Goal: Task Accomplishment & Management: Complete application form

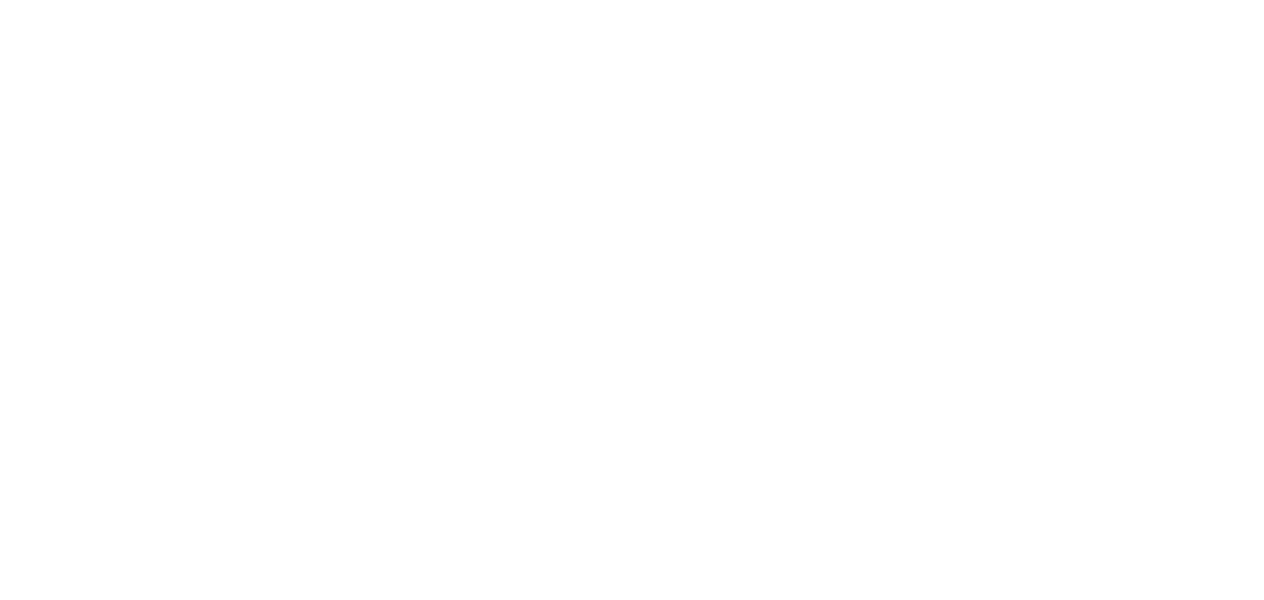
select select "EA"
select select "USD"
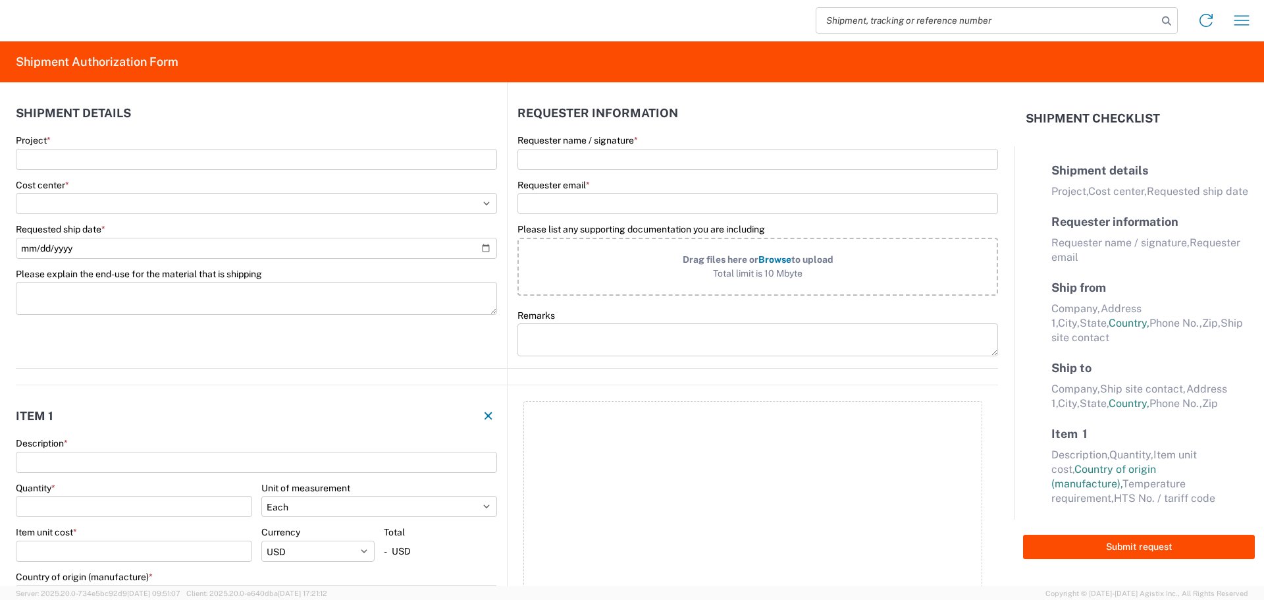
select select "US"
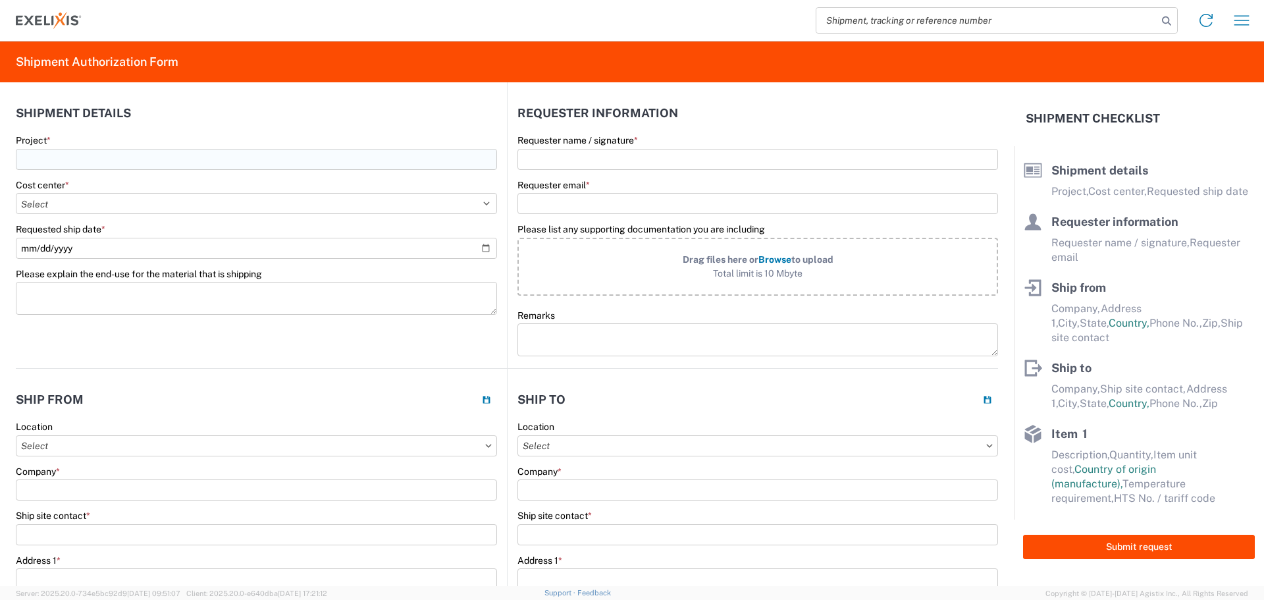
click at [273, 165] on input "Project *" at bounding box center [256, 159] width 481 height 21
click at [110, 190] on span "XB371 IND (TF-Topo ADC)" at bounding box center [84, 192] width 108 height 11
type input "XB371 IND (TF-Topo ADC)"
click at [117, 199] on select "Select Accounting 10021 All Bottle 10950 All Carton 10951 Aurigene AURIGENE Bio…" at bounding box center [256, 203] width 481 height 21
select select "10240"
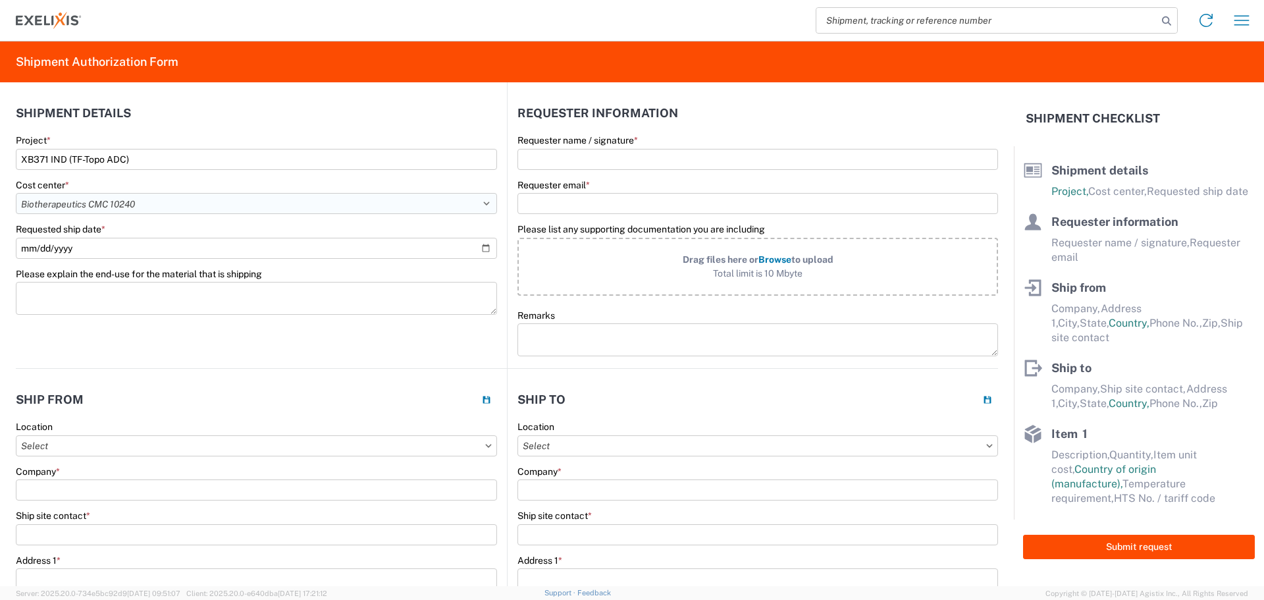
click at [16, 193] on select "Select Accounting 10021 All Bottle 10950 All Carton 10951 Aurigene AURIGENE Bio…" at bounding box center [256, 203] width 481 height 21
click at [486, 248] on input "Requested ship date *" at bounding box center [256, 248] width 481 height 21
type input "2025-10-14"
click at [563, 165] on input "Requester name / signature *" at bounding box center [758, 159] width 481 height 21
click at [613, 160] on input "Warinsinsee" at bounding box center [758, 159] width 481 height 21
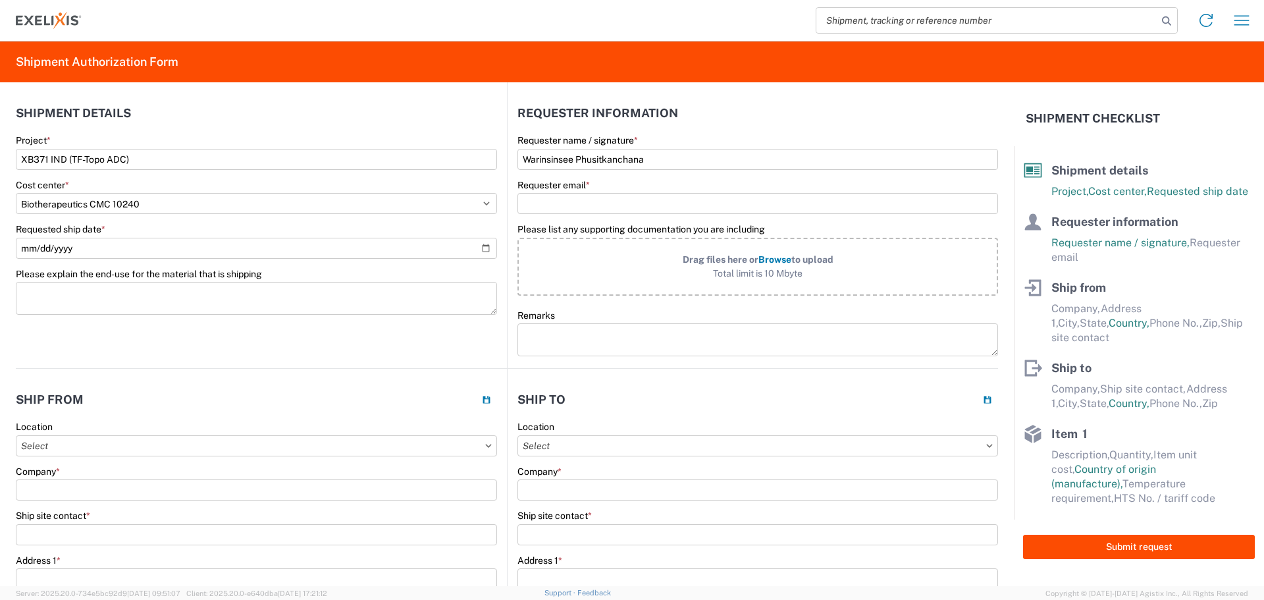
type input "Warinsinsee Phusitkanchana"
click at [651, 192] on div "Requester email *" at bounding box center [758, 197] width 481 height 36
click at [646, 198] on input "Requester email *" at bounding box center [758, 203] width 481 height 21
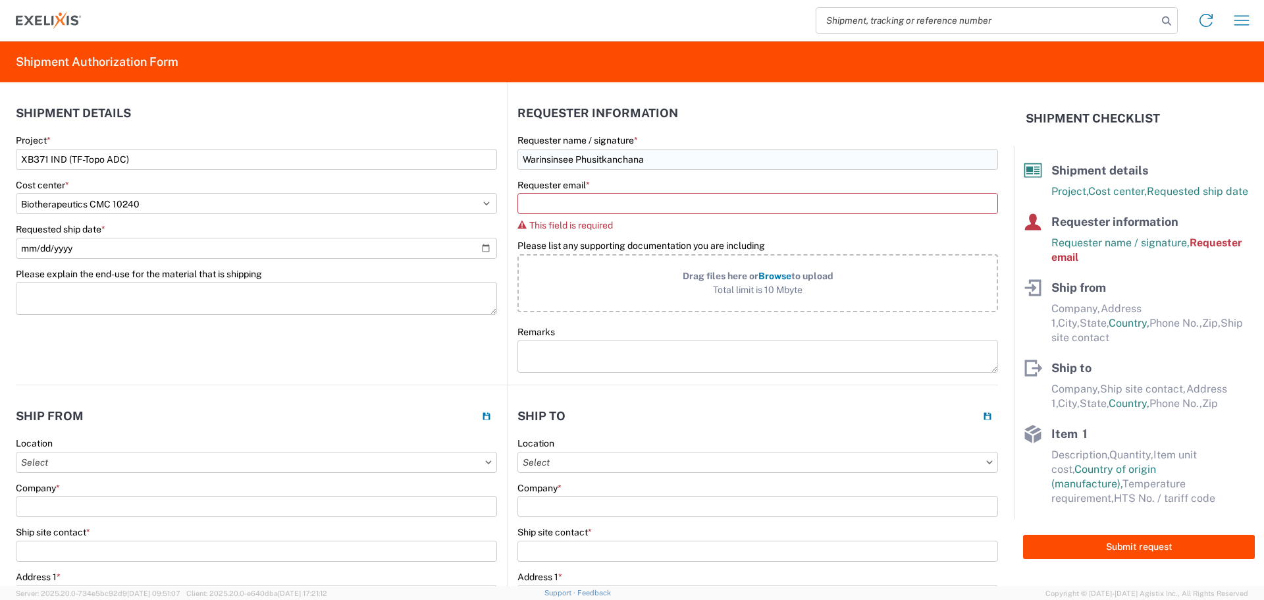
click at [609, 161] on input "Warinsinsee Phusitkanchana" at bounding box center [758, 159] width 481 height 21
click at [582, 205] on input "Requester email *" at bounding box center [758, 203] width 481 height 21
paste input "Phusitkanchana"
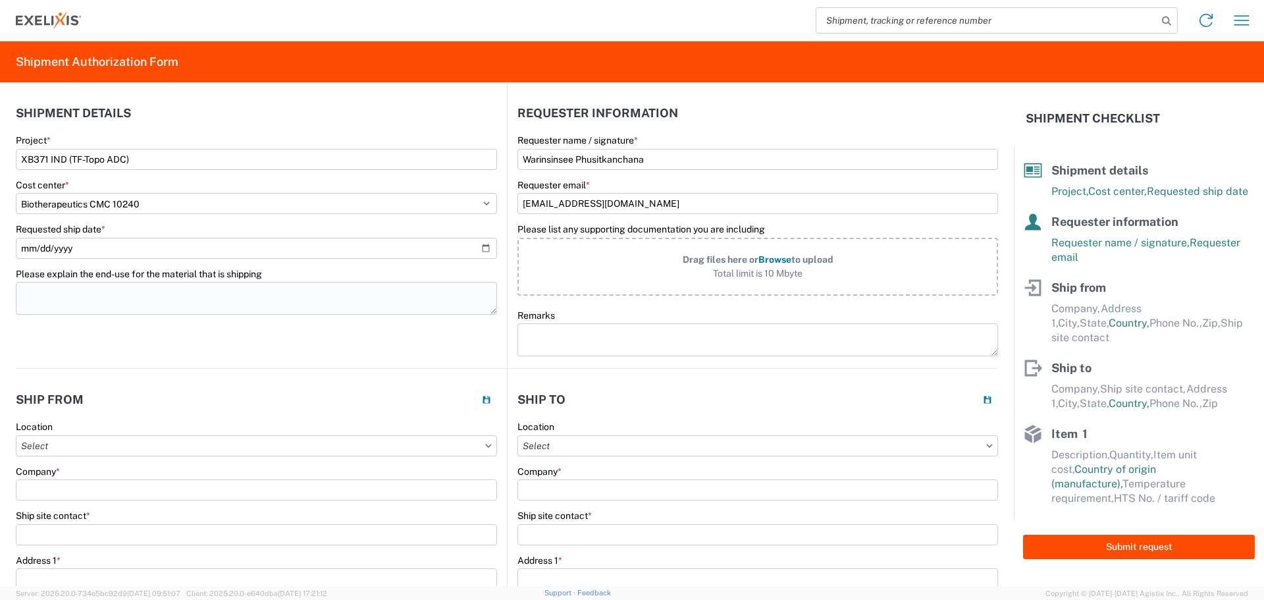
type input "[EMAIL_ADDRESS][DOMAIN_NAME]"
click at [190, 296] on textarea "Please explain the end-use for the material that is shipping" at bounding box center [256, 298] width 481 height 33
click at [122, 302] on textarea "Please explain the end-use for the material that is shipping" at bounding box center [256, 298] width 481 height 33
click at [244, 294] on textarea "Please explain the end-use for the material that is shipping" at bounding box center [256, 298] width 481 height 33
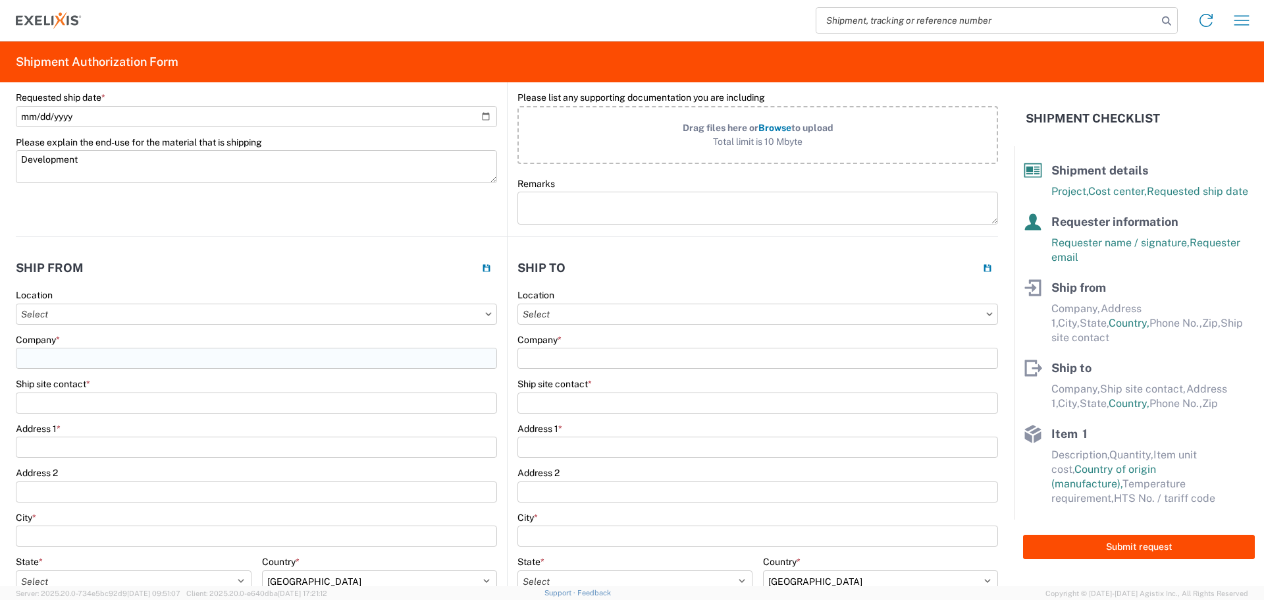
type textarea "Development"
click at [147, 360] on input "Company *" at bounding box center [256, 358] width 481 height 21
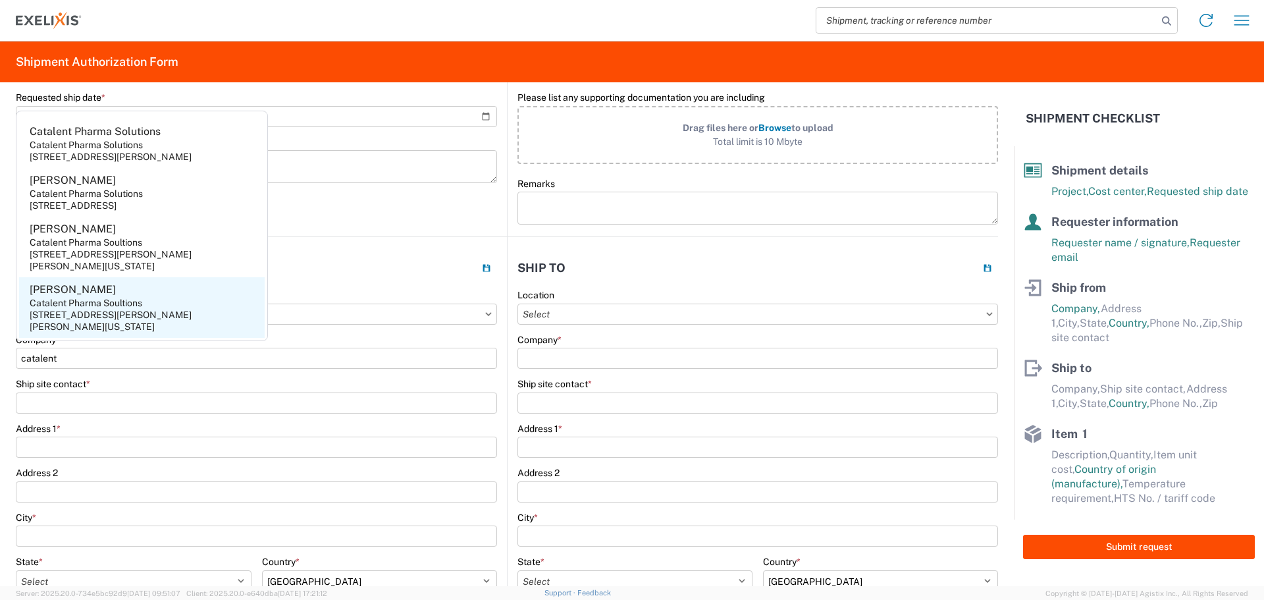
scroll to position [3, 0]
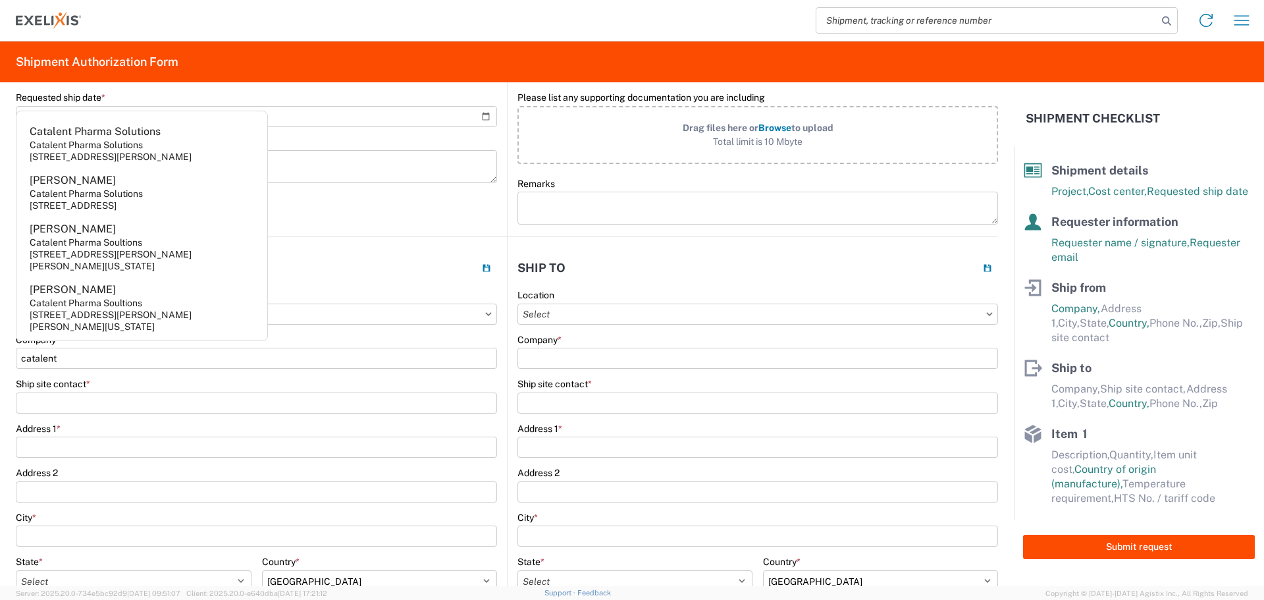
drag, startPoint x: 113, startPoint y: 367, endPoint x: 0, endPoint y: 360, distance: 112.8
click at [0, 360] on form "Shipment details Project * XB371 IND (TF-Topo ADC) Cost center * Select Account…" at bounding box center [507, 334] width 1014 height 504
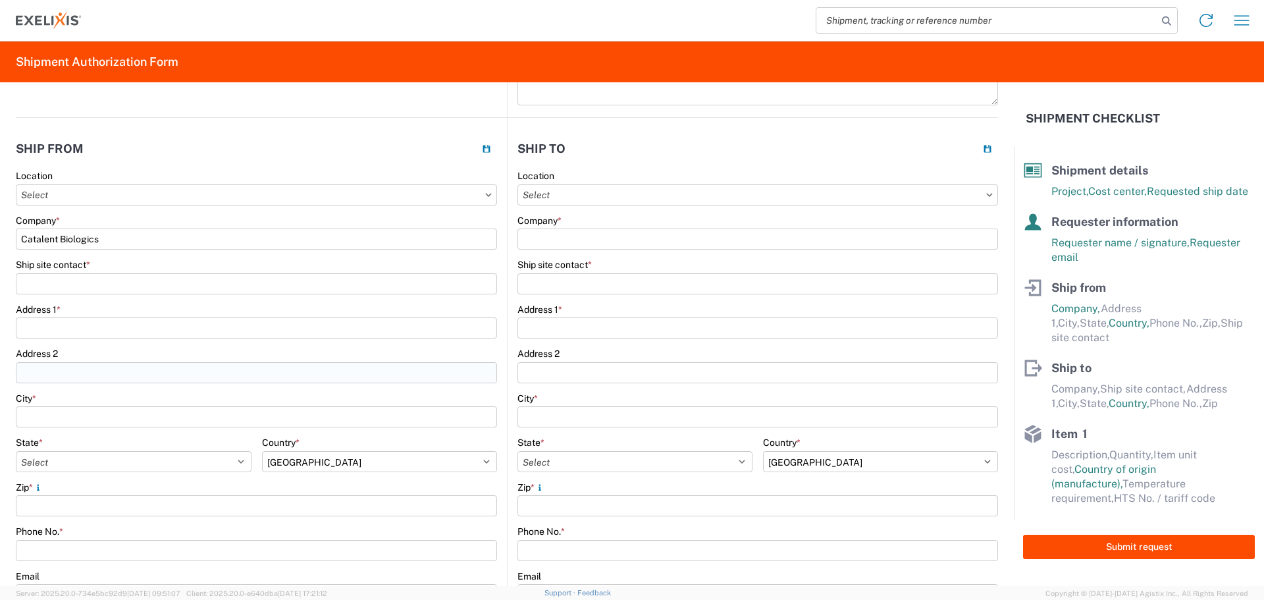
scroll to position [263, 0]
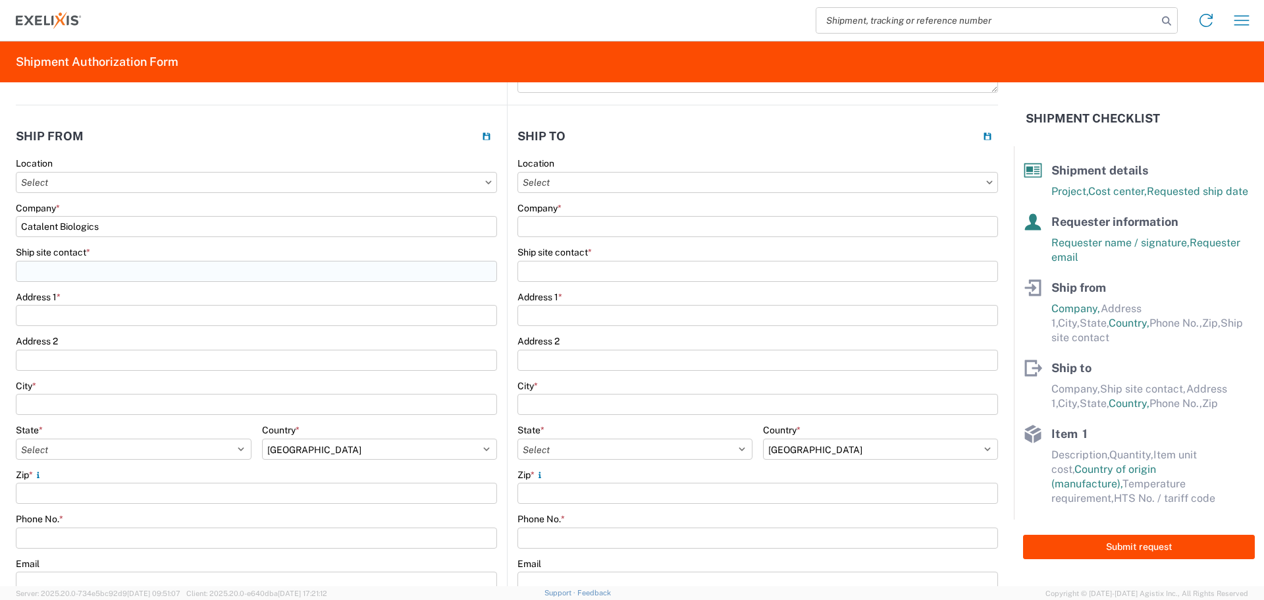
type input "Catalent Biologics"
click at [103, 263] on input "Ship site contact *" at bounding box center [256, 271] width 481 height 21
type input "Alex Monroe"
click at [115, 313] on input "Address 1 *" at bounding box center [256, 315] width 481 height 21
type input "726 Heartland Trail"
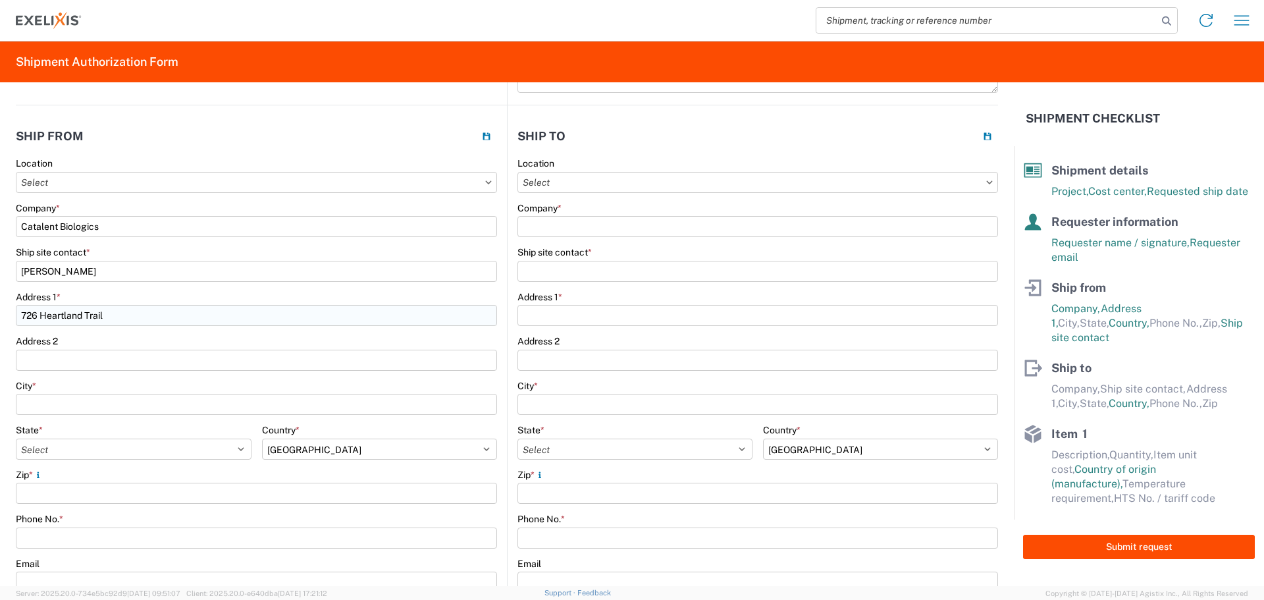
type input "<"
type input "[GEOGRAPHIC_DATA]"
select select "WI"
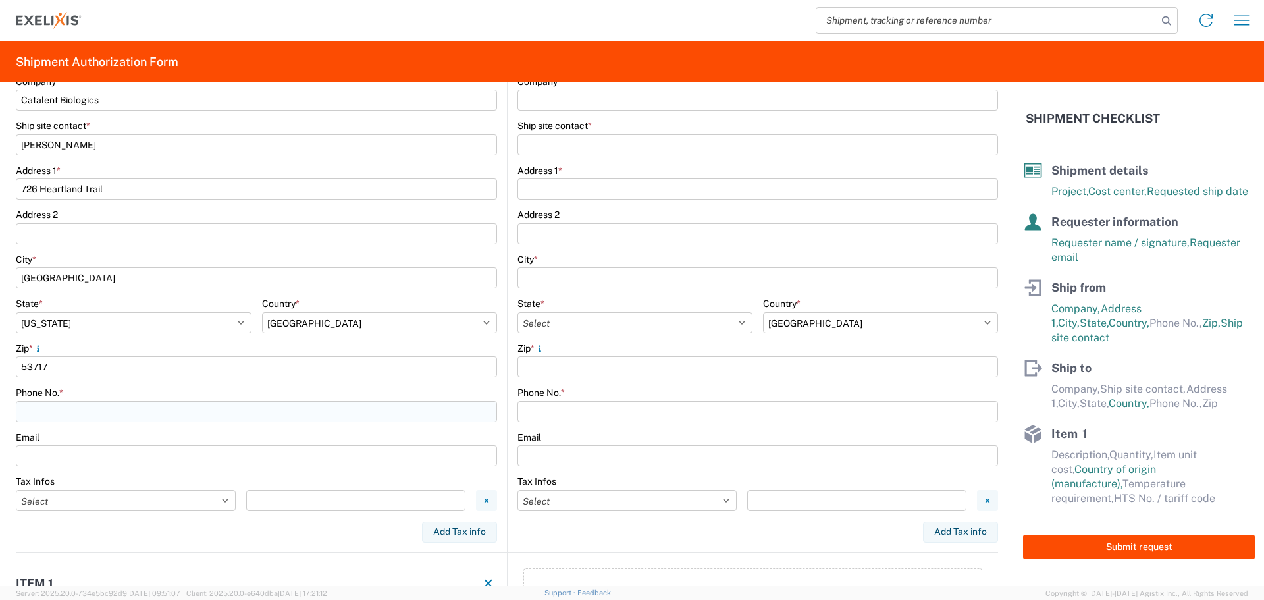
scroll to position [395, 0]
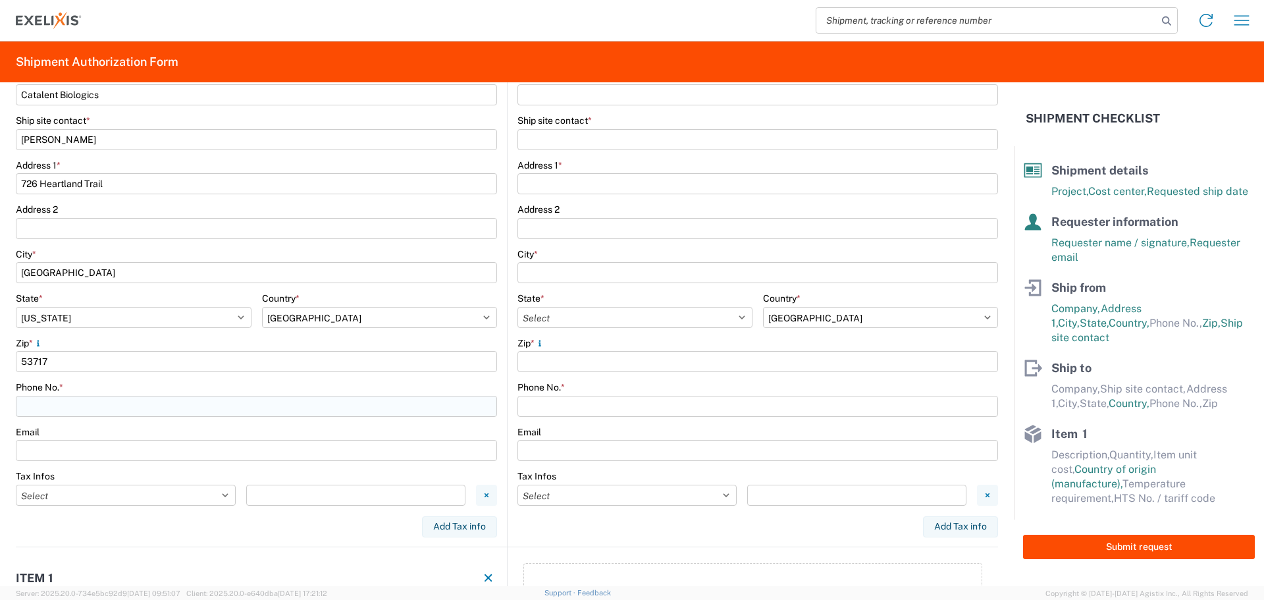
type input "53717"
click at [115, 406] on input "Phone No. *" at bounding box center [256, 406] width 481 height 21
type input "6082596693"
click at [154, 448] on input "Requester email *" at bounding box center [256, 450] width 481 height 21
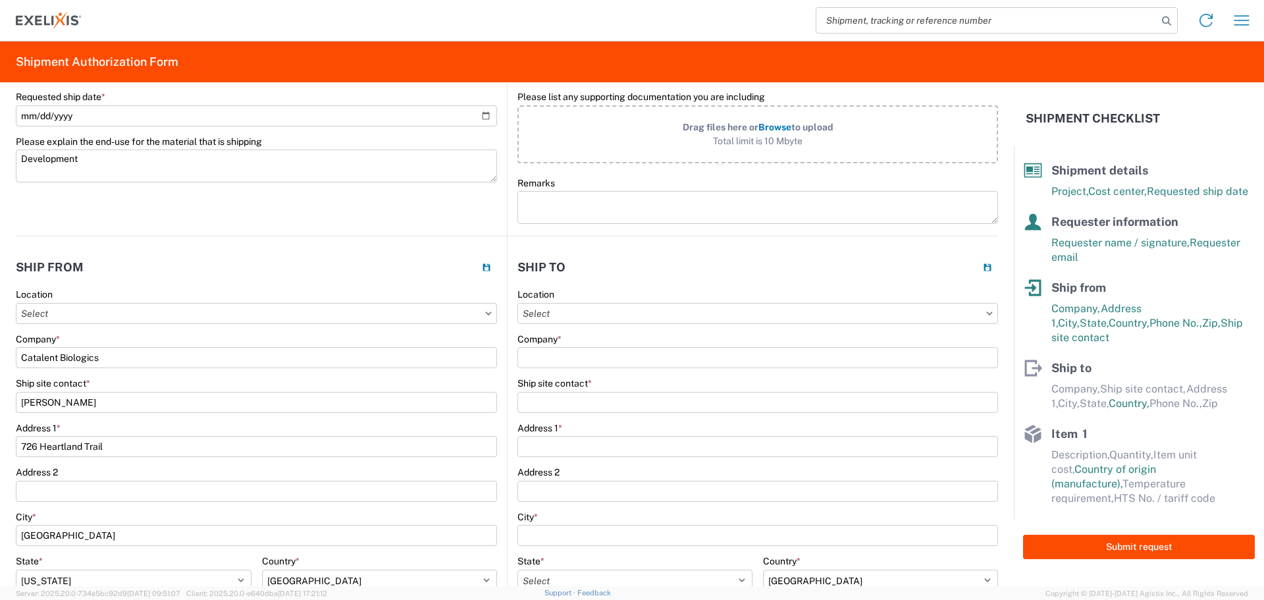
scroll to position [132, 0]
type input "[PERSON_NAME][EMAIL_ADDRESS][PERSON_NAME][DOMAIN_NAME]"
click at [40, 405] on input "Alex Monroe" at bounding box center [256, 402] width 481 height 21
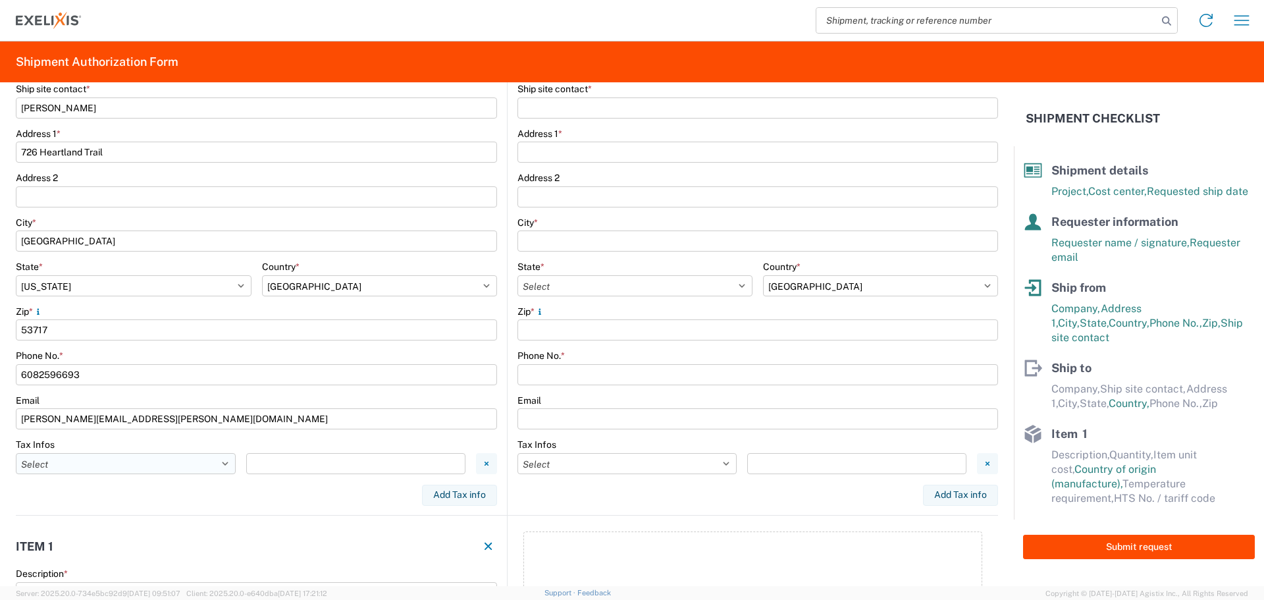
scroll to position [461, 0]
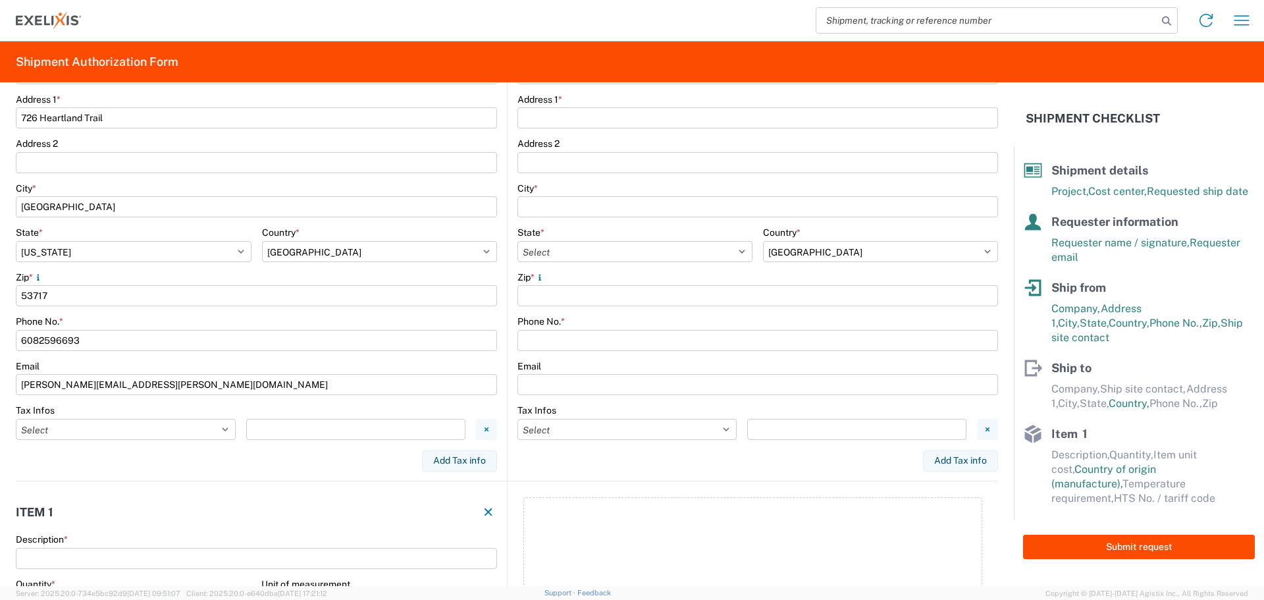
type input "[PERSON_NAME]"
click at [142, 407] on div "Tax Infos" at bounding box center [256, 410] width 481 height 12
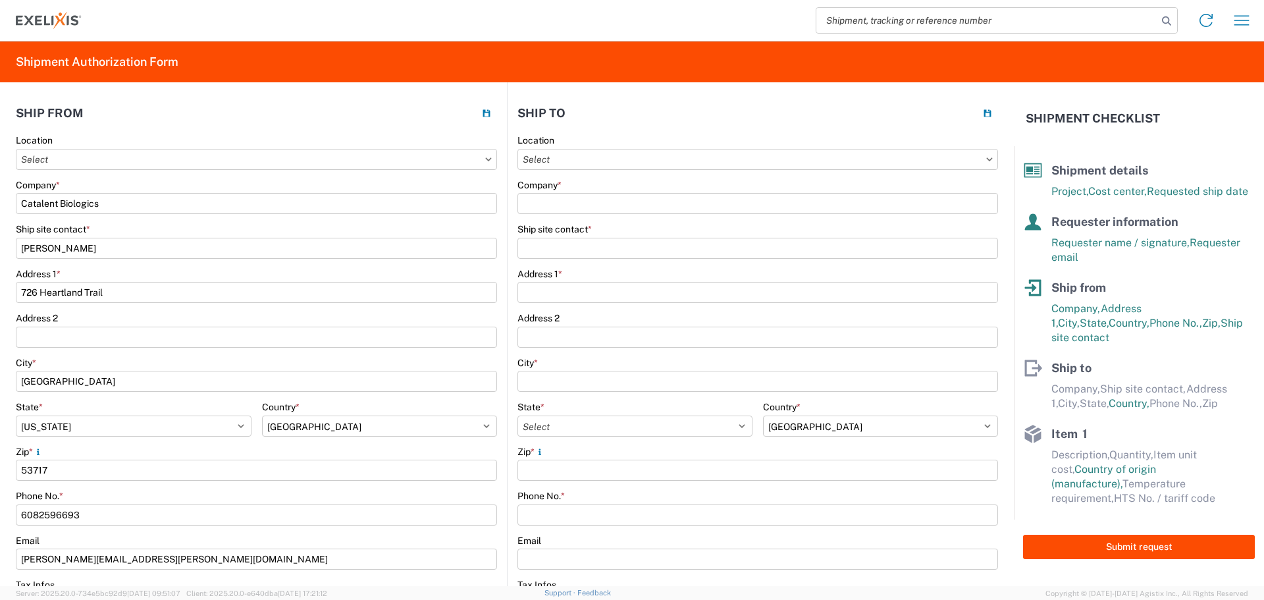
scroll to position [263, 0]
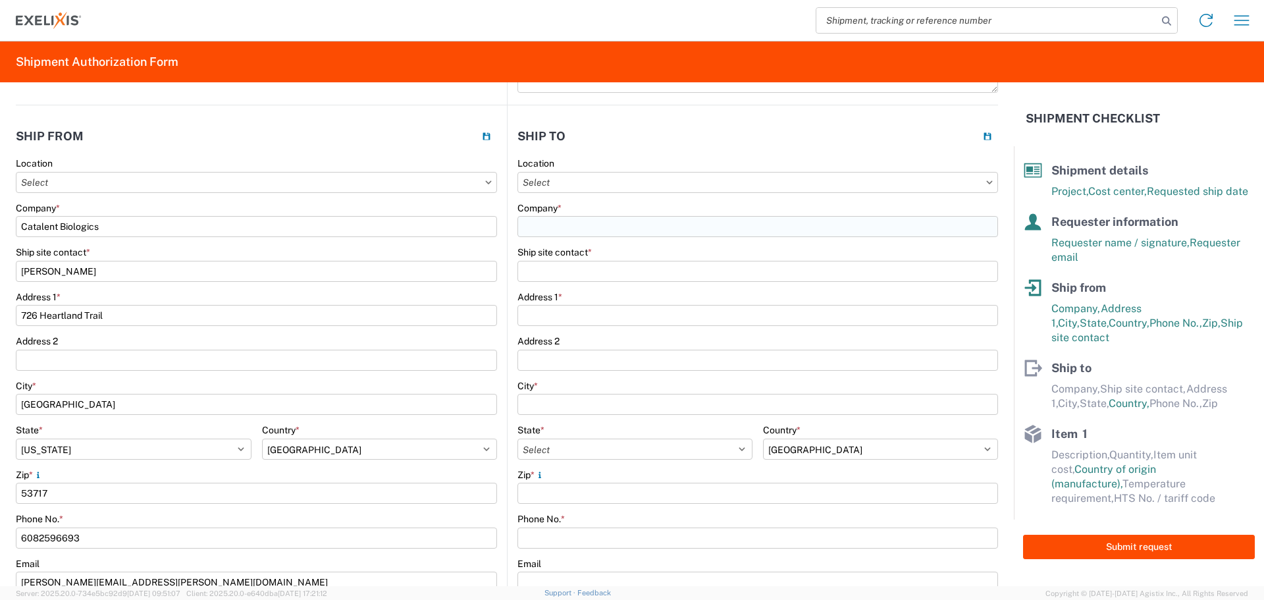
click at [609, 226] on input "Company *" at bounding box center [758, 226] width 481 height 21
type input "e"
click at [652, 180] on input "text" at bounding box center [758, 182] width 481 height 21
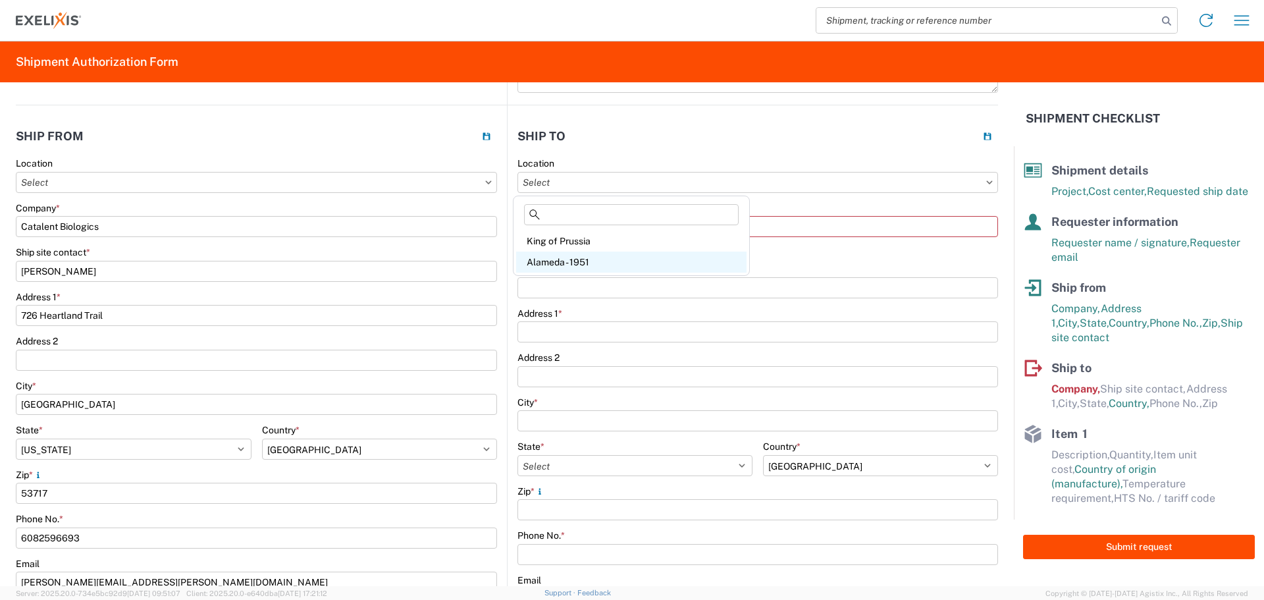
click at [568, 263] on div "Alameda - 1951" at bounding box center [631, 262] width 230 height 21
type input "Alameda - 1951"
type input "Exelixis"
type input "[STREET_ADDRESS]"
type input "Alameda"
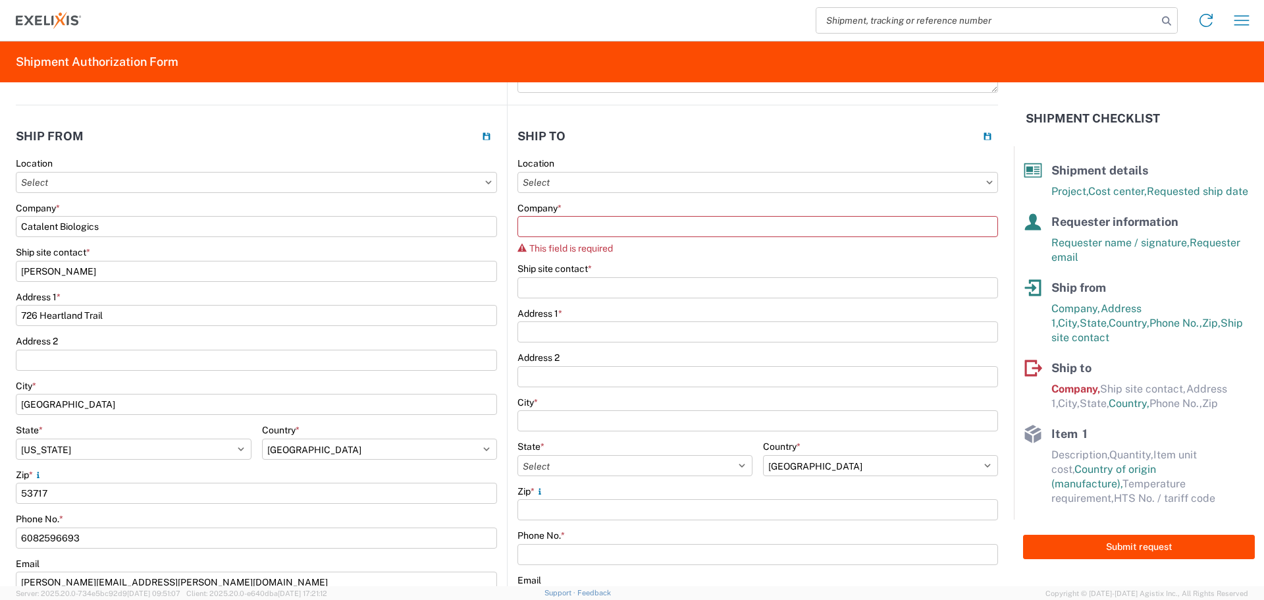
select select "CA"
type input "94502"
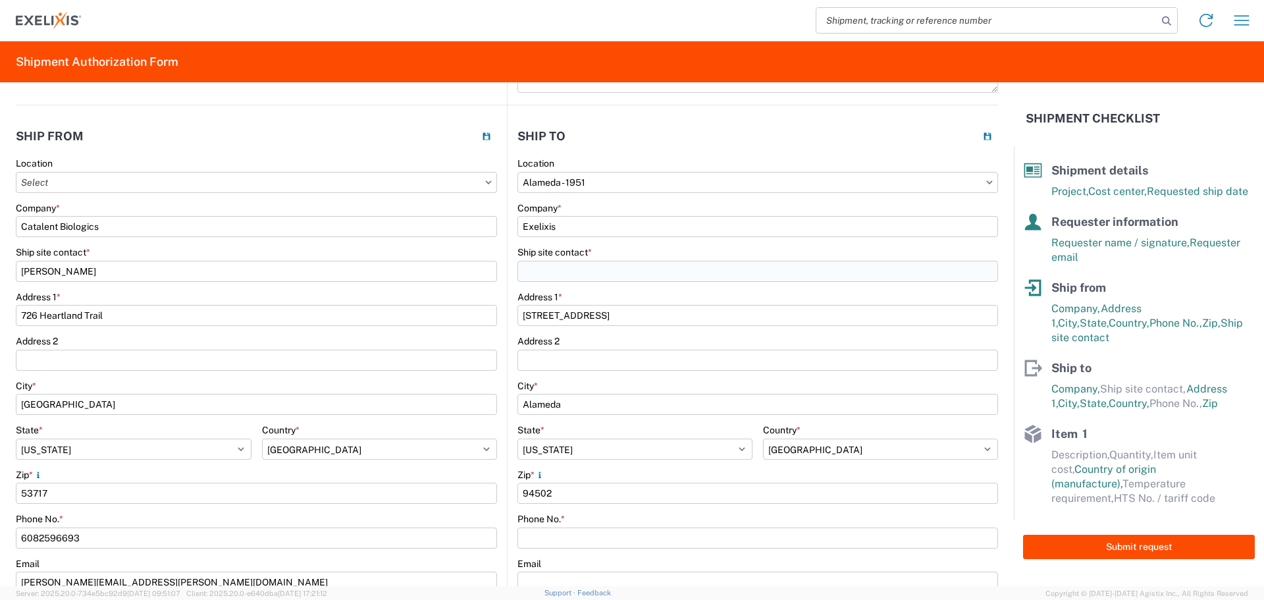
click at [557, 271] on input "Ship site contact *" at bounding box center [758, 271] width 481 height 21
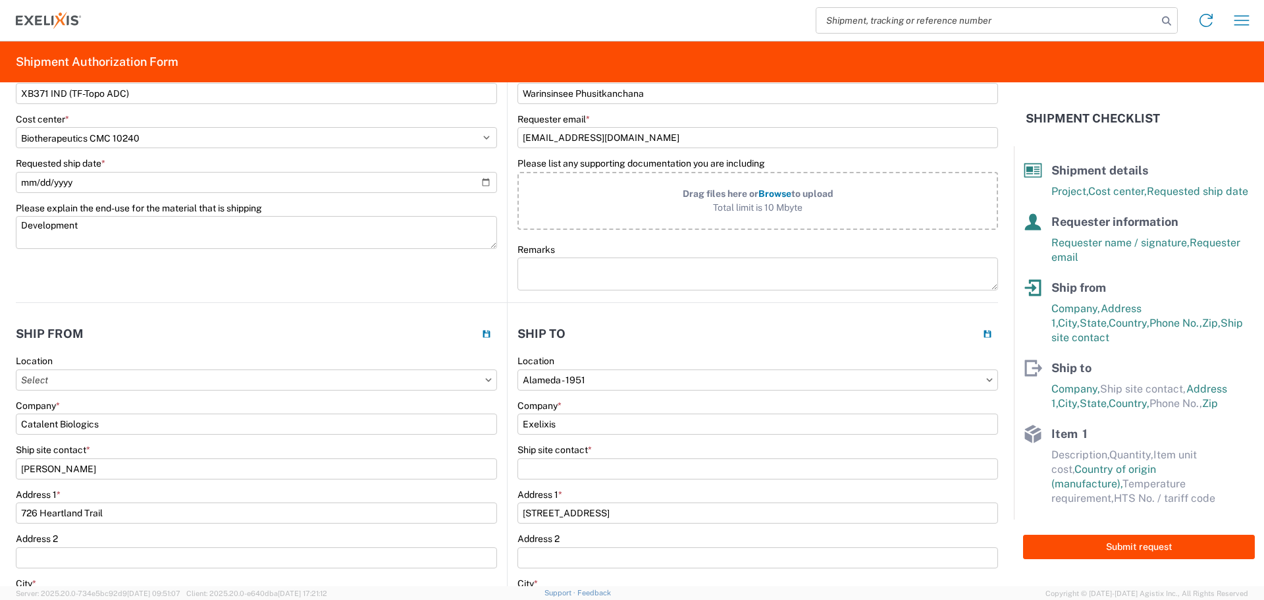
scroll to position [0, 0]
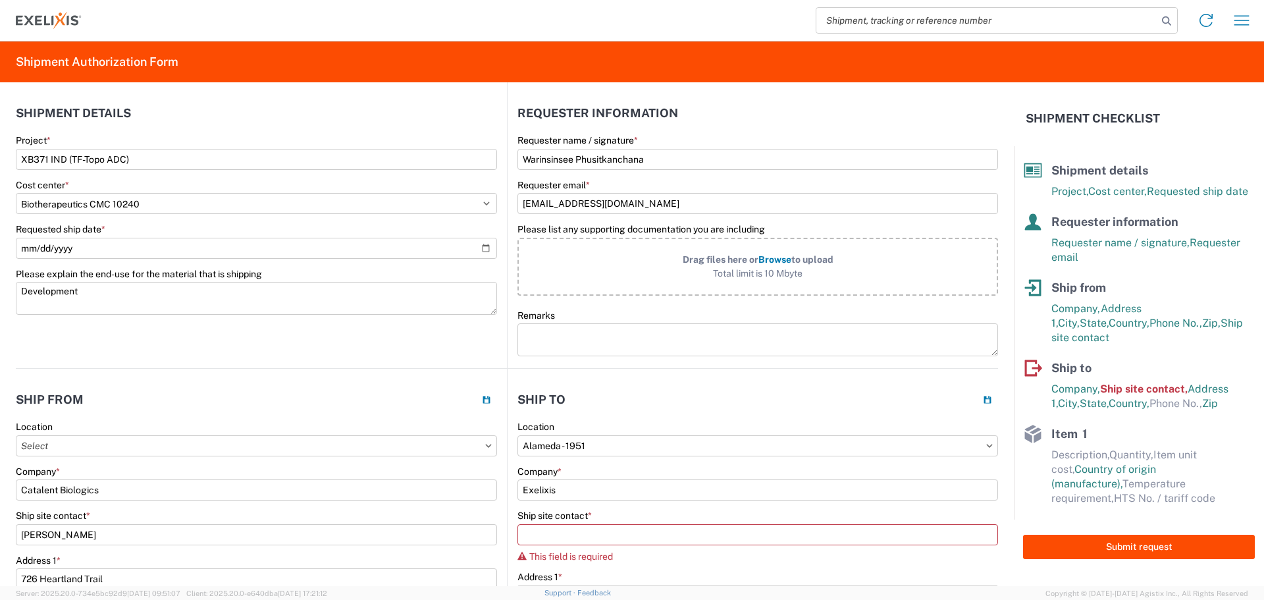
drag, startPoint x: 649, startPoint y: 159, endPoint x: 498, endPoint y: 159, distance: 150.8
click at [498, 159] on div "Shipment details Project * XB371 IND (TF-Topo ADC) Cost center * Select Account…" at bounding box center [507, 225] width 982 height 286
click at [610, 535] on input "Ship site contact *" at bounding box center [758, 534] width 481 height 21
paste input "Warinsinsee Phusitkanchana"
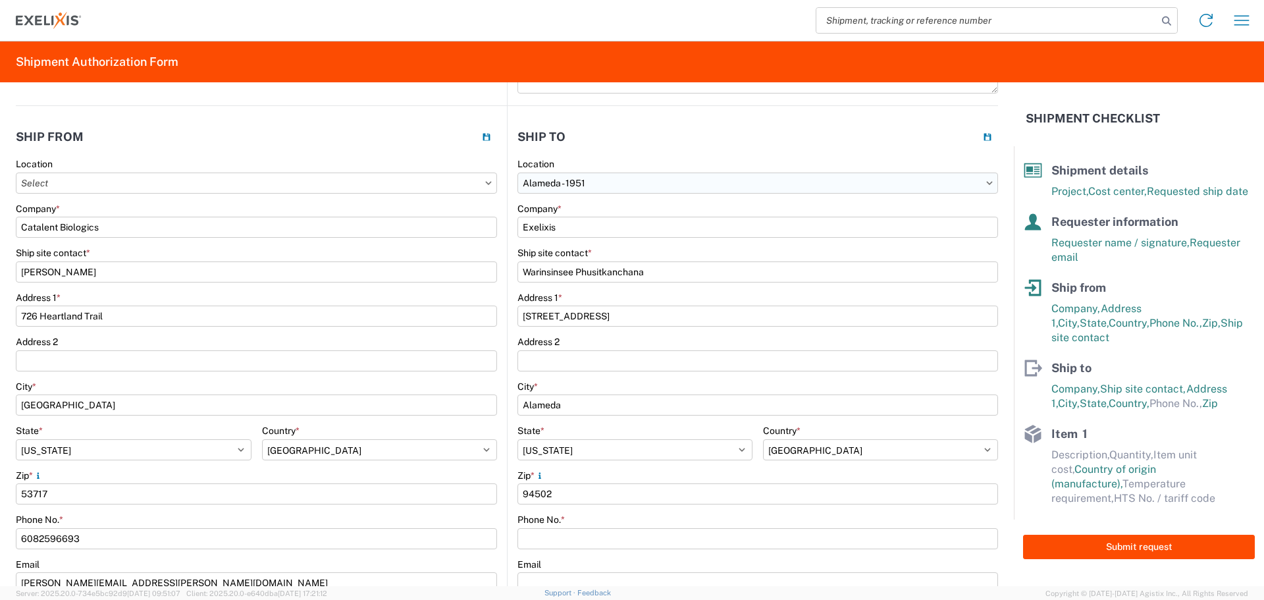
scroll to position [263, 0]
type input "Warinsinsee Phusitkanchana"
click at [587, 547] on input "Phone No. *" at bounding box center [758, 537] width 481 height 21
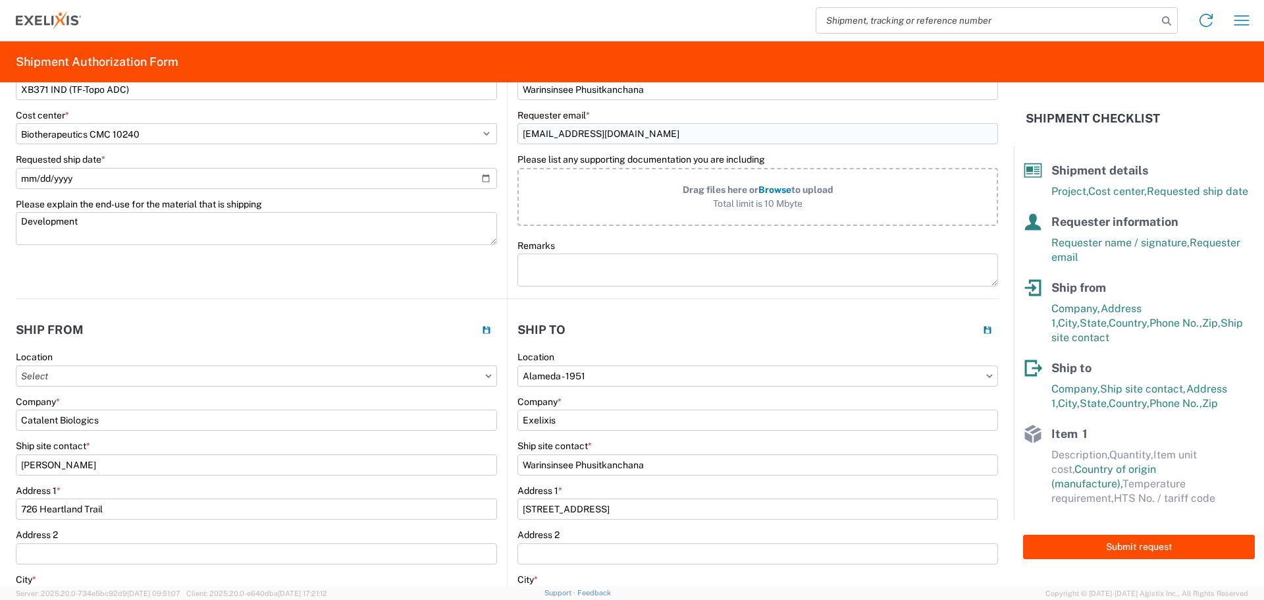
scroll to position [0, 0]
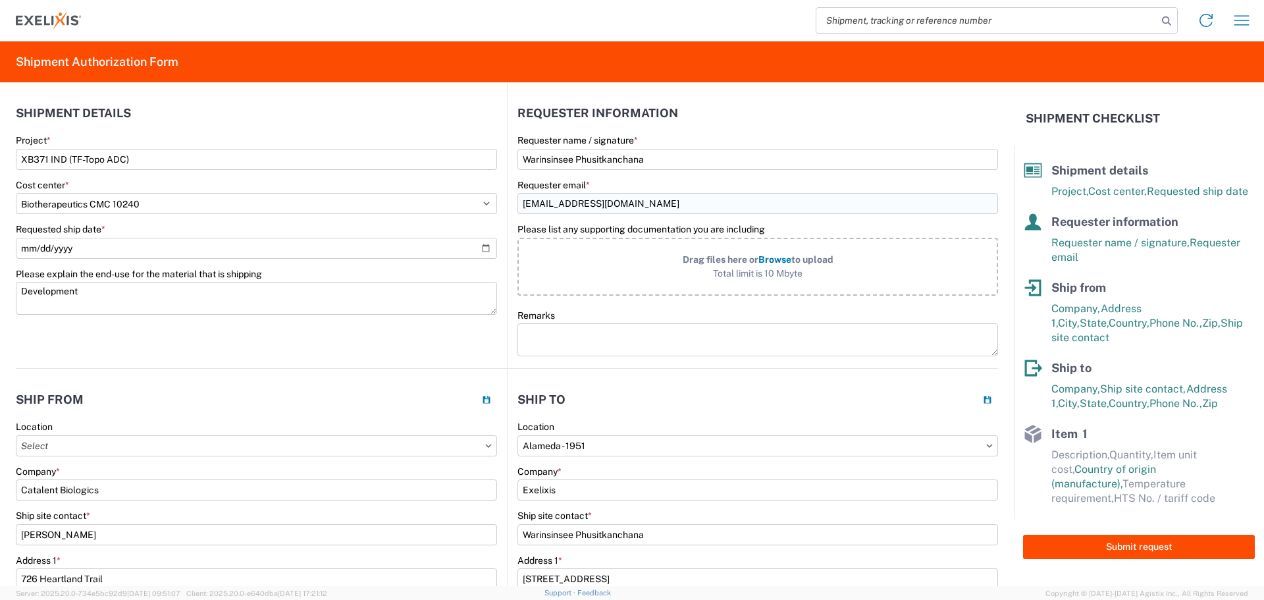
type input "5208788277"
drag, startPoint x: 665, startPoint y: 202, endPoint x: 489, endPoint y: 202, distance: 175.8
click at [489, 202] on div "Shipment details Project * XB371 IND (TF-Topo ADC) Cost center * Select Account…" at bounding box center [507, 225] width 982 height 286
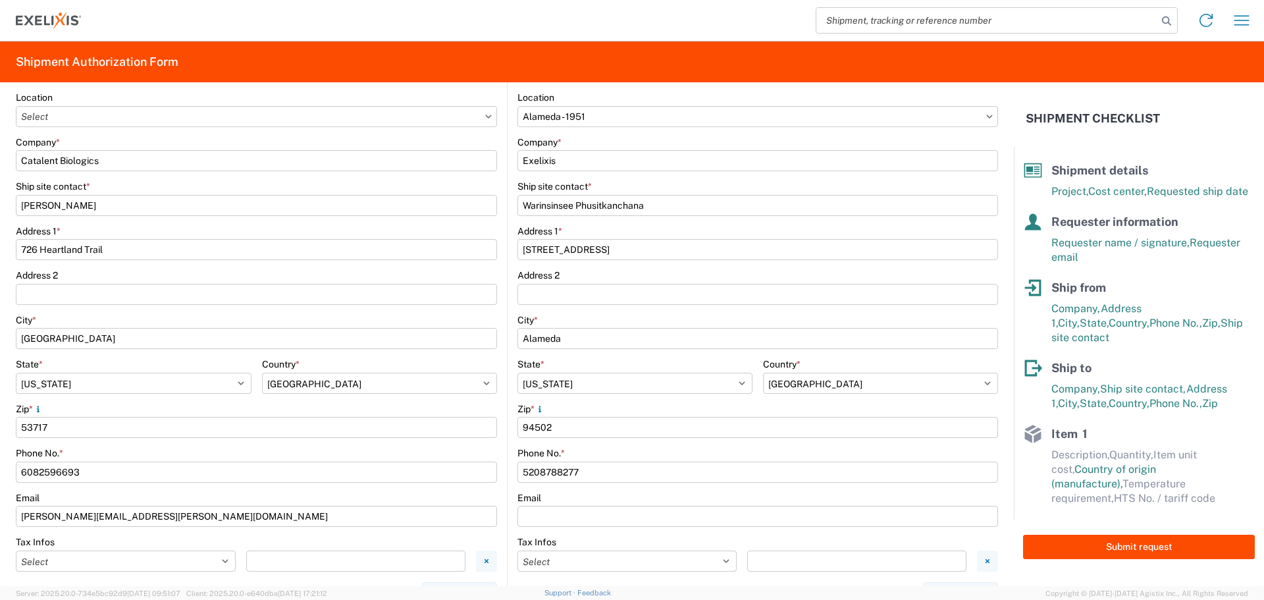
scroll to position [593, 0]
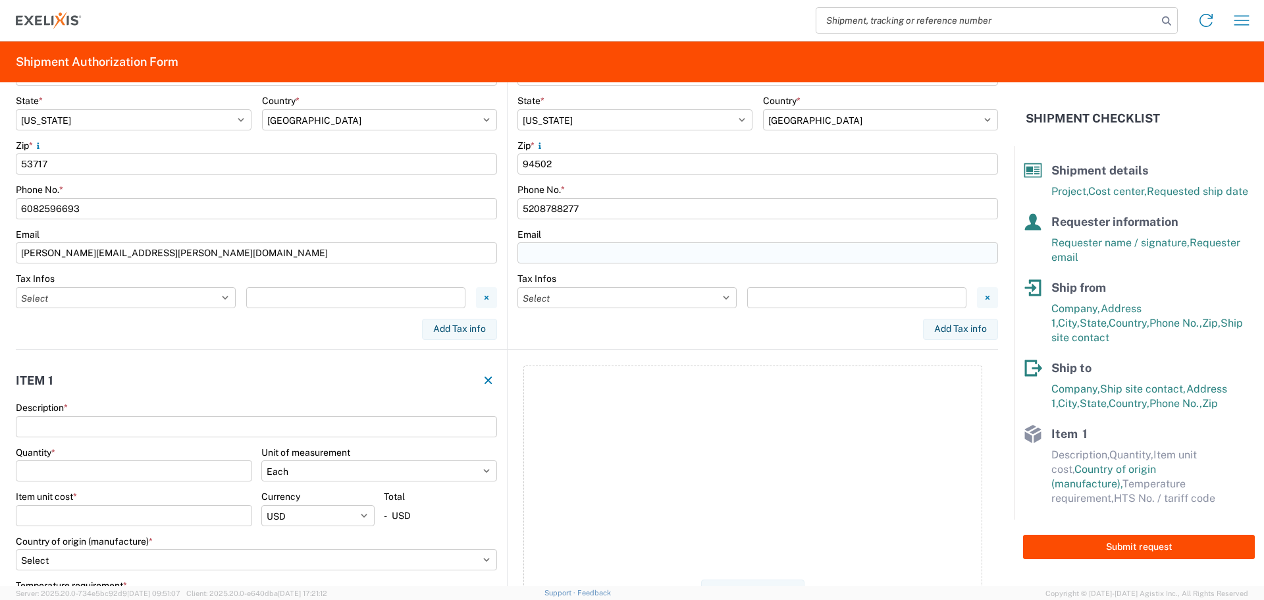
click at [591, 255] on input "Requester email *" at bounding box center [758, 252] width 481 height 21
paste input "[EMAIL_ADDRESS][DOMAIN_NAME]"
click at [607, 323] on div "Add Tax info" at bounding box center [758, 329] width 481 height 21
click at [529, 247] on input "[EMAIL_ADDRESS][DOMAIN_NAME]" at bounding box center [758, 252] width 481 height 21
type input "[EMAIL_ADDRESS][DOMAIN_NAME]"
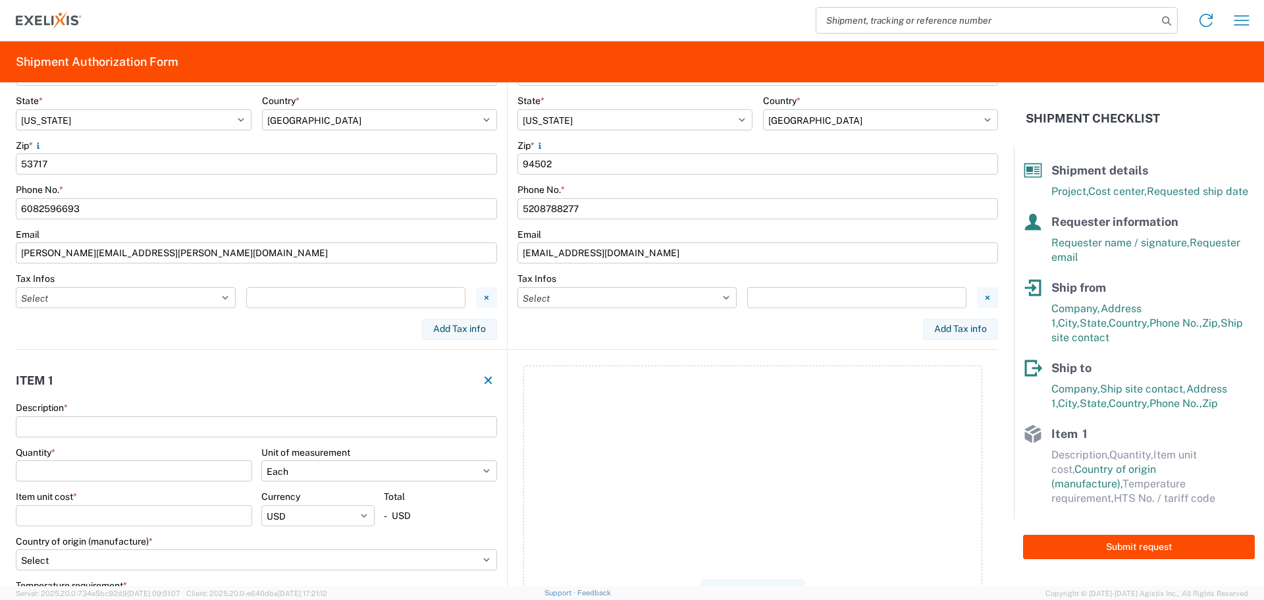
click at [569, 324] on div "Add Tax info" at bounding box center [758, 329] width 481 height 21
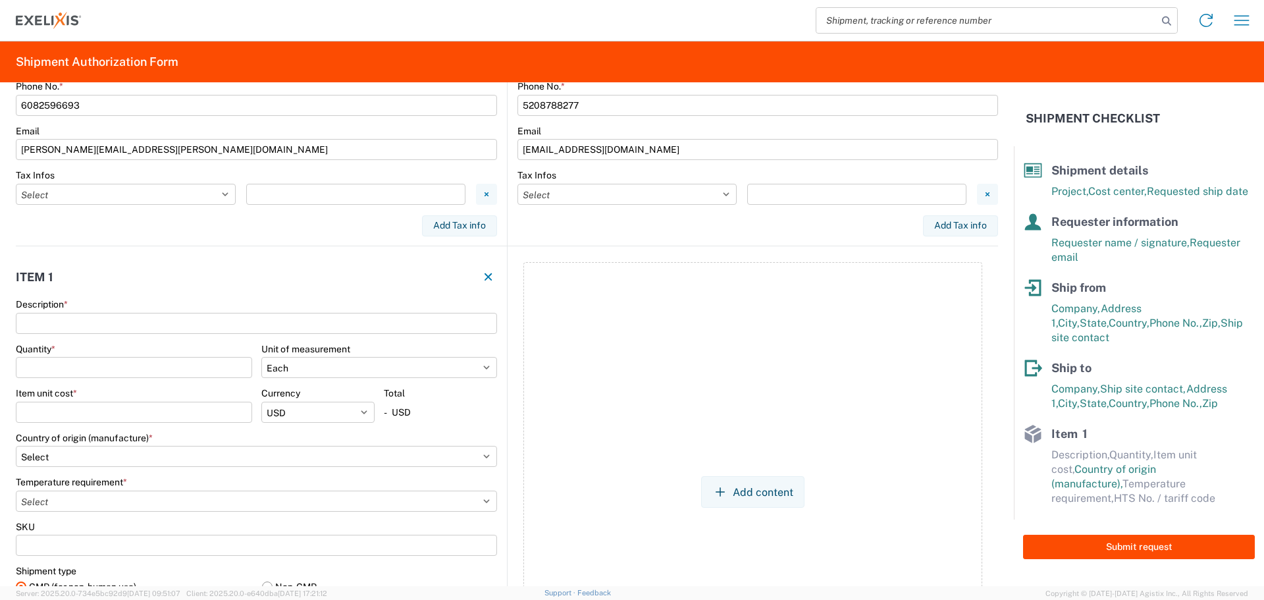
scroll to position [724, 0]
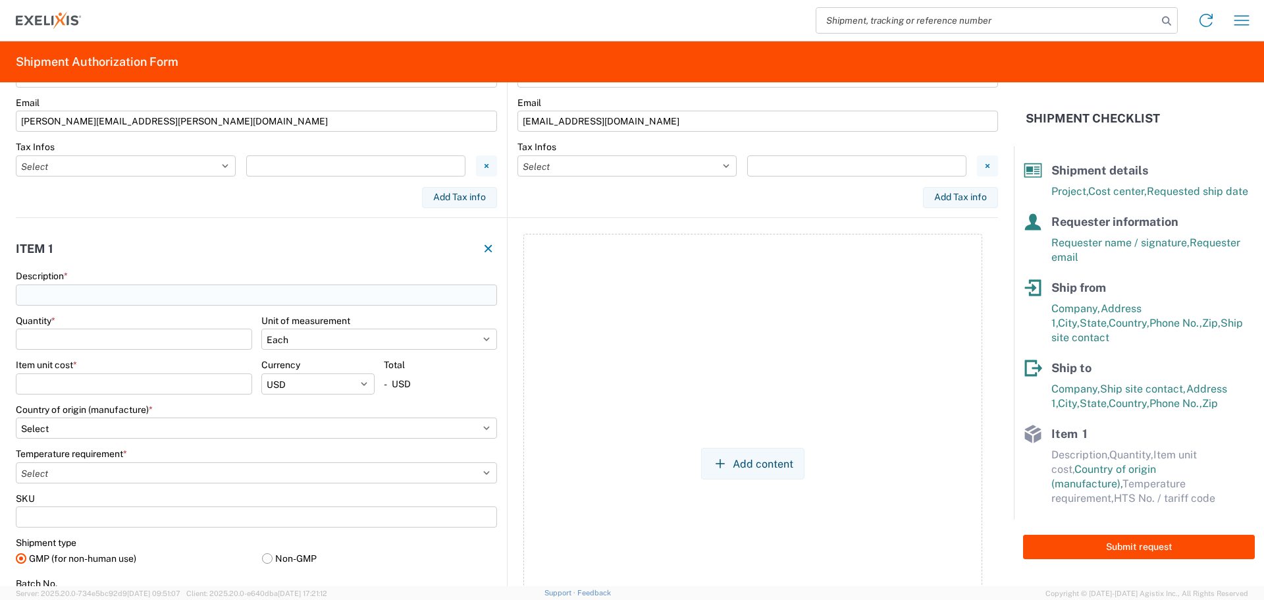
click at [109, 290] on input "Description *" at bounding box center [256, 294] width 481 height 21
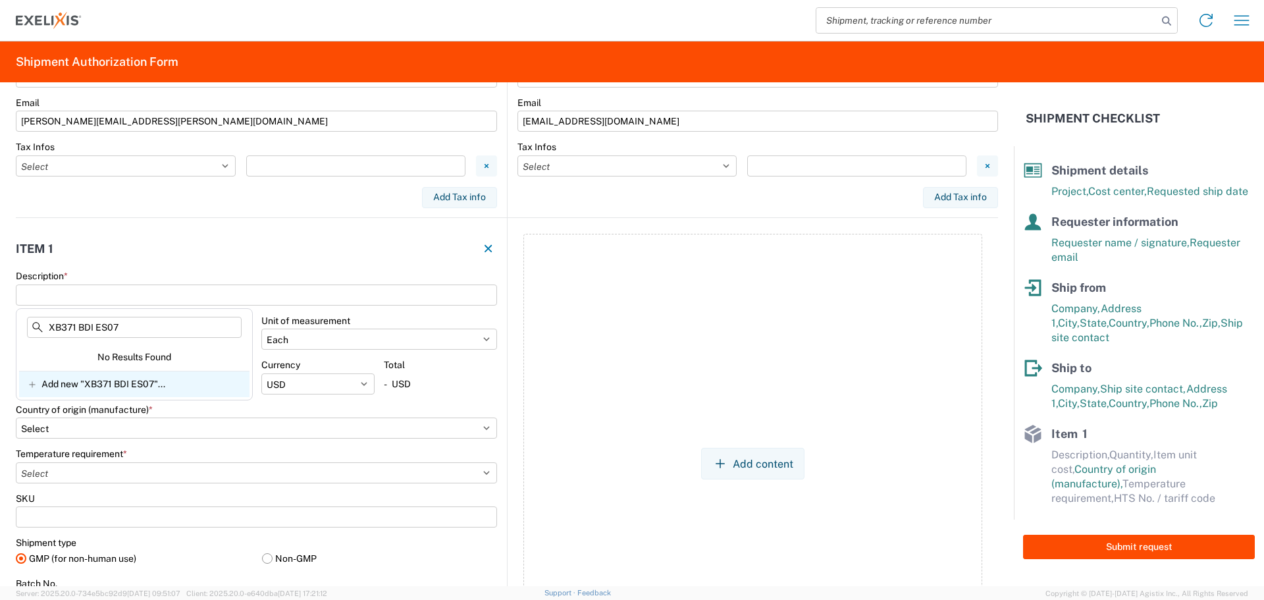
type input "XB371 BDI ES07"
click at [67, 386] on span "Add new "XB371 BDI ES07"..." at bounding box center [103, 384] width 124 height 12
type input "XB371 BDI ES07"
select select
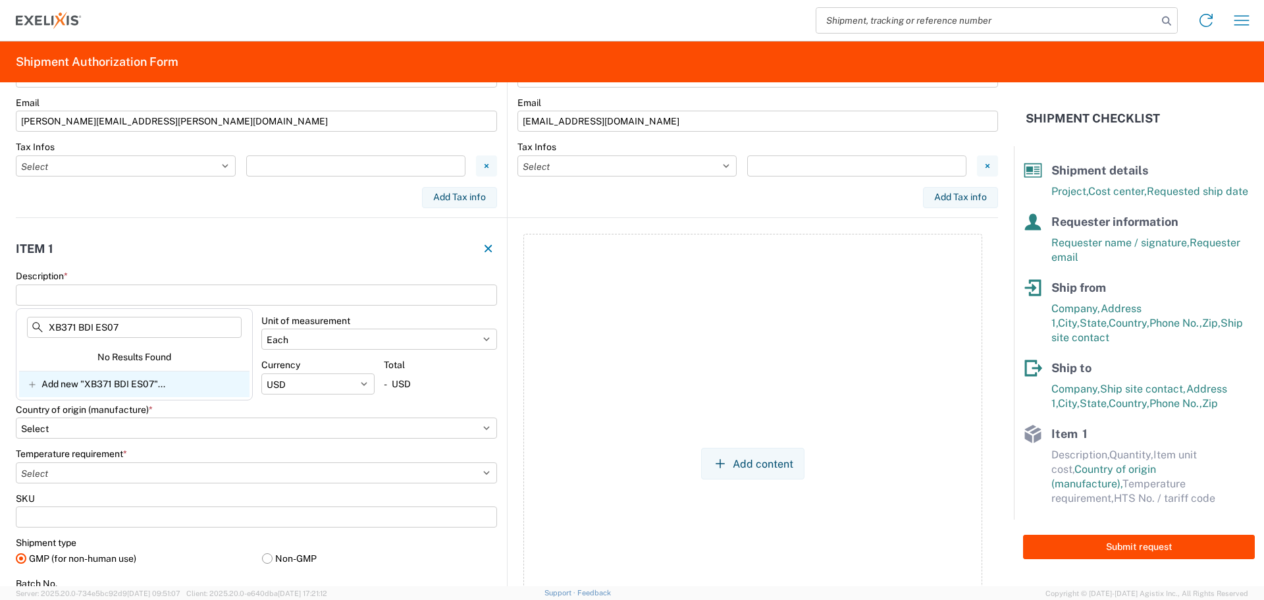
select select
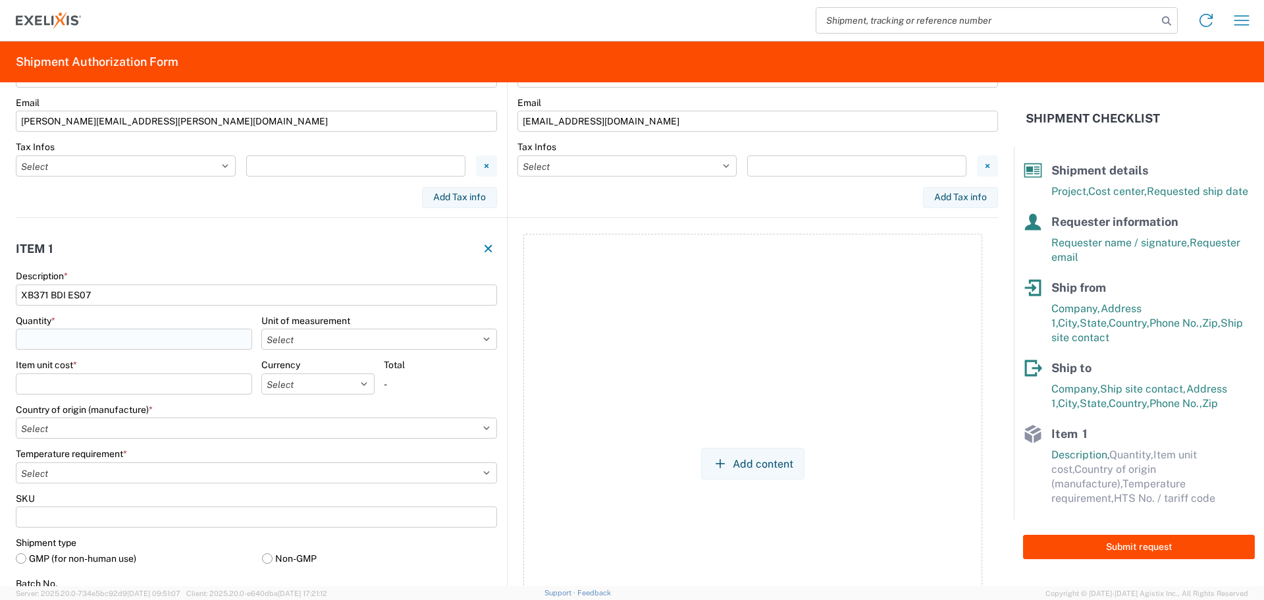
click at [49, 335] on input "Quantity *" at bounding box center [134, 339] width 236 height 21
type input "1"
click at [481, 342] on select "Select Bag Bottle Blister Pack Capsule Carton Centimeter Cubic centimeter Cubic…" at bounding box center [379, 339] width 236 height 21
select select "ML"
click at [261, 329] on select "Select Bag Bottle Blister Pack Capsule Carton Centimeter Cubic centimeter Cubic…" at bounding box center [379, 339] width 236 height 21
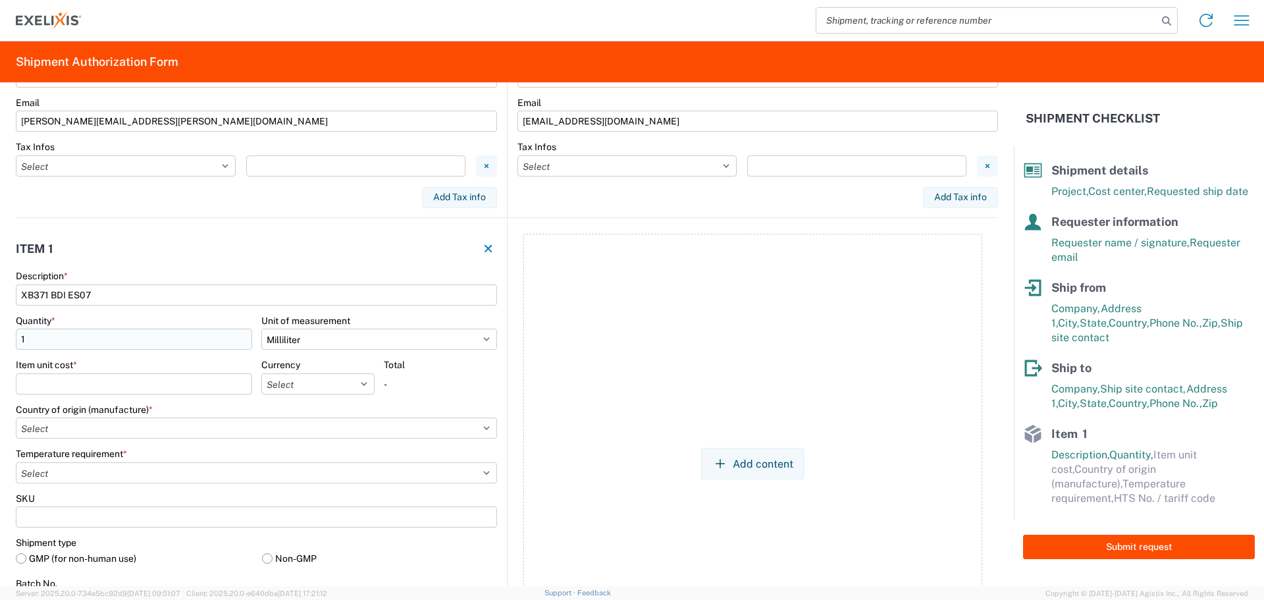
click at [130, 344] on input "1" at bounding box center [134, 339] width 236 height 21
drag, startPoint x: 138, startPoint y: 336, endPoint x: 0, endPoint y: 338, distance: 138.3
click at [0, 338] on form "Shipment details Project * XB371 IND (TF-Topo ADC) Cost center * Select Account…" at bounding box center [507, 334] width 1014 height 504
type input "50"
click at [446, 367] on div "Total" at bounding box center [440, 365] width 113 height 12
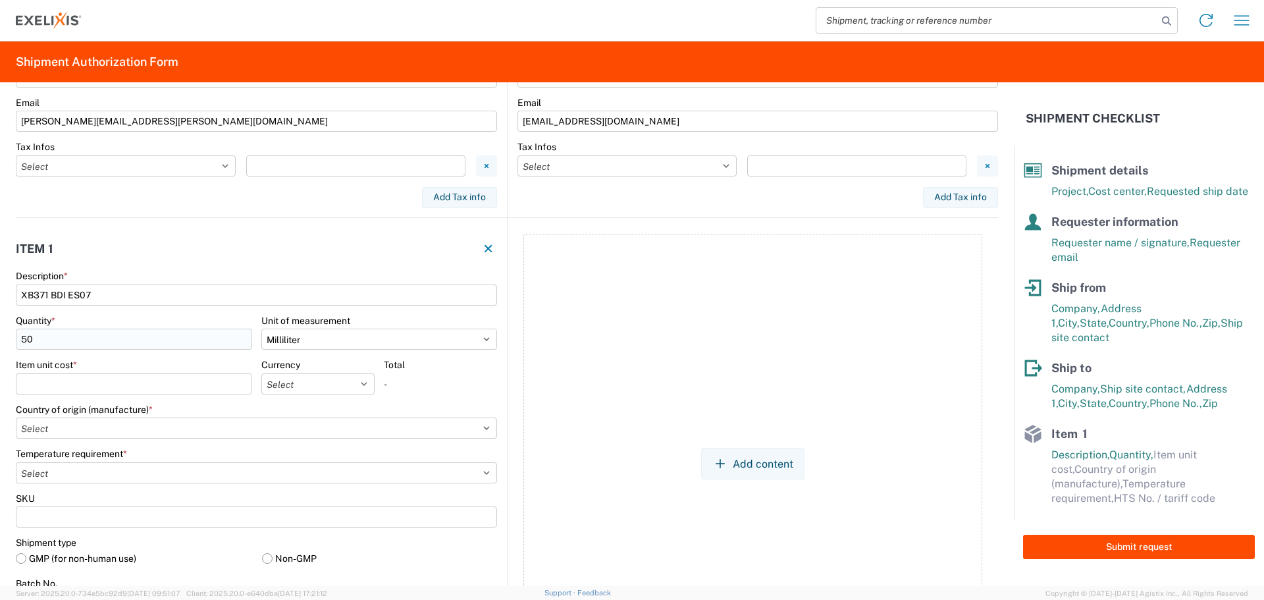
click at [67, 338] on input "50" at bounding box center [134, 339] width 236 height 21
click at [121, 381] on input "Item unit cost *" at bounding box center [134, 383] width 236 height 21
type input "0"
click at [501, 381] on main "Description * XB371 BDI ES07 Quantity * 50 Unit of measurement Select Bag Bottl…" at bounding box center [261, 489] width 491 height 439
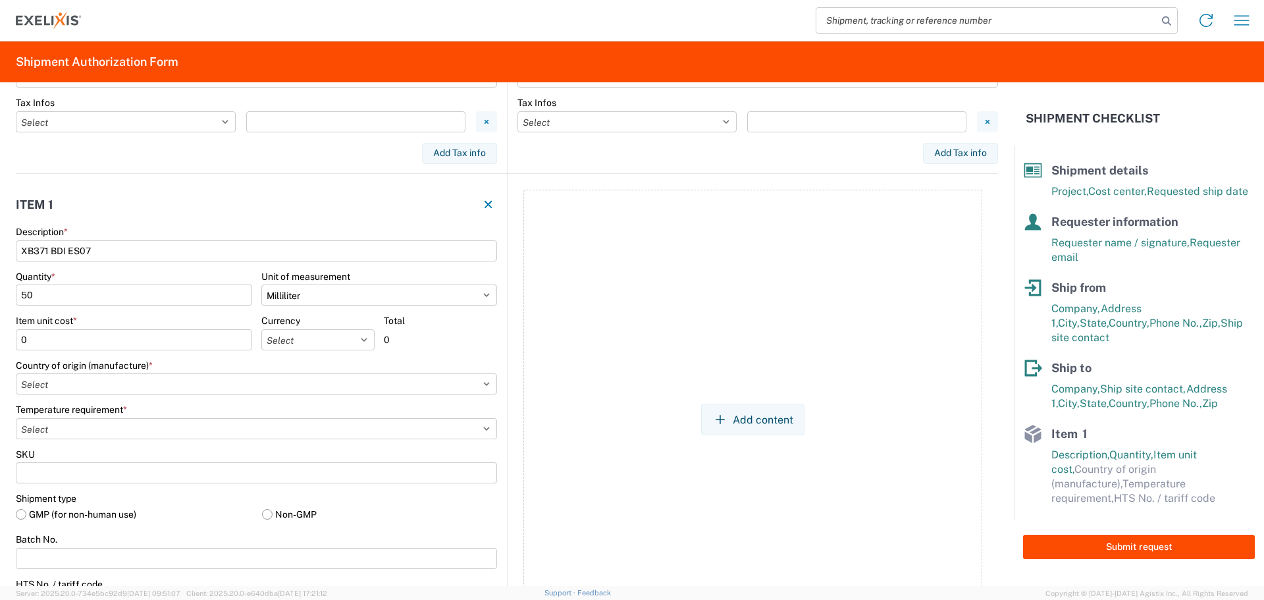
scroll to position [790, 0]
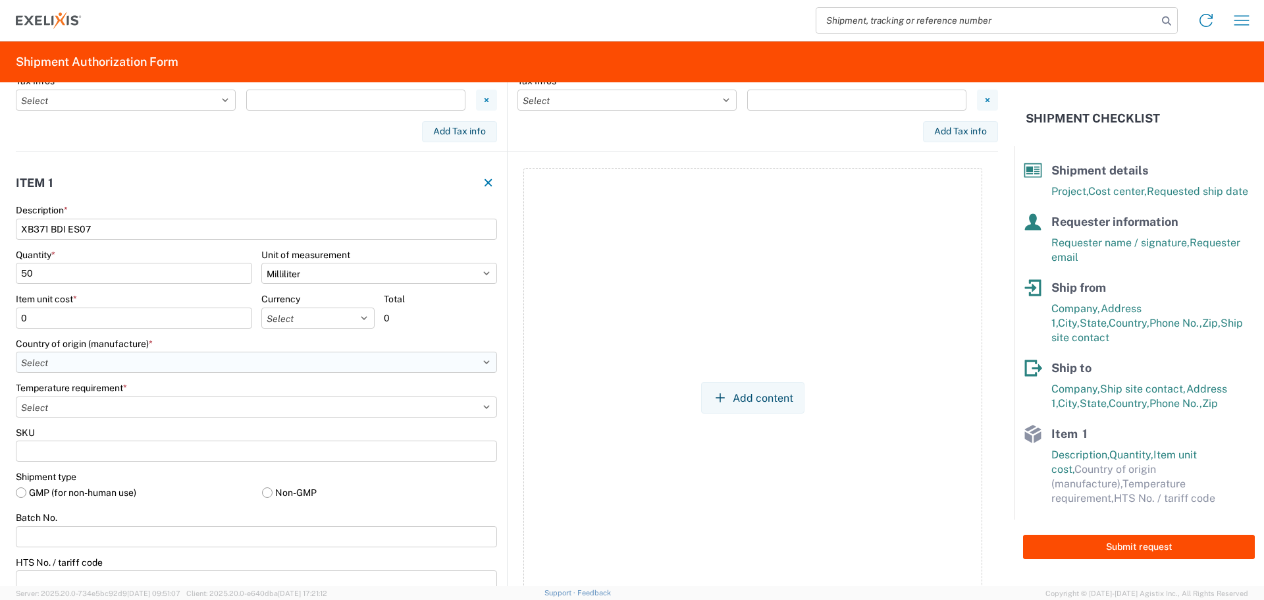
click at [188, 363] on select "Select Afghanistan Åland Islands Albania Algeria American Samoa Andorra Angola …" at bounding box center [256, 362] width 481 height 21
select select "US"
click at [107, 406] on select "Select -15°C to -25°C -120°C to -190°C (LN2,DV10) -20°C to -80°C -2°C to -8°C -…" at bounding box center [256, 406] width 481 height 21
select select "FROZEN"
click at [16, 396] on select "Select -15°C to -25°C -120°C to -190°C (LN2,DV10) -20°C to -80°C -2°C to -8°C -…" at bounding box center [256, 406] width 481 height 21
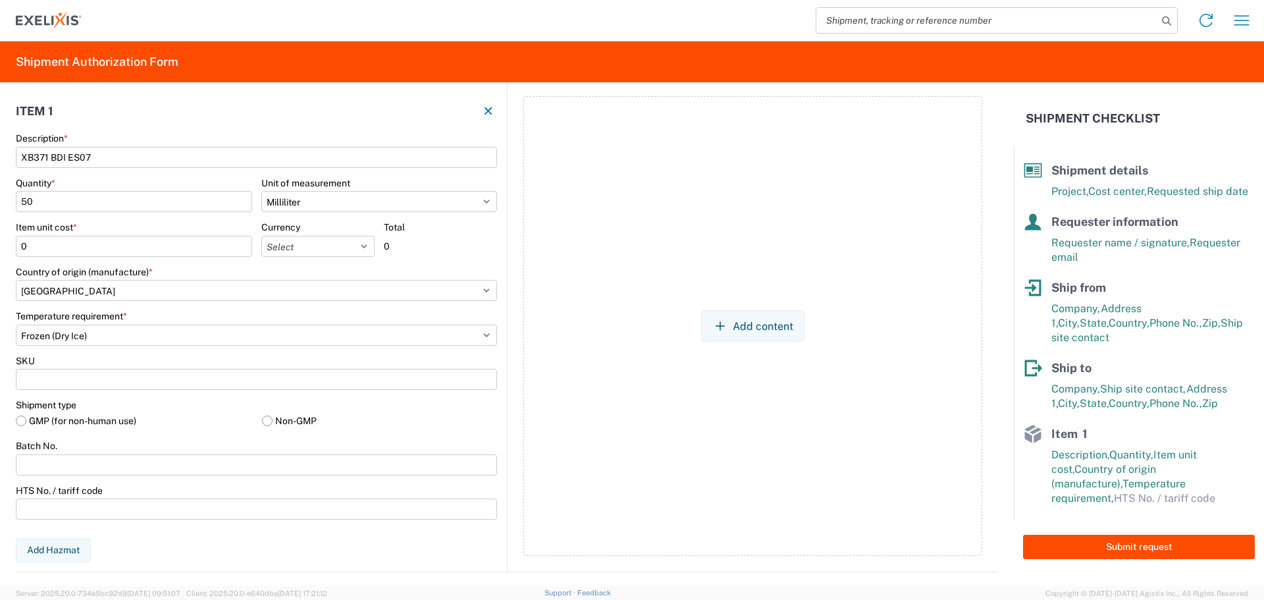
scroll to position [864, 0]
click at [266, 420] on label "Non-GMP" at bounding box center [380, 419] width 236 height 20
click at [0, 0] on input "Non-GMP" at bounding box center [0, 0] width 0 height 0
click at [131, 381] on input "SKU" at bounding box center [256, 377] width 481 height 21
click at [70, 466] on input "Batch No." at bounding box center [256, 462] width 481 height 21
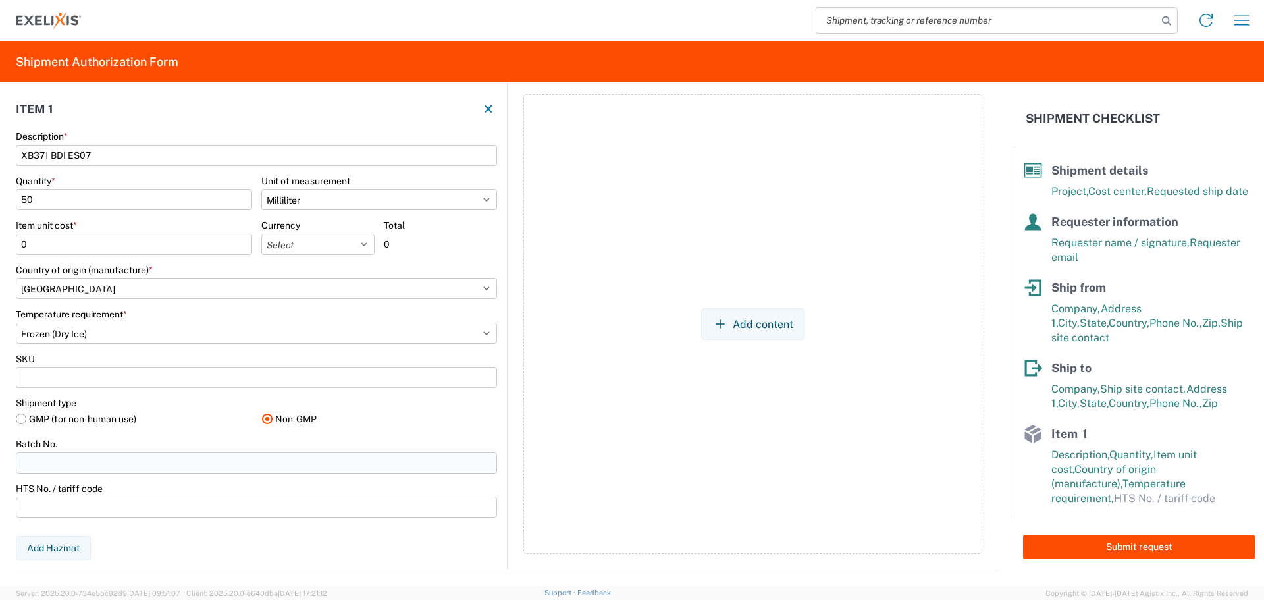
click at [78, 470] on input "Batch No." at bounding box center [256, 462] width 481 height 21
type input "L"
type input "23-ES07G003"
click at [655, 396] on div "Add content" at bounding box center [752, 324] width 459 height 460
click at [736, 329] on button "Add content" at bounding box center [752, 324] width 103 height 32
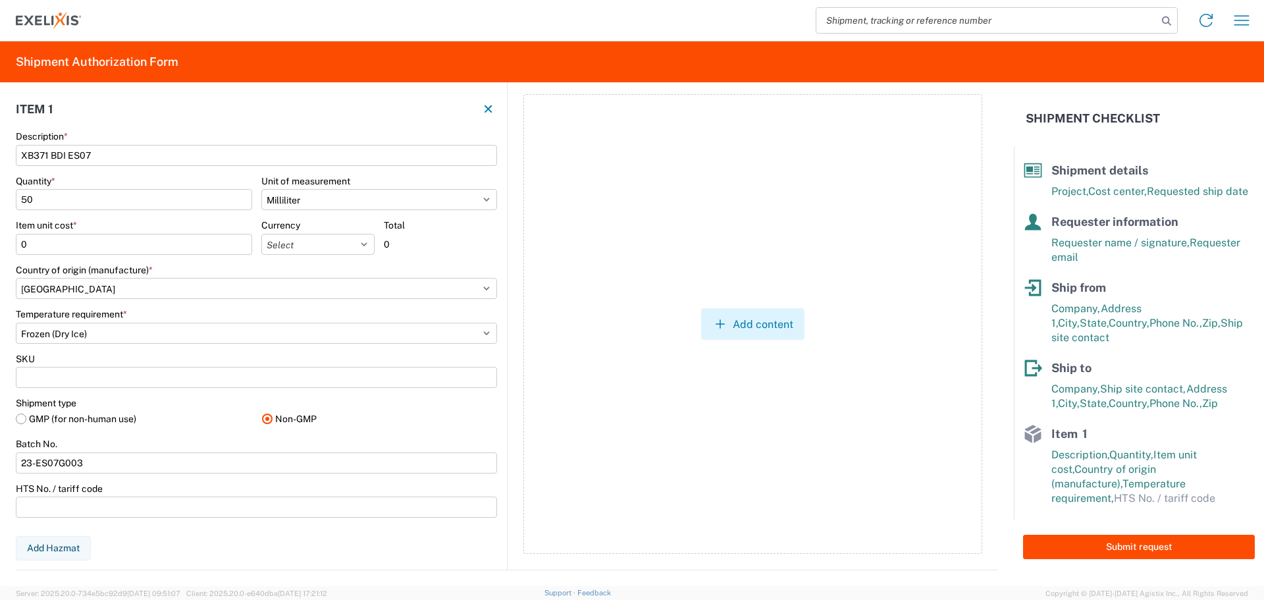
select select "EA"
select select "USD"
select select "US"
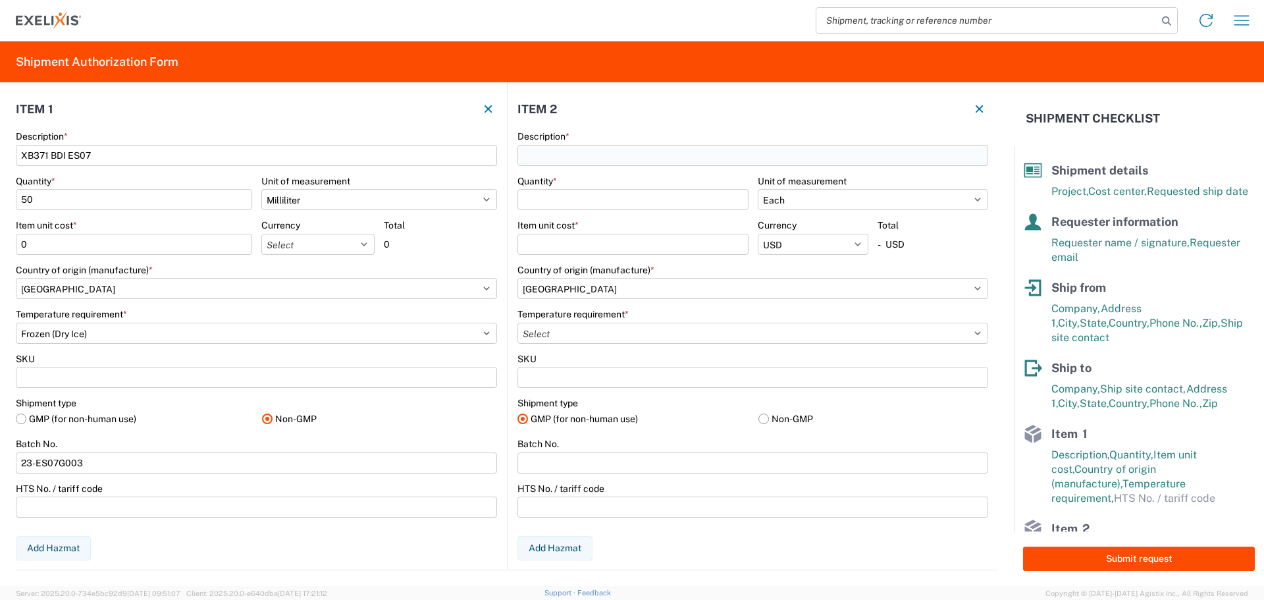
click at [602, 159] on input "Description *" at bounding box center [753, 155] width 471 height 21
type input "x"
type input "XB371 BDI ES07"
click at [606, 244] on span "Add new "XB371 BDI ES07"..." at bounding box center [601, 244] width 124 height 12
type input "XB371 BDI ES07"
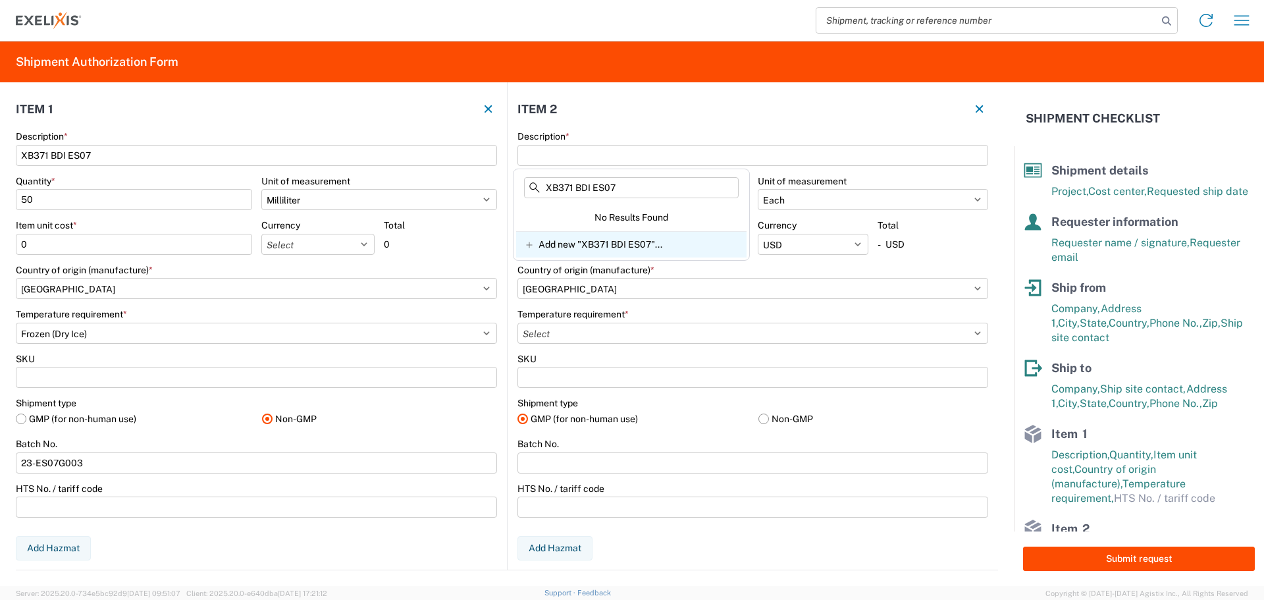
select select
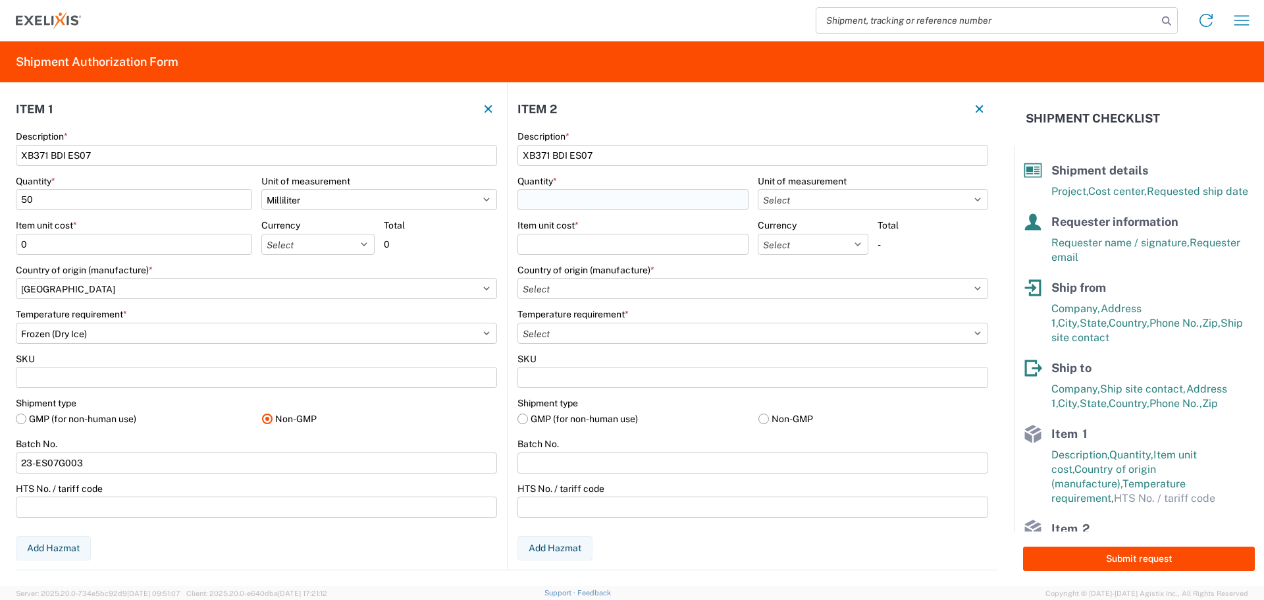
click at [593, 203] on input "Quantity *" at bounding box center [633, 199] width 231 height 21
type input "50"
click at [845, 196] on select "Select Bag Bottle Blister Pack Capsule Carton Centimeter Cubic centimeter Cubic…" at bounding box center [873, 199] width 231 height 21
select select "ML"
click at [758, 189] on select "Select Bag Bottle Blister Pack Capsule Carton Centimeter Cubic centimeter Cubic…" at bounding box center [873, 199] width 231 height 21
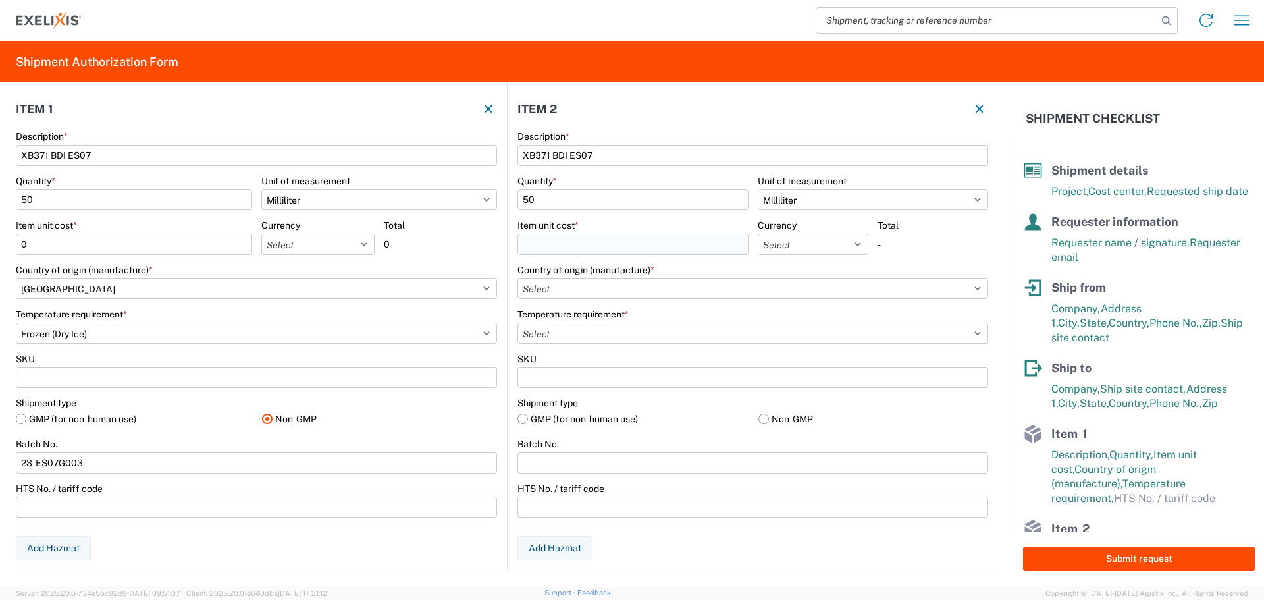
click at [591, 246] on input "Item unit cost *" at bounding box center [633, 244] width 231 height 21
type input "0"
click at [280, 252] on select "Select USD JPY GBP CAD EUR BRL COP" at bounding box center [317, 244] width 113 height 21
select select "USD"
click at [261, 234] on select "Select USD JPY GBP CAD EUR BRL COP" at bounding box center [317, 244] width 113 height 21
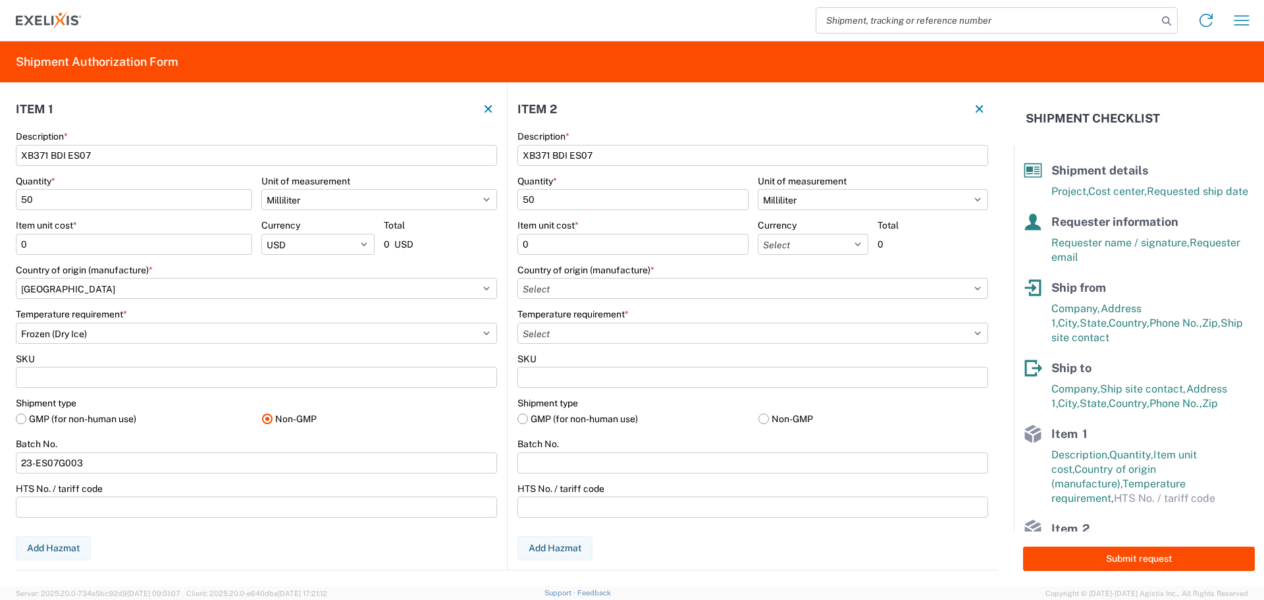
click at [834, 255] on agx-form-control-wrapper-v2 "Currency Select USD JPY GBP CAD EUR BRL COP" at bounding box center [813, 241] width 111 height 45
click at [838, 250] on select "Select USD JPY GBP CAD EUR BRL COP" at bounding box center [813, 244] width 111 height 21
select select "USD"
click at [758, 234] on select "Select USD JPY GBP CAD EUR BRL COP" at bounding box center [813, 244] width 111 height 21
click at [571, 293] on select "Select Afghanistan Åland Islands Albania Algeria American Samoa Andorra Angola …" at bounding box center [753, 288] width 471 height 21
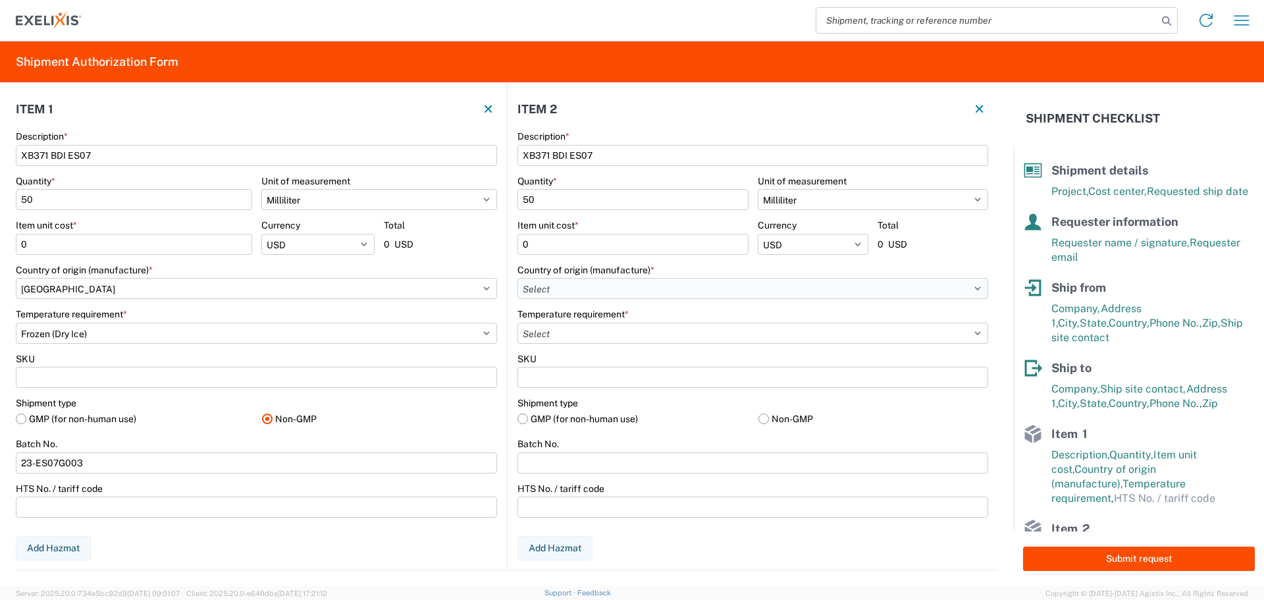
select select "US"
click at [518, 278] on select "Select Afghanistan Åland Islands Albania Algeria American Samoa Andorra Angola …" at bounding box center [753, 288] width 471 height 21
click at [562, 329] on select "Select -15°C to -25°C -120°C to -190°C (LN2,DV10) -20°C to -80°C -2°C to -8°C -…" at bounding box center [753, 333] width 471 height 21
select select "FROZEN"
click at [518, 323] on select "Select -15°C to -25°C -120°C to -190°C (LN2,DV10) -20°C to -80°C -2°C to -8°C -…" at bounding box center [753, 333] width 471 height 21
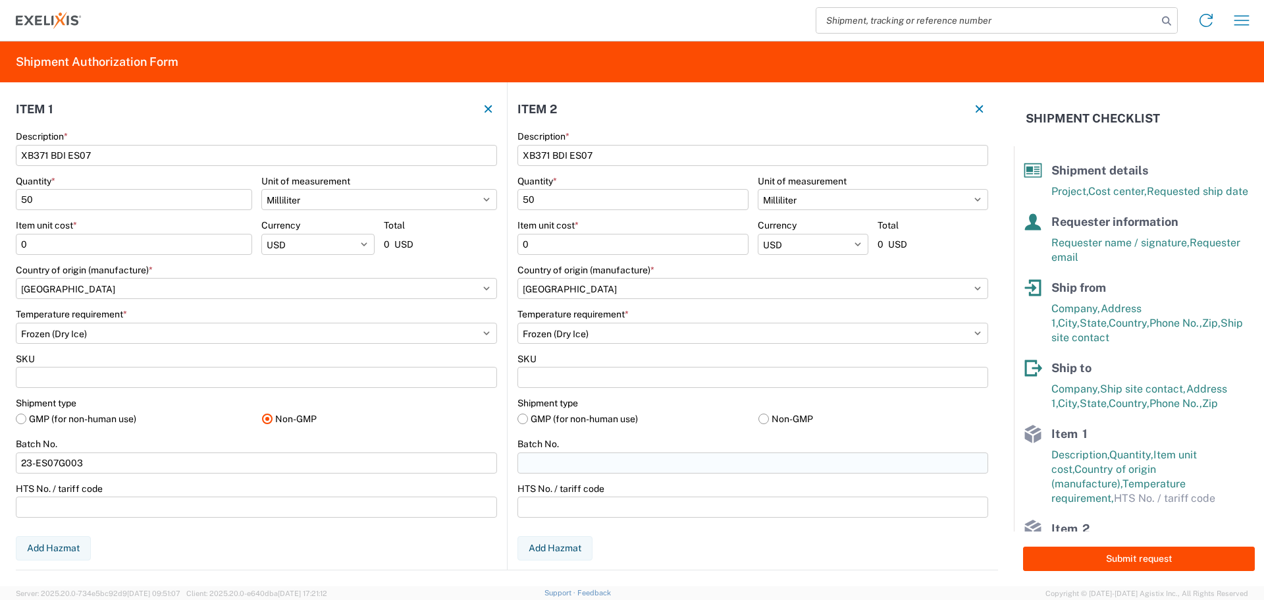
click at [571, 465] on input "Batch No." at bounding box center [753, 462] width 471 height 21
click at [770, 415] on label "Non-GMP" at bounding box center [874, 419] width 230 height 20
click at [0, 0] on input "Non-GMP" at bounding box center [0, 0] width 0 height 0
click at [731, 460] on input "Batch No." at bounding box center [753, 462] width 471 height 21
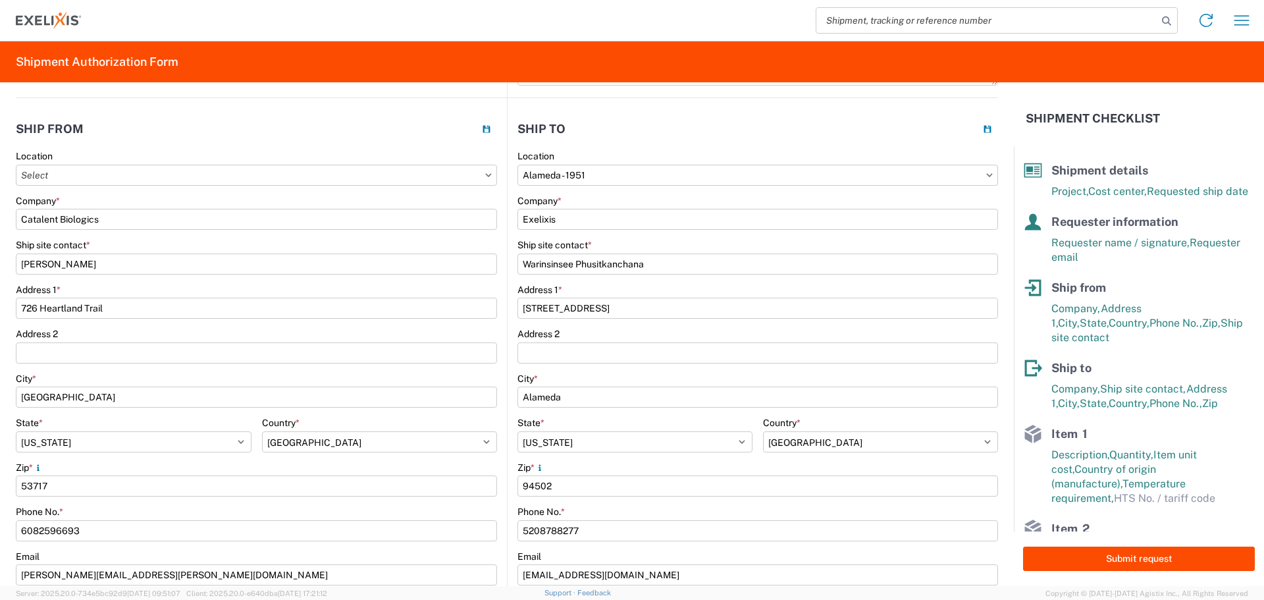
scroll to position [7, 0]
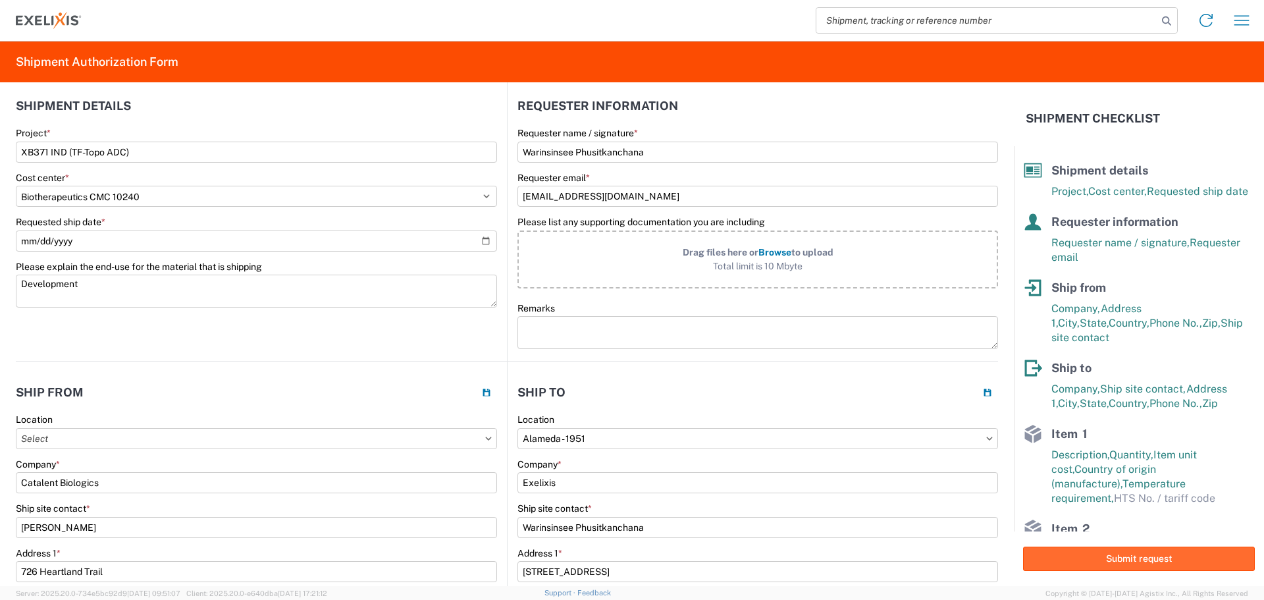
type input "23-ES07G001"
click at [1126, 558] on button "Submit request" at bounding box center [1139, 559] width 232 height 24
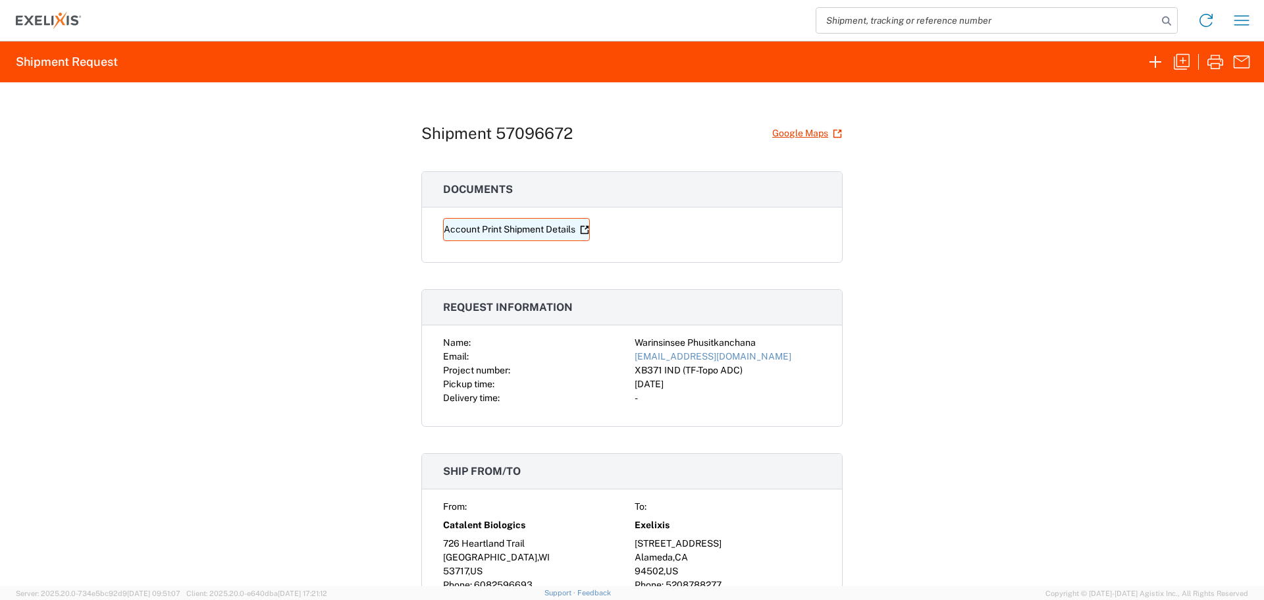
click at [529, 231] on link "Account Print Shipment Details" at bounding box center [516, 229] width 147 height 23
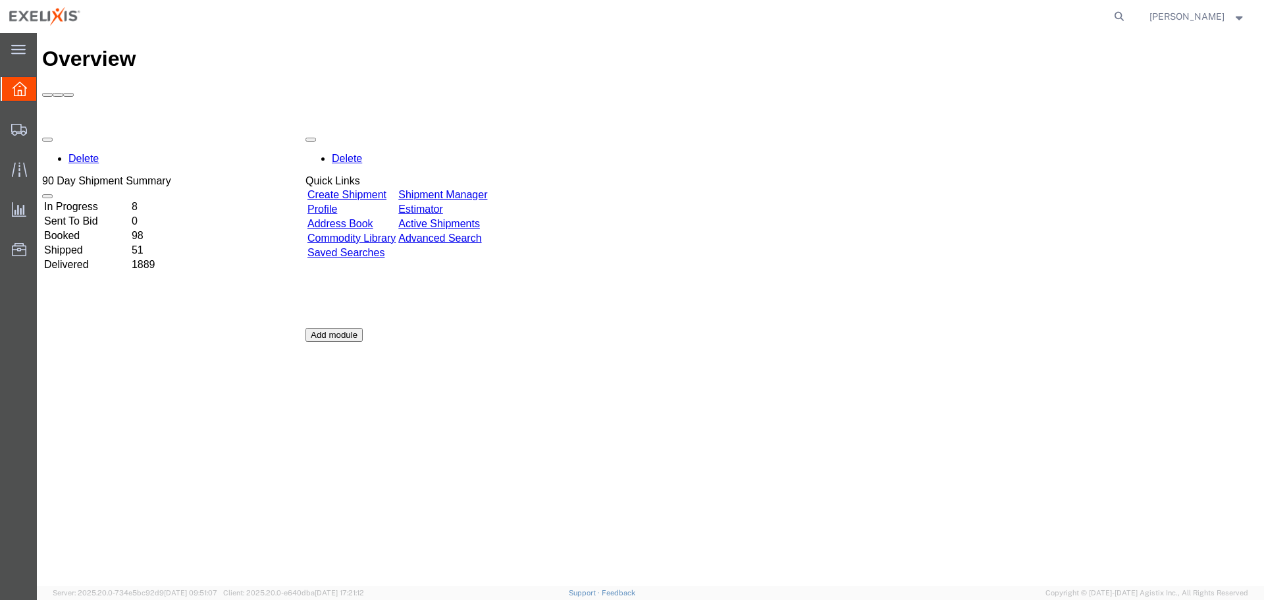
click at [682, 240] on div "Delete Shipment Activity Graph" at bounding box center [625, 245] width 113 height 231
click at [487, 189] on link "Shipment Manager" at bounding box center [442, 194] width 89 height 11
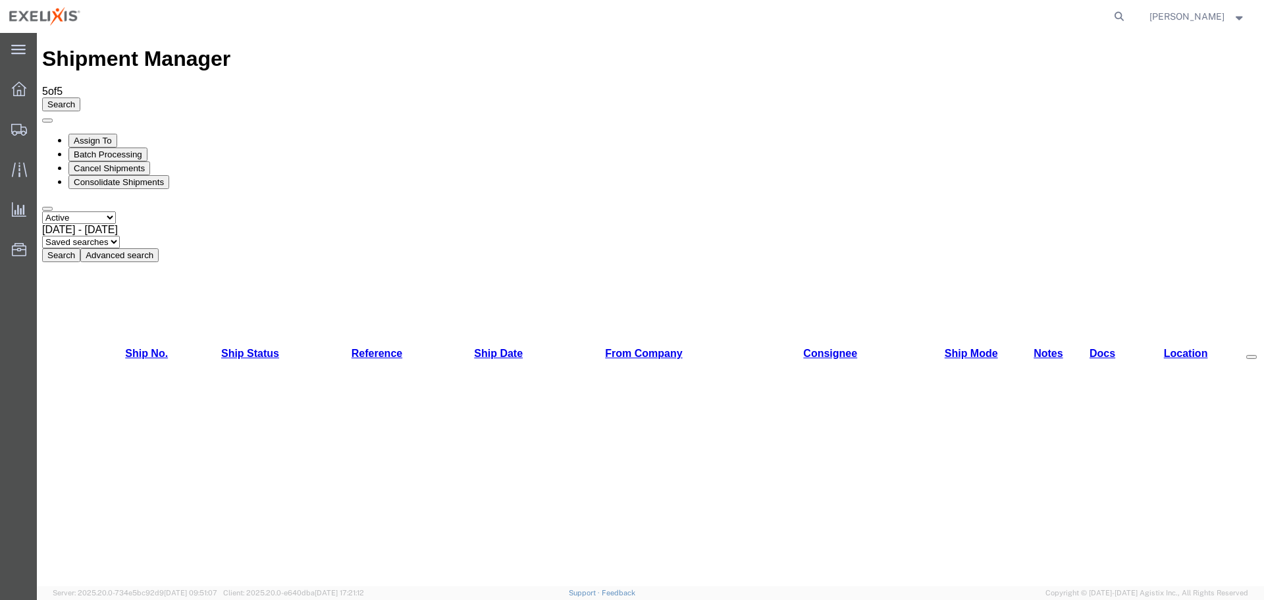
drag, startPoint x: 24, startPoint y: 89, endPoint x: 22, endPoint y: 97, distance: 8.8
click at [22, 89] on icon at bounding box center [19, 89] width 14 height 14
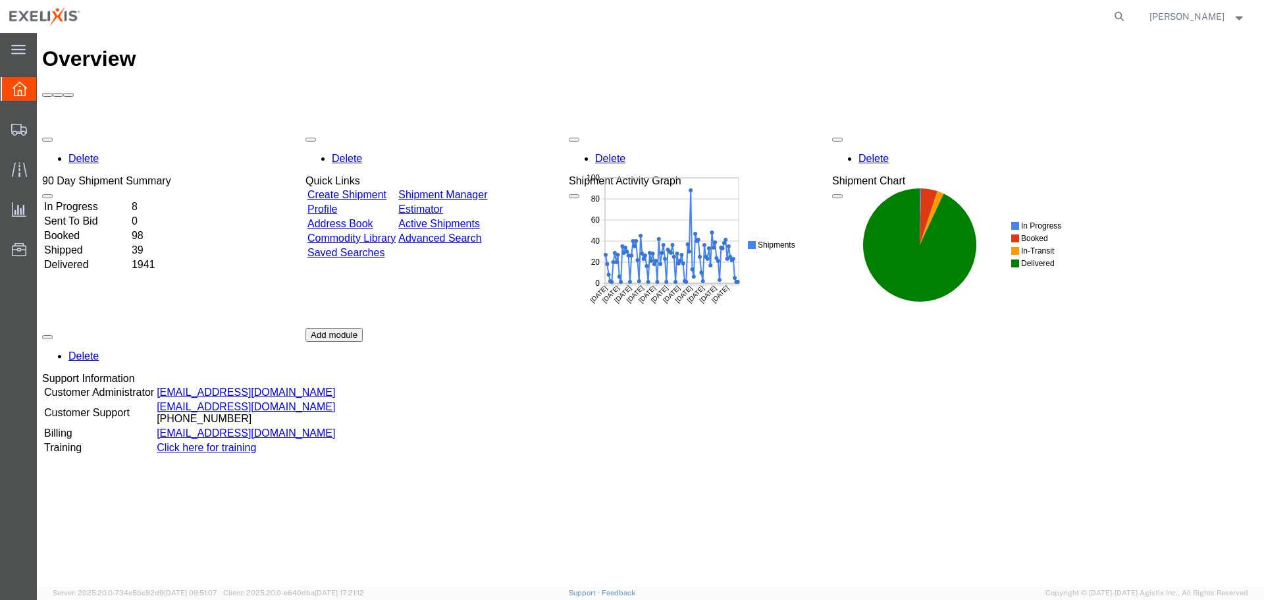
click at [487, 189] on link "Shipment Manager" at bounding box center [442, 194] width 89 height 11
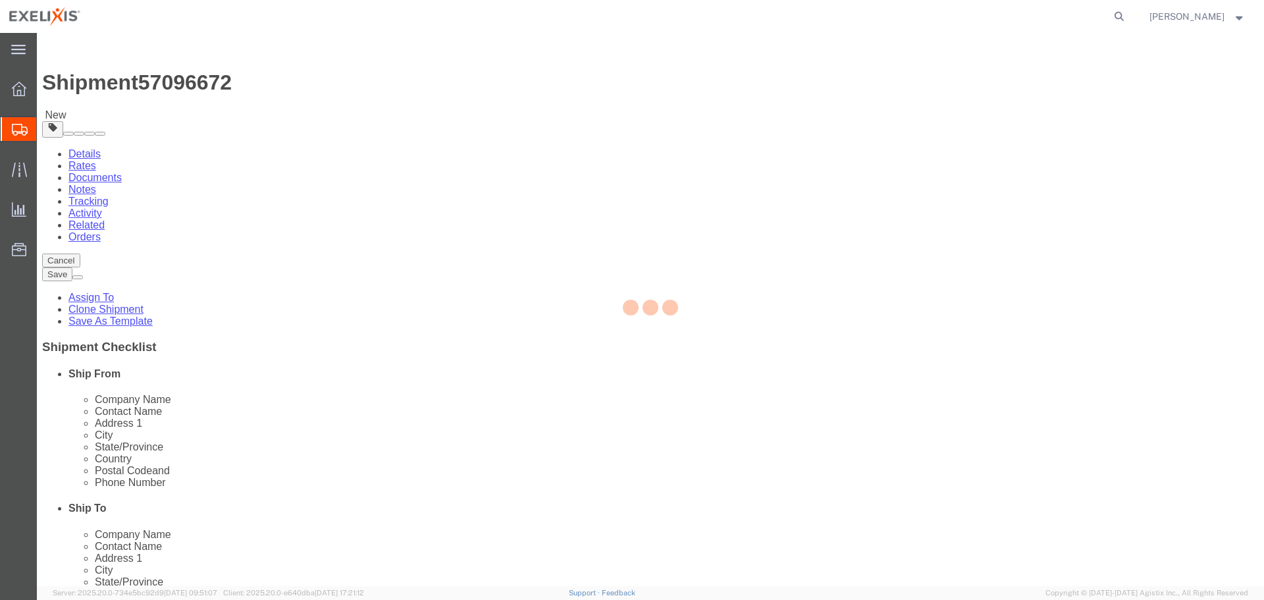
select select
select select "65151"
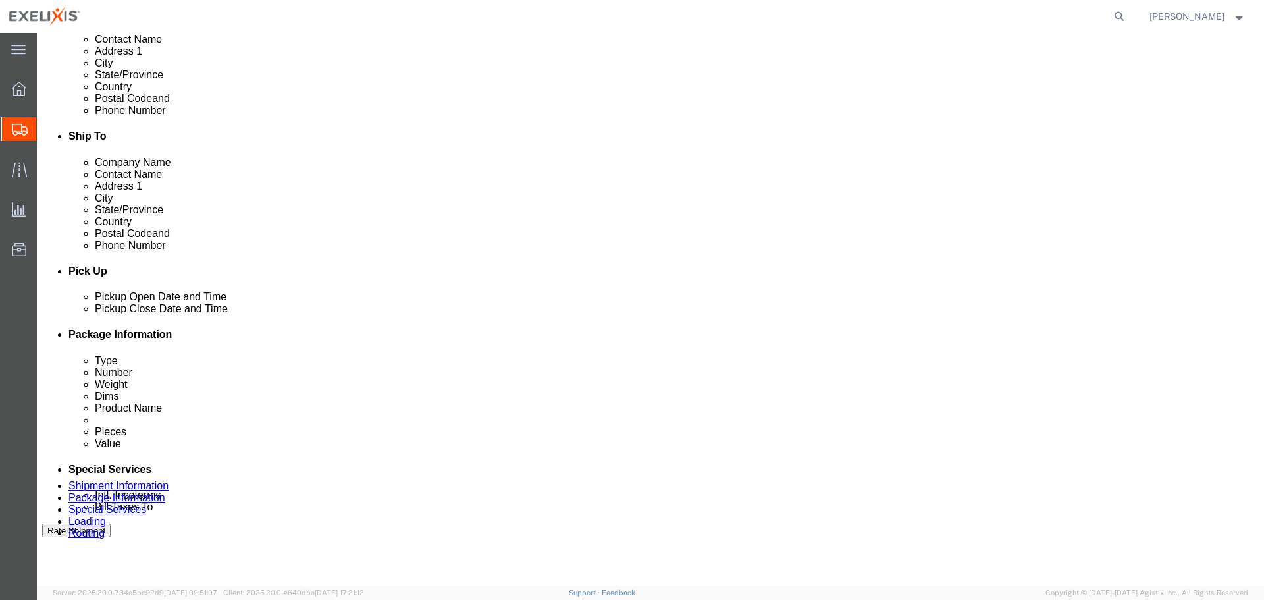
scroll to position [395, 0]
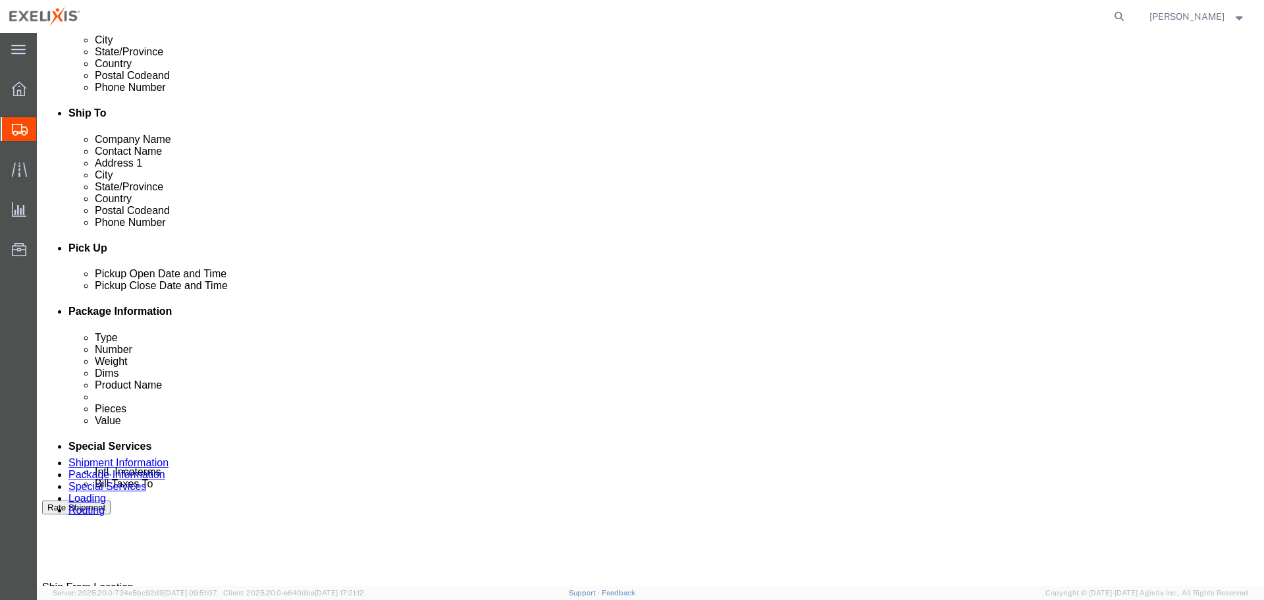
click icon
click div "[DATE] 12:00 PM"
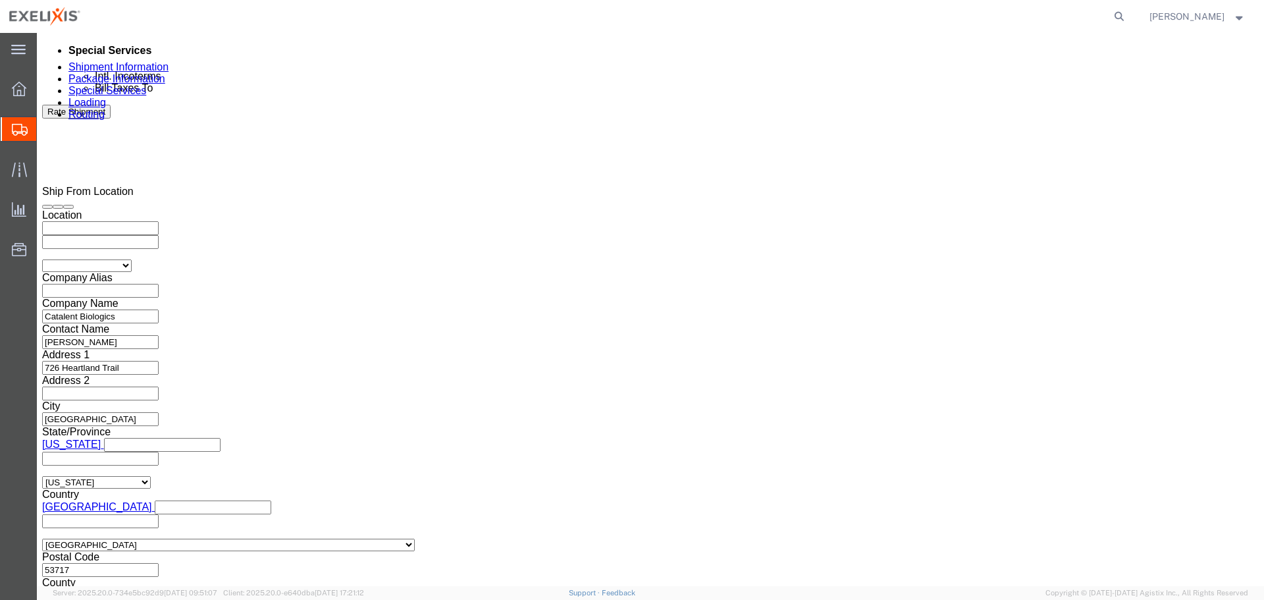
click button "Apply"
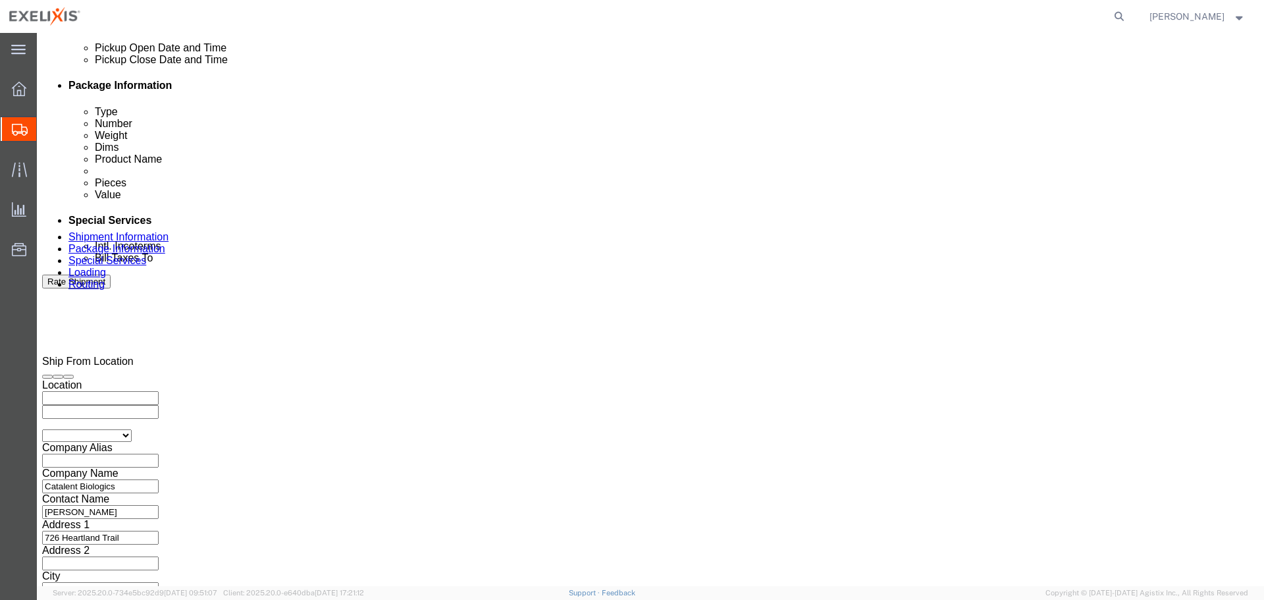
scroll to position [658, 0]
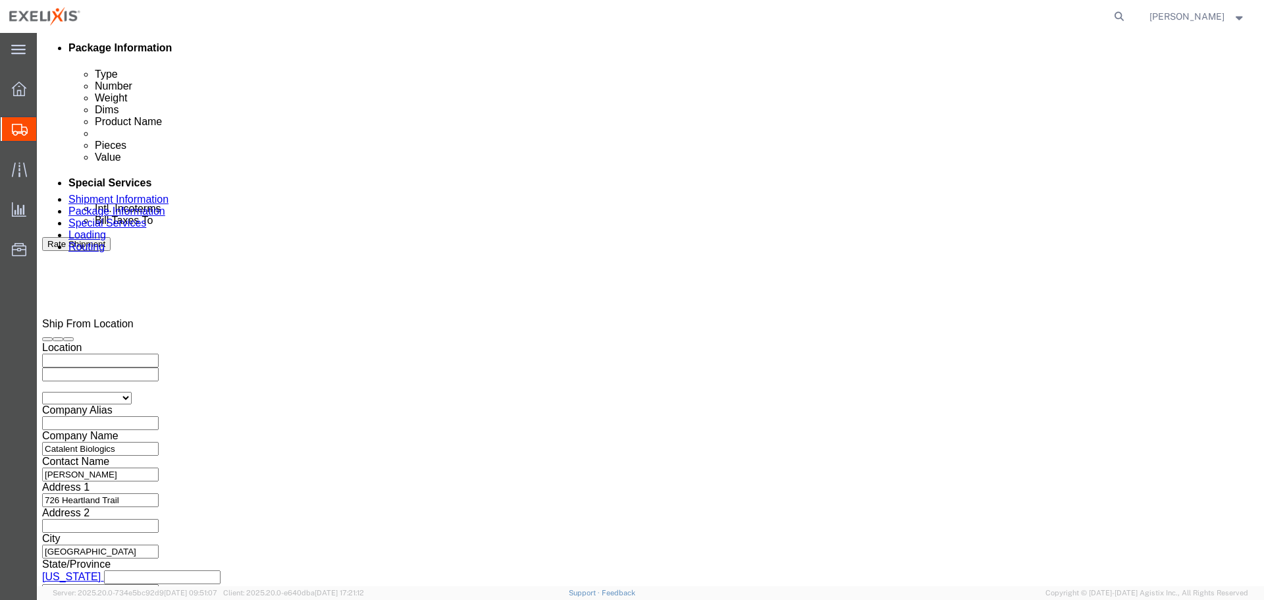
click select "Select Account Type Activity ID Airline Appointment Number ASN Batch Request # …"
select select "LOT"
click select "Select Account Type Activity ID Airline Appointment Number ASN Batch Request # …"
click input "text"
type input "e"
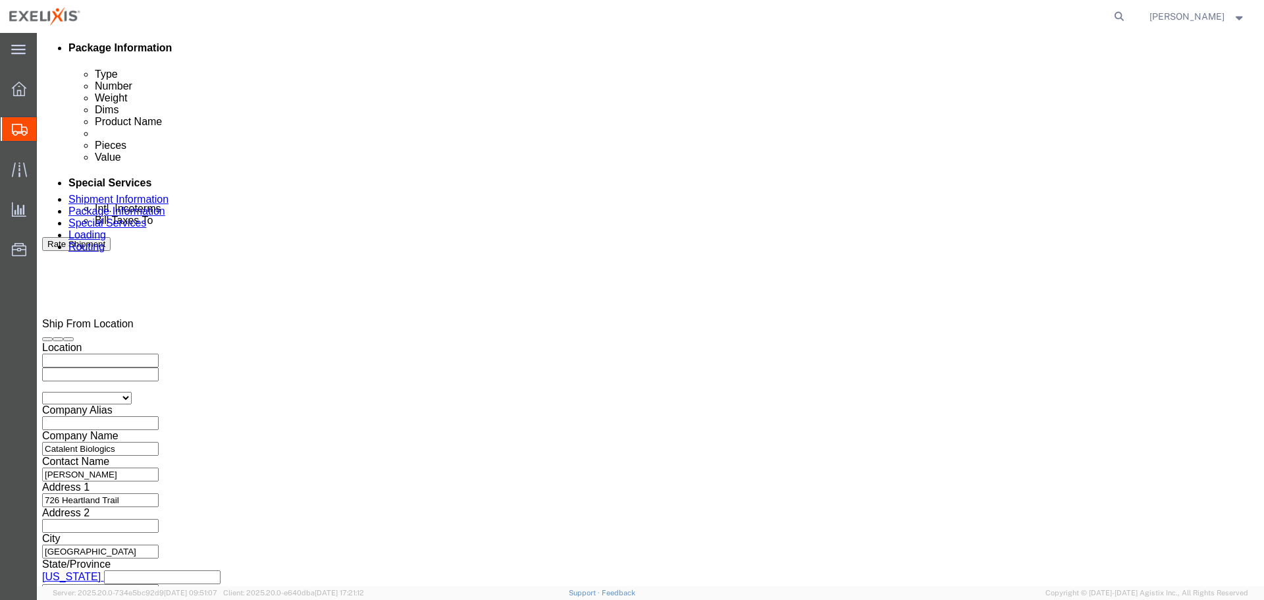
click input "ES07"
type input "E"
type input "24-ES07G003"
click select "Select Account Type Activity ID Airline Appointment Number ASN Batch Request # …"
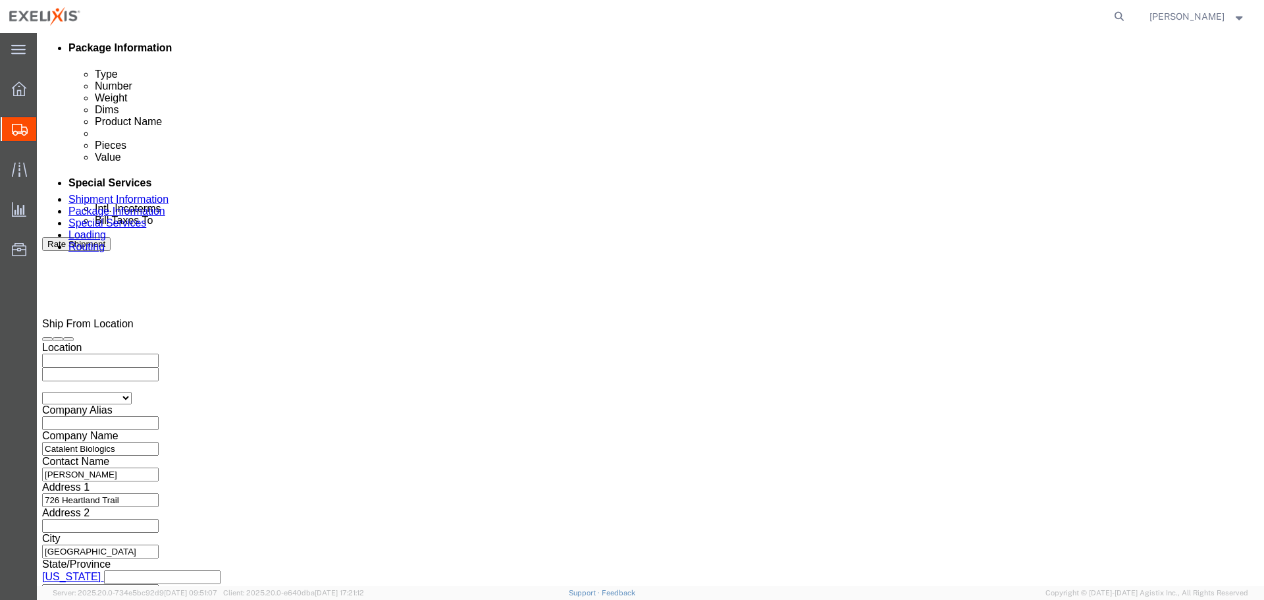
click select "Select Account Type Activity ID Airline Appointment Number ASN Batch Request # …"
select select "LOT"
click select "Select Account Type Activity ID Airline Appointment Number ASN Batch Request # …"
click input "text"
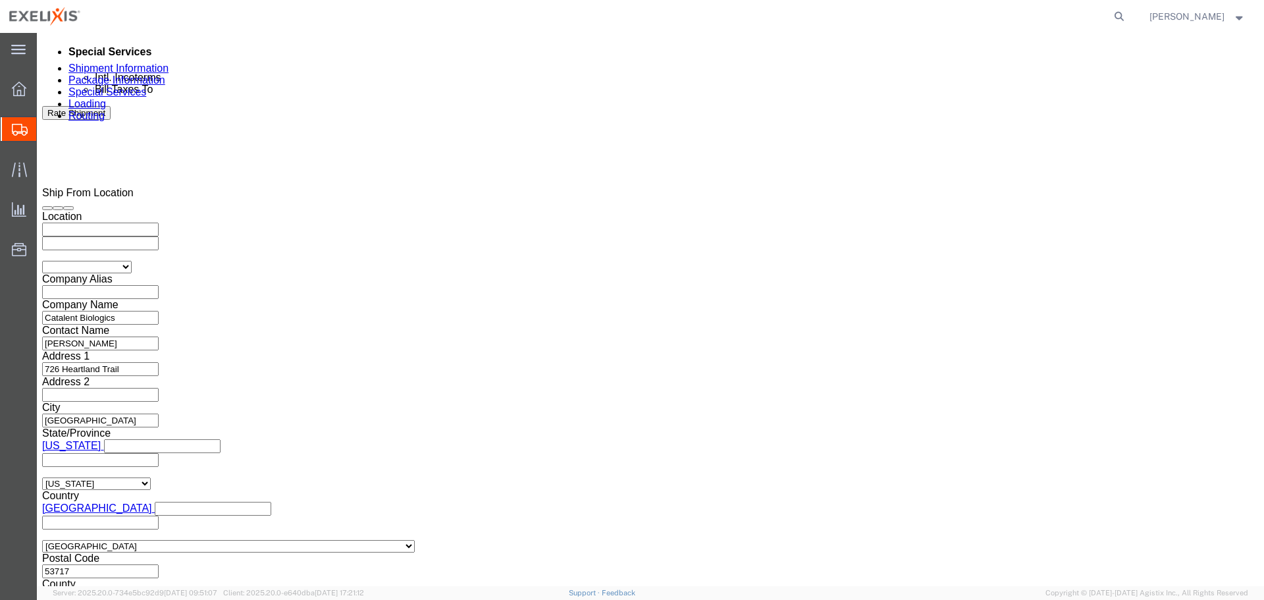
scroll to position [790, 0]
type input "24-ES07G001"
click select "Select Air Less than Truckload Multi-Leg Ocean Freight Rail Small Parcel Truckl…"
select select "AIR"
click select "Select Air Less than Truckload Multi-Leg Ocean Freight Rail Small Parcel Truckl…"
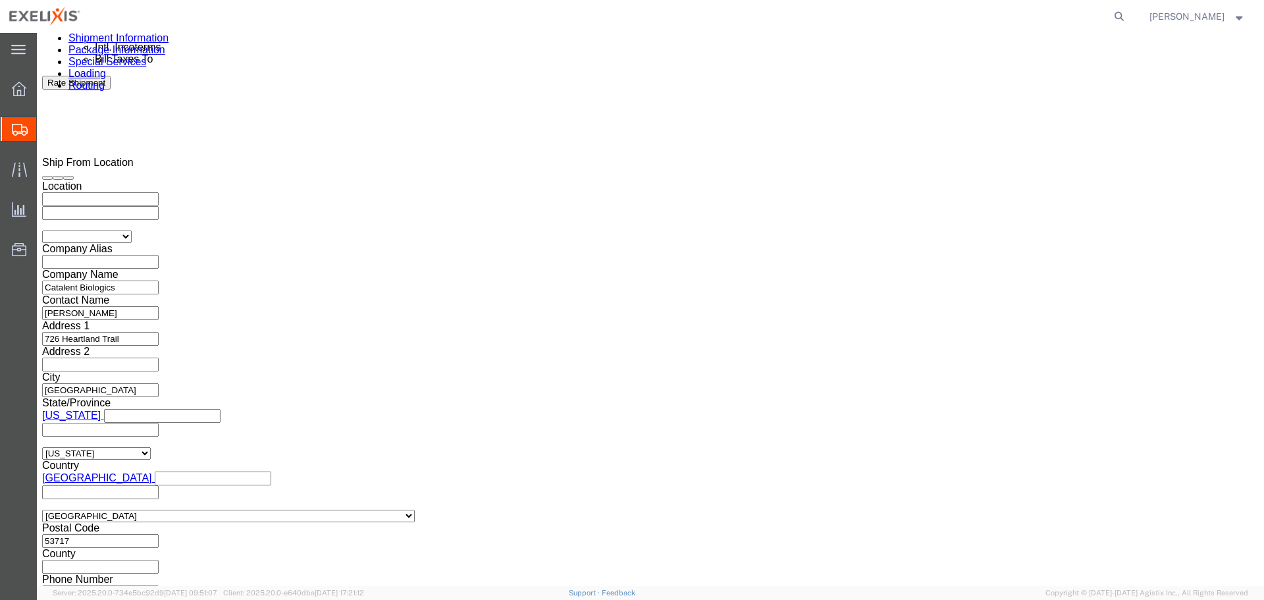
scroll to position [836, 0]
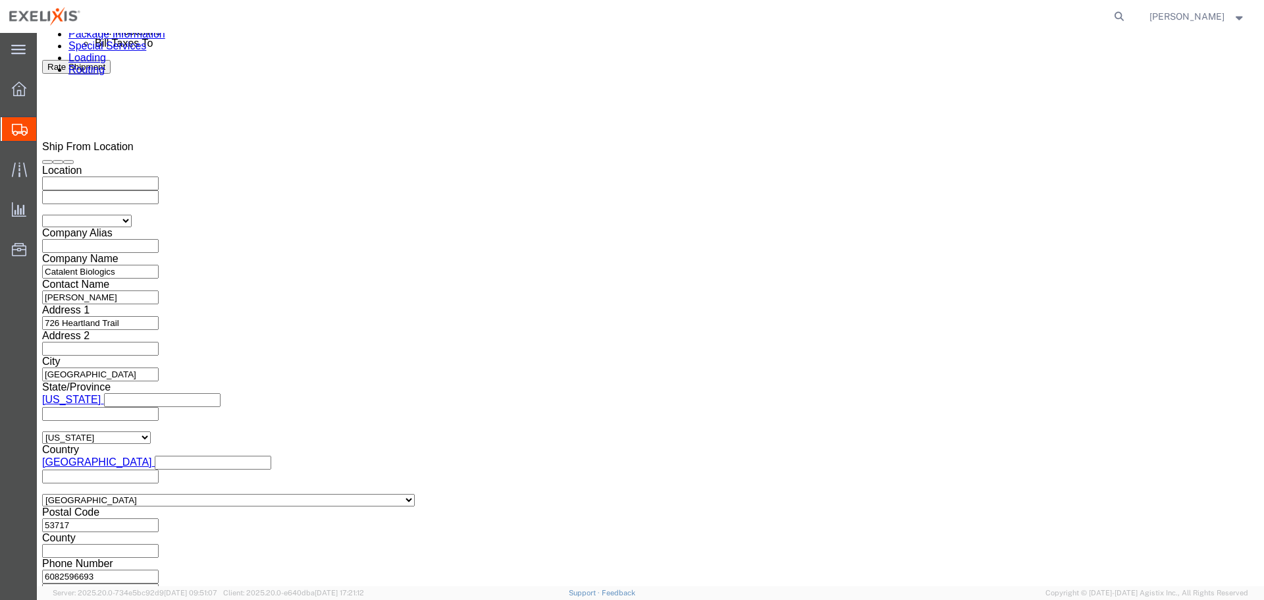
click button "Continue"
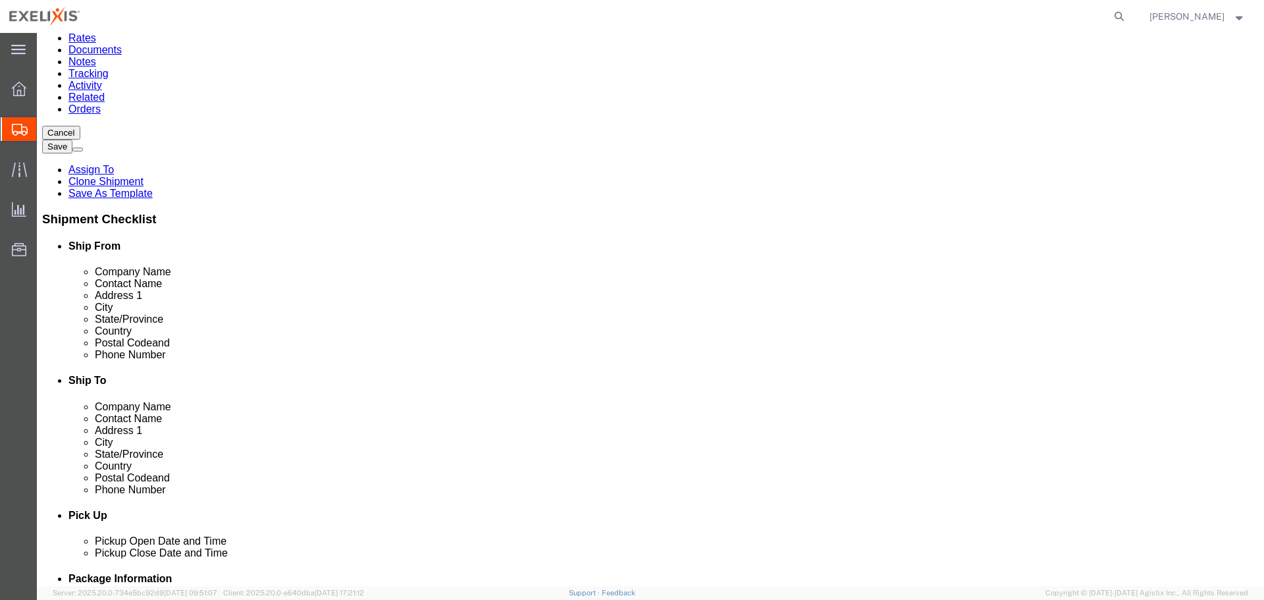
scroll to position [138, 0]
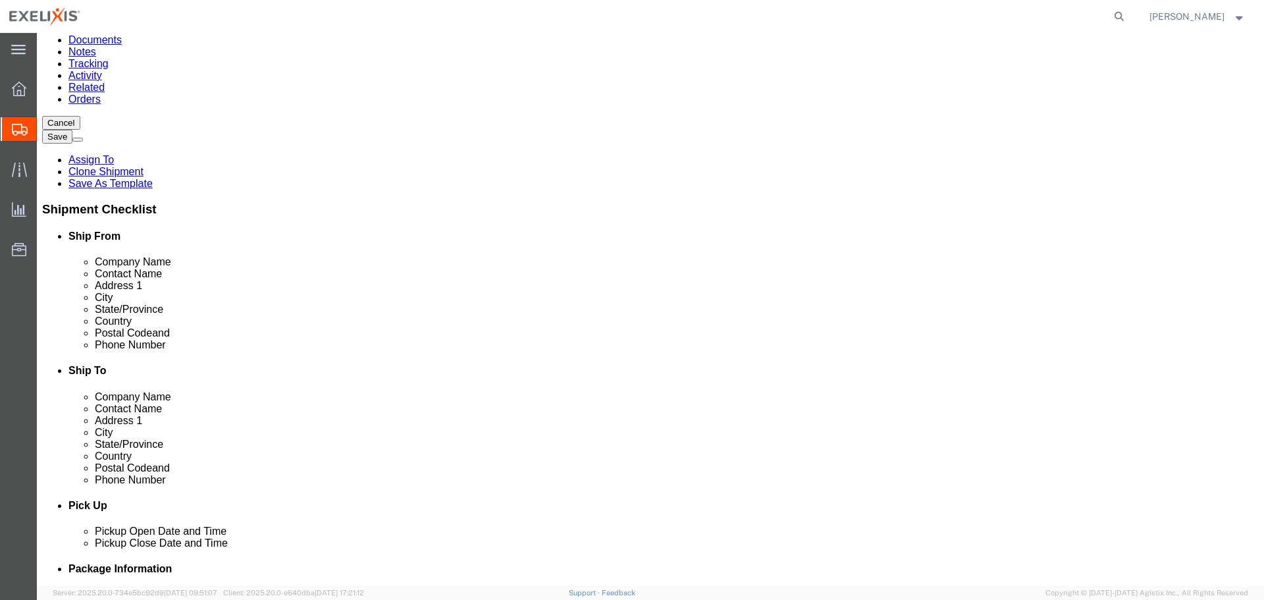
click button "Previous"
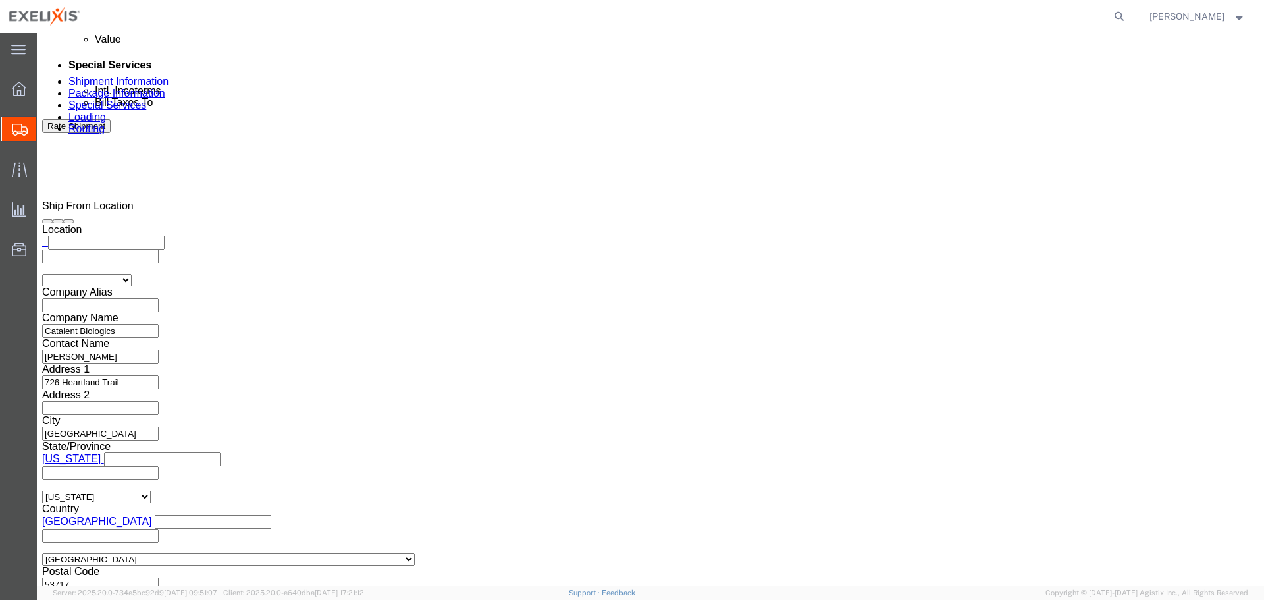
scroll to position [836, 0]
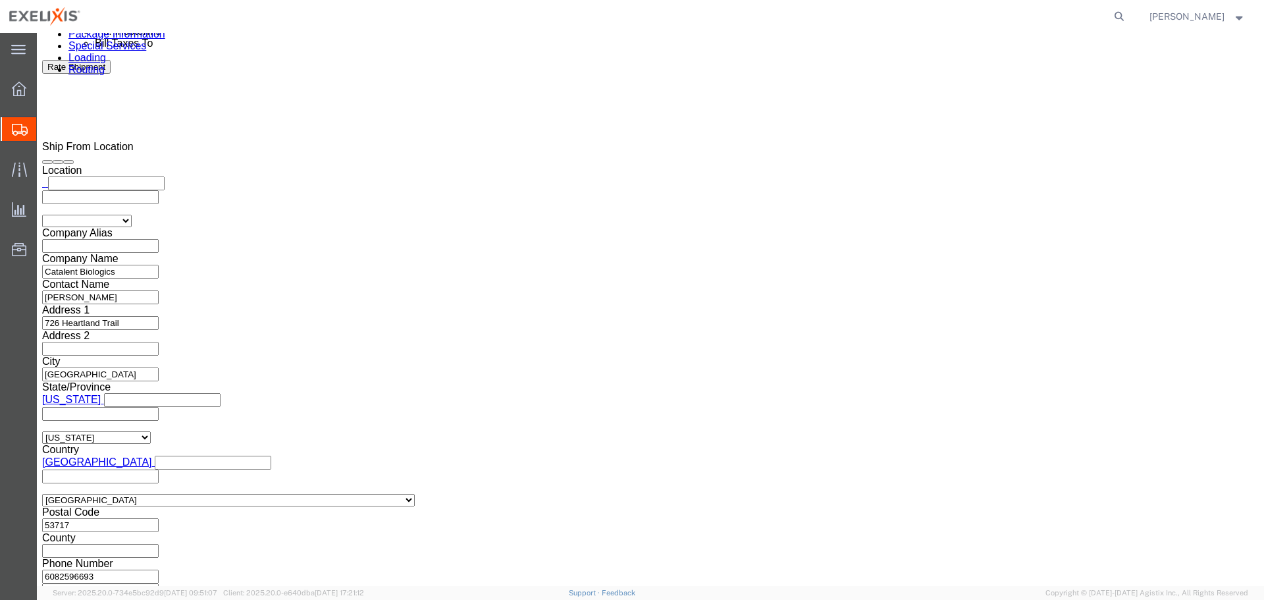
click button "Continue"
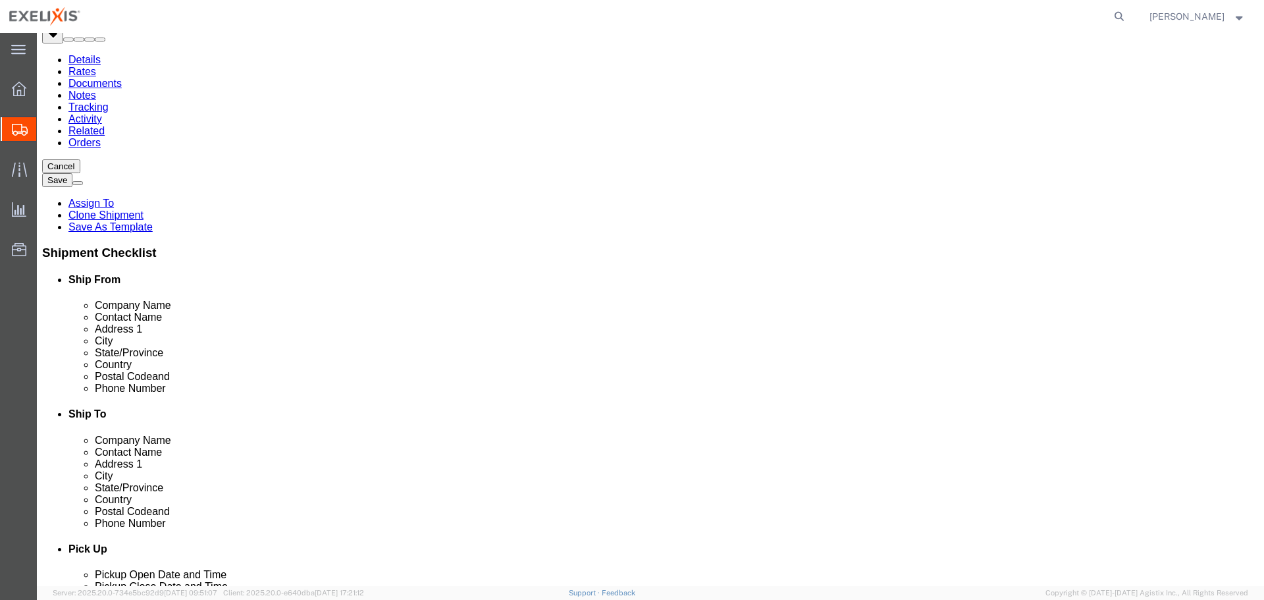
scroll to position [6, 0]
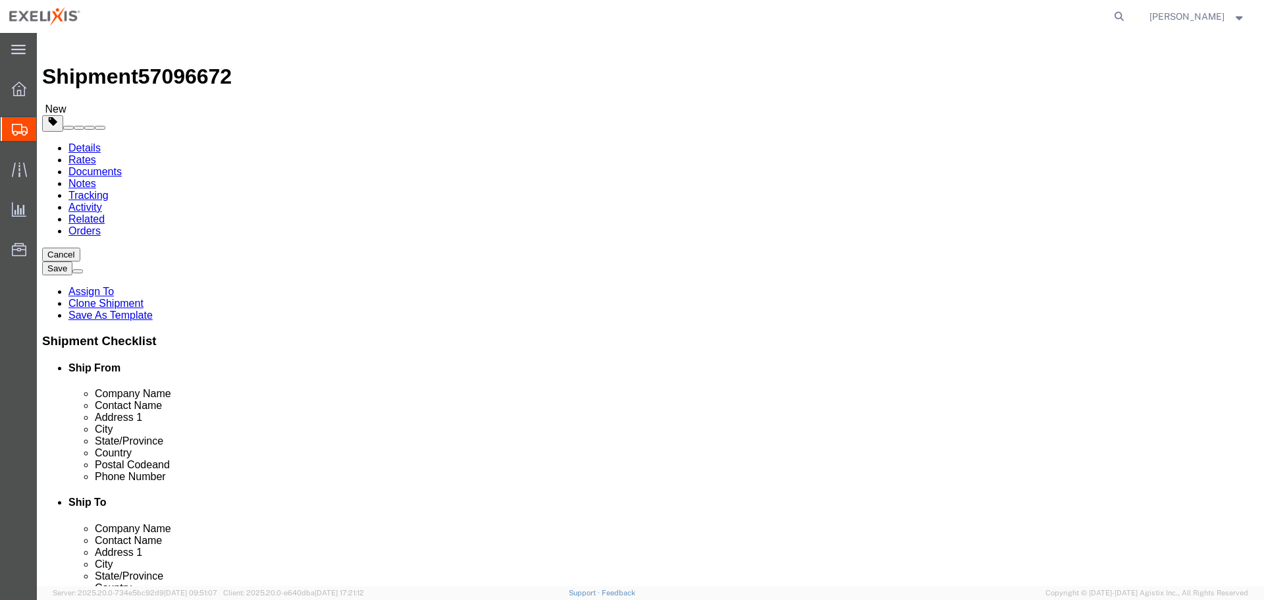
click select "Select BCK Boxes BIOSYSTEM I BIOSYSTEM II BIOSYSTEM III Bale(s) Basket(s) Bolt(…"
select select "GI30"
click select "Select BCK Boxes BIOSYSTEM I BIOSYSTEM II BIOSYSTEM III Bale(s) Basket(s) Bolt(…"
type input "19.00"
type input "18.00"
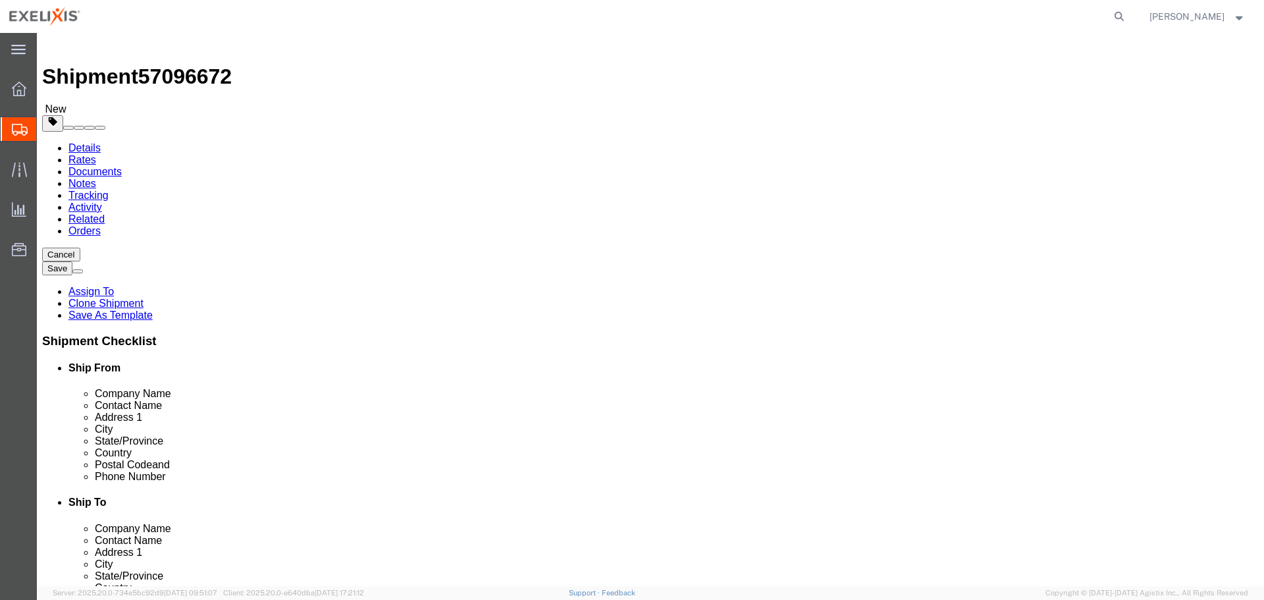
type input "19.00"
type input "FROZEN"
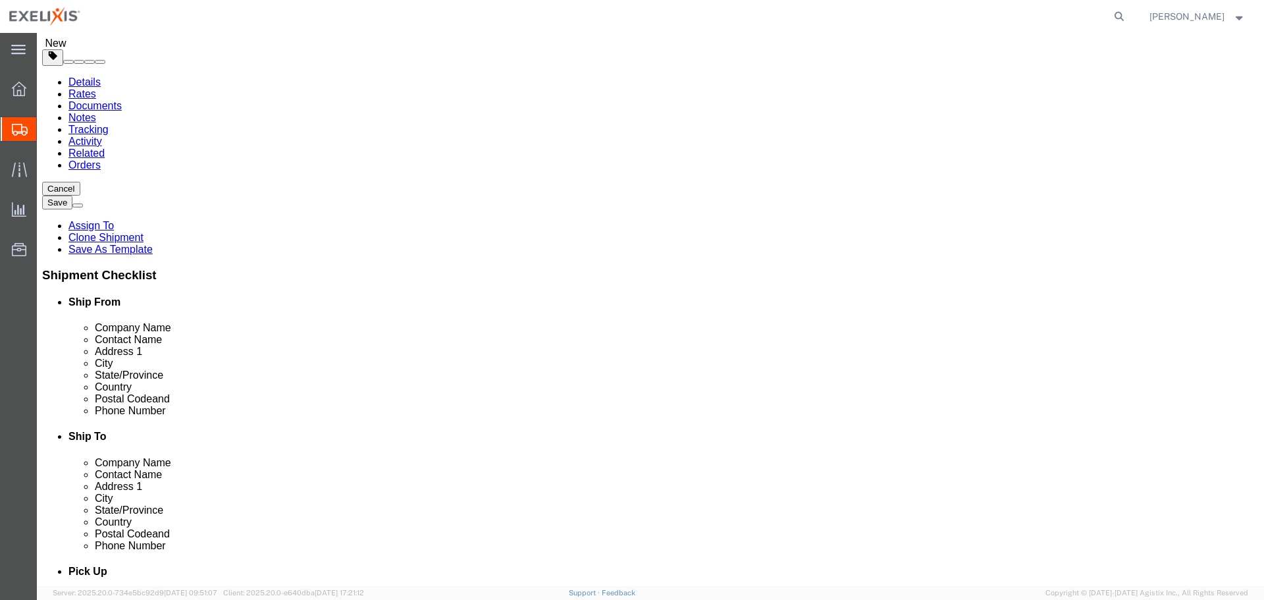
drag, startPoint x: 206, startPoint y: 236, endPoint x: 153, endPoint y: 237, distance: 52.7
click div "Weight Total weight of packages in pounds or kilograms 0.00 Select kgs lbs Ship…"
type input "60"
click div "1 x GDI 30 Package Type Select BCK Boxes BIOSYSTEM I BIOSYSTEM II BIOSYSTEM III…"
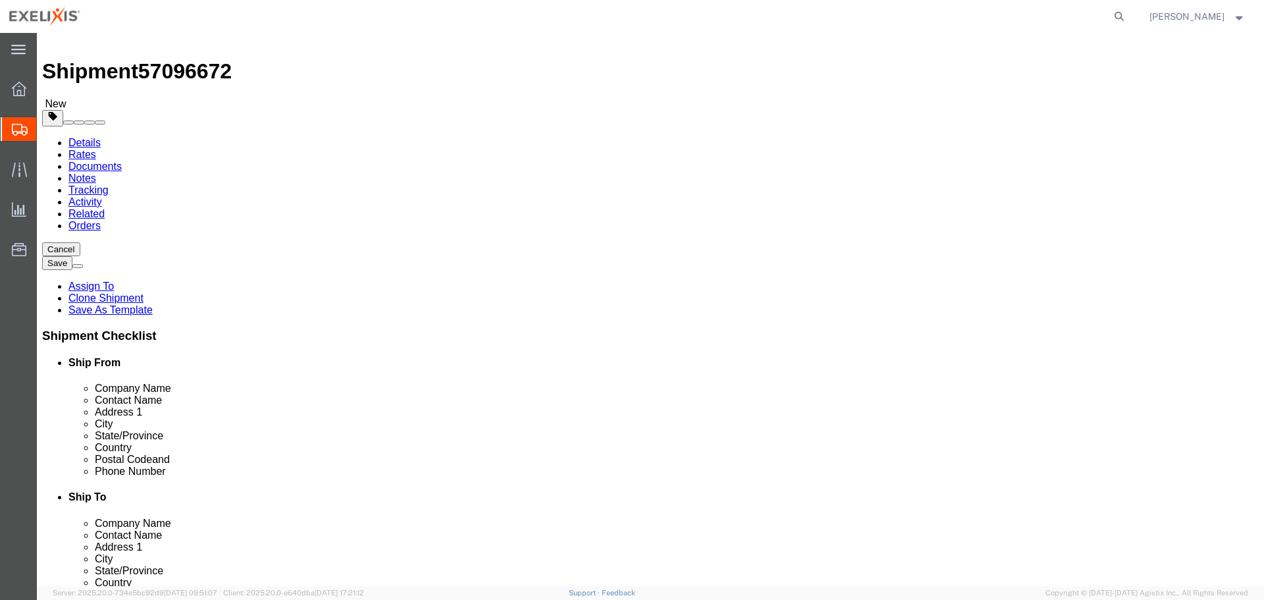
scroll to position [6, 0]
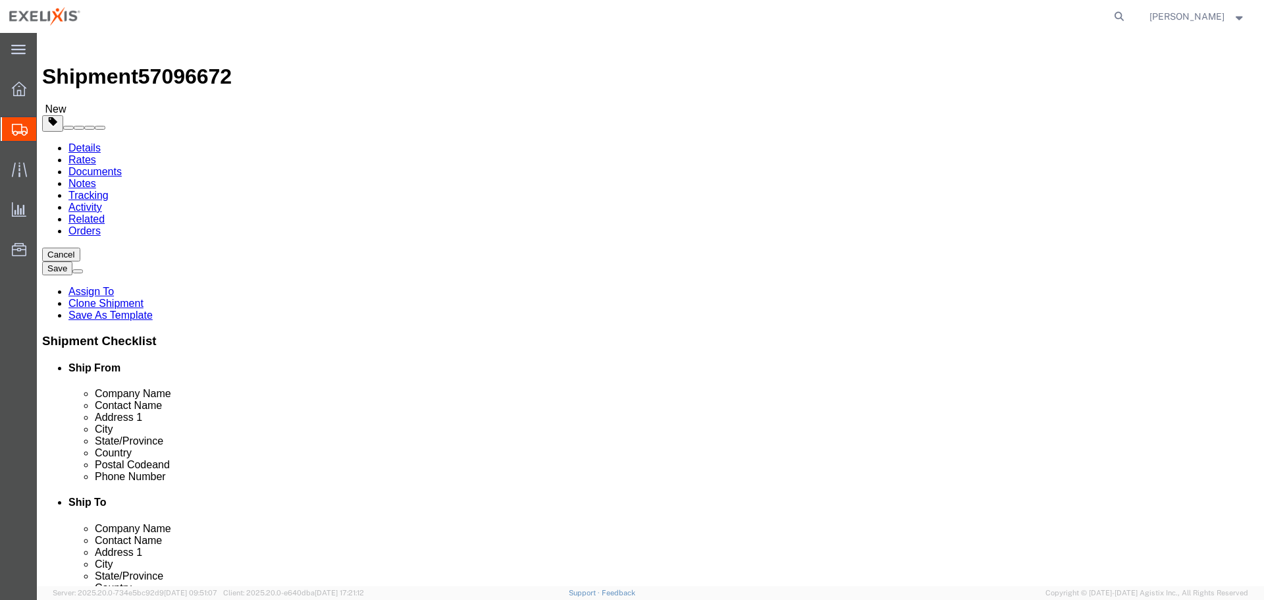
click select "Select BCK Boxes BIOSYSTEM I BIOSYSTEM II BIOSYSTEM III Bale(s) Basket(s) Bolt(…"
click input "60"
click select "Select kgs lbs"
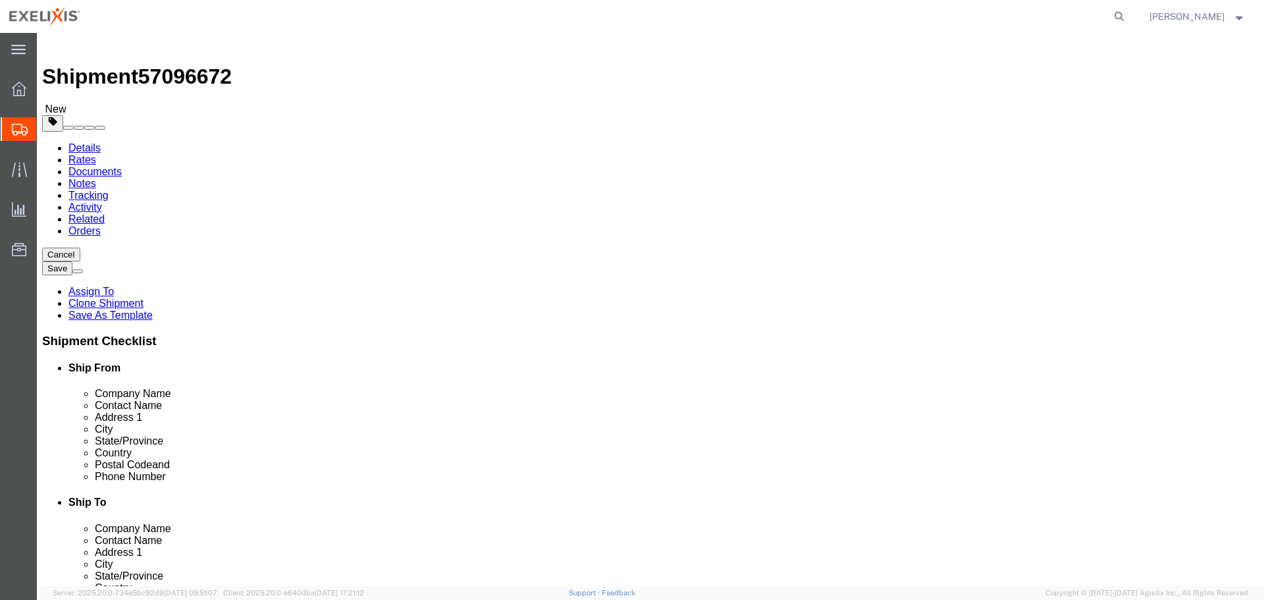
select select "KGS"
click select "Select kgs lbs"
type input "27.22"
drag, startPoint x: 217, startPoint y: 299, endPoint x: 157, endPoint y: 304, distance: 59.4
click div "Weight 27.22 Select kgs lbs Ship. t°"
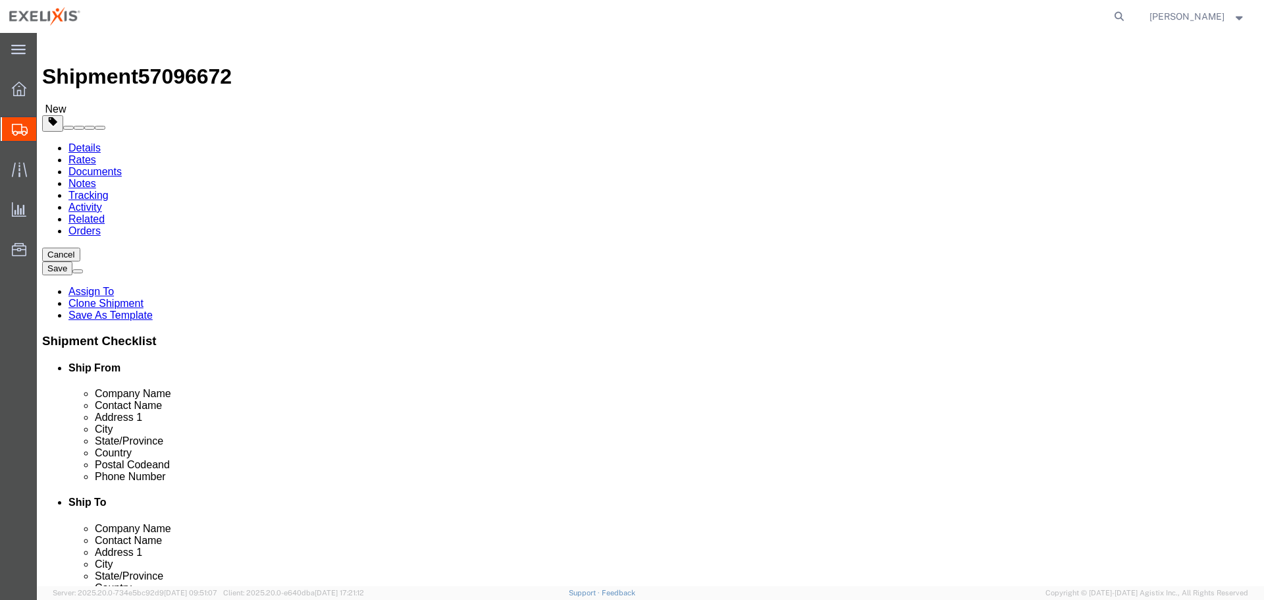
click input "27.22"
click div "1 x GDI 30 Package Type Select BCK Boxes BIOSYSTEM I BIOSYSTEM II BIOSYSTEM III…"
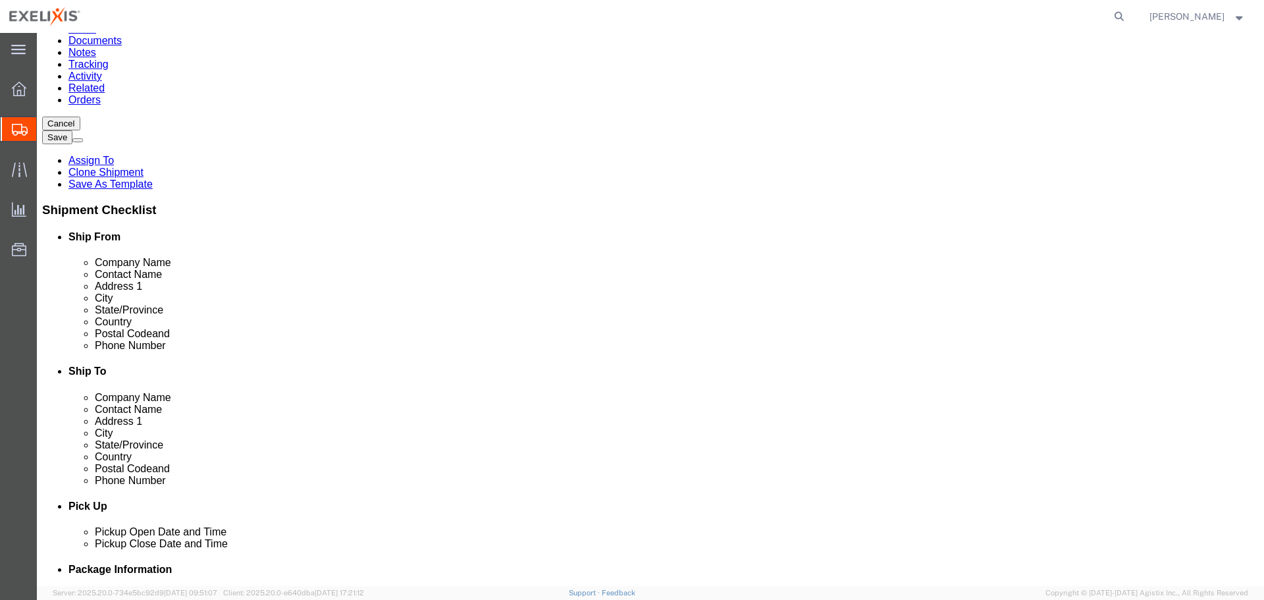
scroll to position [138, 0]
click button "Continue"
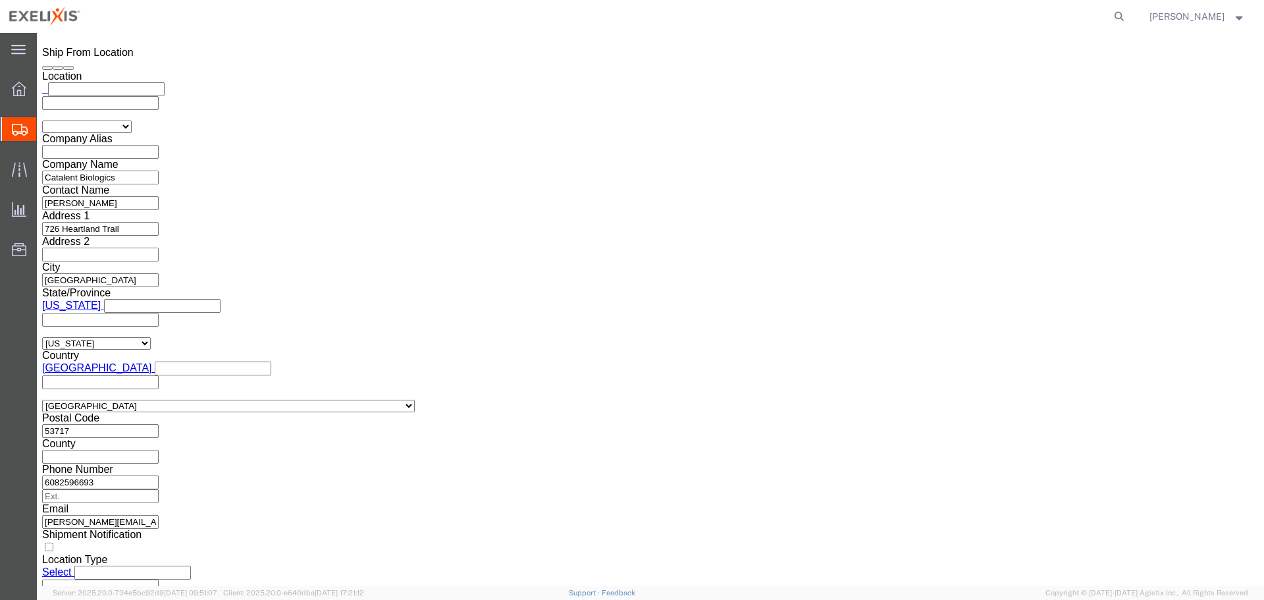
click button "Previous"
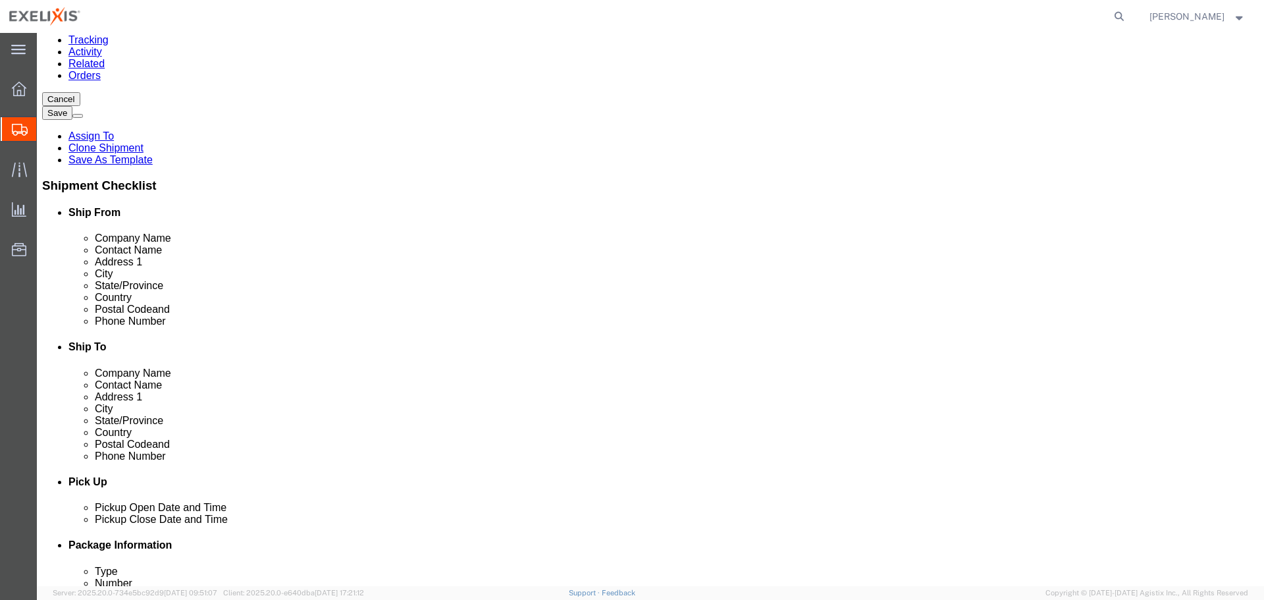
scroll to position [163, 0]
click button "Continue"
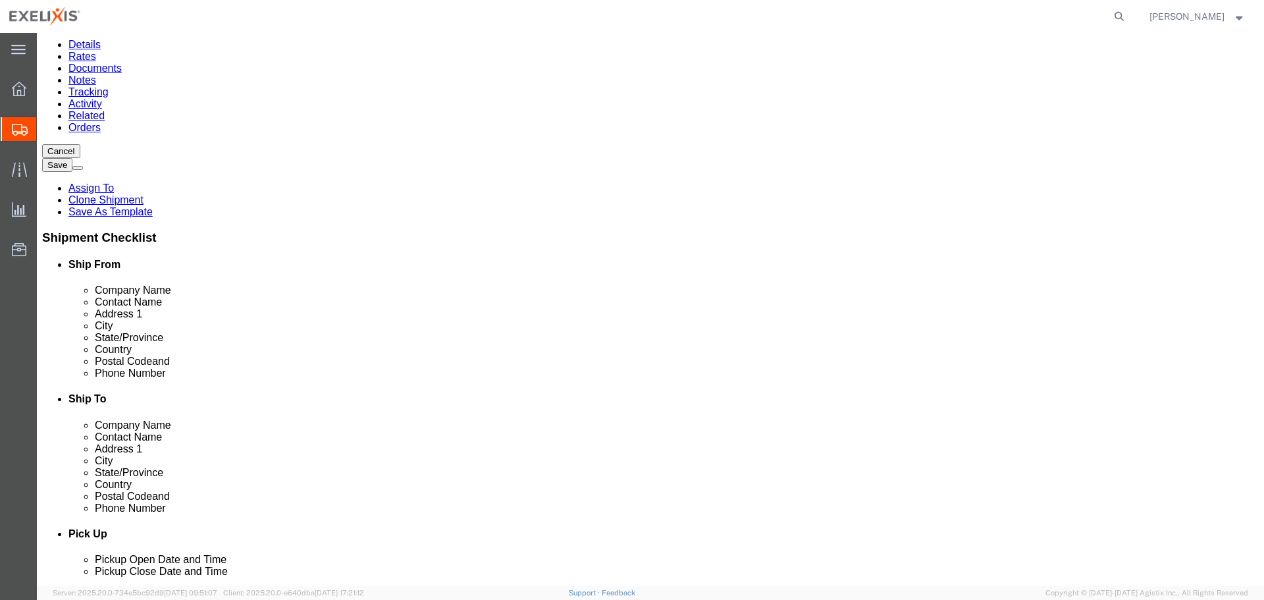
scroll to position [132, 0]
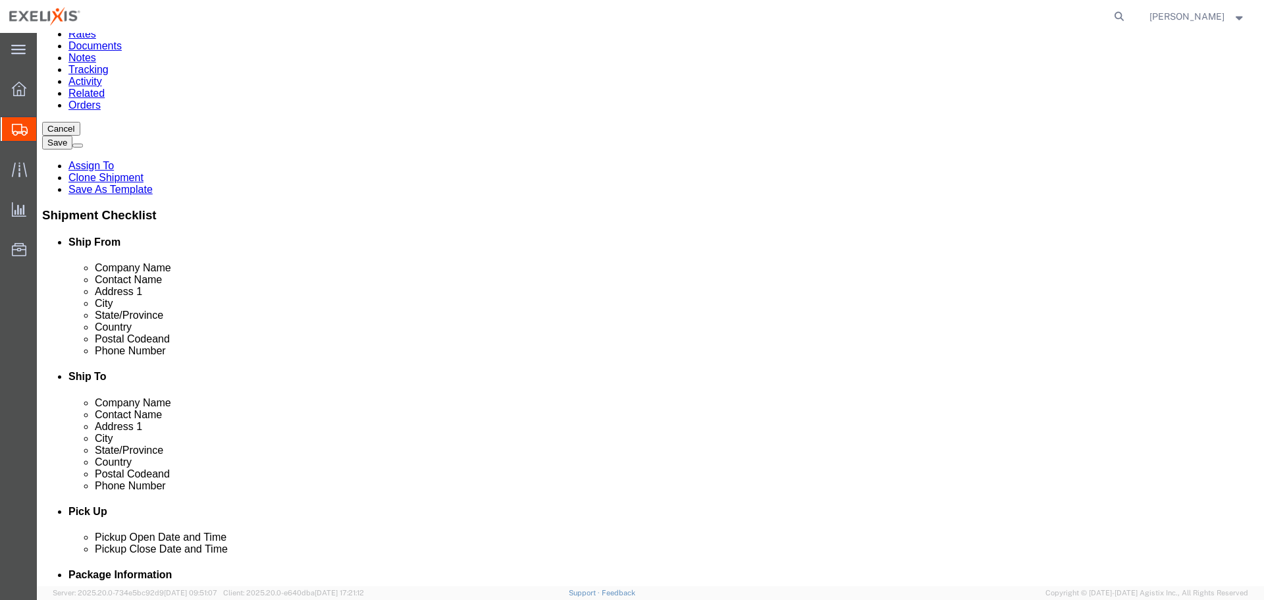
click select "Select 1 Day 2 Day 3-5 Day Economy 5+ Day"
select select "1 Day"
click select "Select 1 Day 2 Day 3-5 Day Economy 5+ Day"
click select "Select ATA DTA DTD"
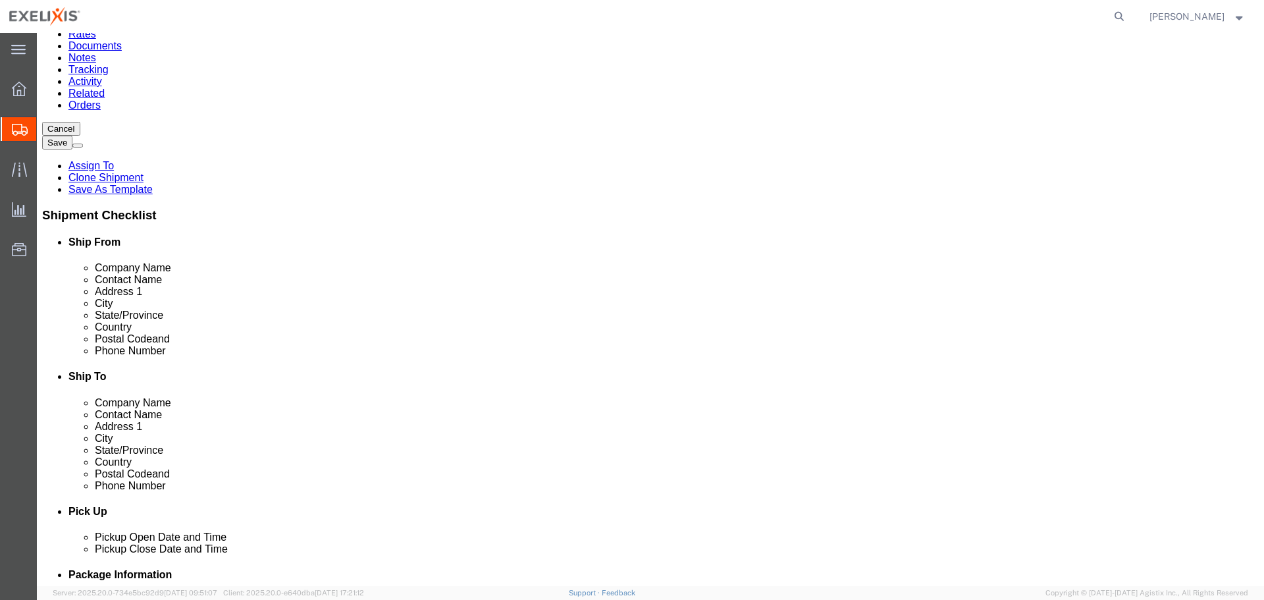
drag, startPoint x: 400, startPoint y: 219, endPoint x: 368, endPoint y: 227, distance: 33.2
click select "Select 1 Day 2 Day 3-5 Day Economy 5+ Day"
select select
click select "Select 1 Day 2 Day 3-5 Day Economy 5+ Day"
click div "Service Options"
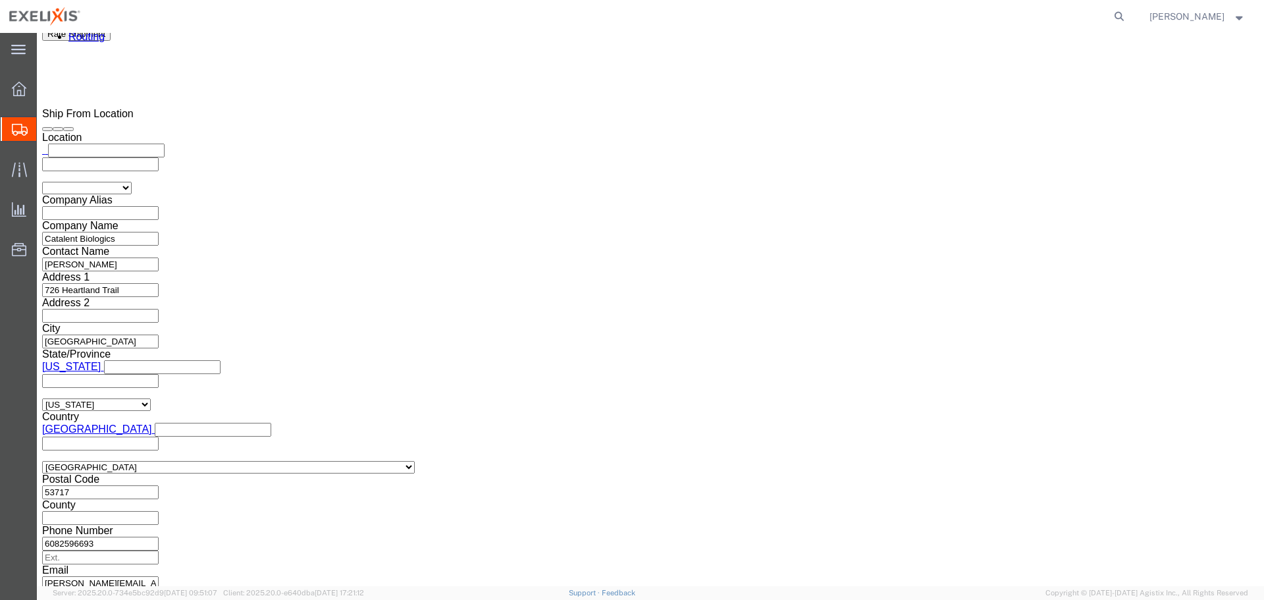
scroll to position [930, 0]
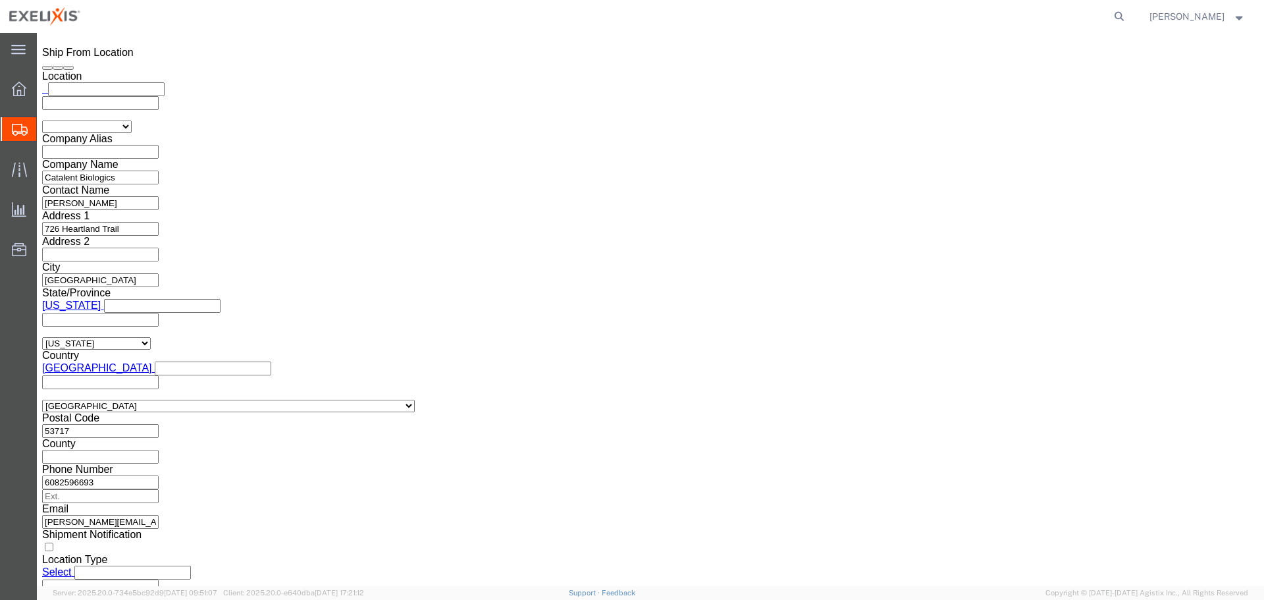
click button "Rate Shipment"
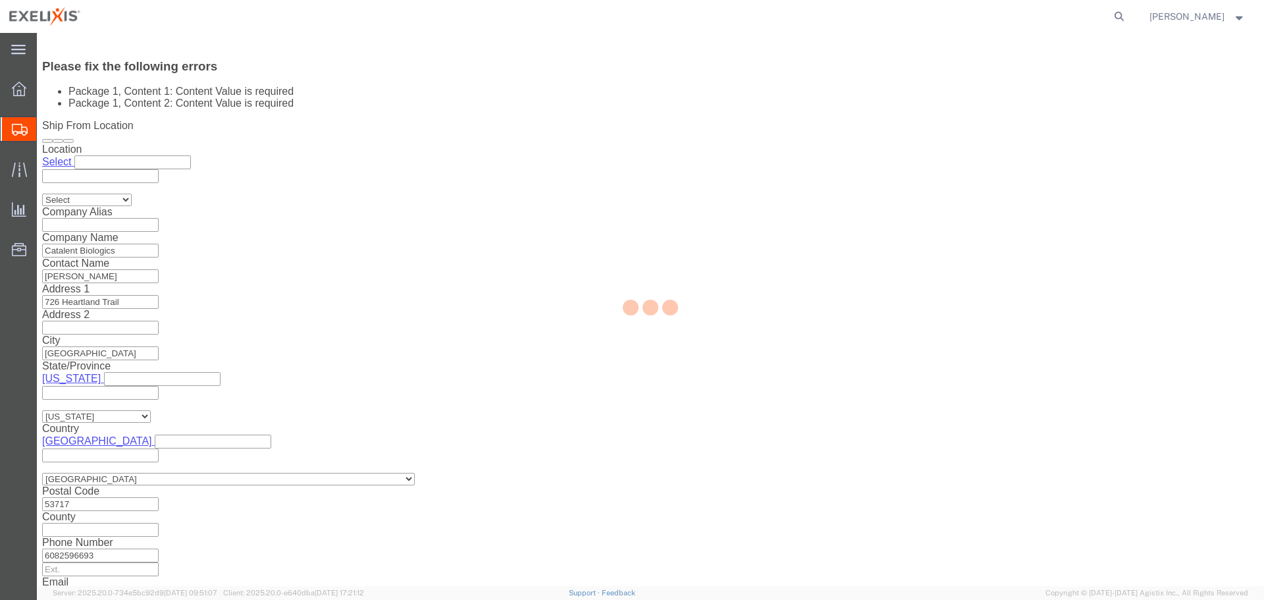
scroll to position [75, 0]
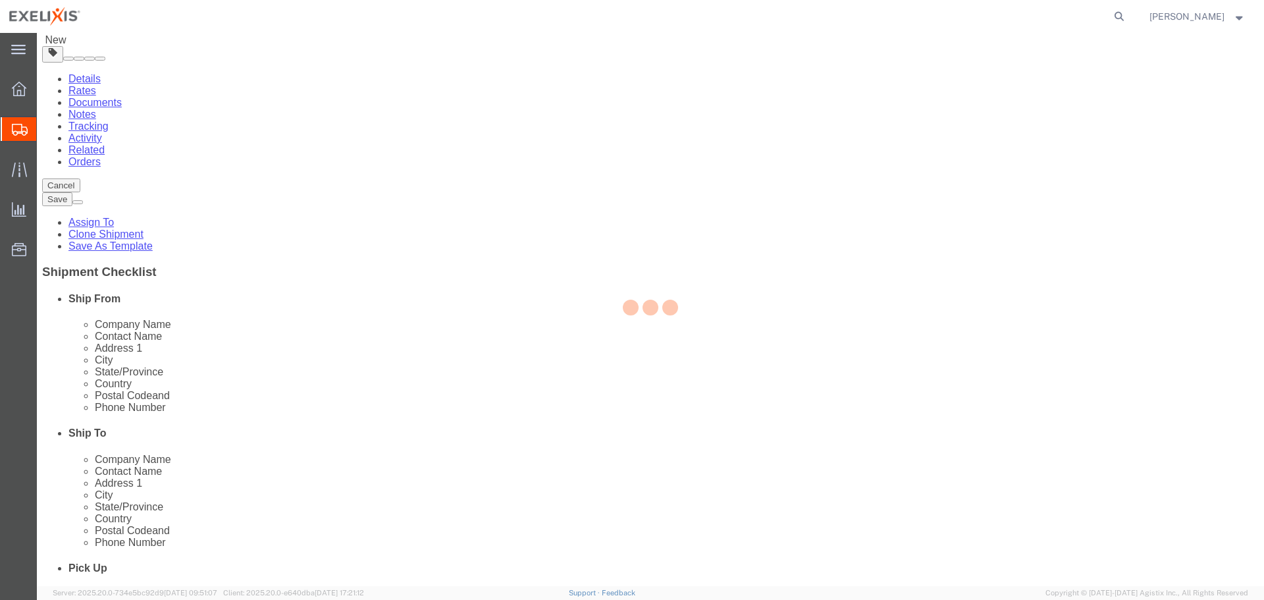
select select "GI30"
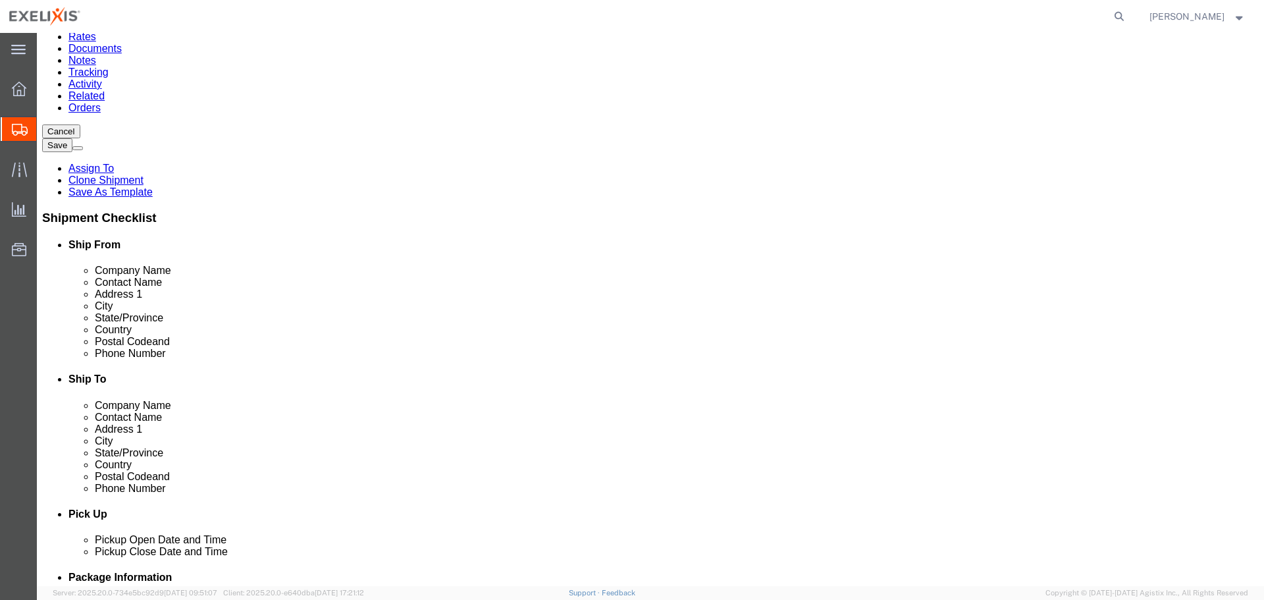
scroll to position [132, 0]
click dd "50.00 Milliliter"
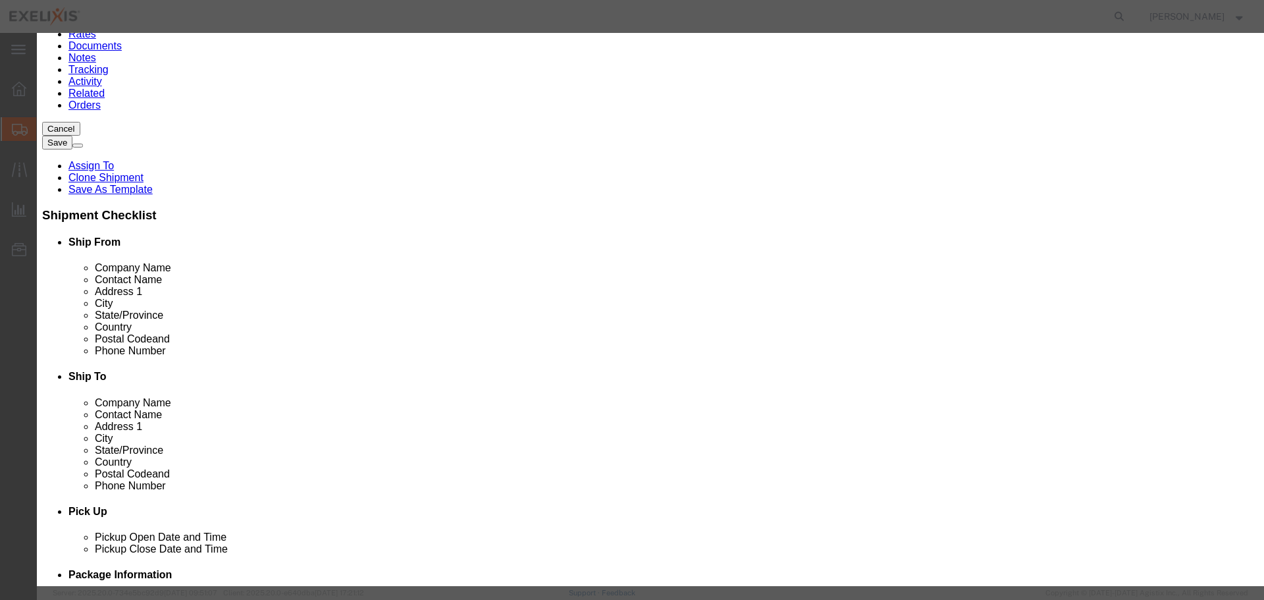
click input "text"
type input "1"
click button "Save & Close"
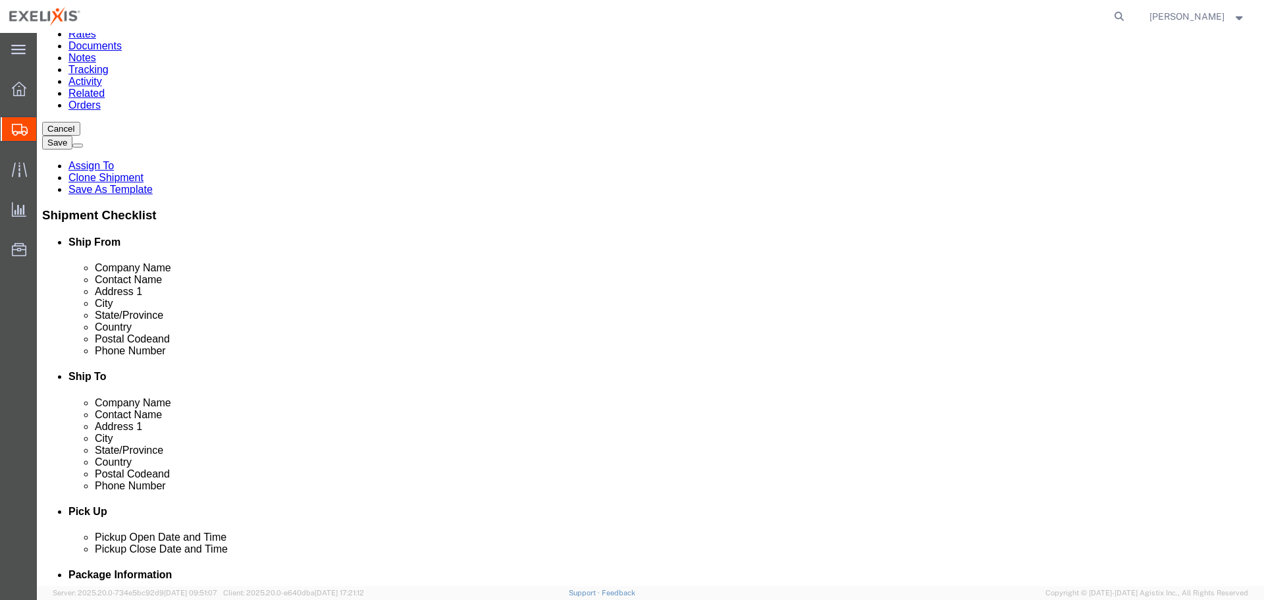
click dd
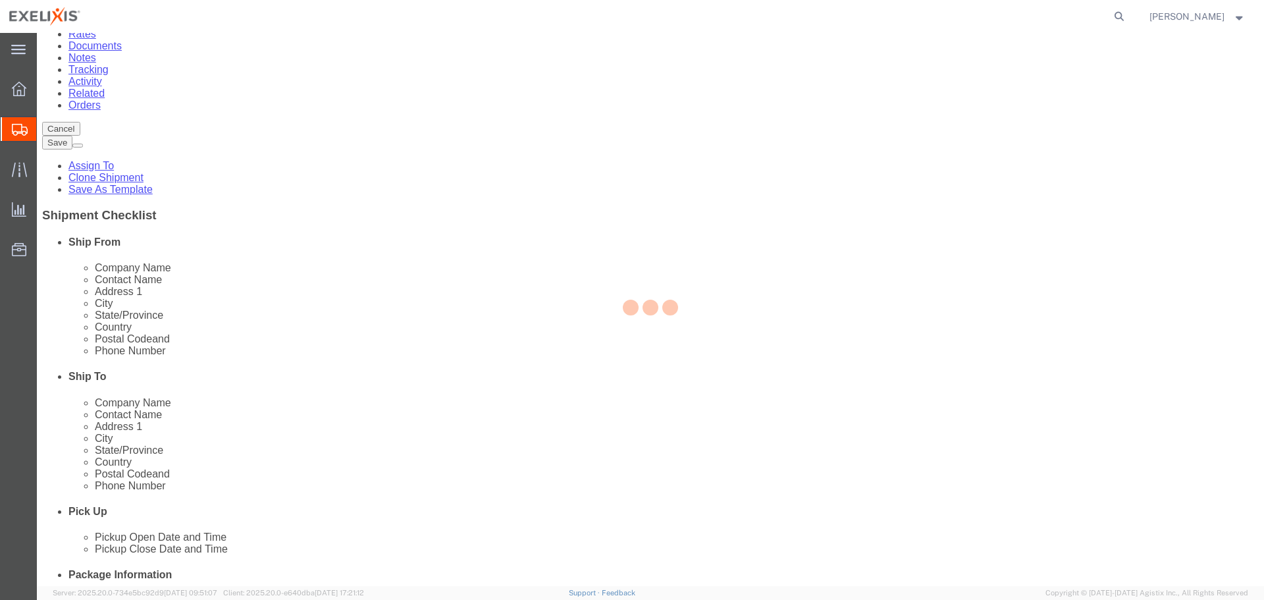
scroll to position [78, 0]
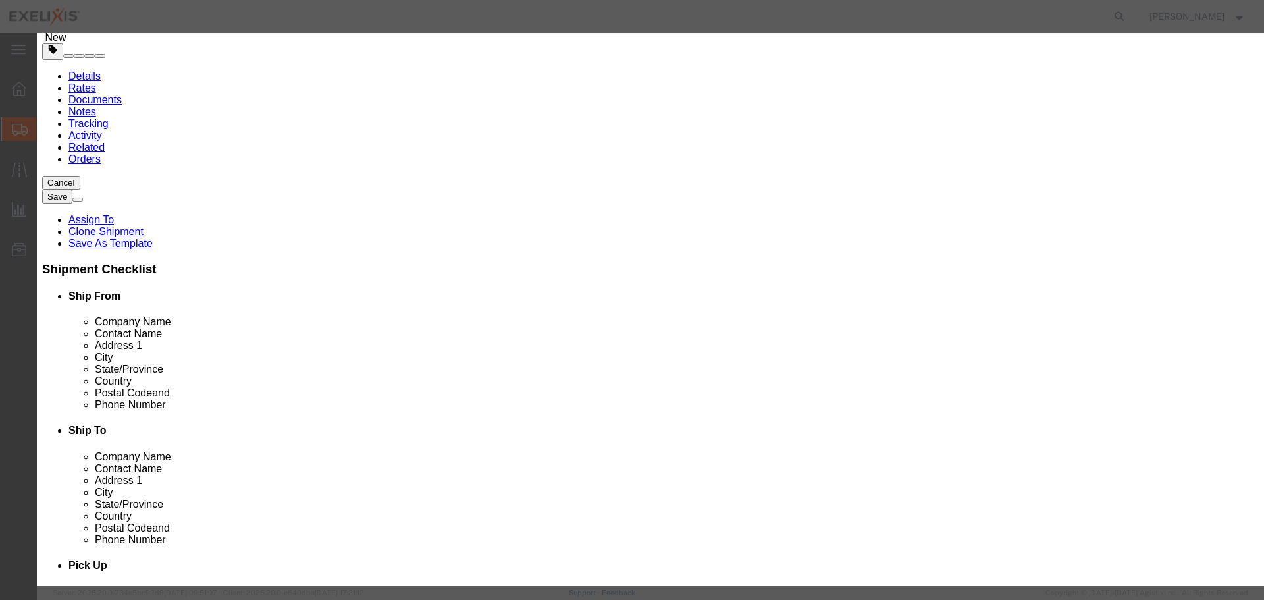
click input "text"
type input "1"
click button "Save & Close"
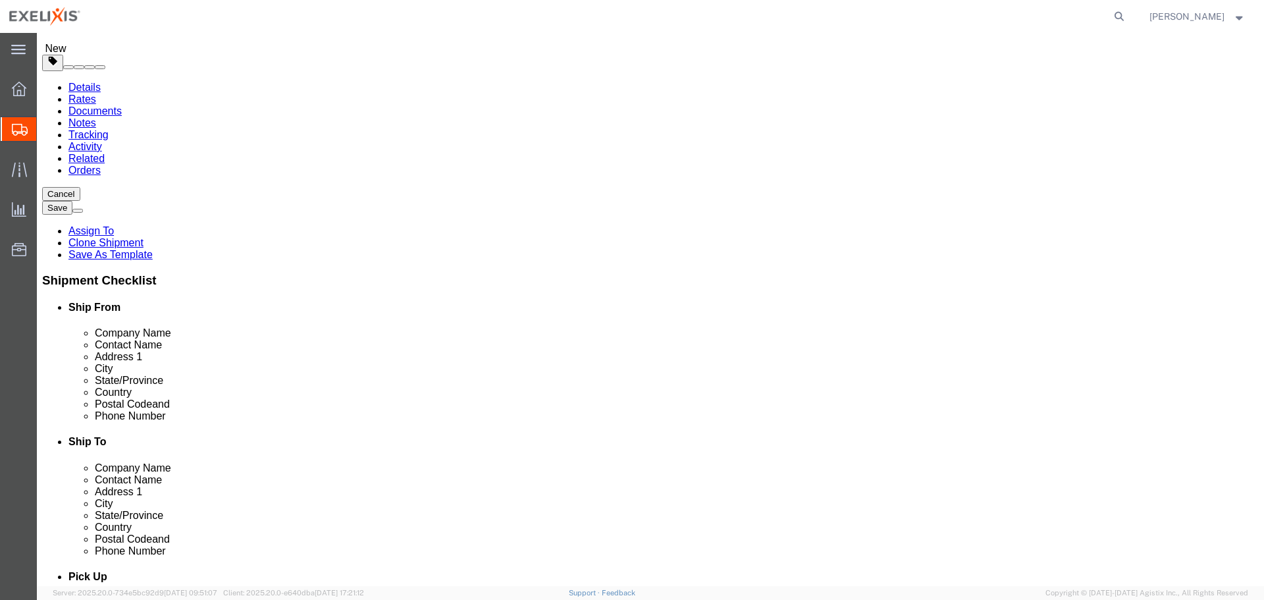
scroll to position [163, 0]
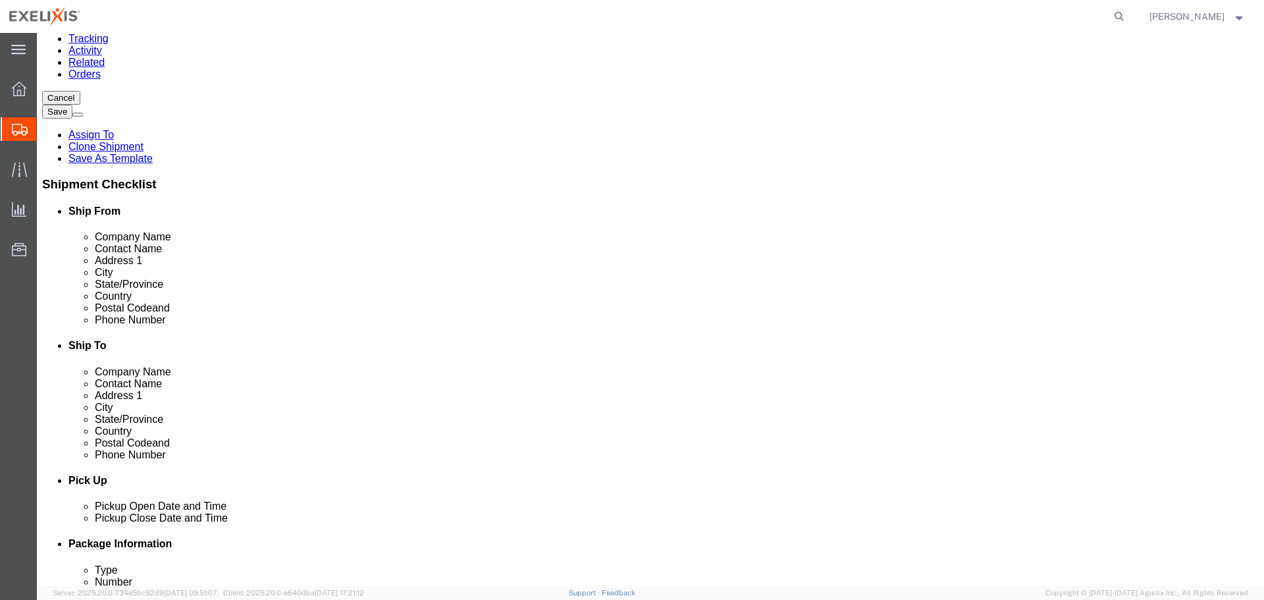
click button "Continue"
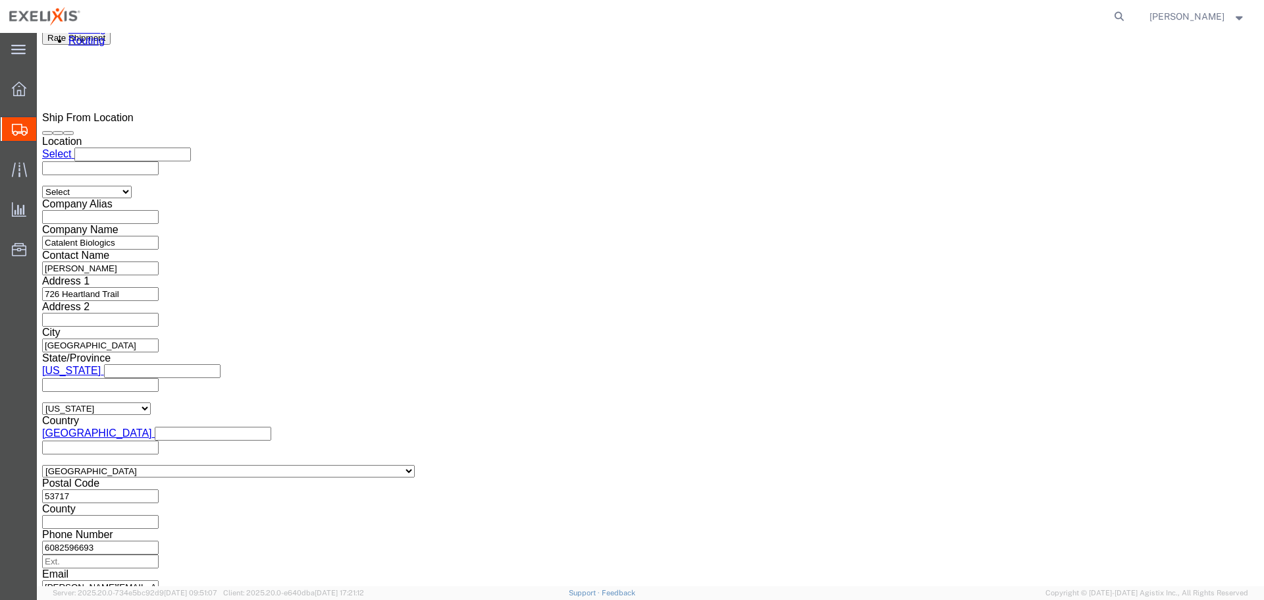
scroll to position [930, 0]
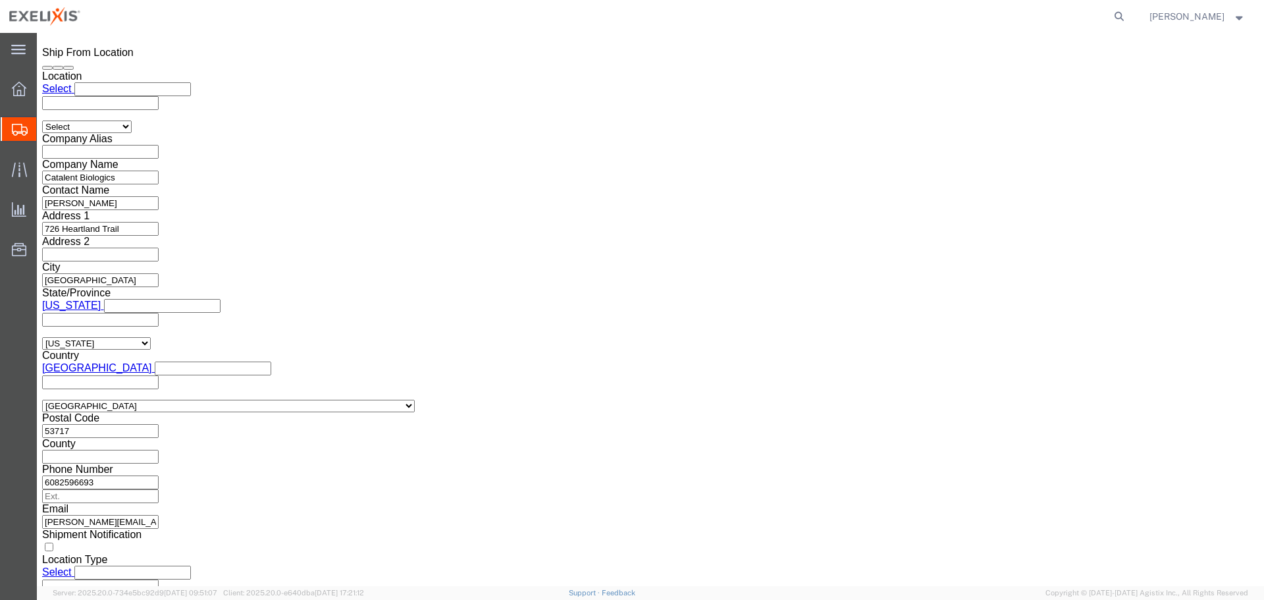
click button "Rate Shipment"
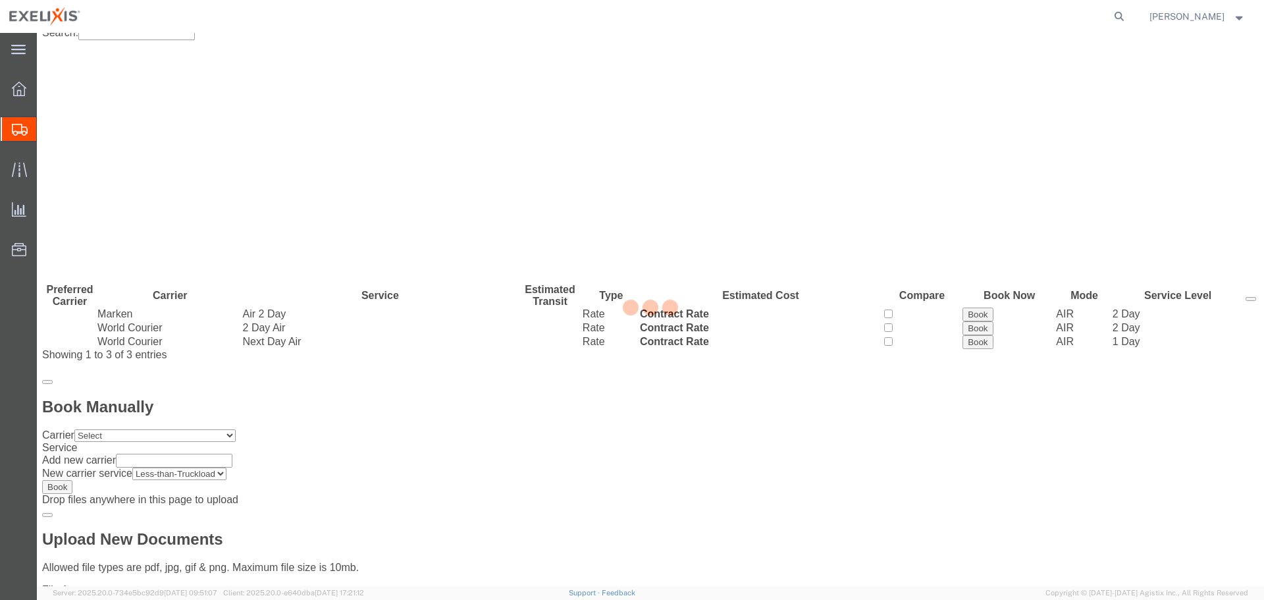
scroll to position [0, 0]
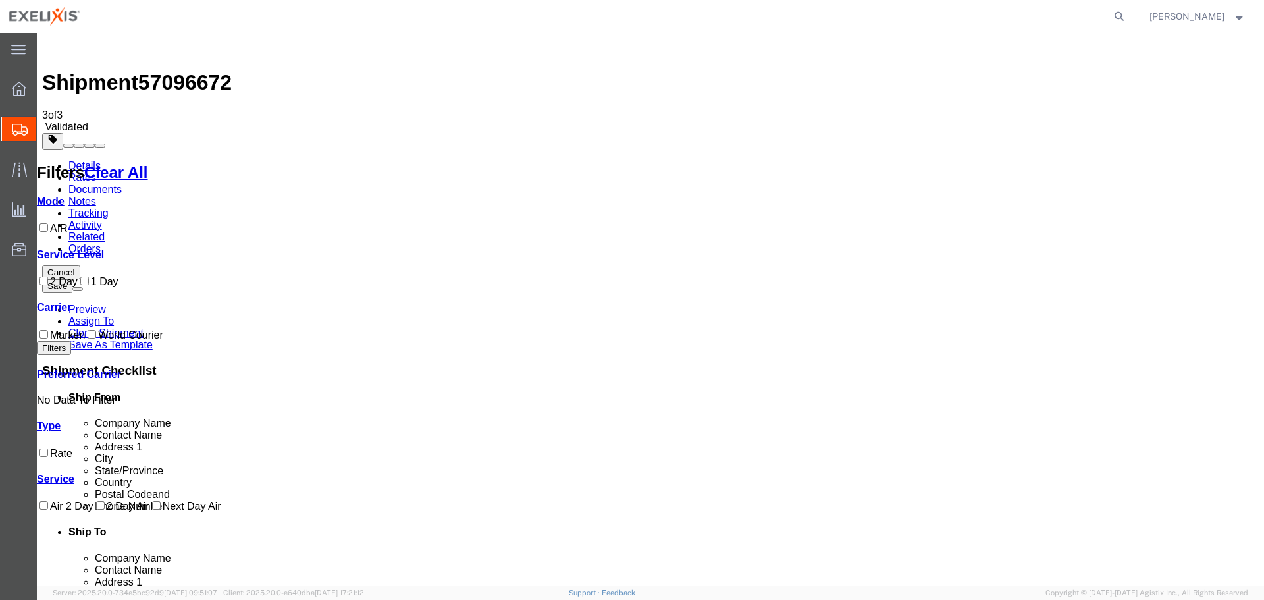
drag, startPoint x: 367, startPoint y: 241, endPoint x: 373, endPoint y: 294, distance: 53.1
click at [94, 160] on link "Details" at bounding box center [84, 165] width 32 height 11
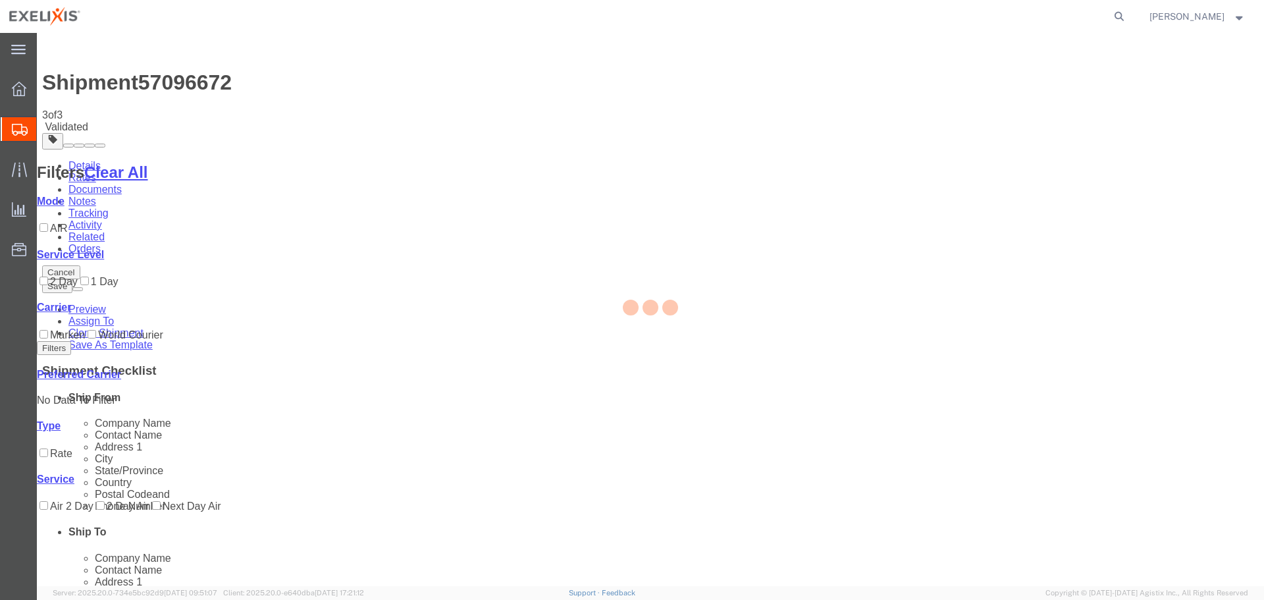
select select "65151"
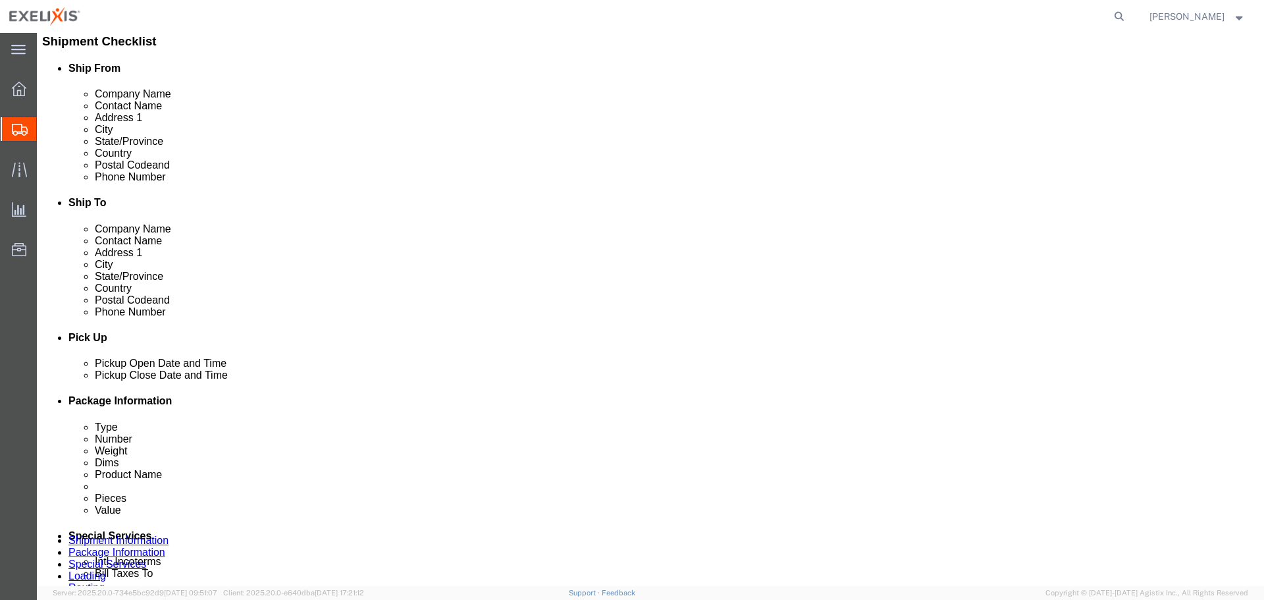
scroll to position [658, 0]
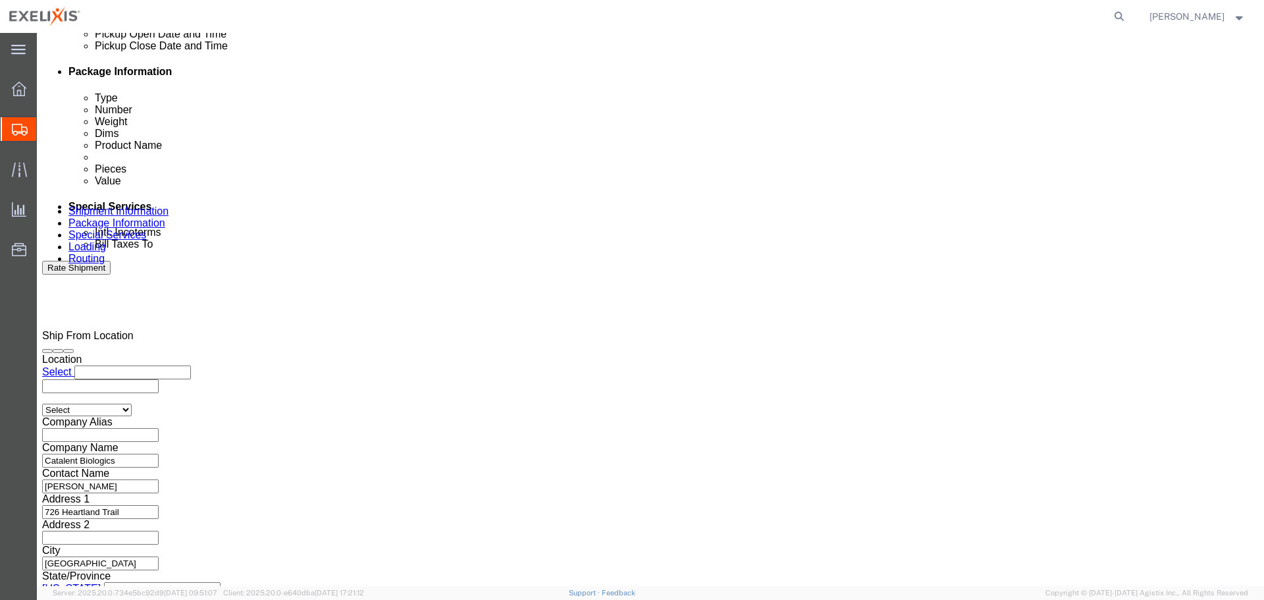
click div
click button "Apply"
click div
click button "Apply"
click button "Rate Shipment"
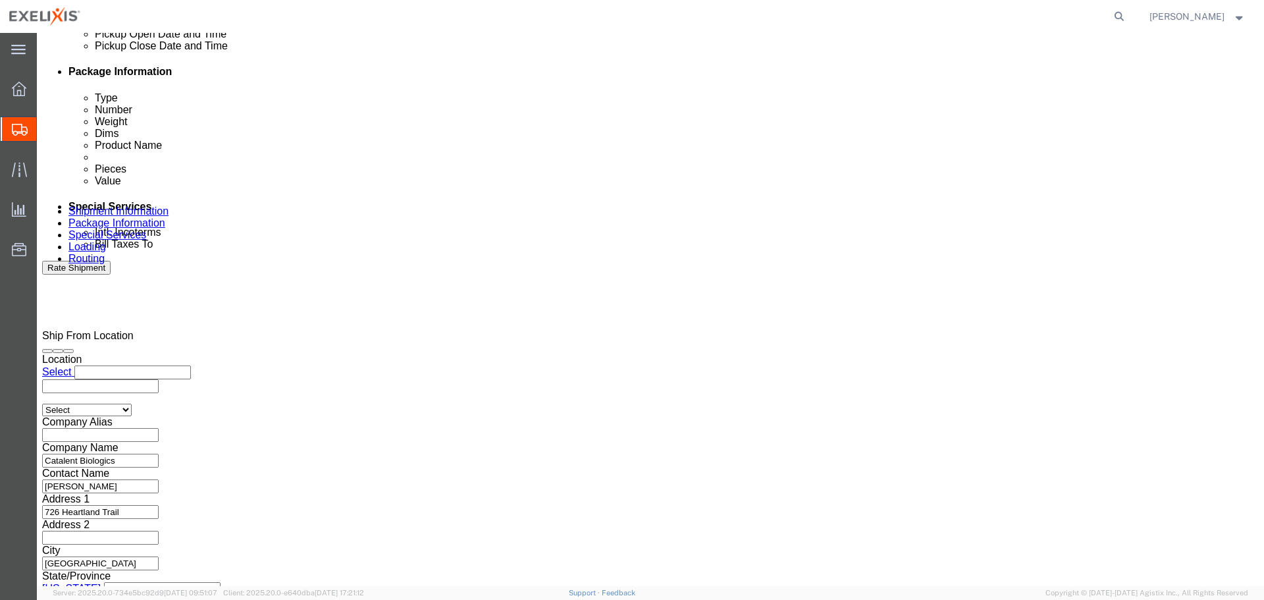
scroll to position [836, 0]
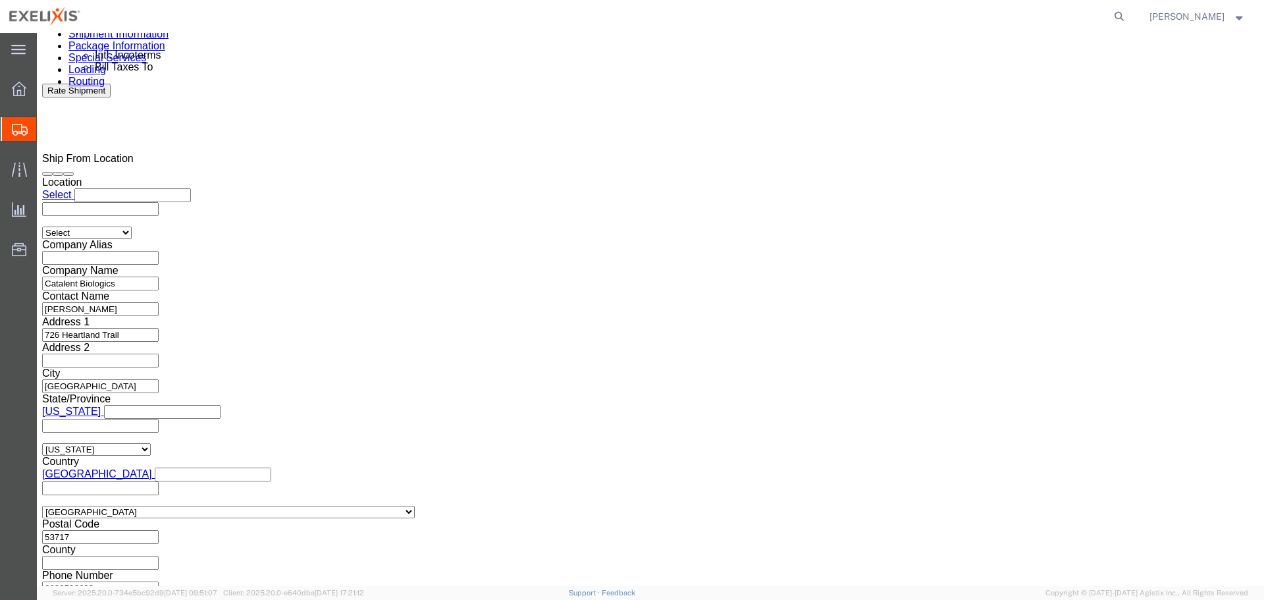
click button "Continue"
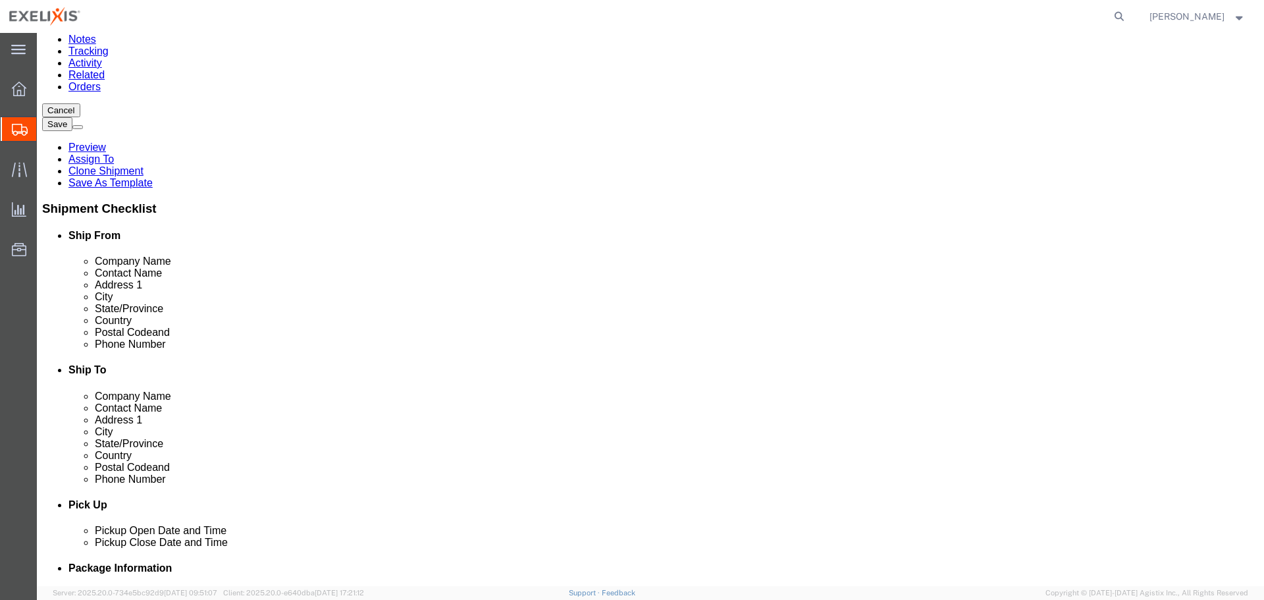
scroll to position [163, 0]
click button "Continue"
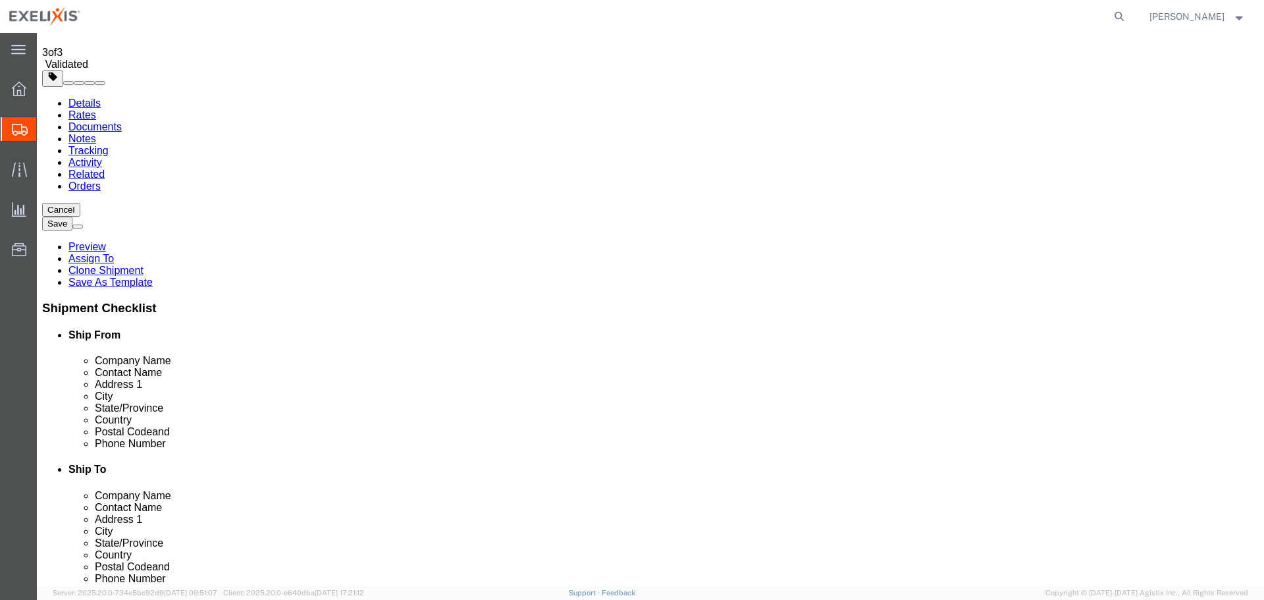
scroll to position [66, 0]
click button "Rate Shipment"
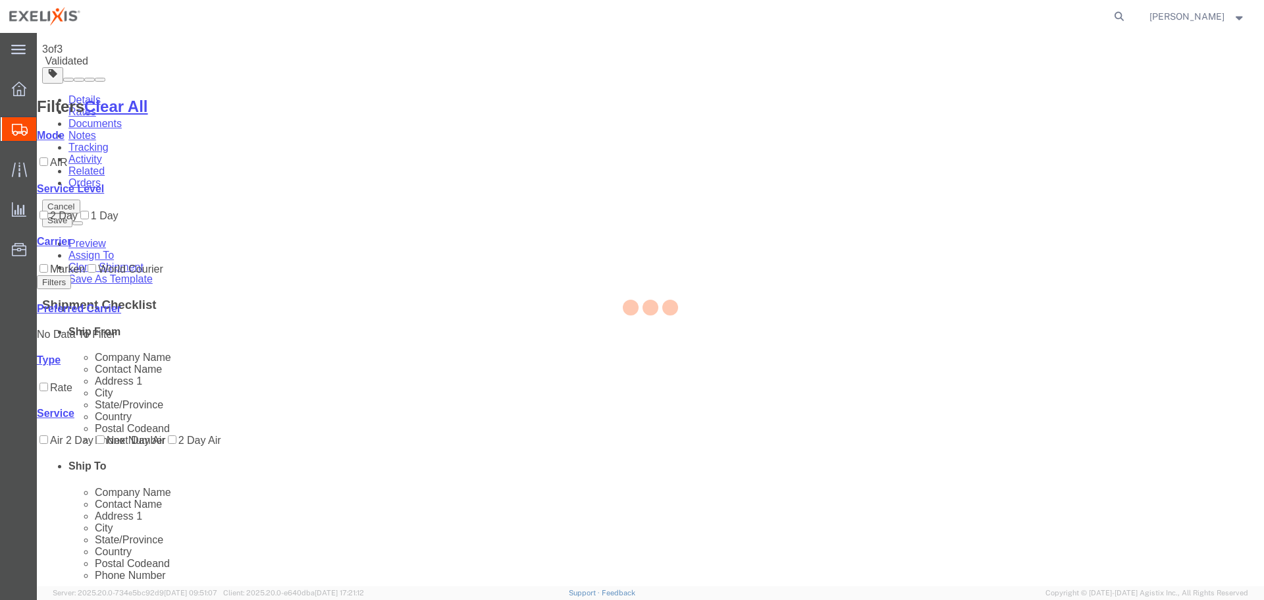
scroll to position [0, 0]
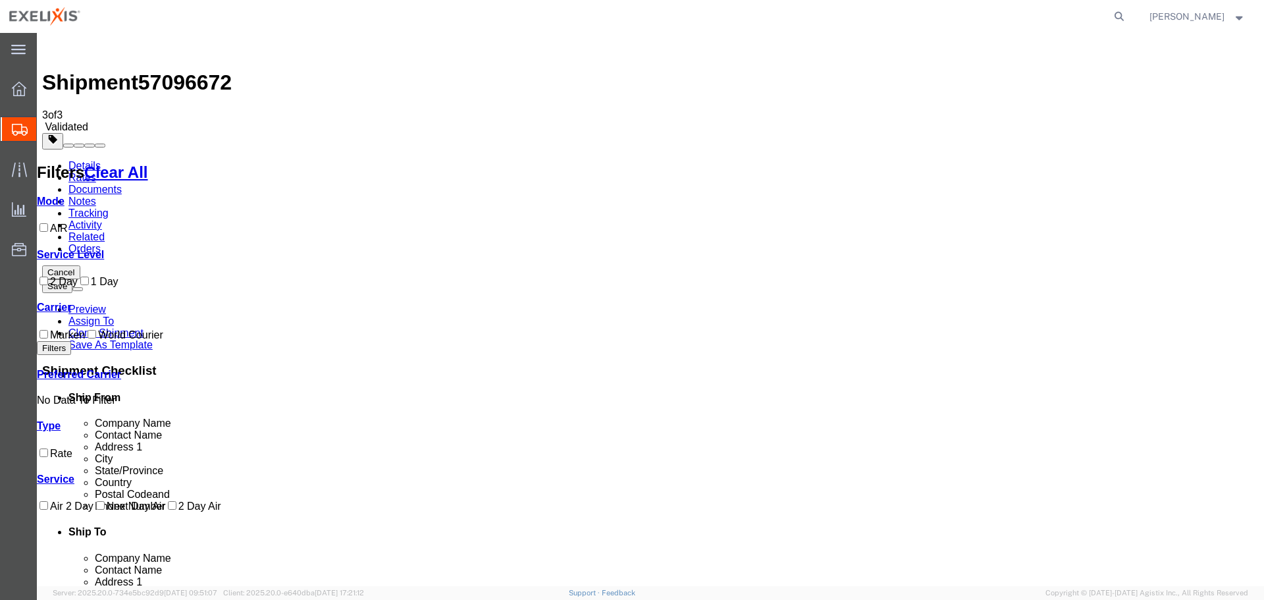
click at [25, 90] on icon at bounding box center [19, 89] width 14 height 14
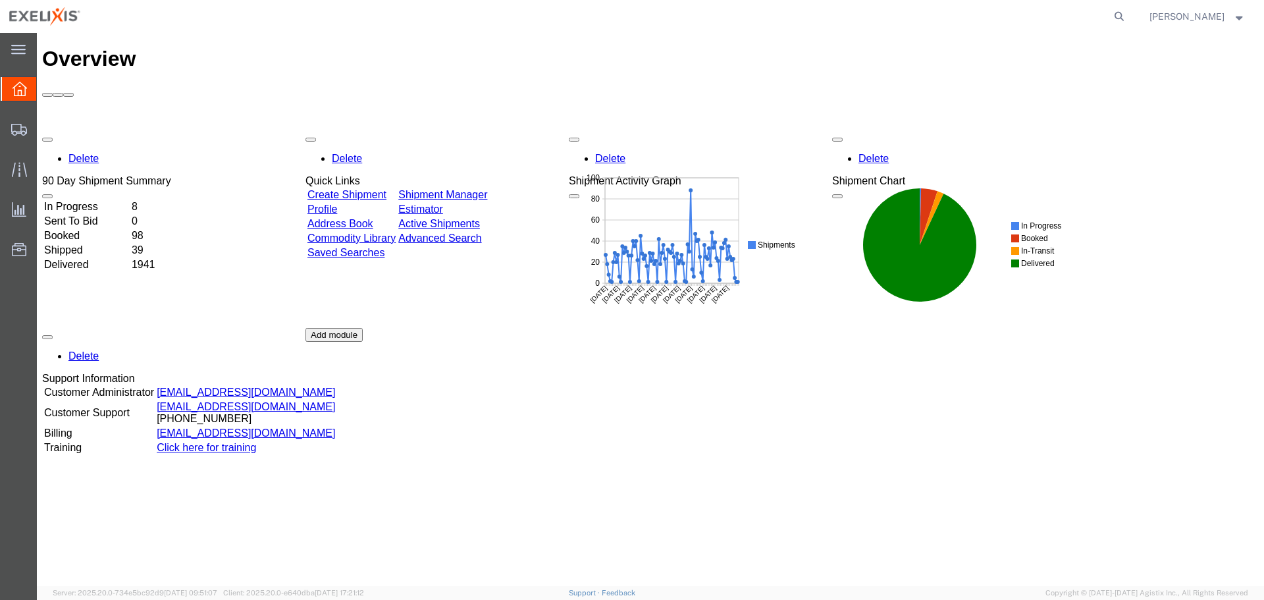
click at [487, 189] on link "Shipment Manager" at bounding box center [442, 194] width 89 height 11
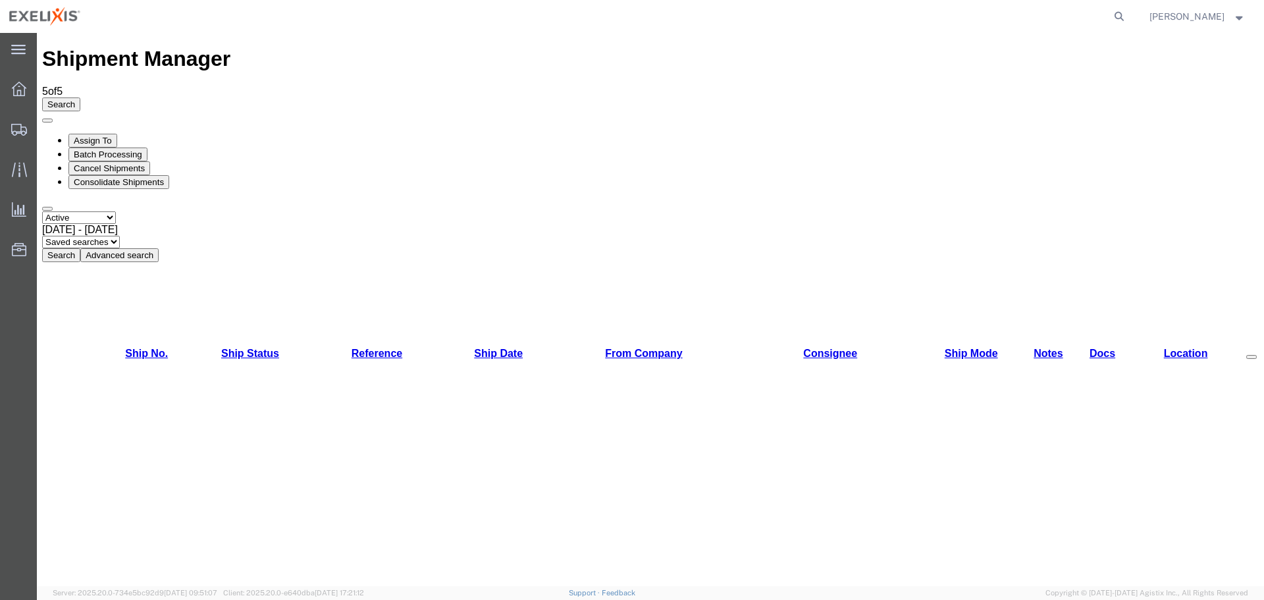
click at [21, 79] on div at bounding box center [19, 89] width 37 height 26
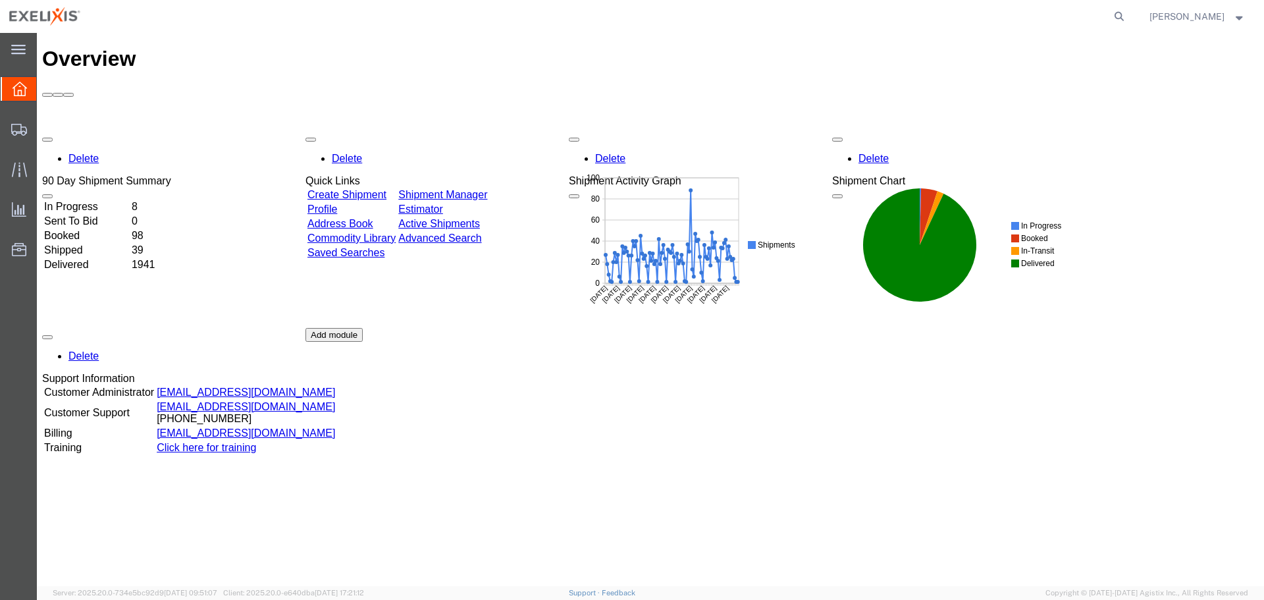
click at [487, 189] on link "Shipment Manager" at bounding box center [442, 194] width 89 height 11
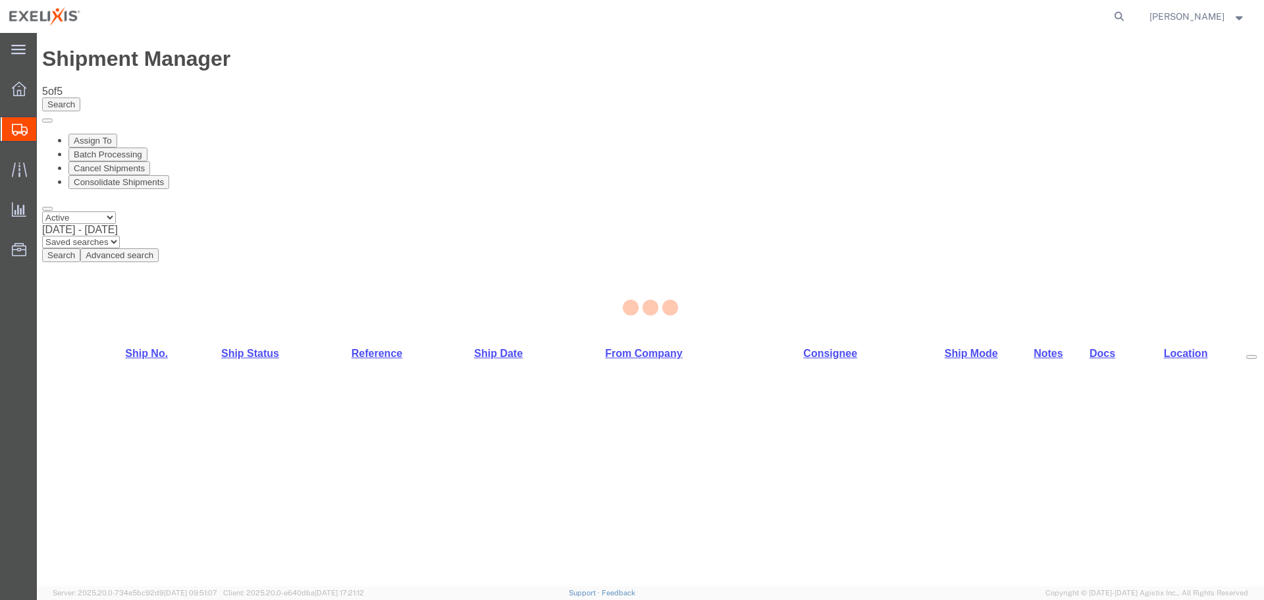
select select "65151"
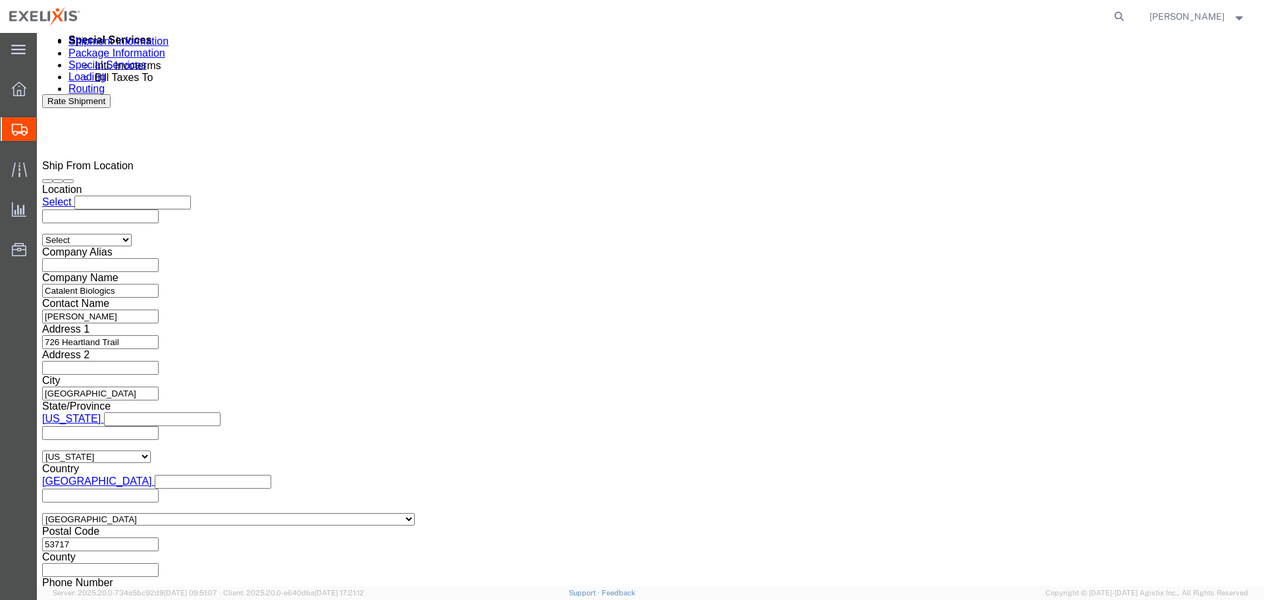
scroll to position [832, 0]
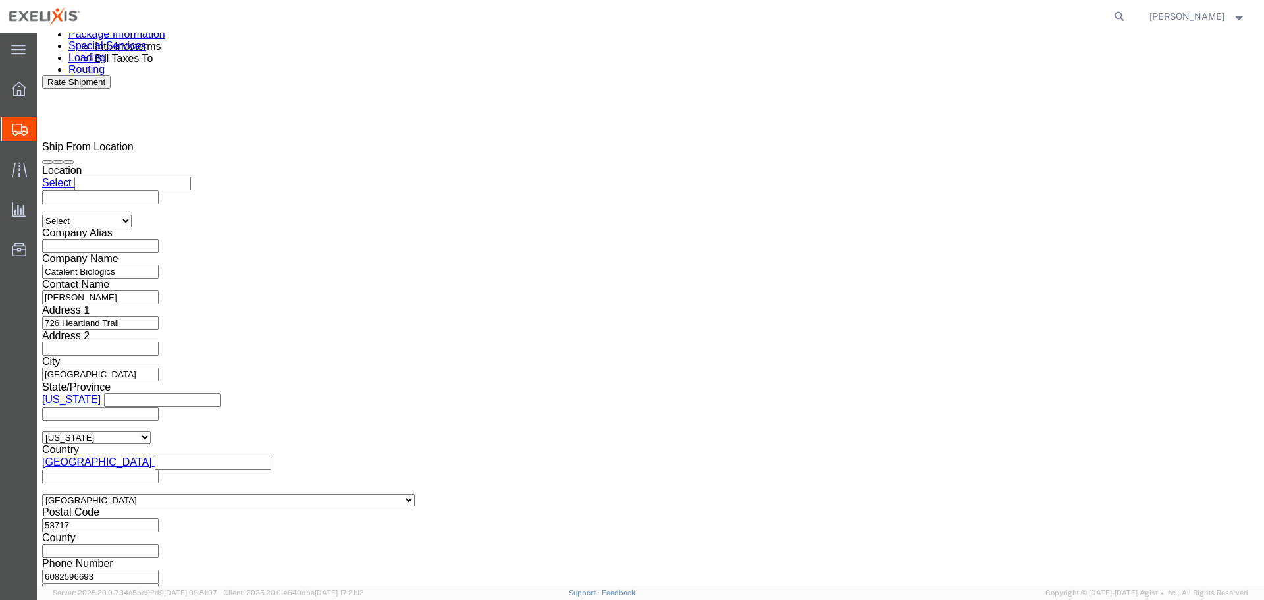
click button "Continue"
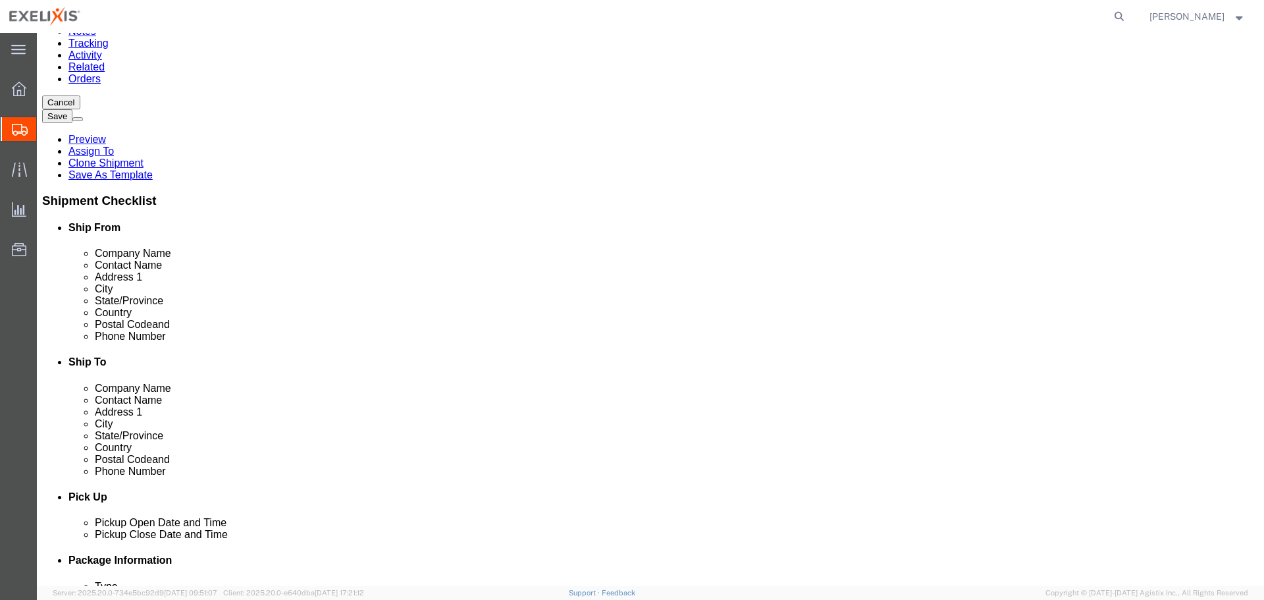
scroll to position [159, 0]
click button "Continue"
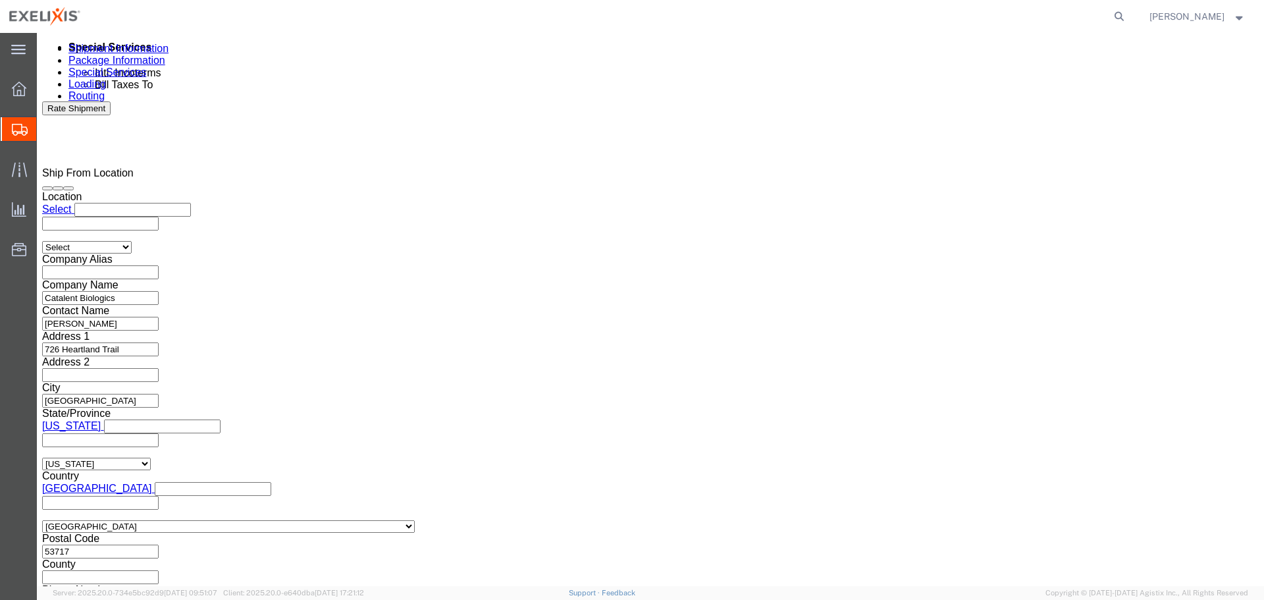
scroll to position [922, 0]
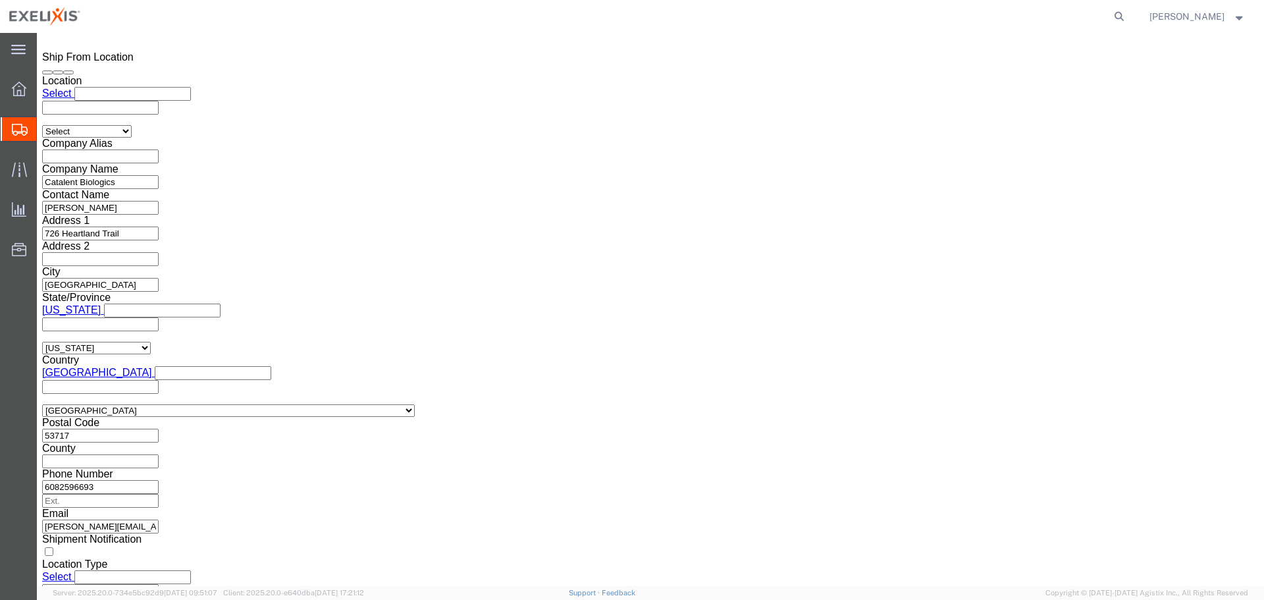
click button "Previous"
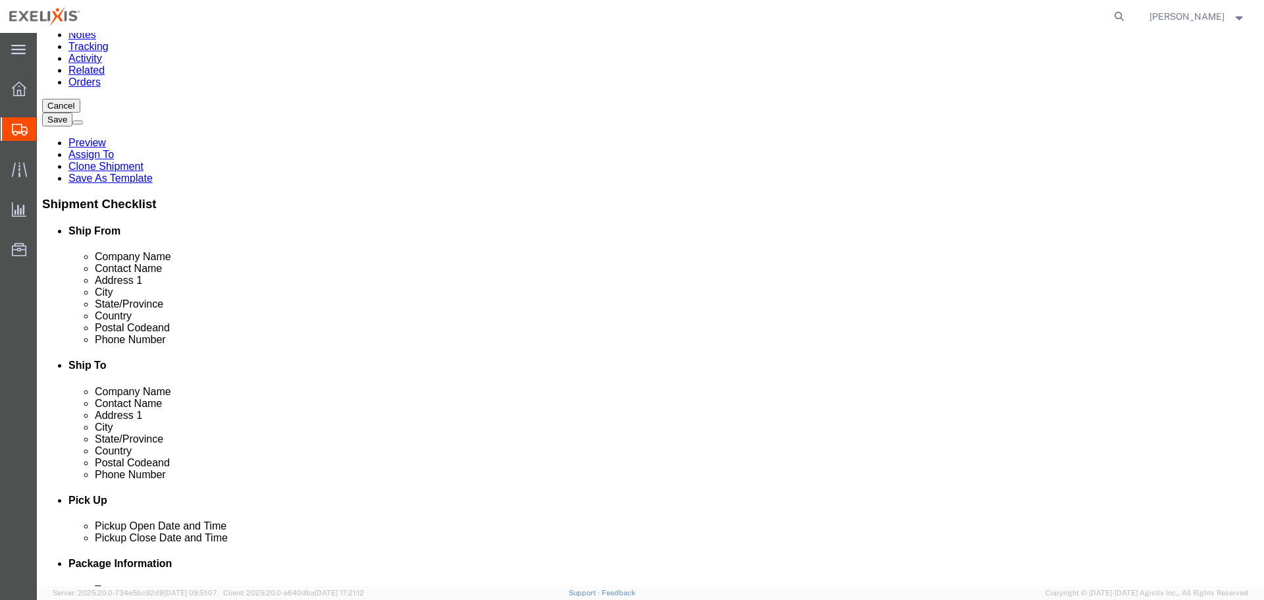
click button "Previous"
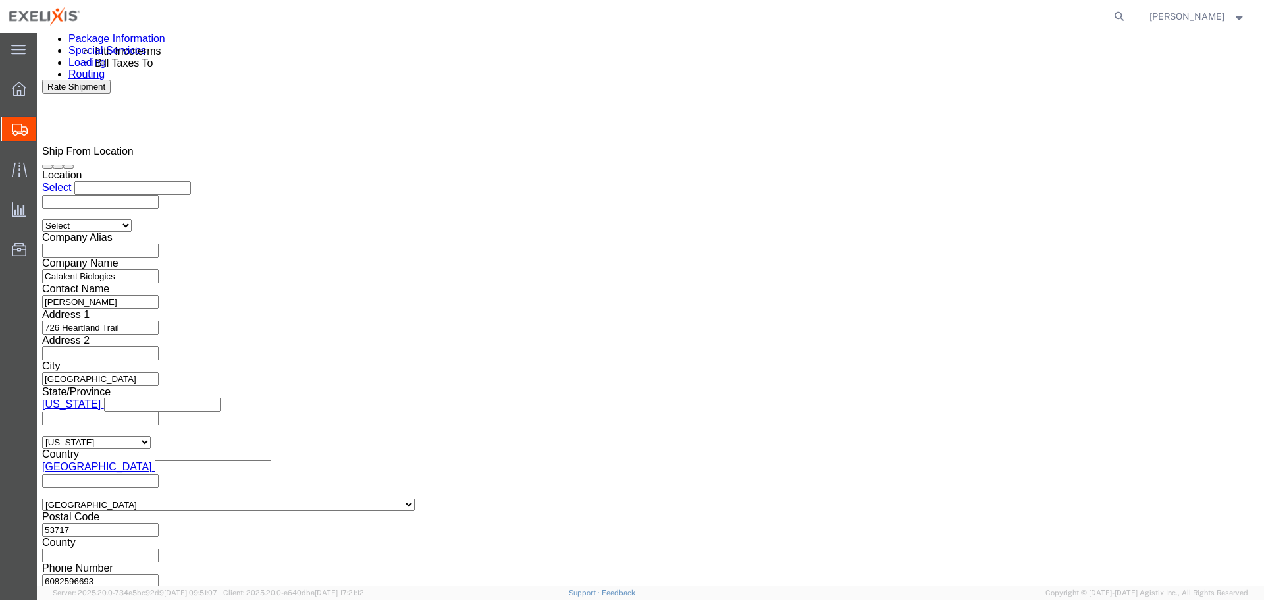
click select "Select Air Less than Truckload Multi-Leg Ocean Freight Rail Small Parcel Truckl…"
select select
click select "Select Air Less than Truckload Multi-Leg Ocean Freight Rail Small Parcel Truckl…"
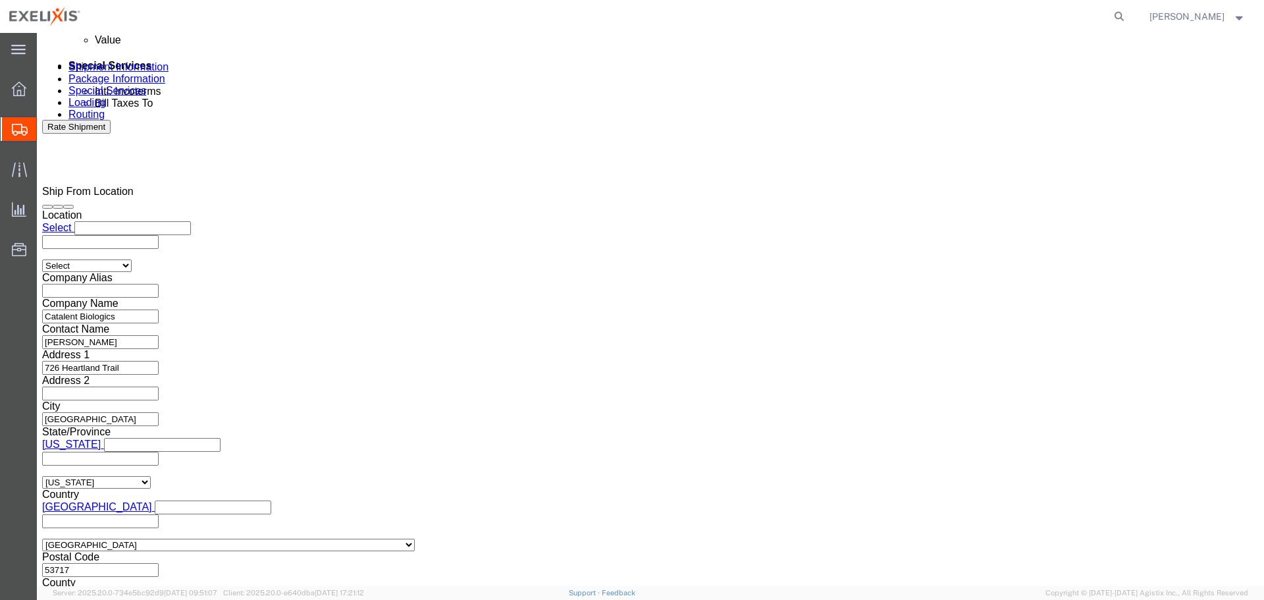
click select "Select Air Less than Truckload Multi-Leg Ocean Freight Rail Small Parcel Truckl…"
click div "Leg 1 Mode Select Air Less than Truckload Multi-Leg Ocean Freight Rail Small Pa…"
click button "Continue"
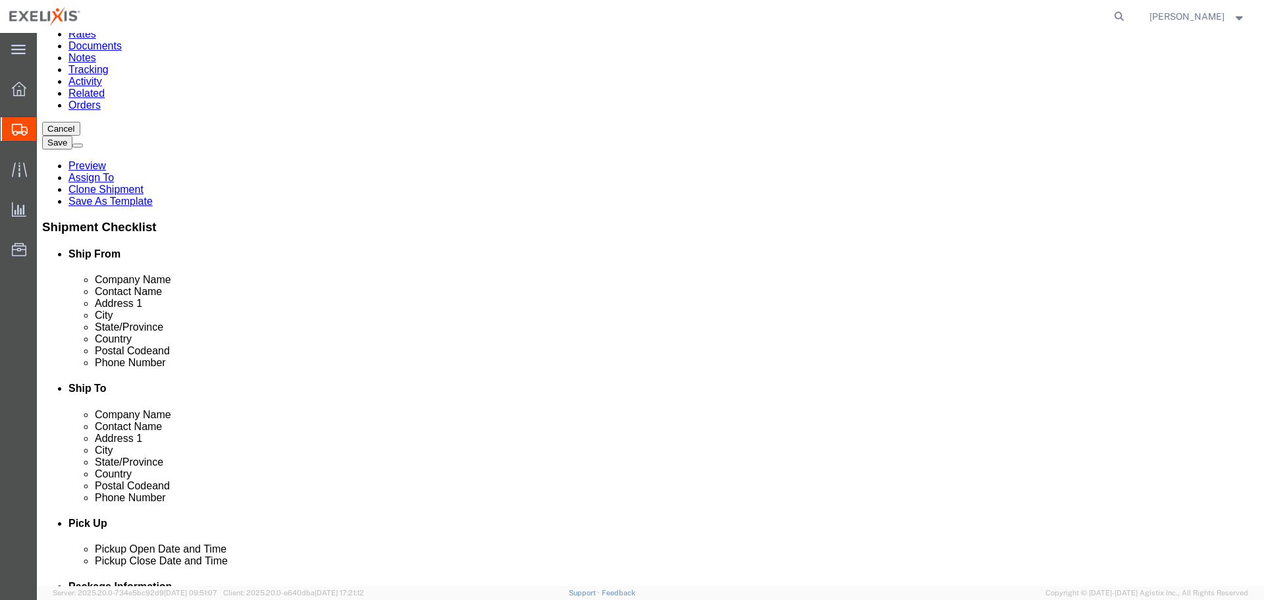
scroll to position [159, 0]
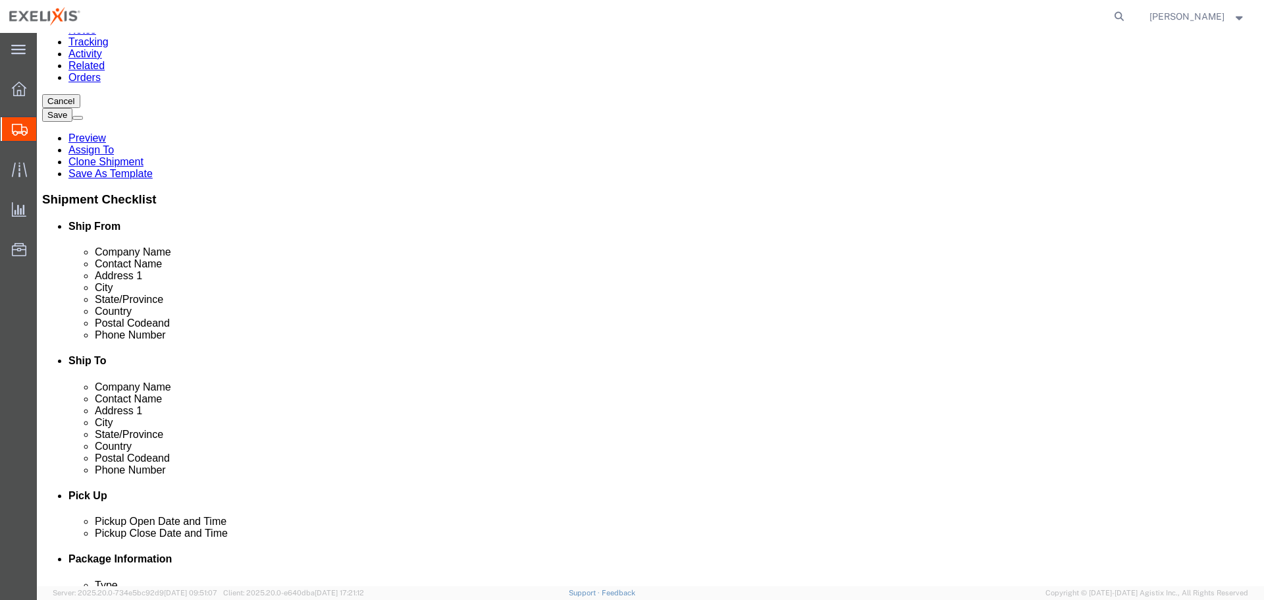
click button "Continue"
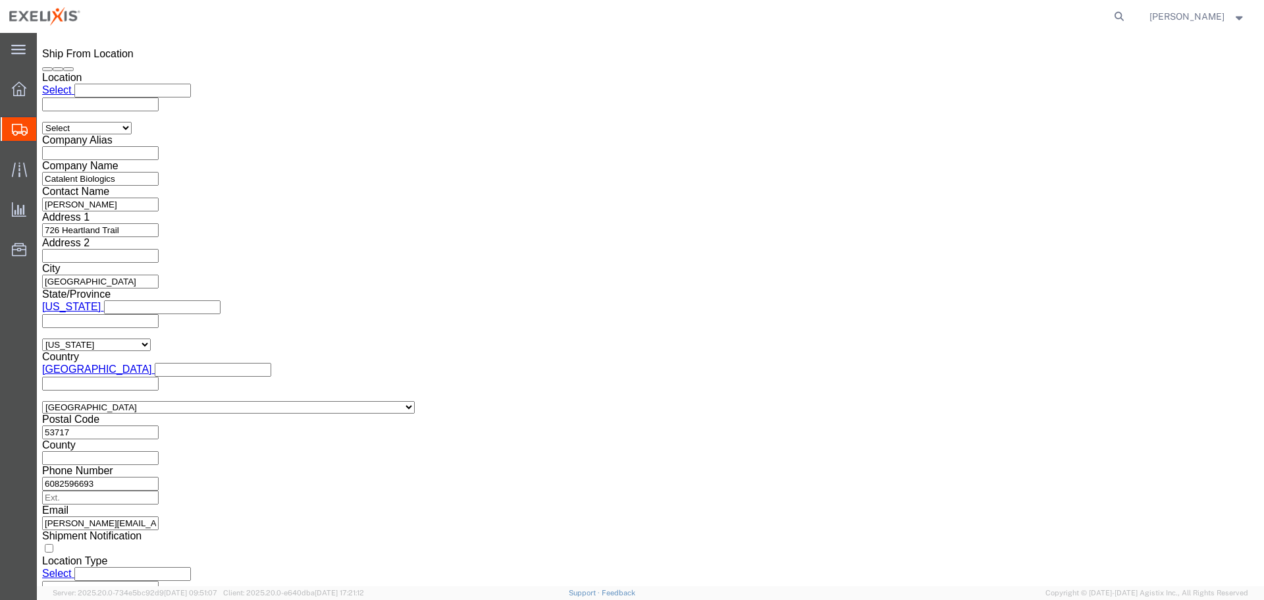
scroll to position [926, 0]
click button "Rate Shipment"
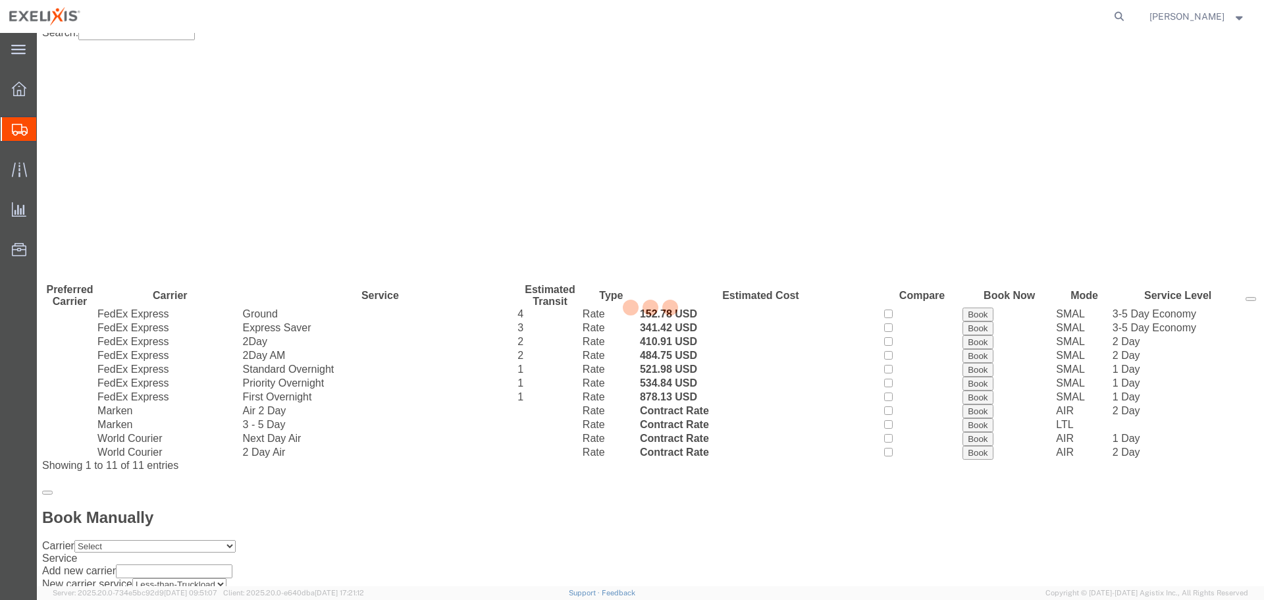
scroll to position [0, 0]
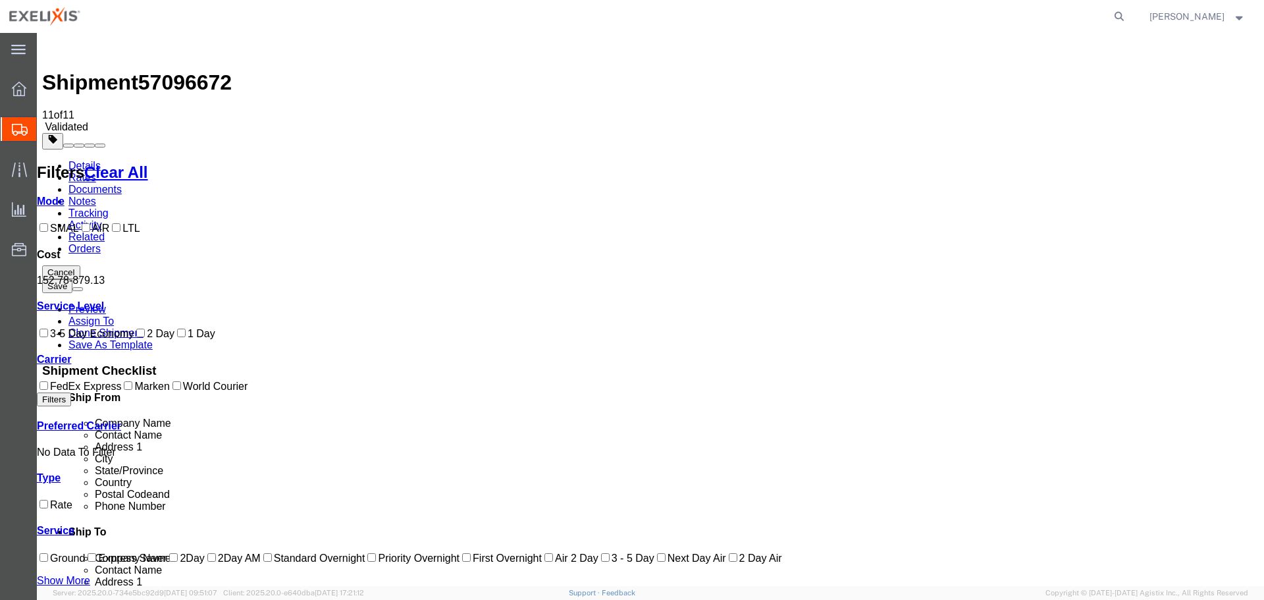
click at [19, 98] on div at bounding box center [19, 89] width 37 height 26
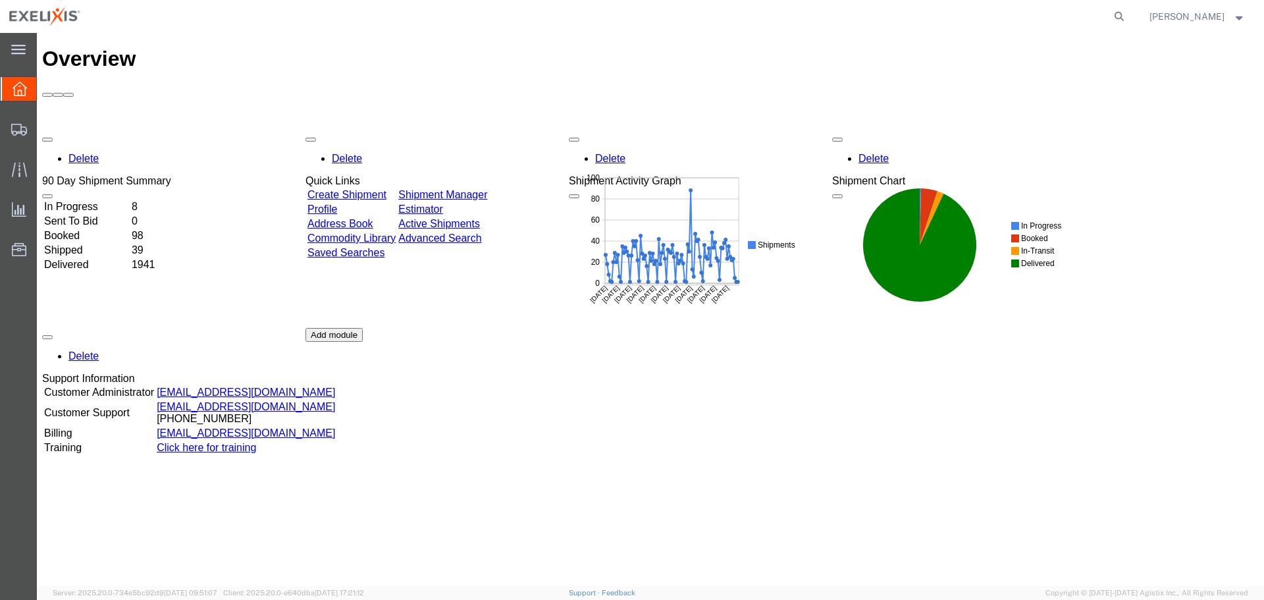
click at [487, 189] on link "Shipment Manager" at bounding box center [442, 194] width 89 height 11
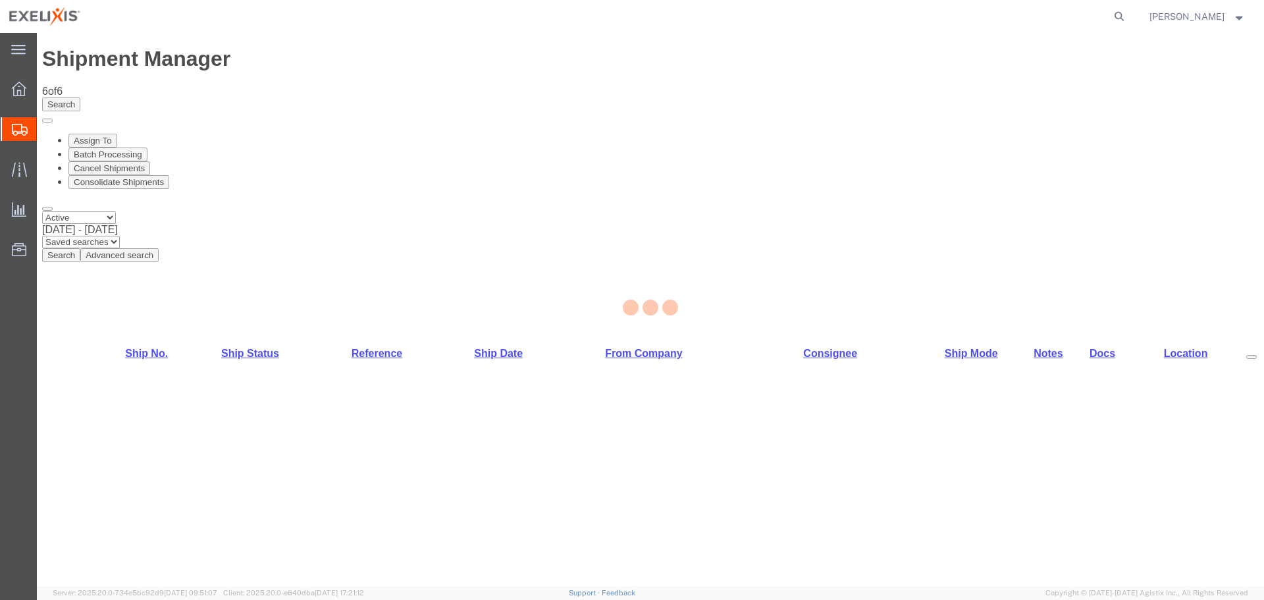
select select "65151"
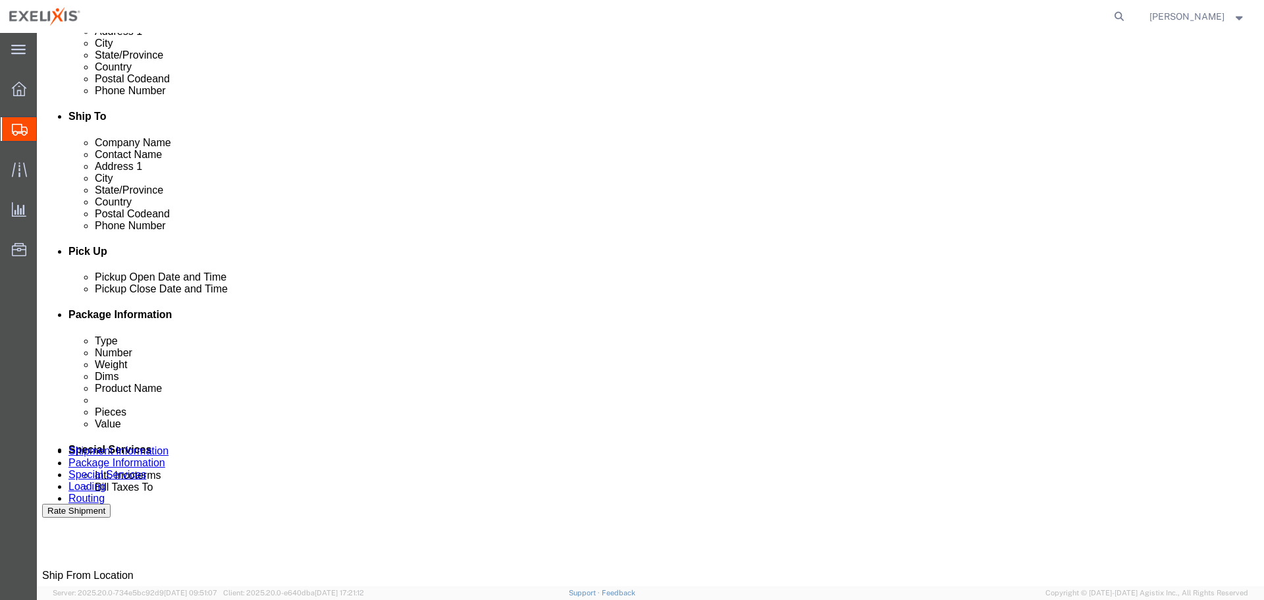
scroll to position [724, 0]
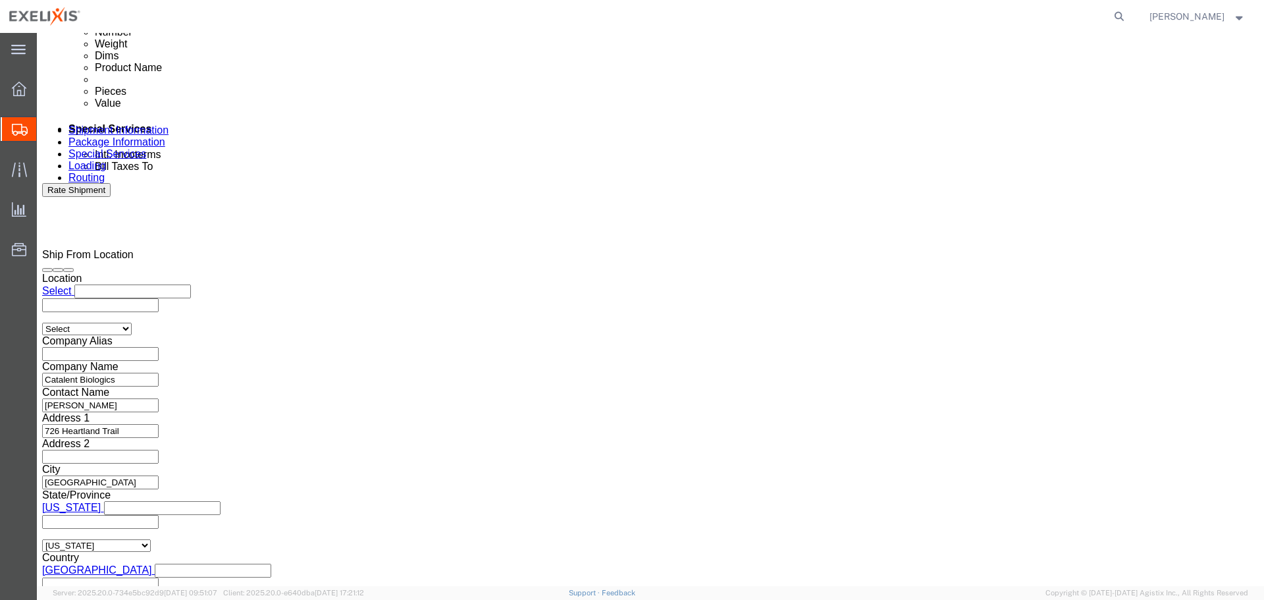
click button "Rate Shipment"
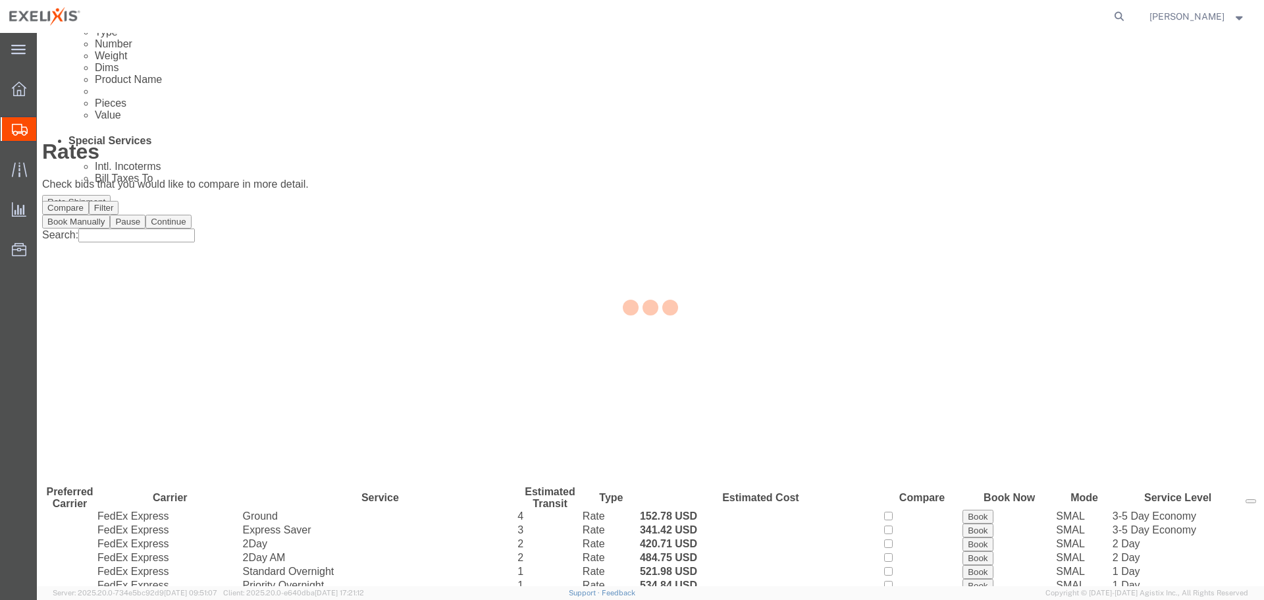
scroll to position [0, 0]
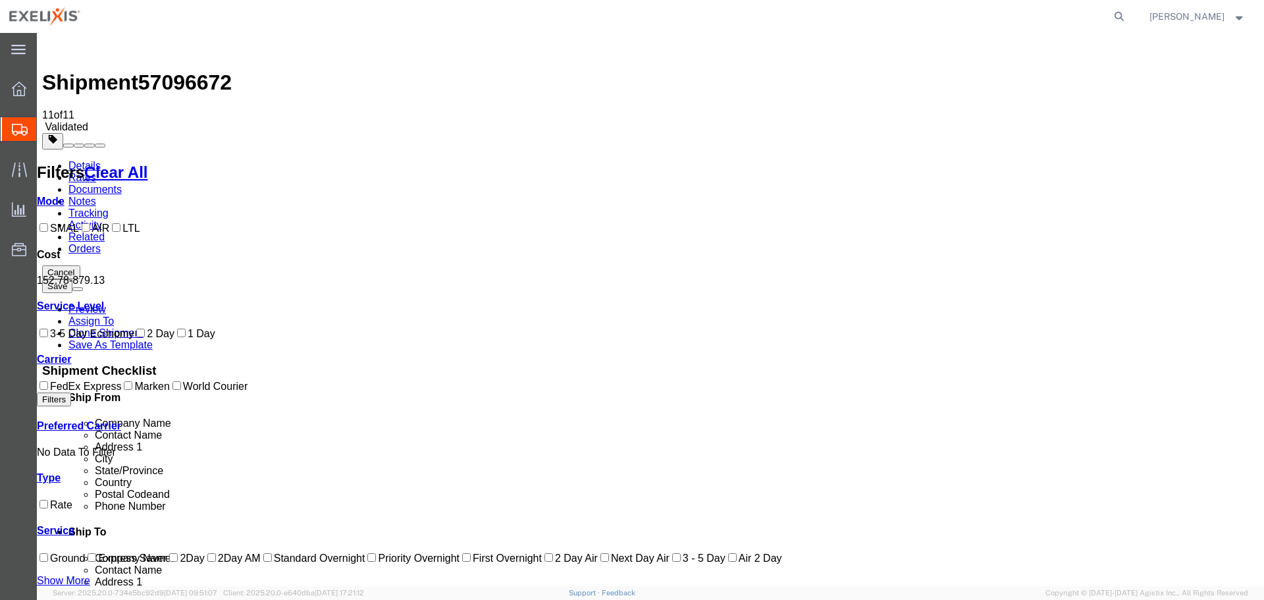
click at [75, 160] on link "Details" at bounding box center [84, 165] width 32 height 11
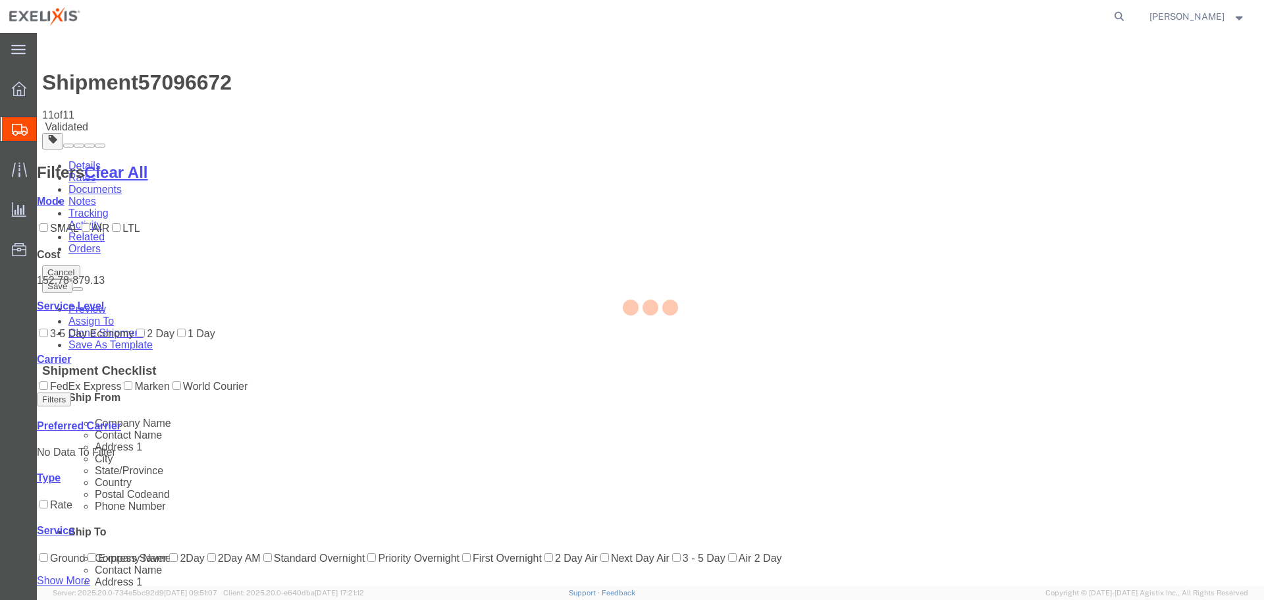
select select "65151"
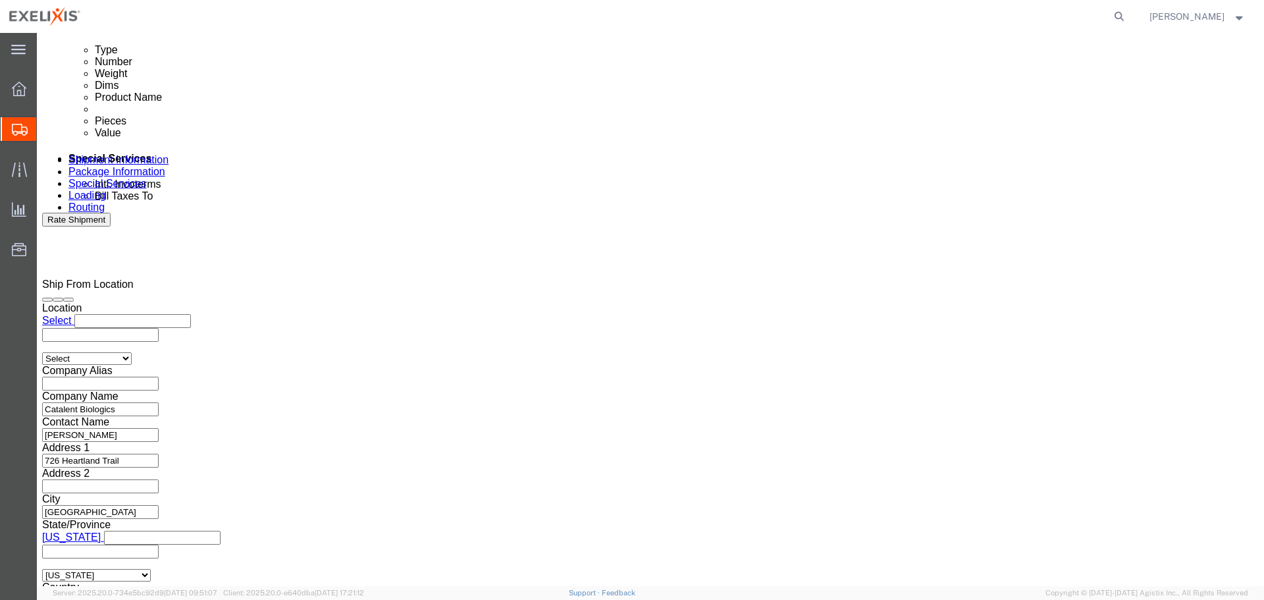
scroll to position [724, 0]
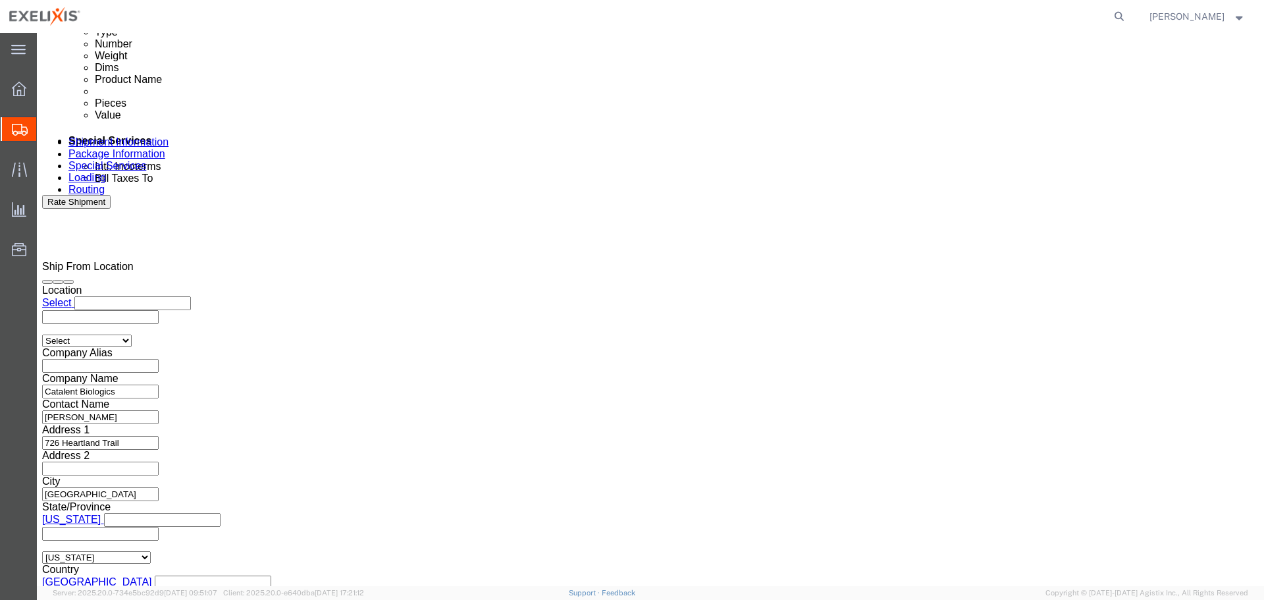
click button "Rate Shipment"
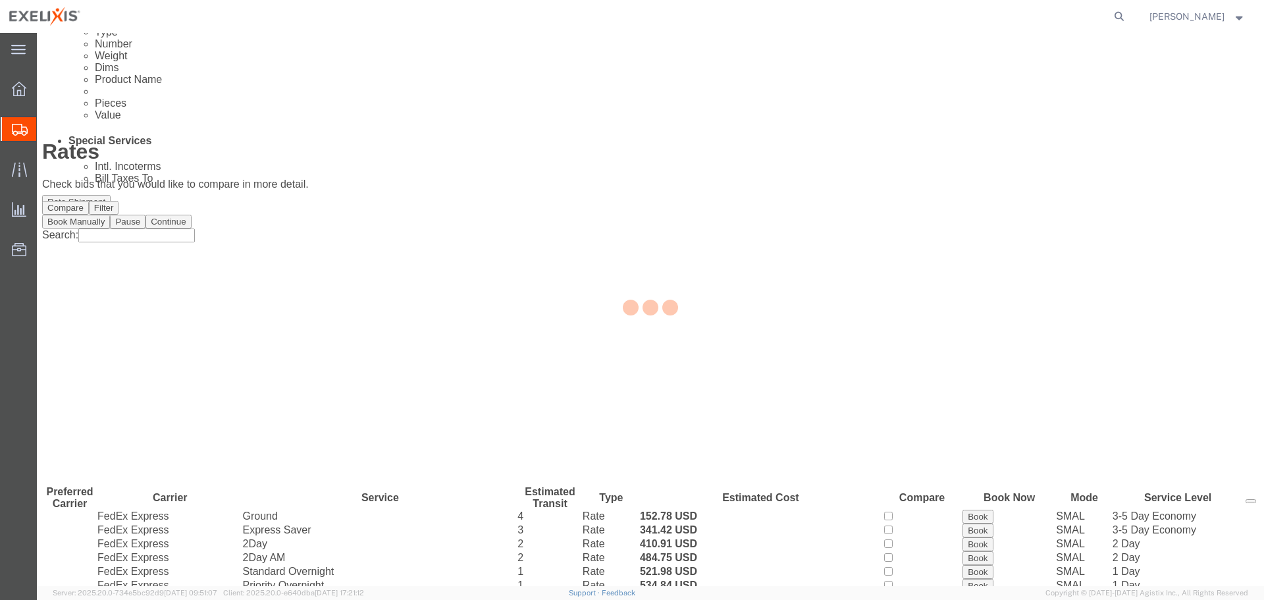
scroll to position [0, 0]
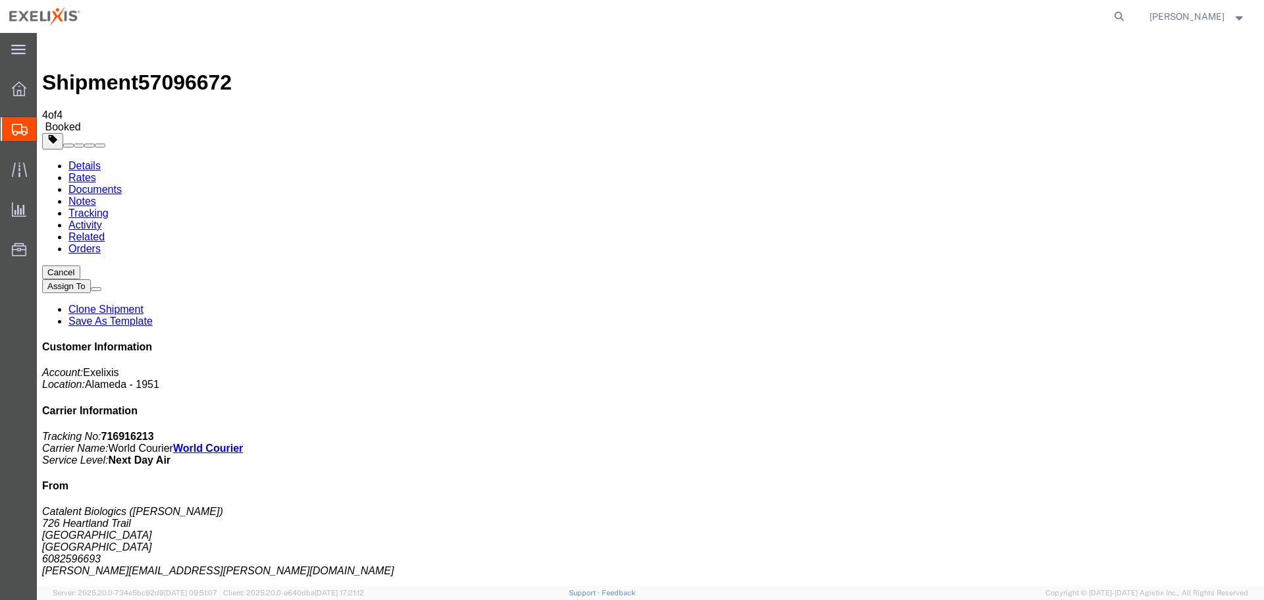
click at [86, 160] on link "Details" at bounding box center [84, 165] width 32 height 11
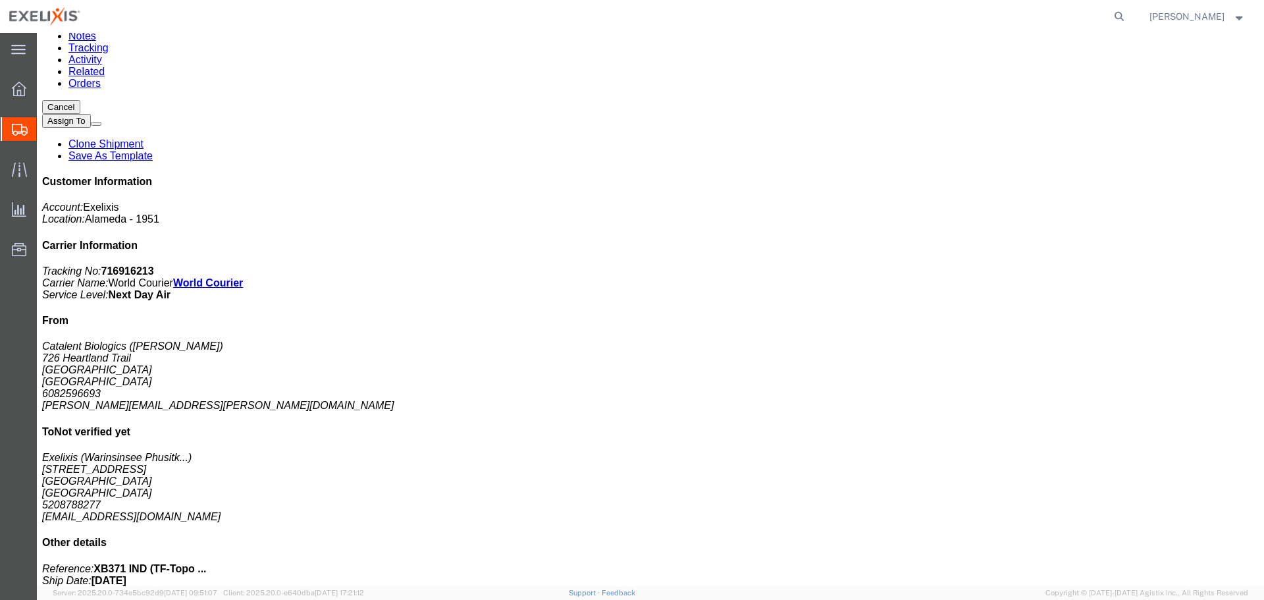
scroll to position [198, 0]
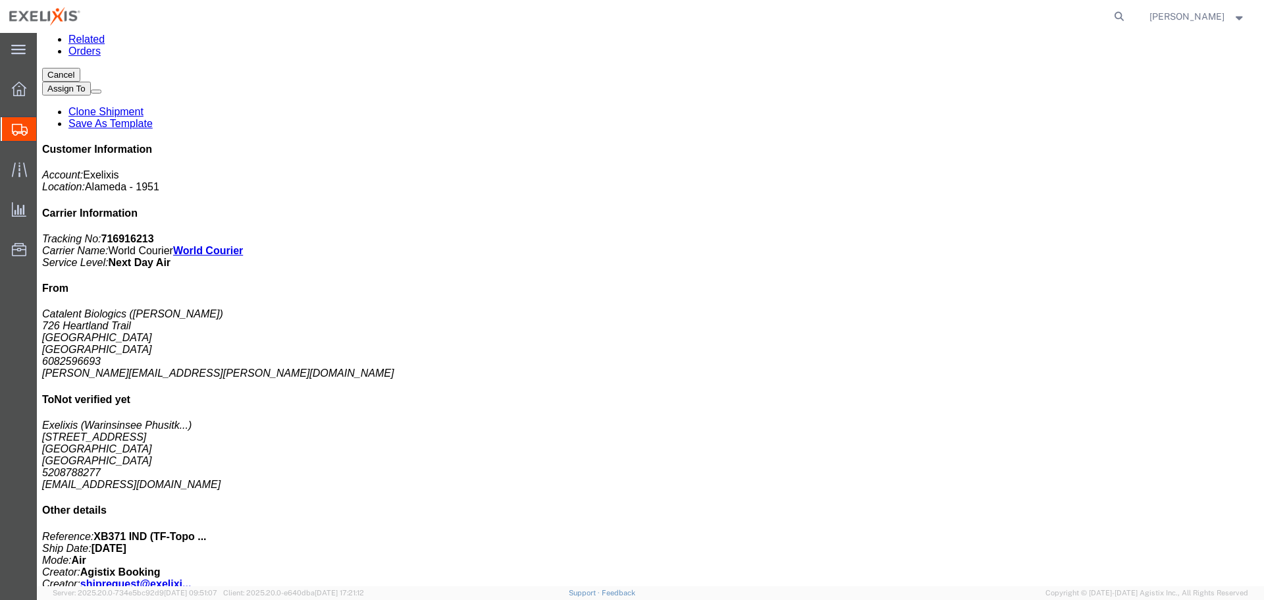
click span "button"
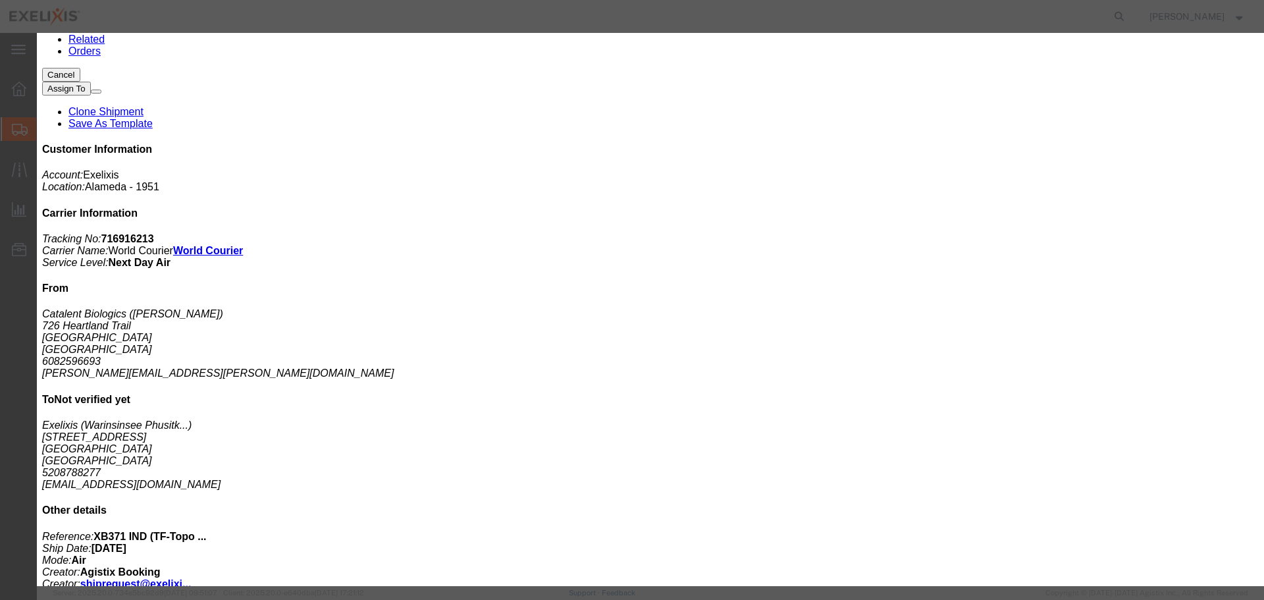
type input "FROZEN"
click icon "button"
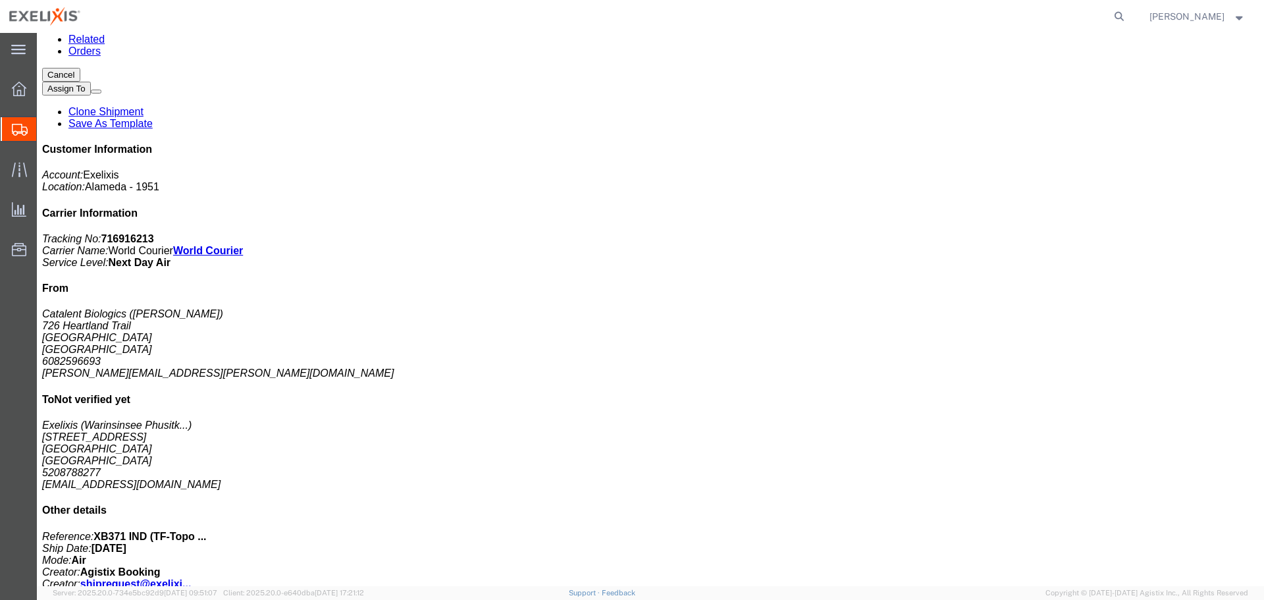
click p "Total value: 1.00 USD"
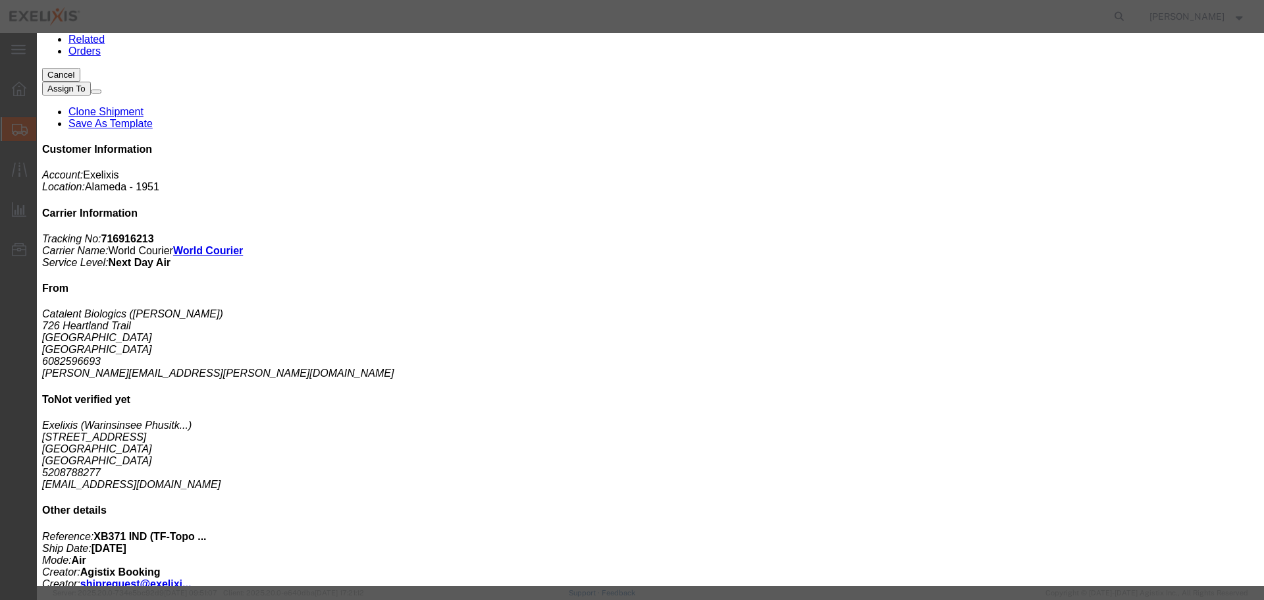
click icon "button"
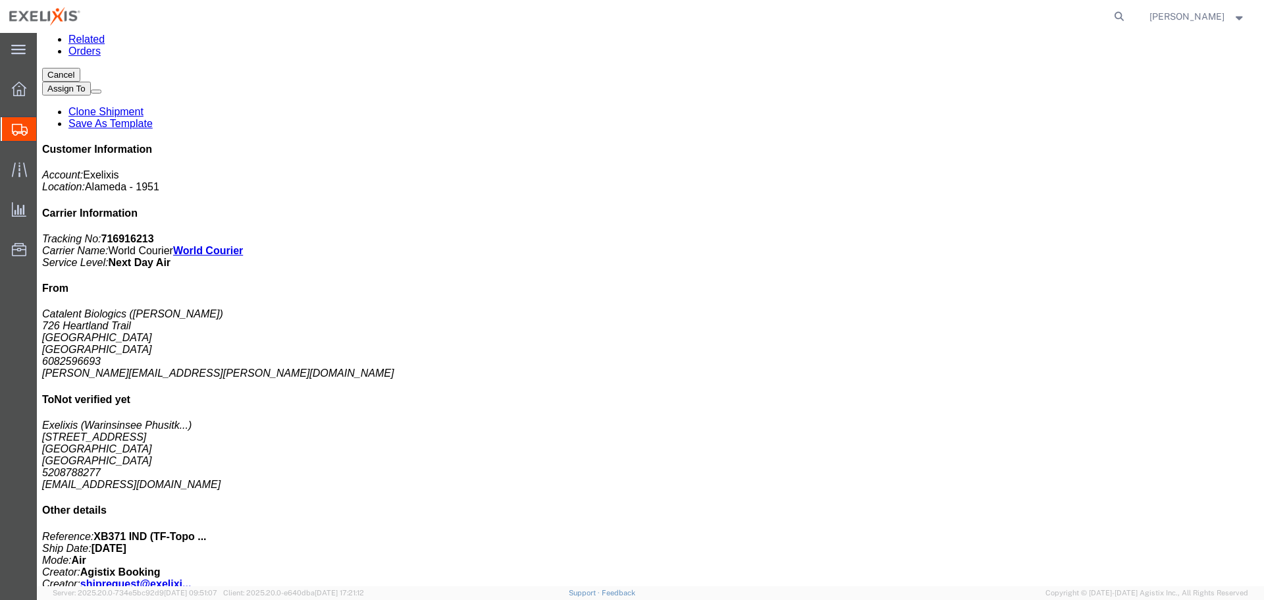
click div "XB371 BDI ES07 Pieces: 50.00 Milliliter Total value: 1.00 USD Category: PHARMA …"
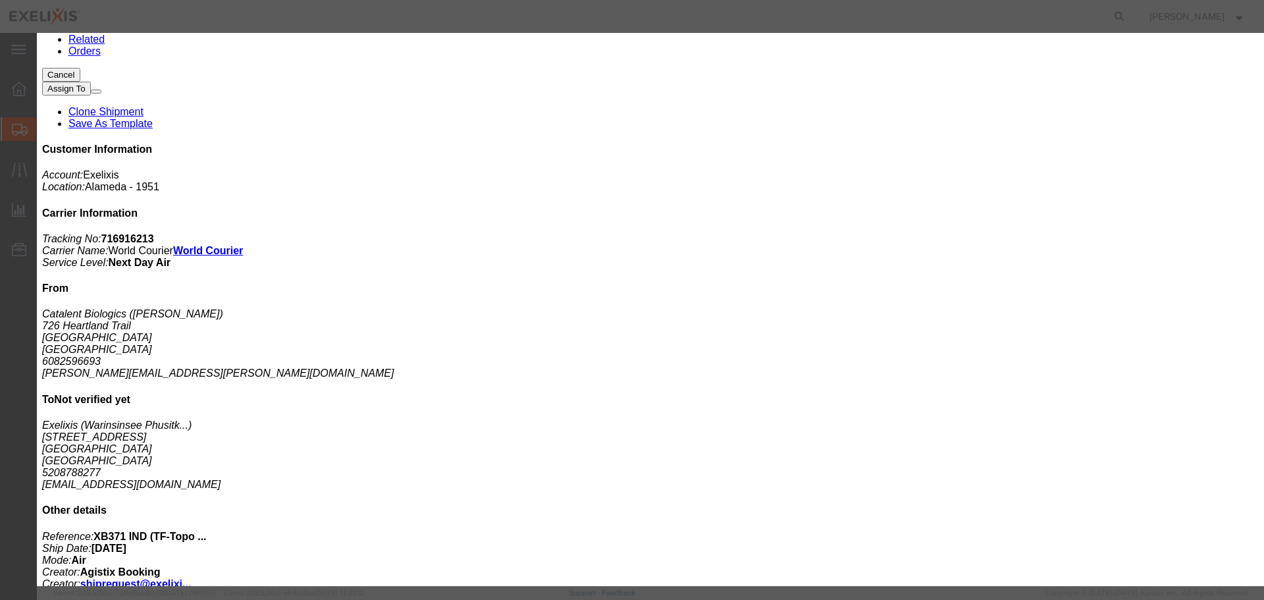
click span "button"
click button "Close"
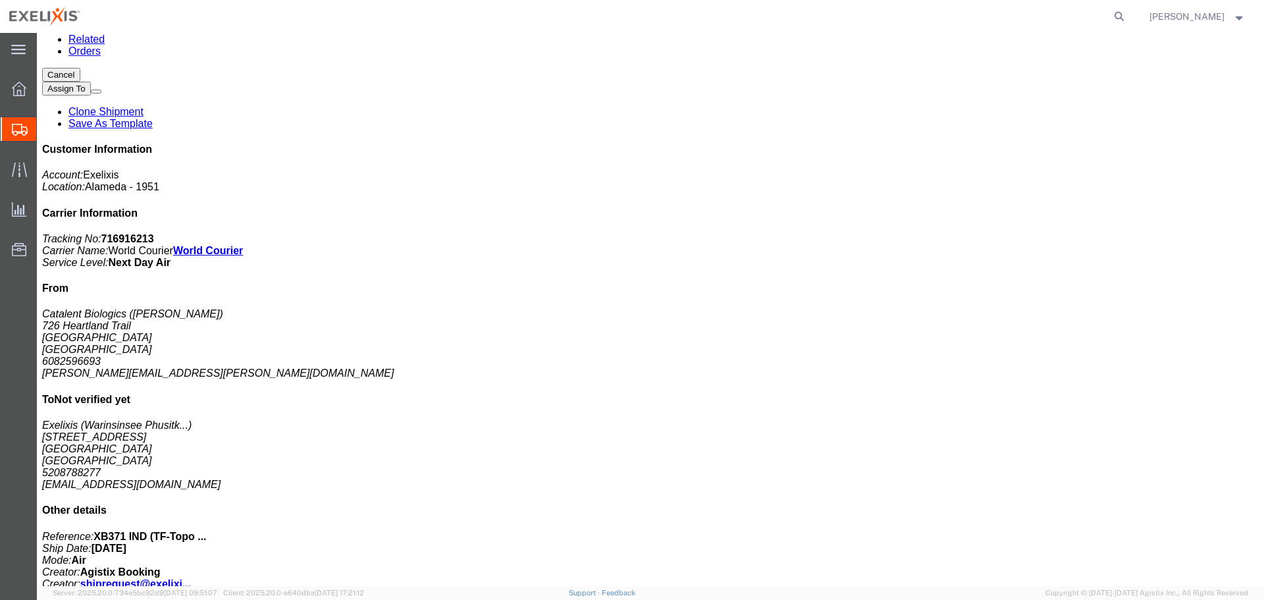
click link "Documents"
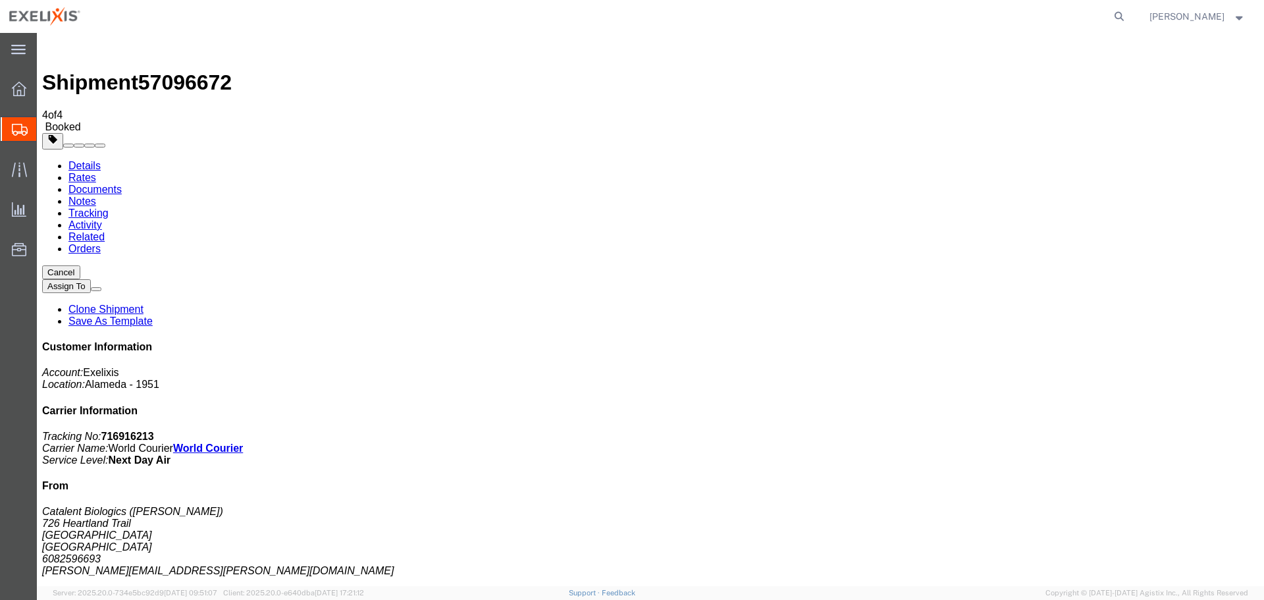
click at [80, 160] on link "Details" at bounding box center [84, 165] width 32 height 11
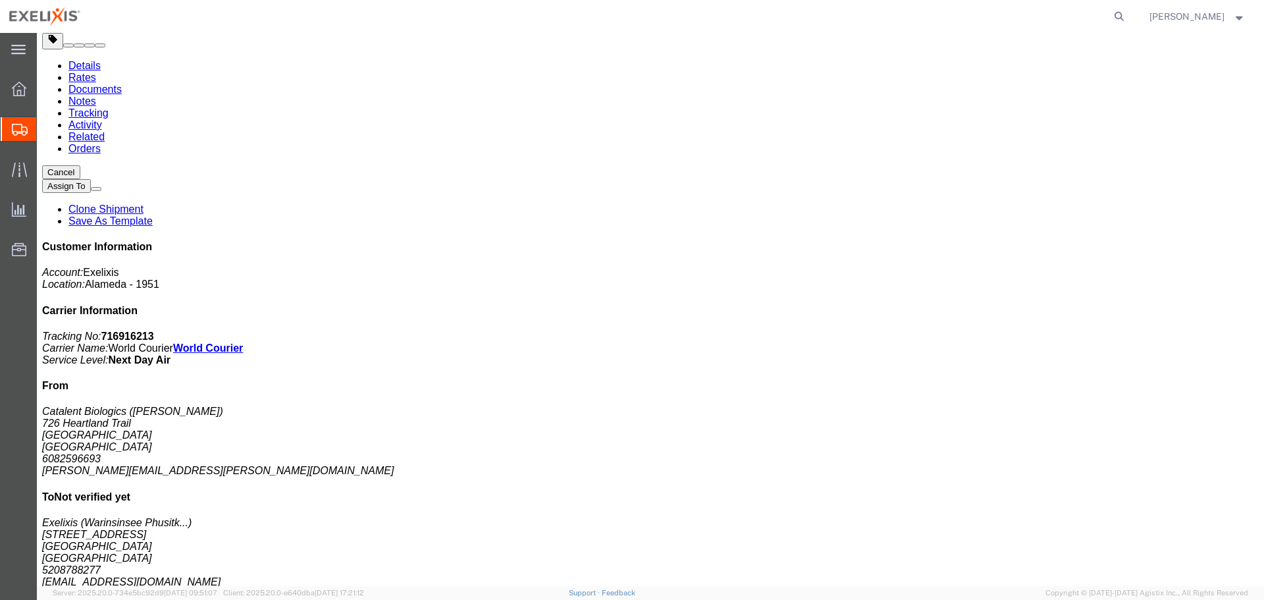
scroll to position [132, 0]
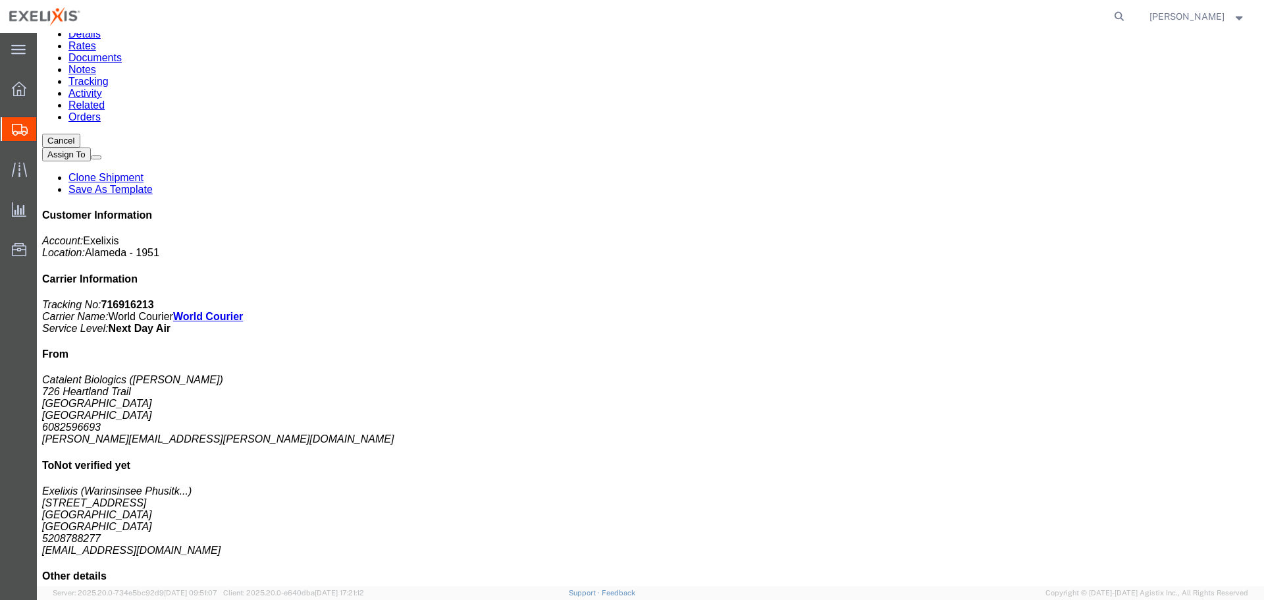
click span "button"
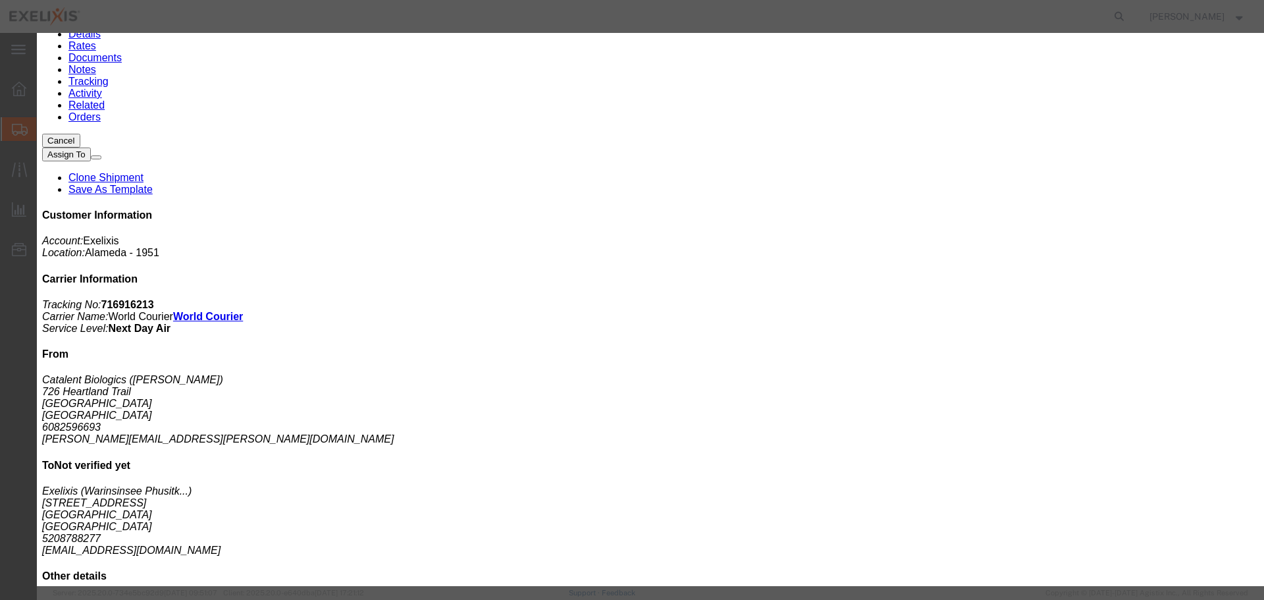
type input "FROZEN"
click button "Close"
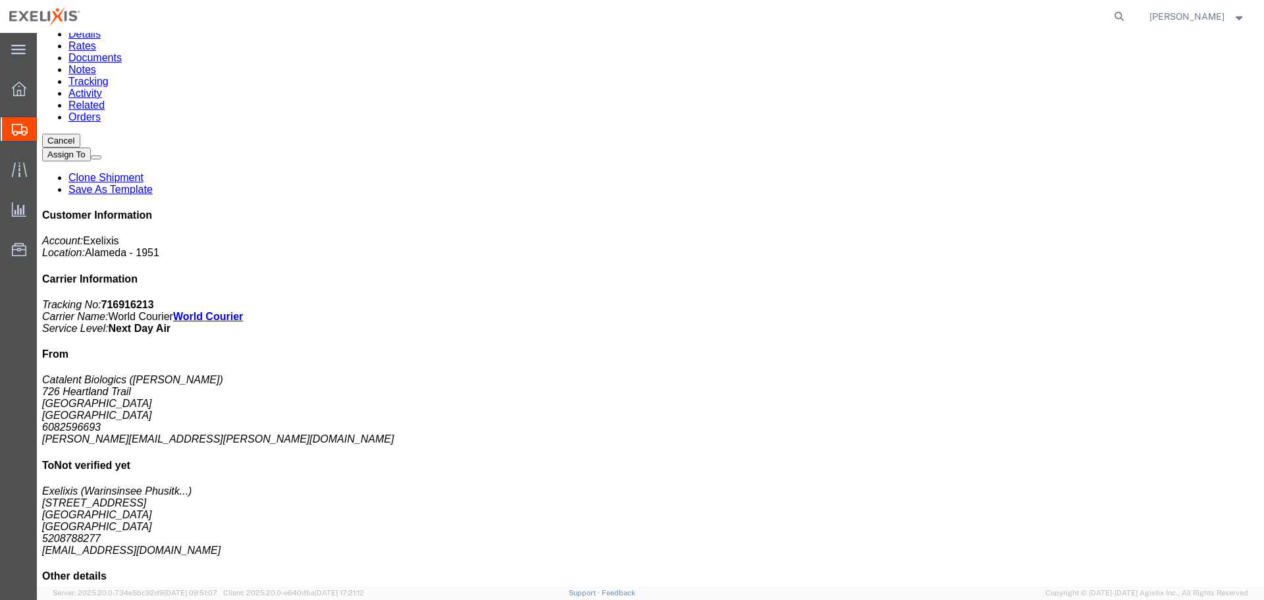
drag, startPoint x: 439, startPoint y: 212, endPoint x: 457, endPoint y: 214, distance: 18.5
click b "100 pieces"
click span "button"
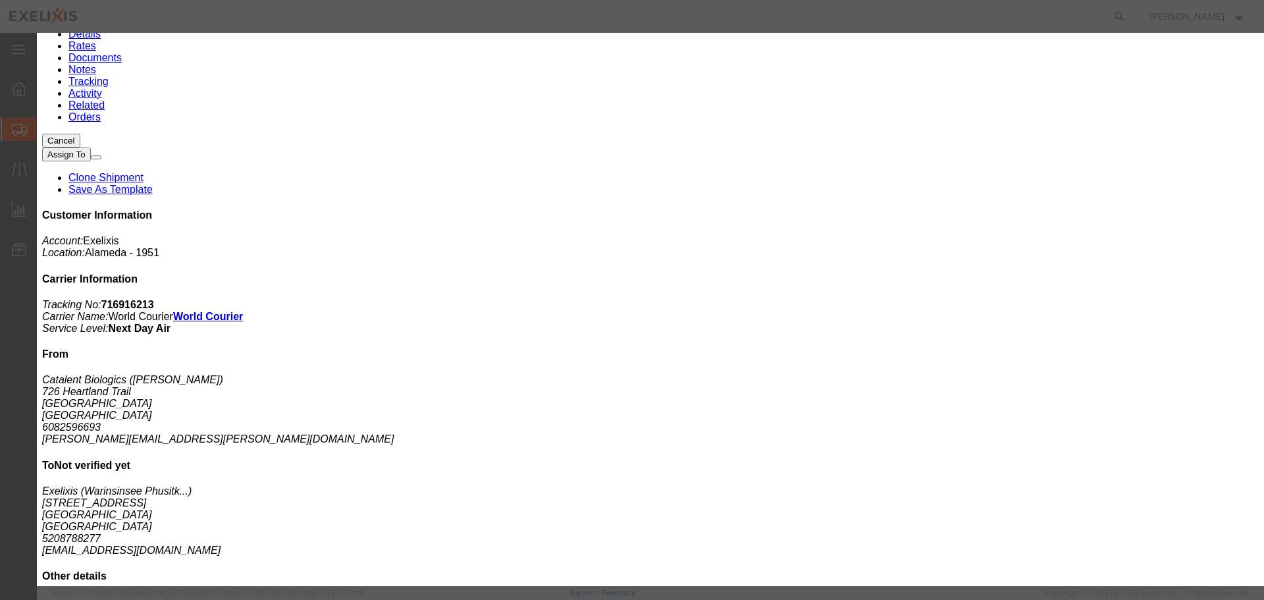
drag, startPoint x: 411, startPoint y: 122, endPoint x: 350, endPoint y: 127, distance: 61.4
click div "Pieces 50.00 Select Bag Barrels 100Board Feet Bottle Box Blister Pack Carats Ca…"
type input "1"
type input "0.02"
click select "Select Bag Barrels 100Board Feet Bottle Box Blister Pack Carats Can Capsule Car…"
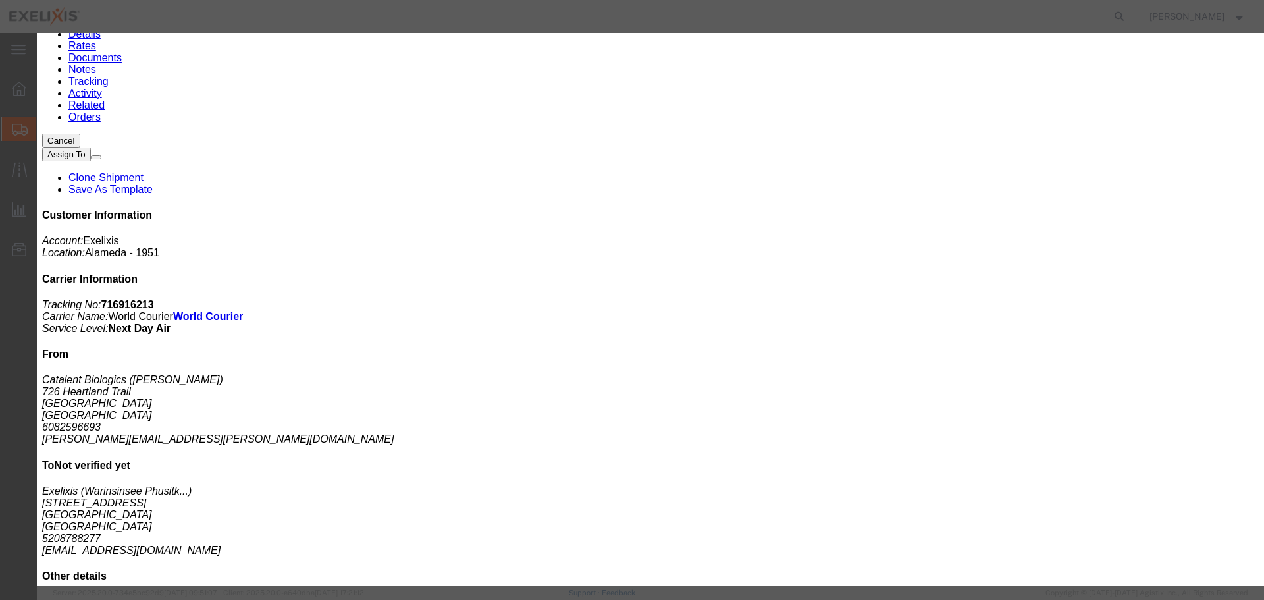
select select "BOTL"
click select "Select Bag Barrels 100Board Feet Bottle Box Blister Pack Carats Can Capsule Car…"
click textarea
click button "Close"
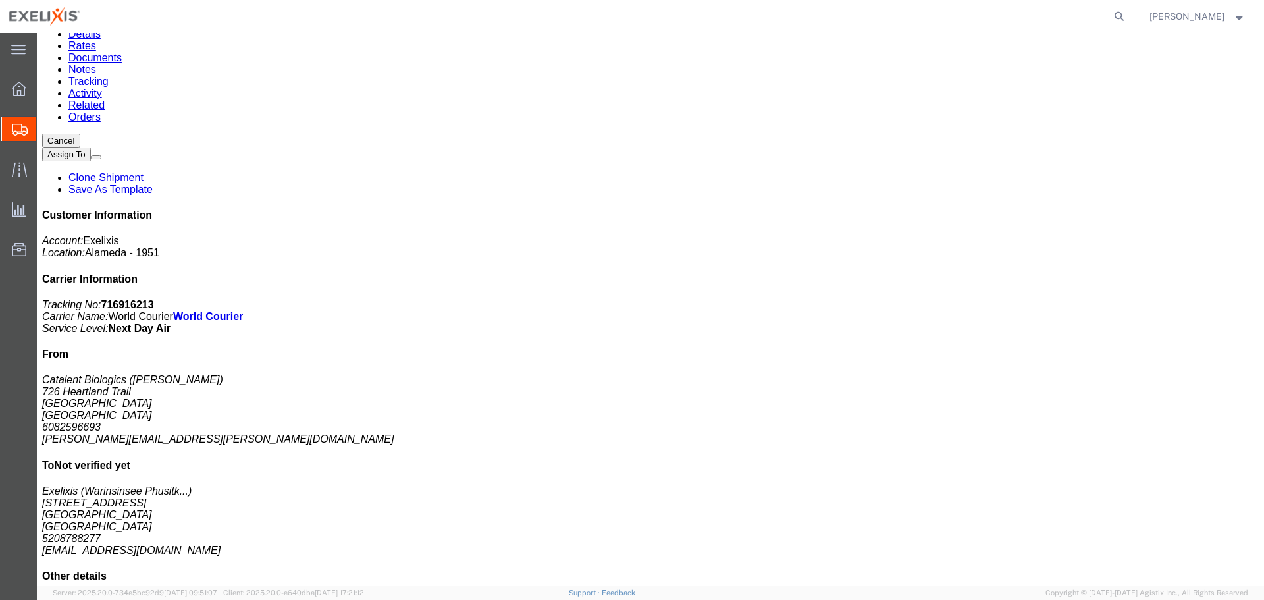
click span "button"
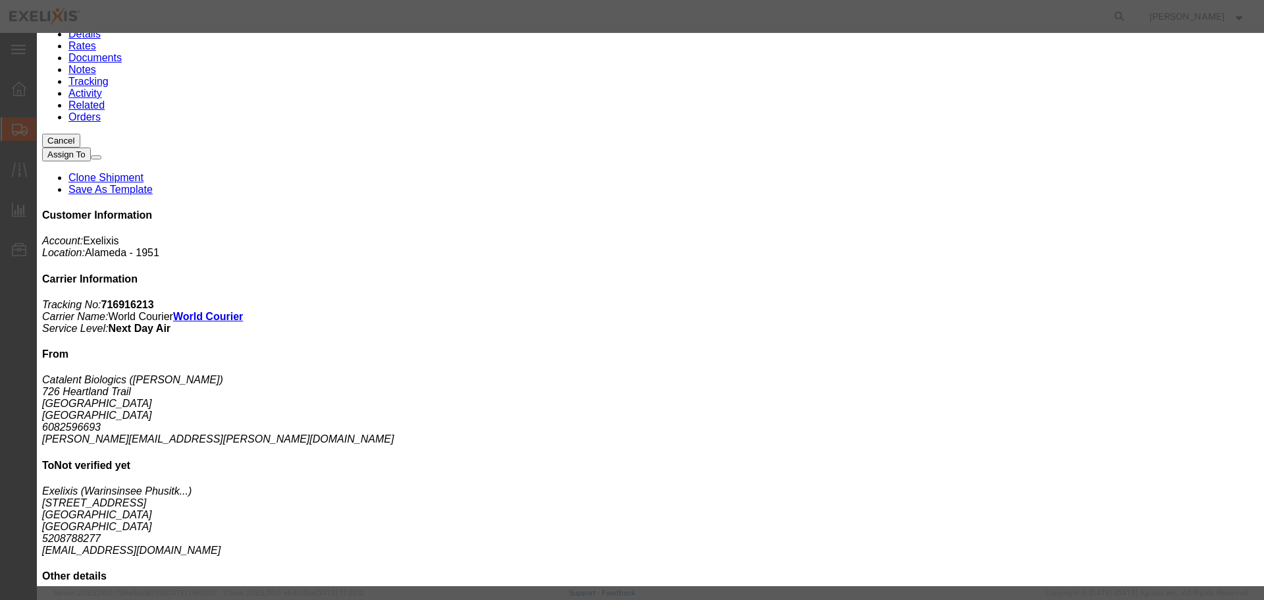
type input "FROZEN"
click button "Add device"
click button "Close"
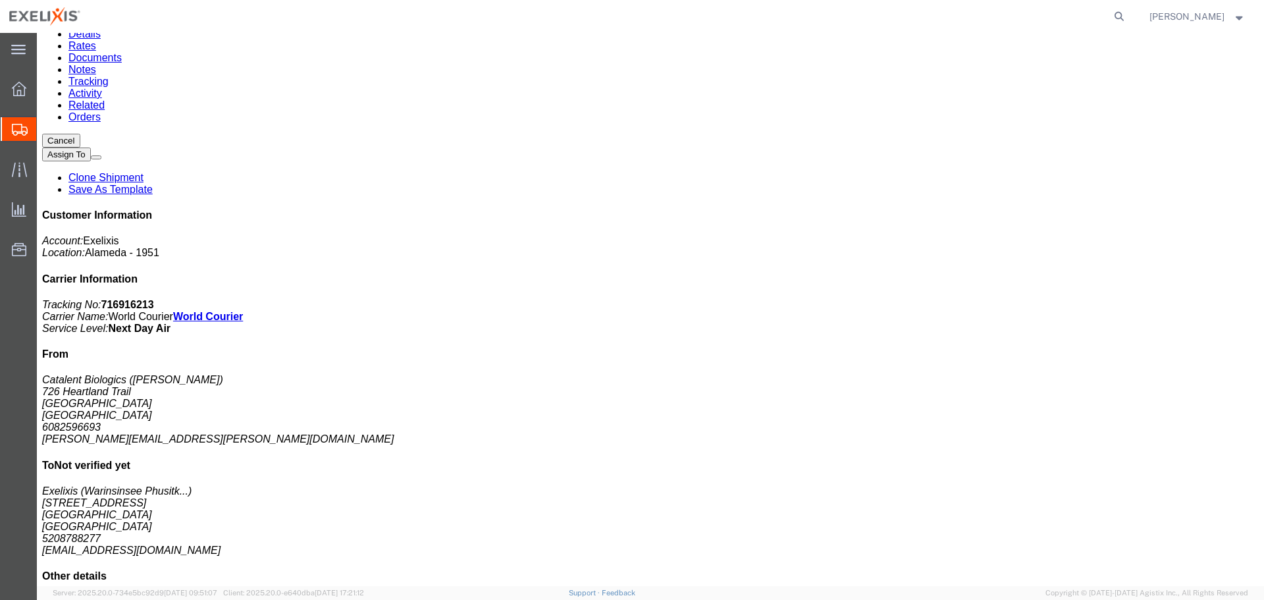
scroll to position [198, 0]
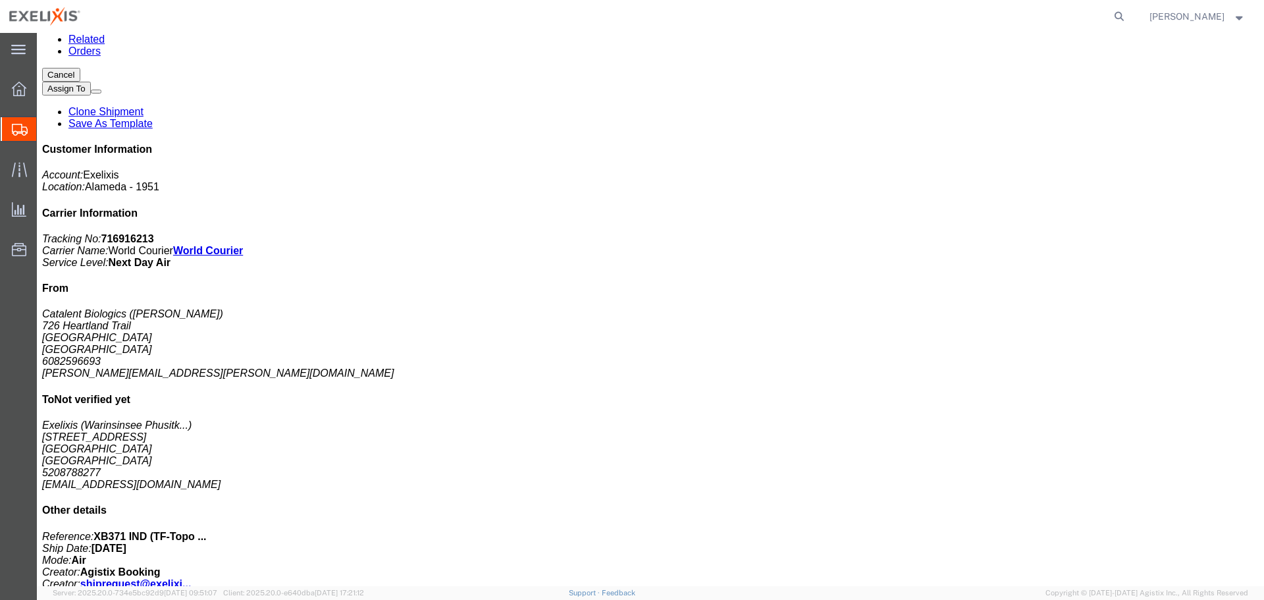
click link "Add Content"
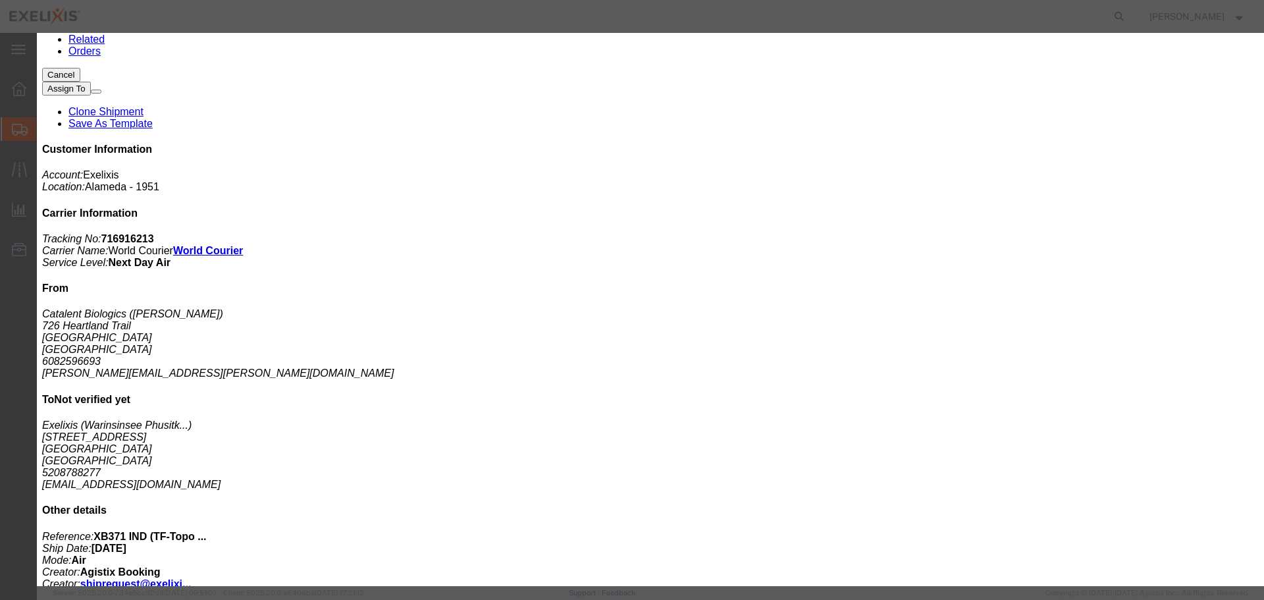
click button "Close"
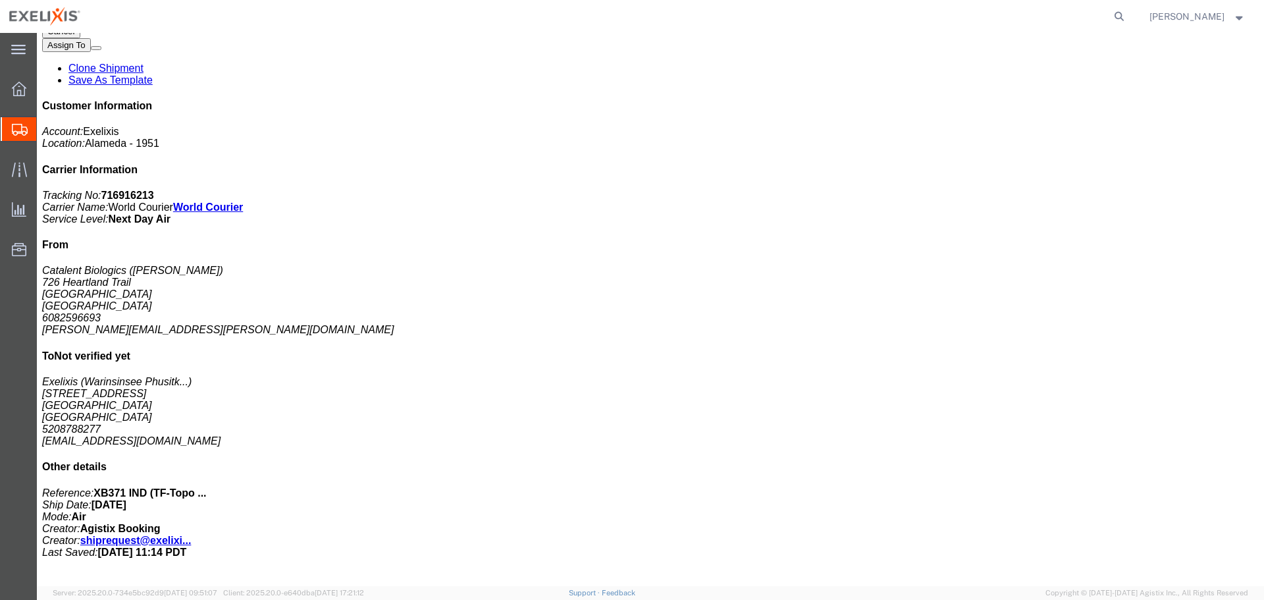
scroll to position [263, 0]
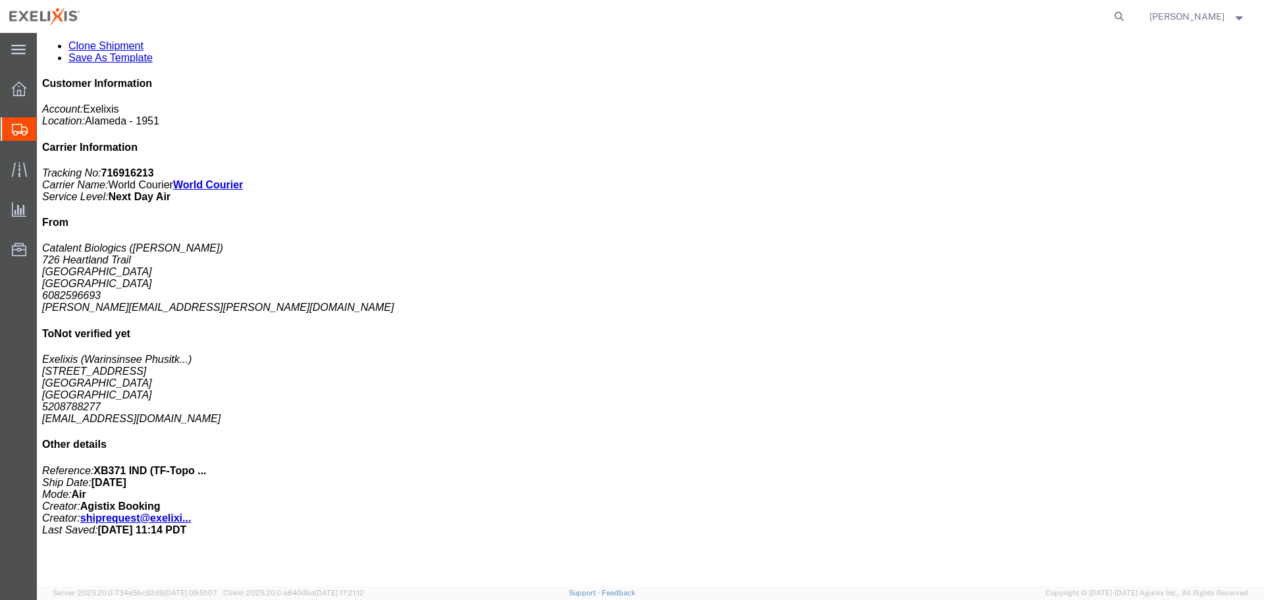
click link "Clone Shipment"
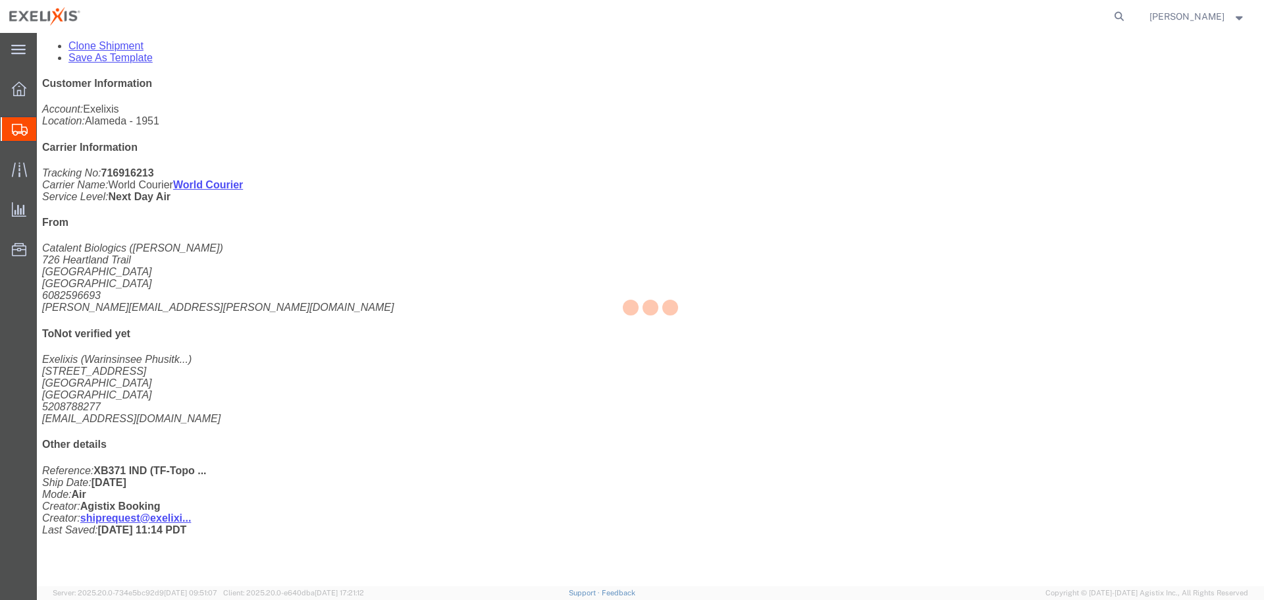
select select "65151"
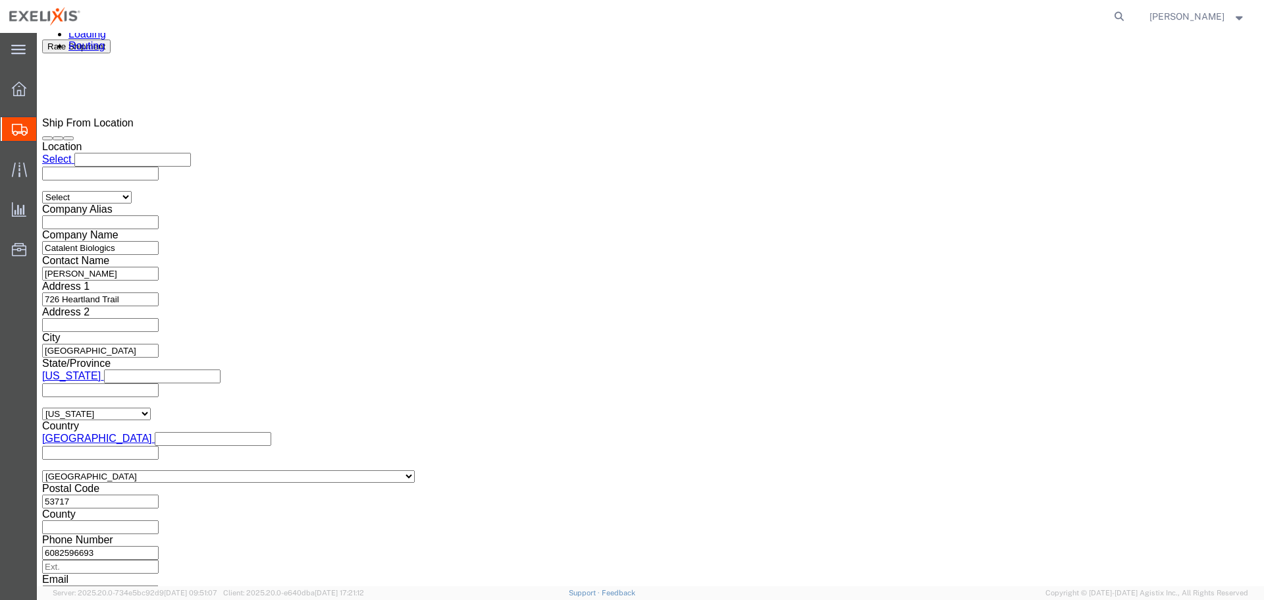
scroll to position [857, 0]
click select "Select Air Less than Truckload Multi-Leg Ocean Freight Rail Small Parcel Truckl…"
select select
click select "Select Air Less than Truckload Multi-Leg Ocean Freight Rail Small Parcel Truckl…"
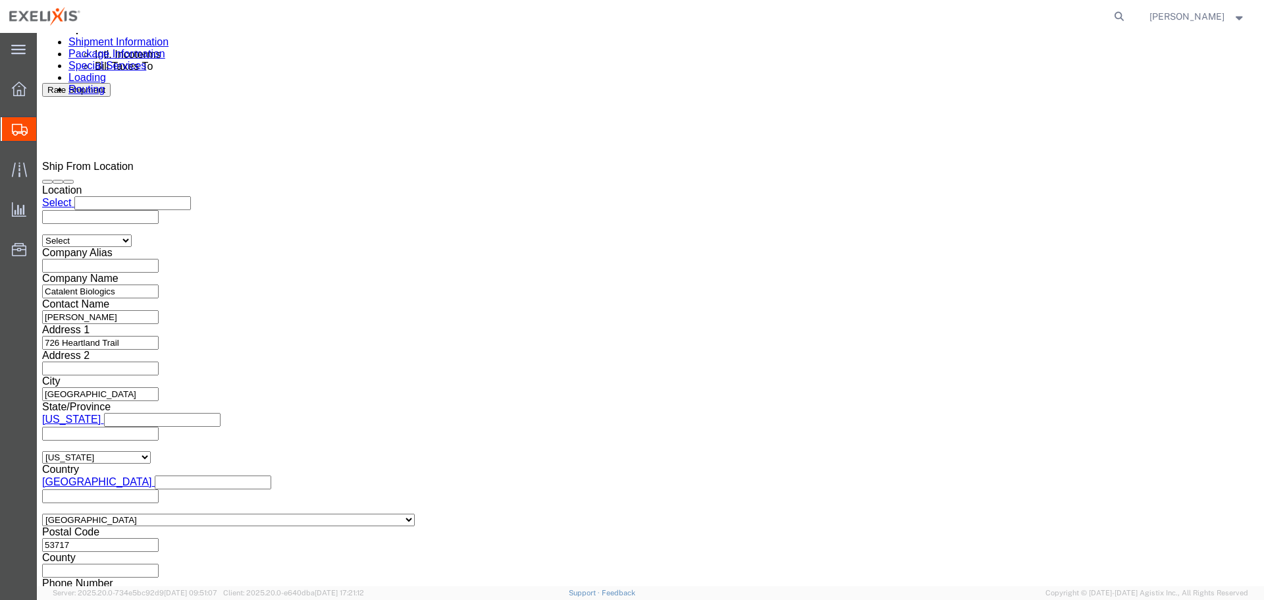
click h3 "Leg 1"
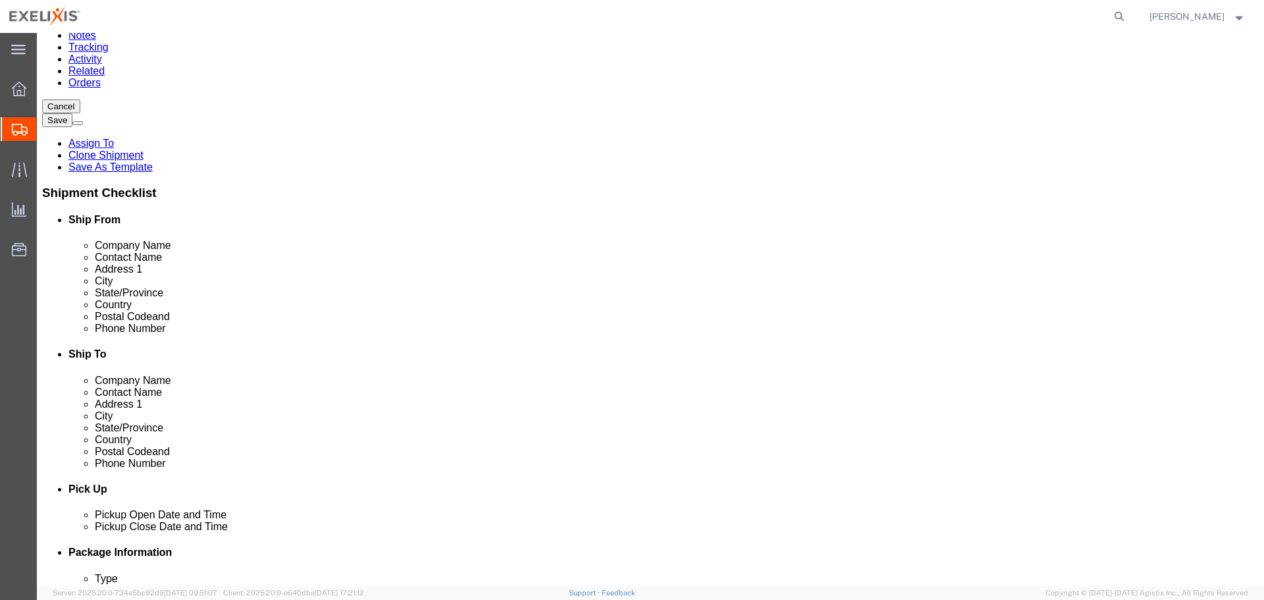
scroll to position [0, 0]
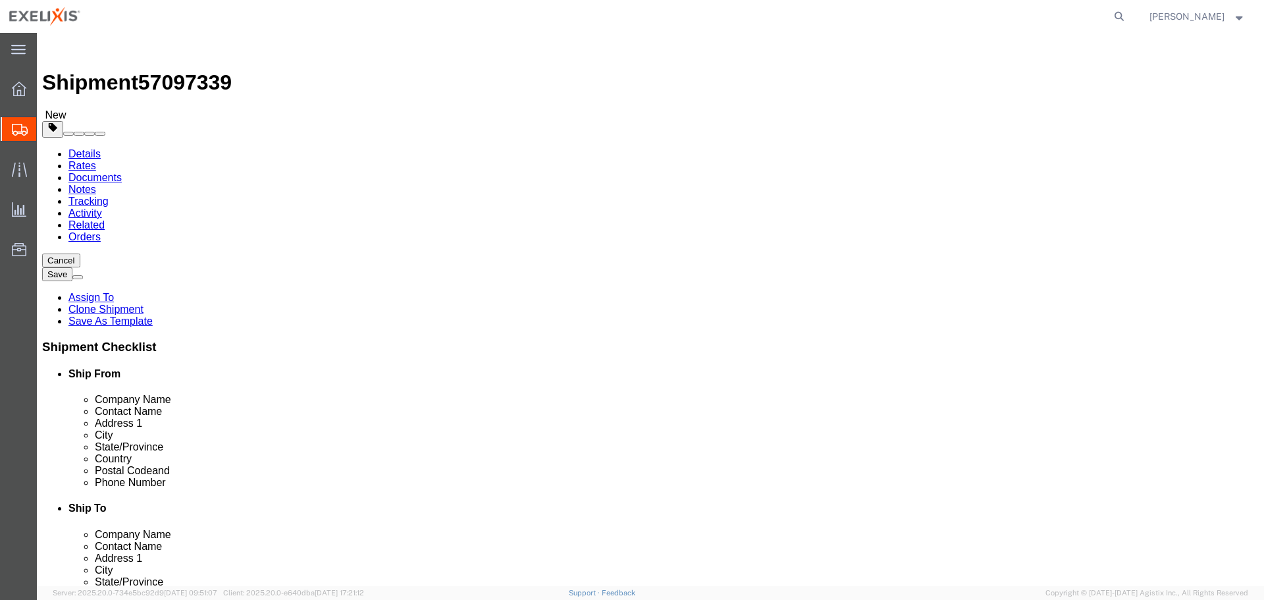
click icon
click label "Handling Options"
click input "Handling Options"
click span "Select one or more"
click div "Services Select one or more Air Ride Truck Blanket Wrap Carnet Consolidated Shi…"
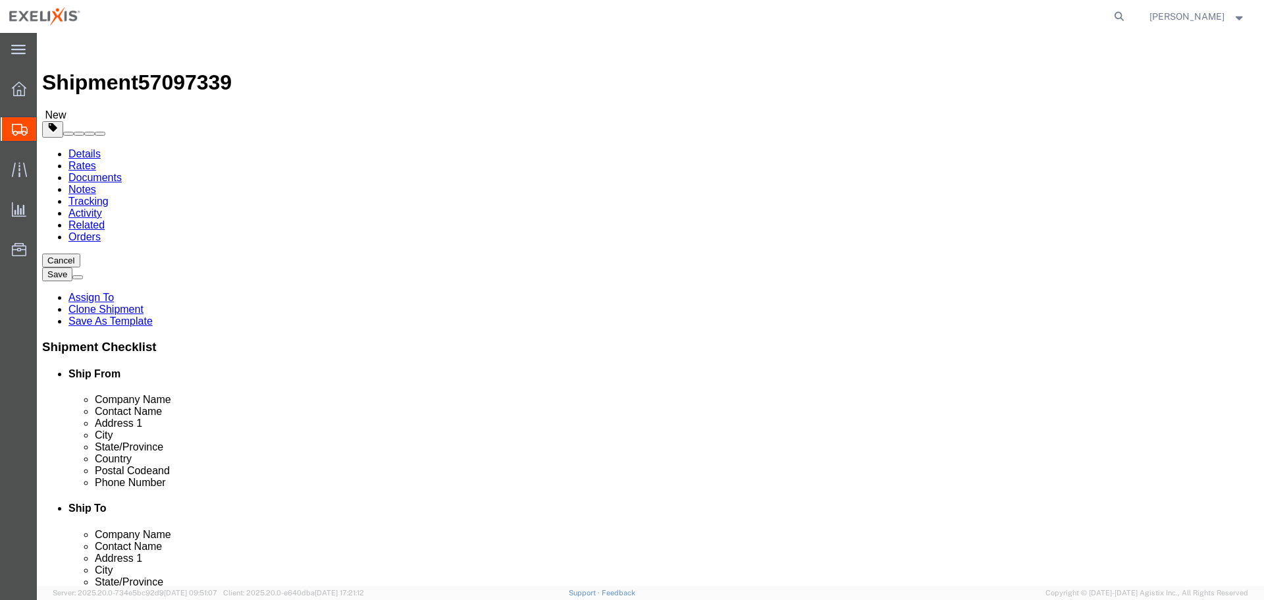
click textarea
click h2 "Special services"
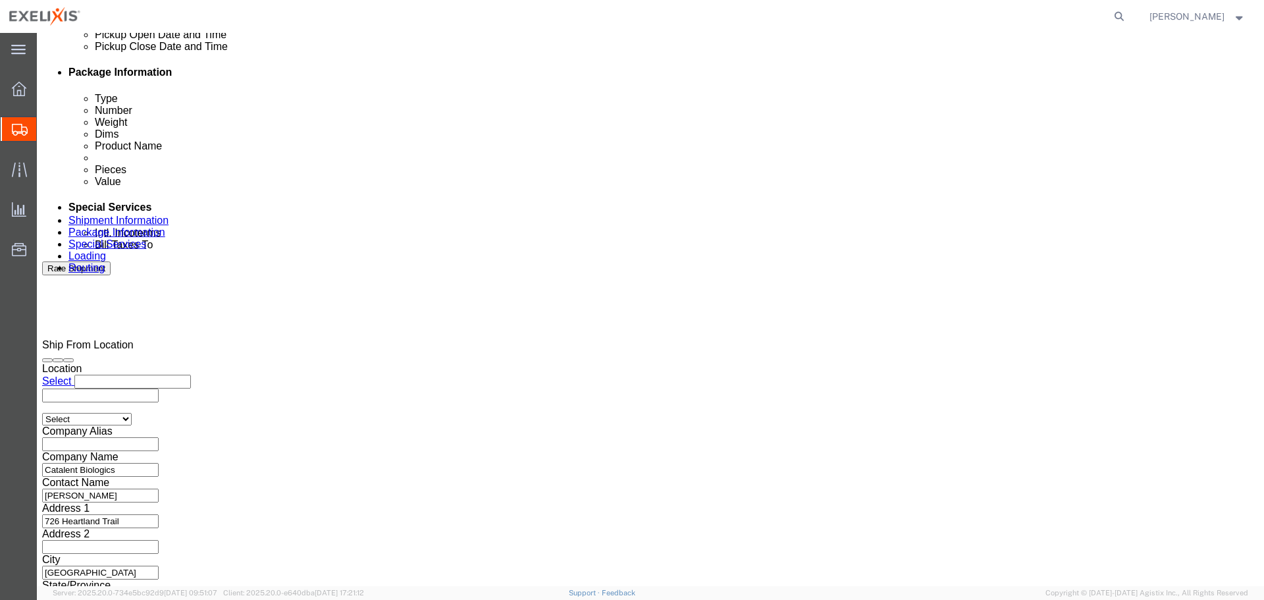
scroll to position [658, 0]
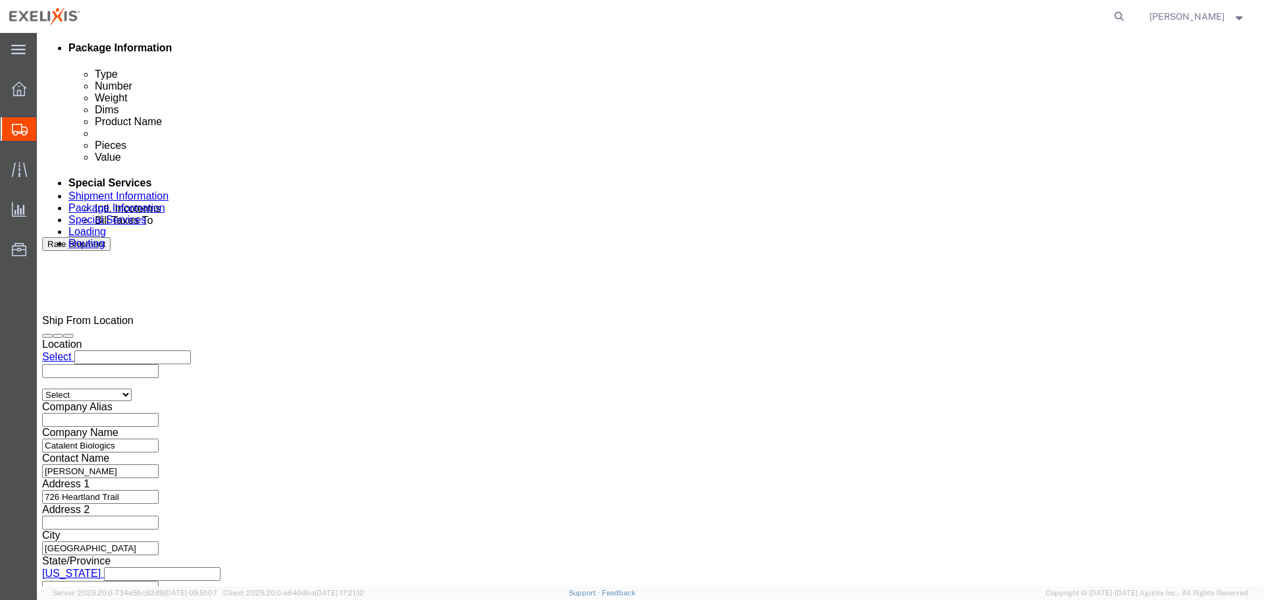
click icon
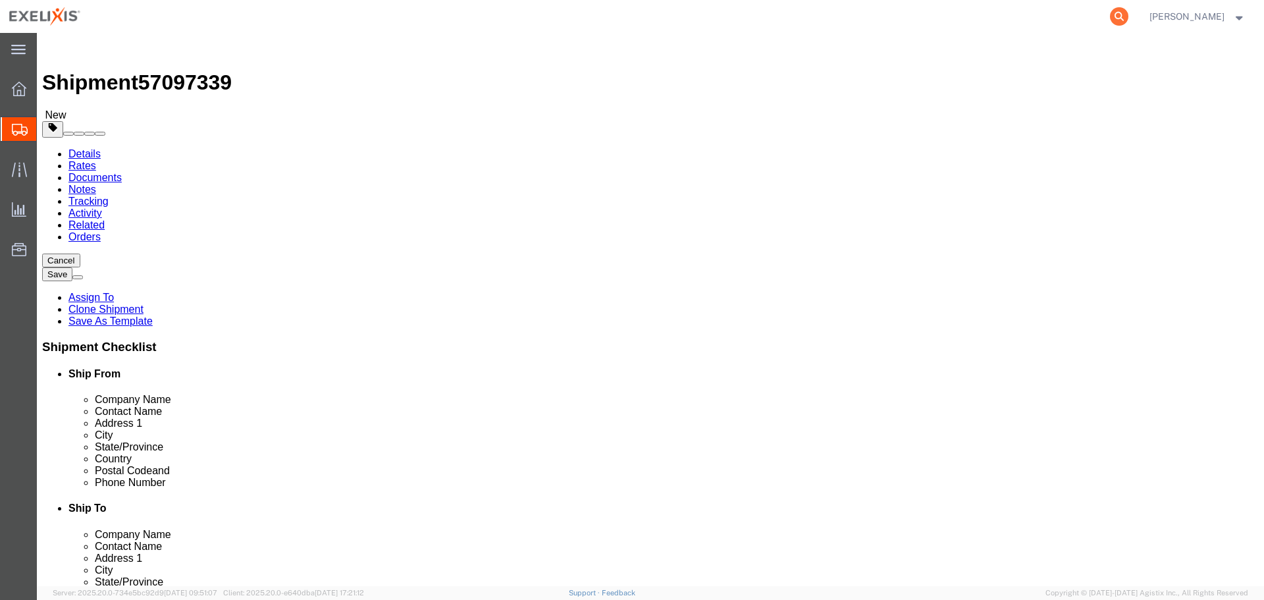
click at [1129, 20] on icon at bounding box center [1119, 16] width 18 height 18
click at [921, 12] on input "search" at bounding box center [910, 17] width 400 height 32
paste input "H290364"
type input "H290364"
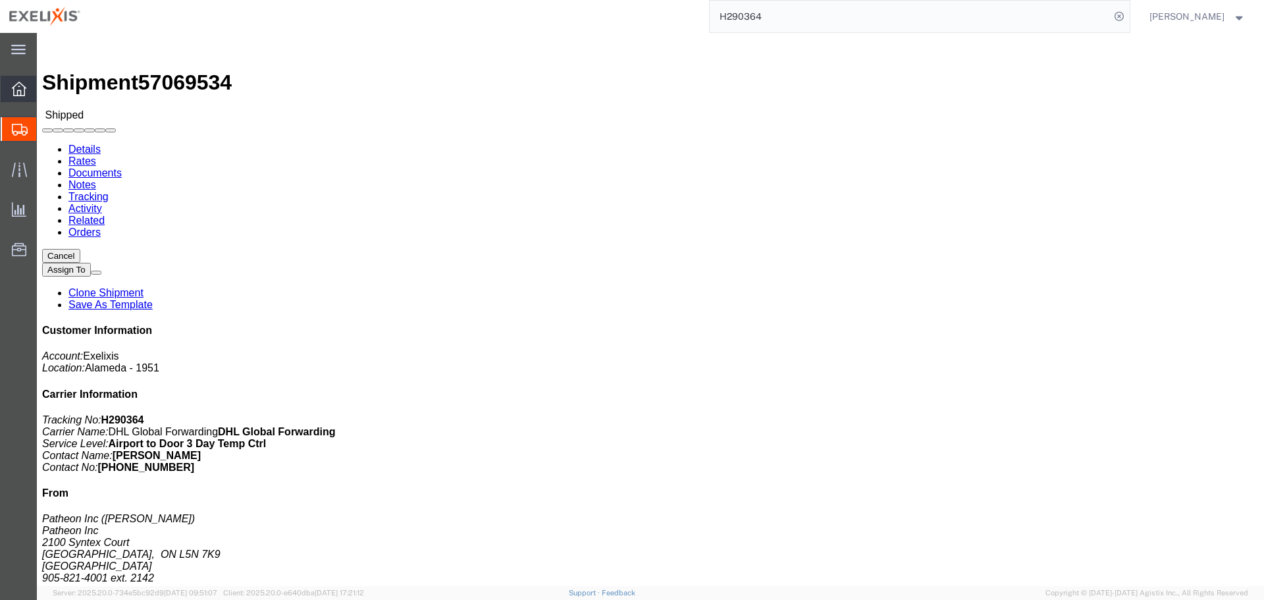
click at [17, 89] on icon at bounding box center [19, 89] width 14 height 14
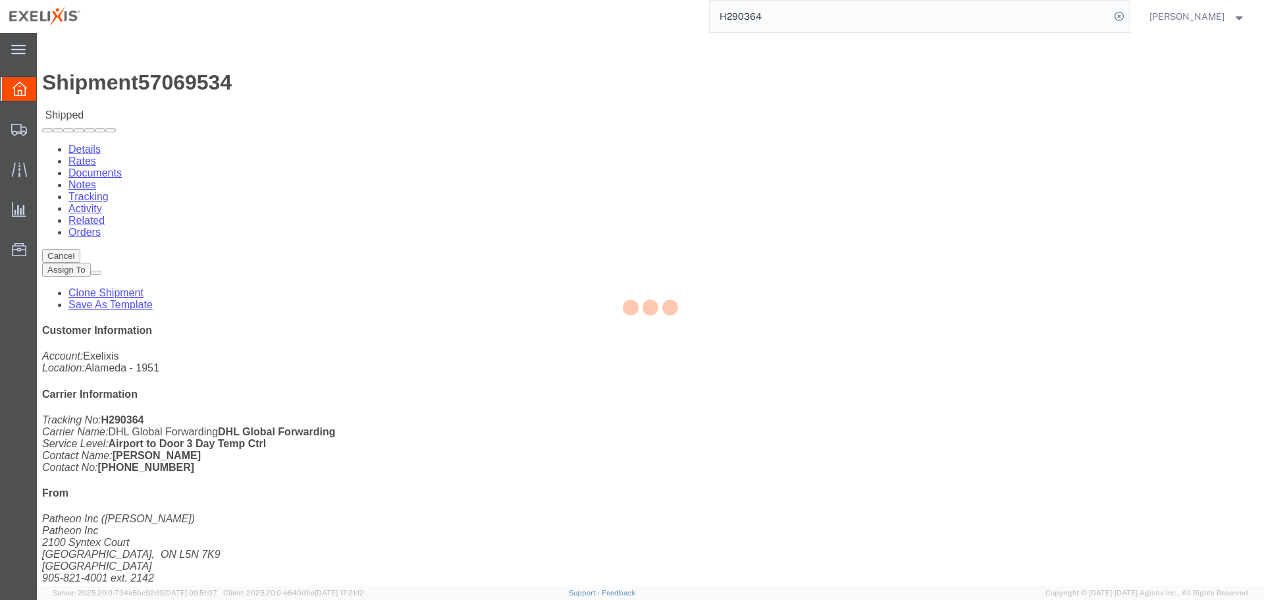
click at [812, 17] on input "H290364" at bounding box center [910, 17] width 400 height 32
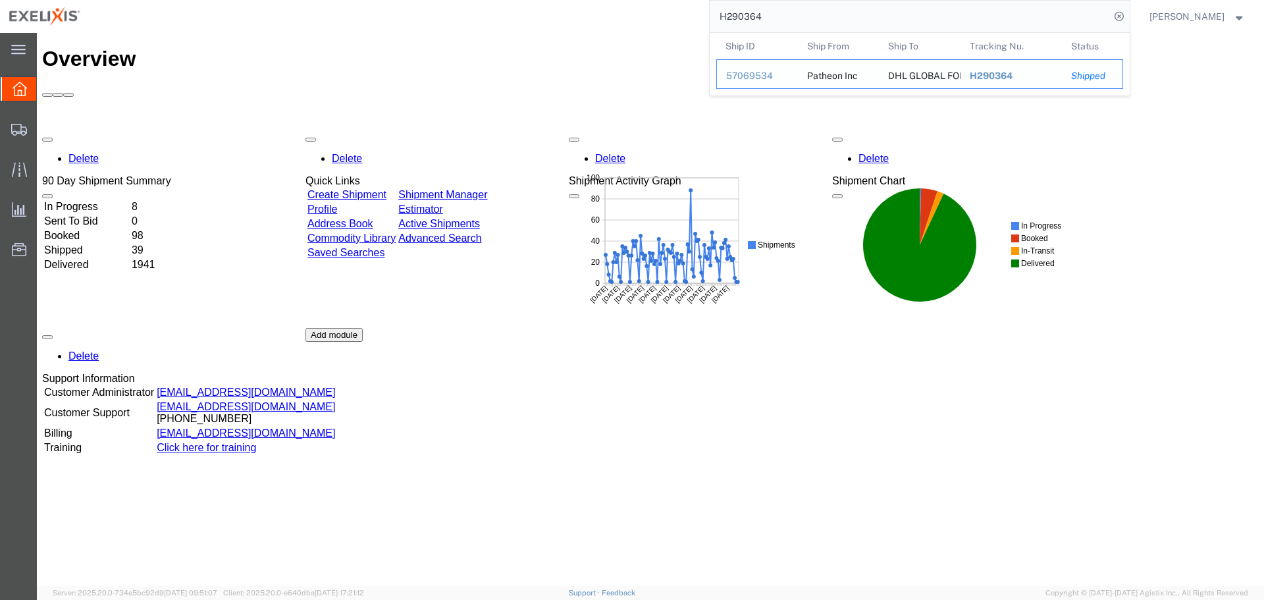
click at [768, 79] on div "57069534" at bounding box center [757, 76] width 63 height 14
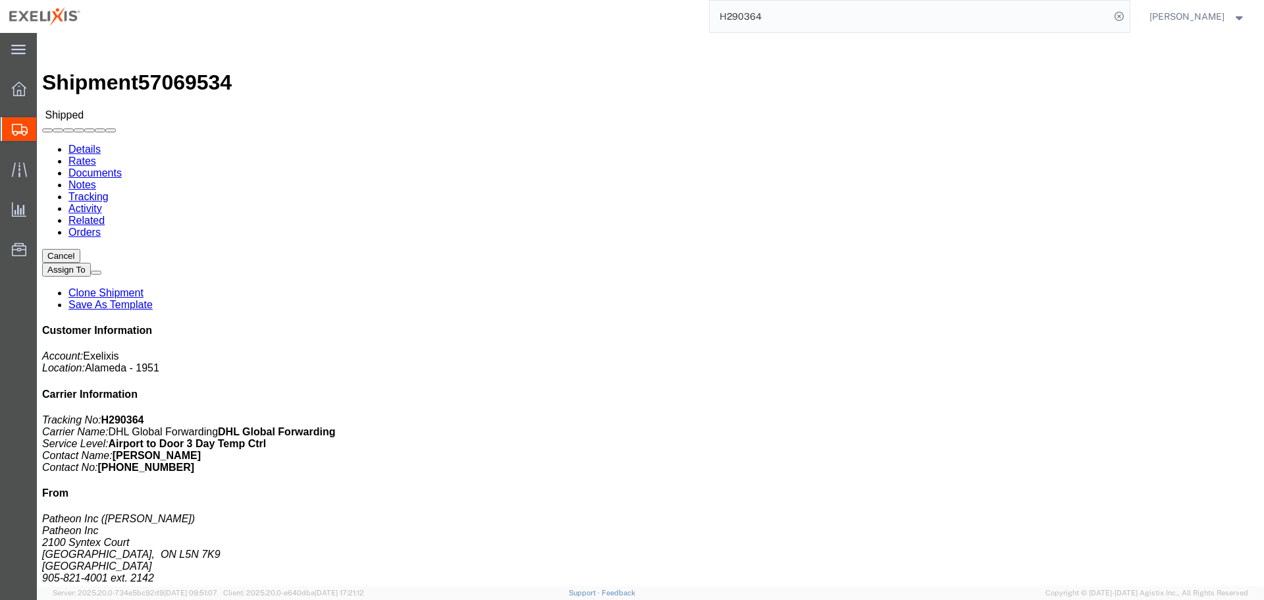
click div
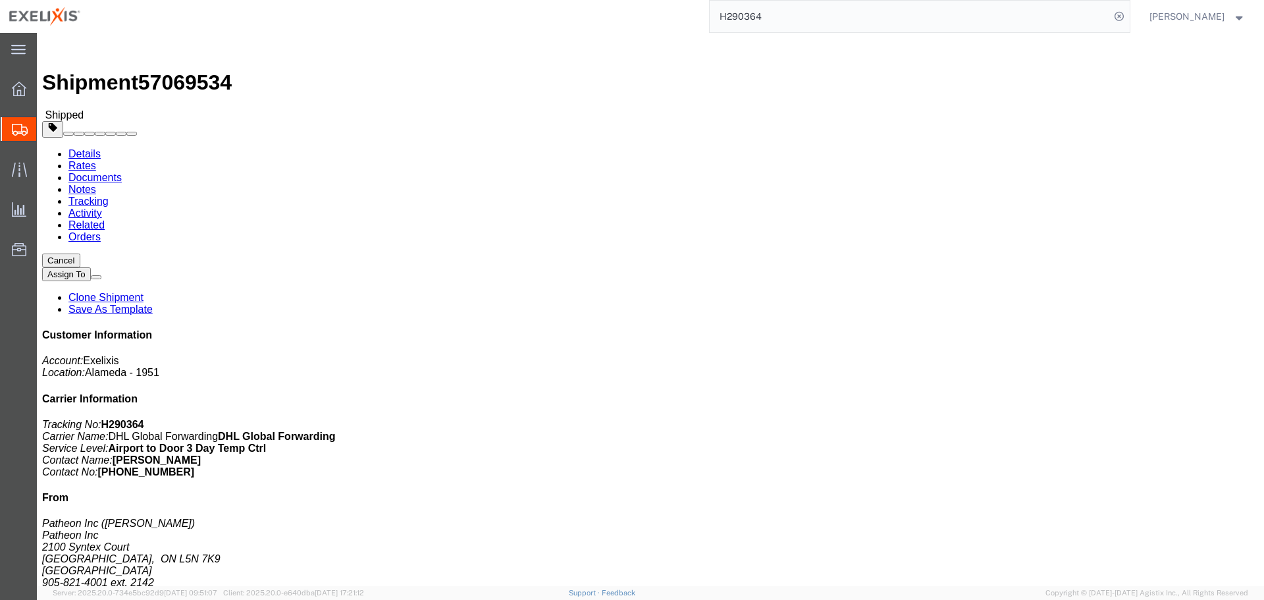
click link "Documents"
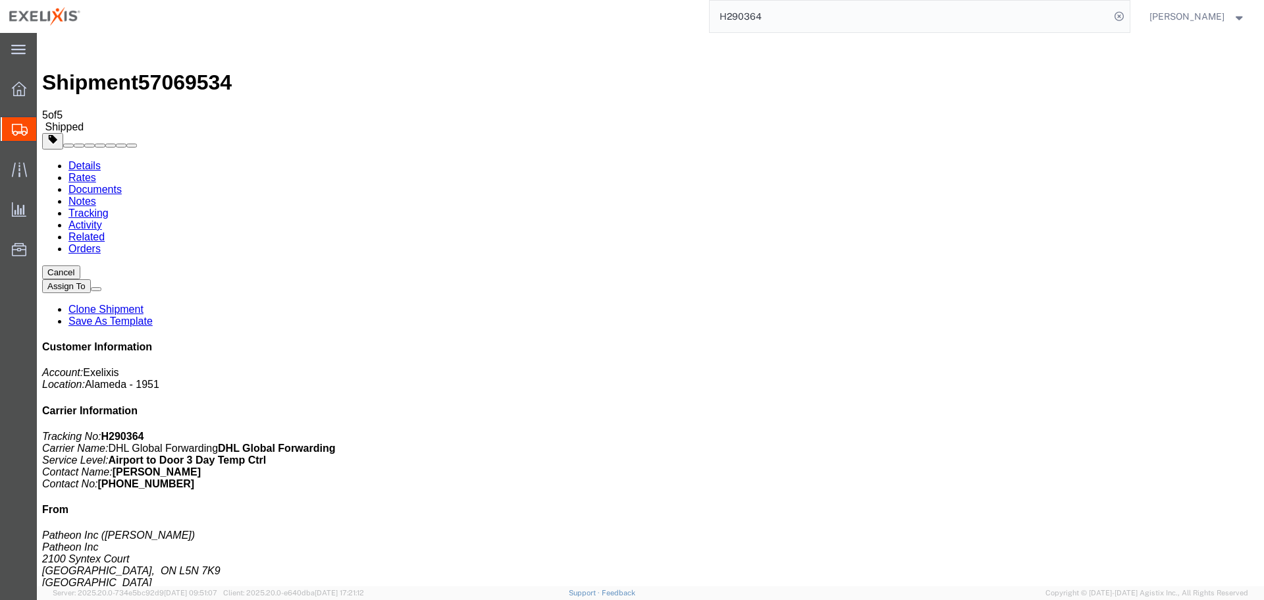
drag, startPoint x: 542, startPoint y: 234, endPoint x: 396, endPoint y: 57, distance: 230.2
click at [89, 160] on link "Details" at bounding box center [84, 165] width 32 height 11
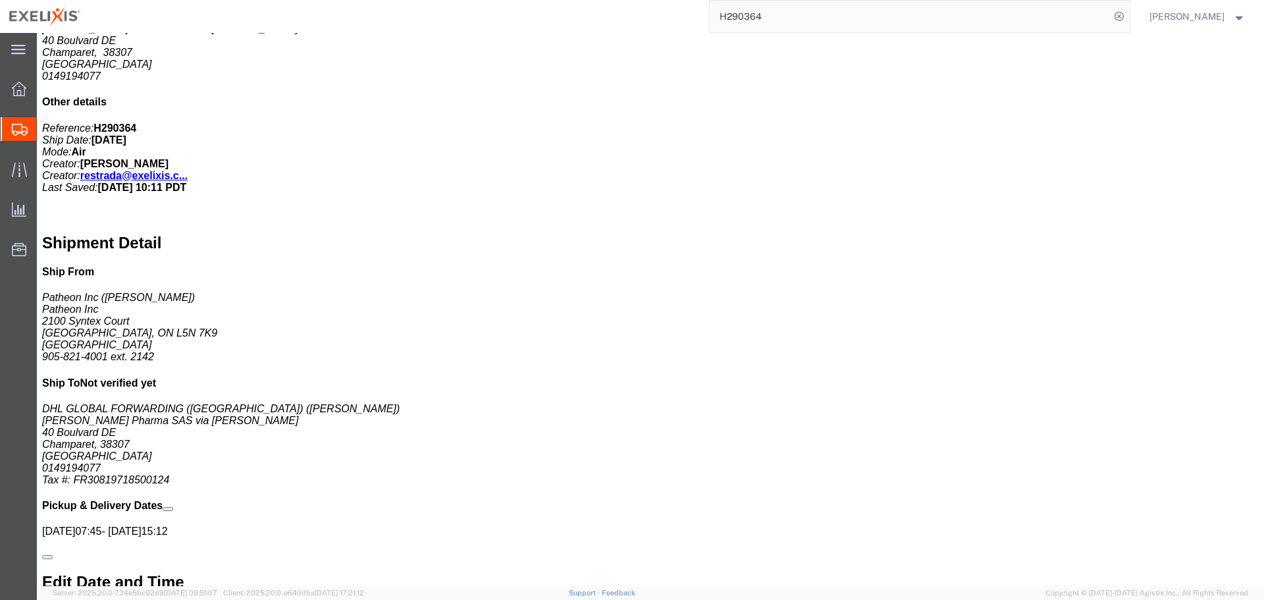
scroll to position [658, 0]
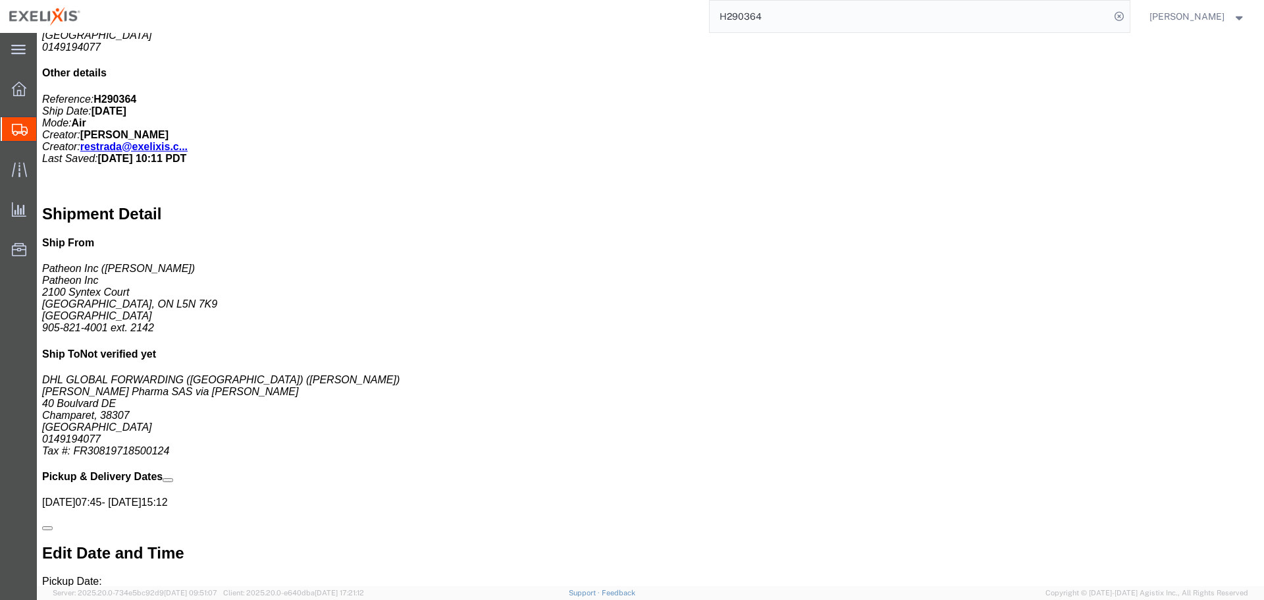
click span "button"
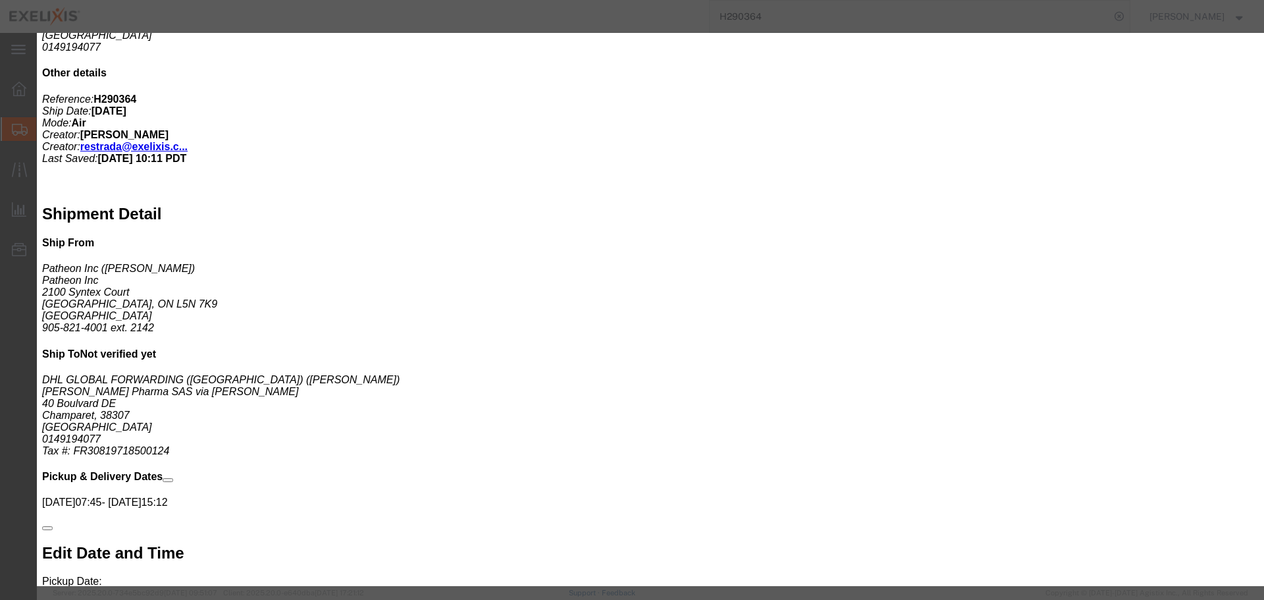
click select "Select Account Type Activity ID Airline Appointment Number ASN Batch Number Bil…"
click div "GL Reference Select Account Type Activity ID Airline Appointment Number ASN Bat…"
click select "Select Pharma Information"
select select "PHARMA"
click select "Select Pharma Information"
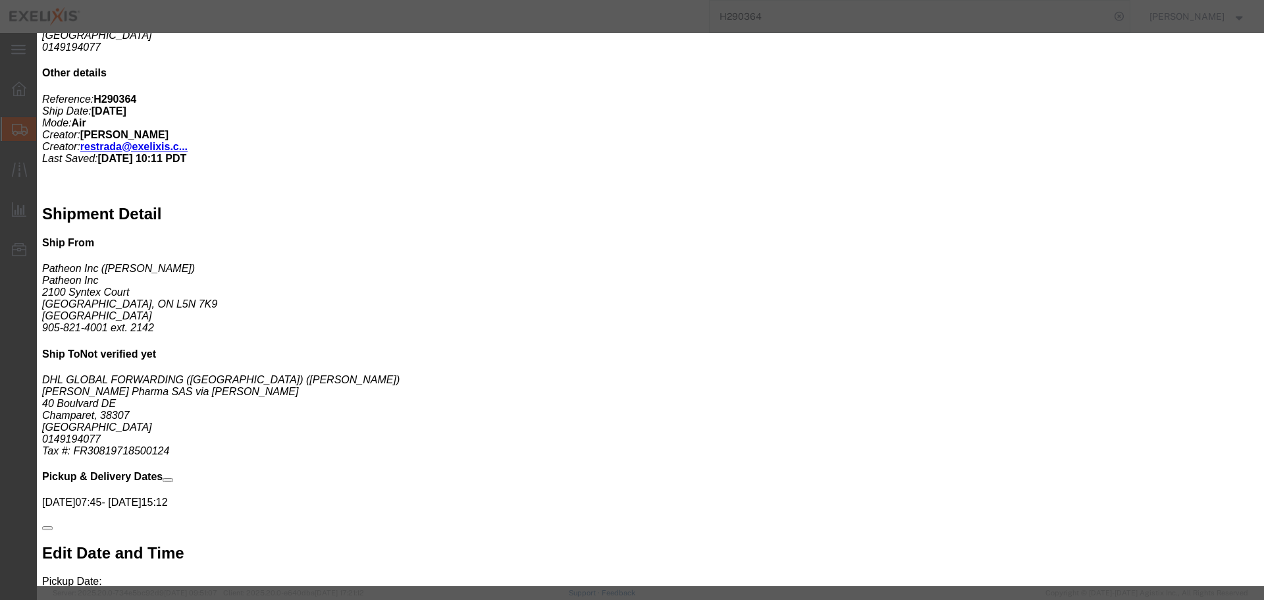
scroll to position [329, 0]
click input "text"
click button "Close"
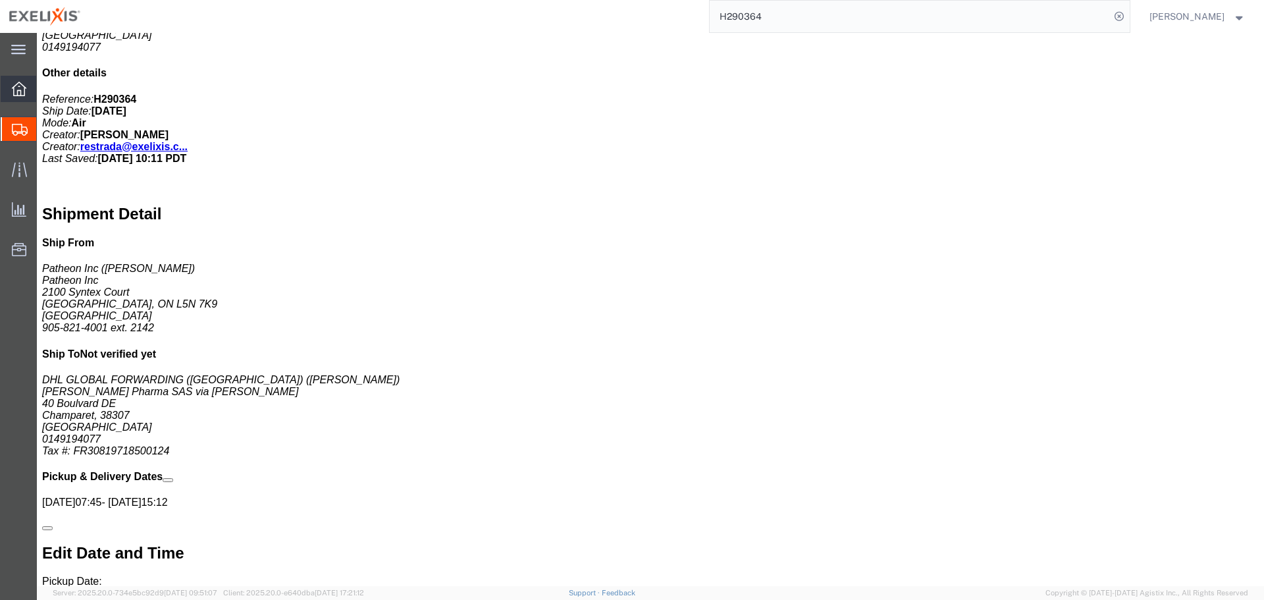
click at [9, 87] on div at bounding box center [19, 89] width 37 height 26
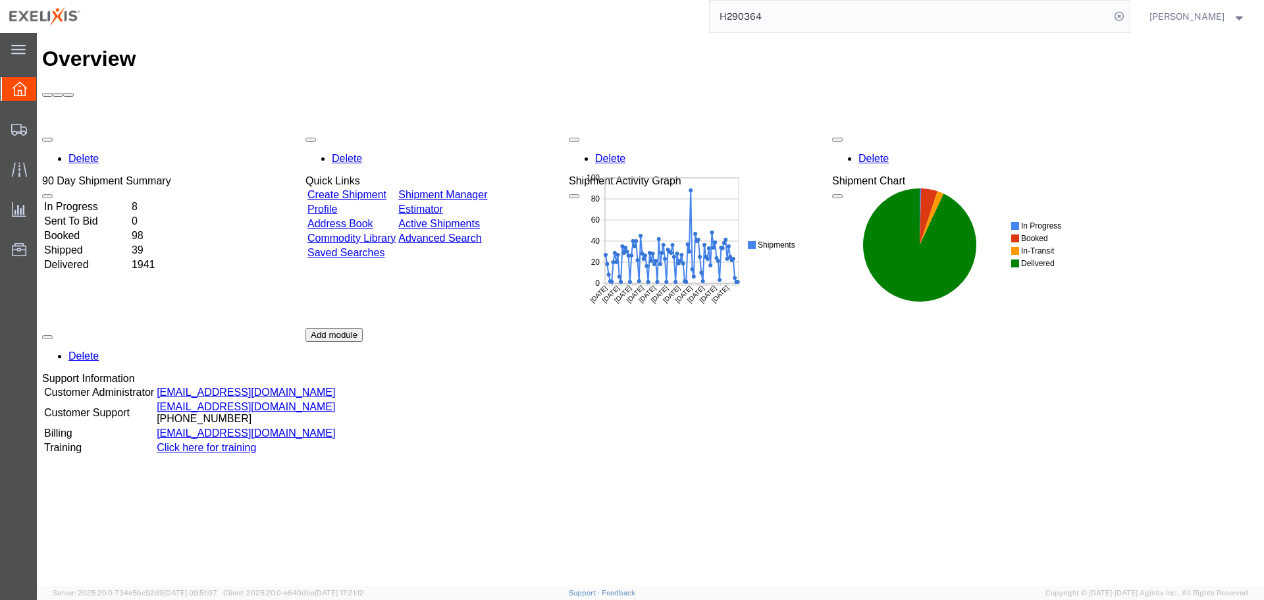
click at [384, 232] on link "Commodity Library" at bounding box center [352, 237] width 88 height 11
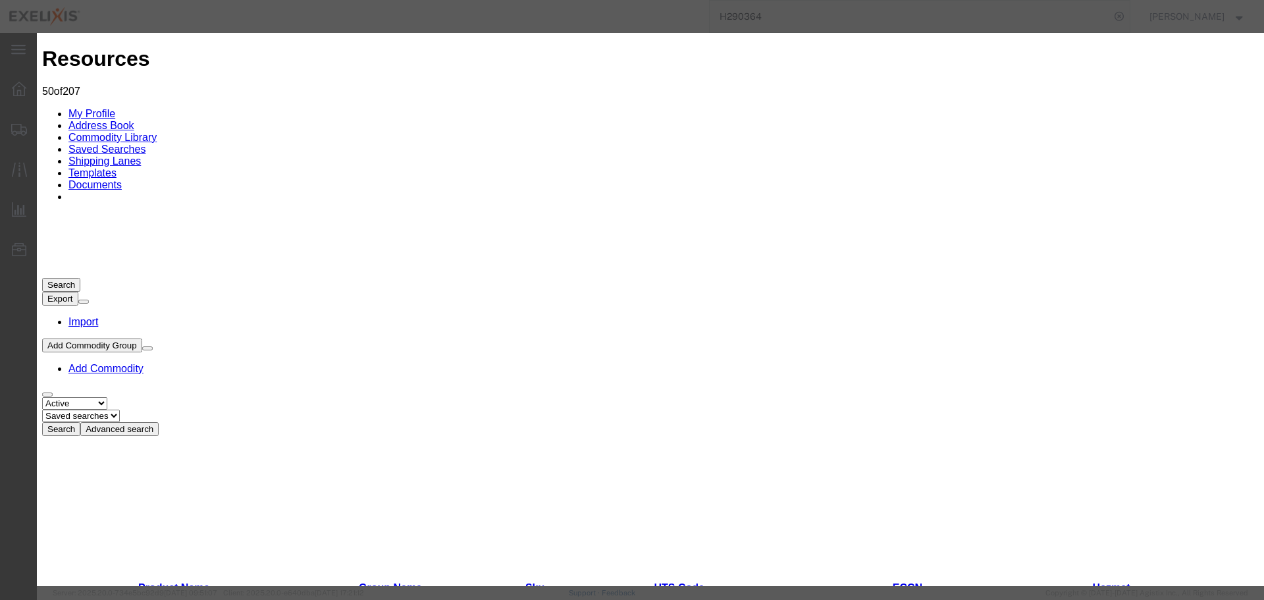
scroll to position [329, 0]
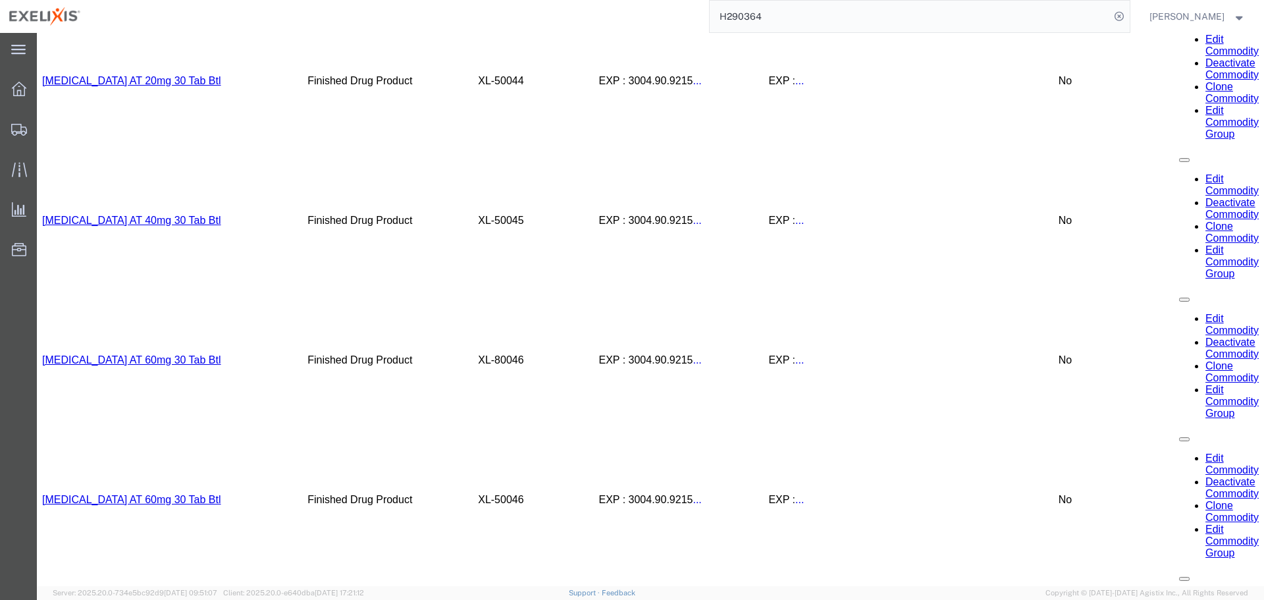
scroll to position [2701, 0]
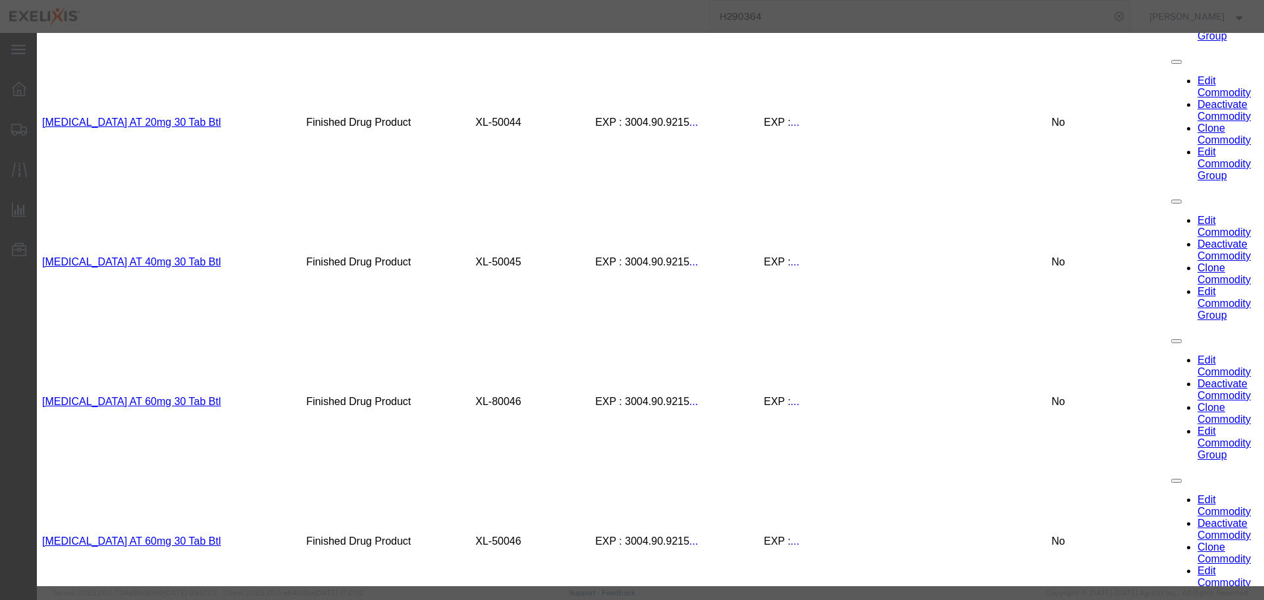
scroll to position [0, 0]
select select "PHARMA"
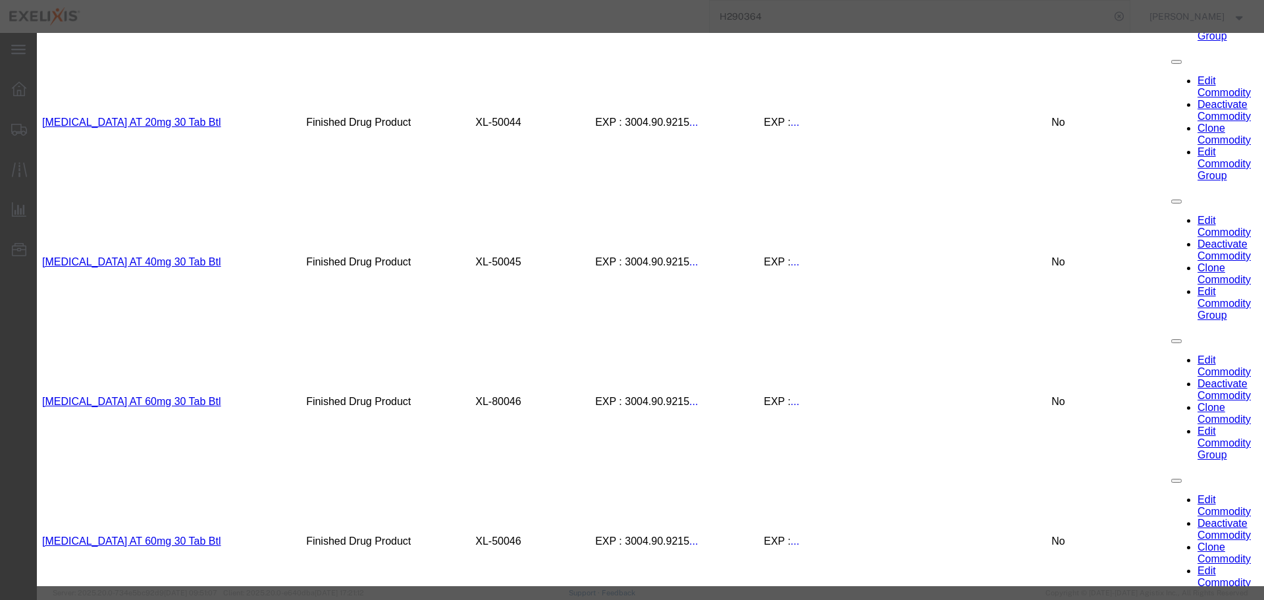
drag, startPoint x: 678, startPoint y: 353, endPoint x: 711, endPoint y: 359, distance: 33.5
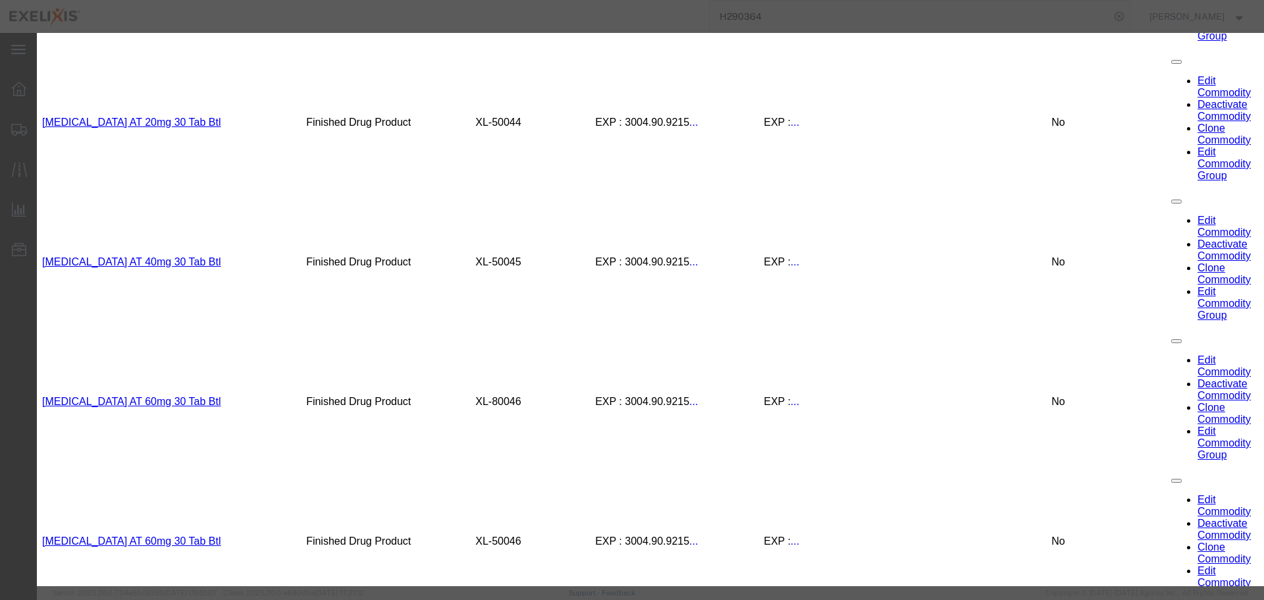
scroll to position [395, 0]
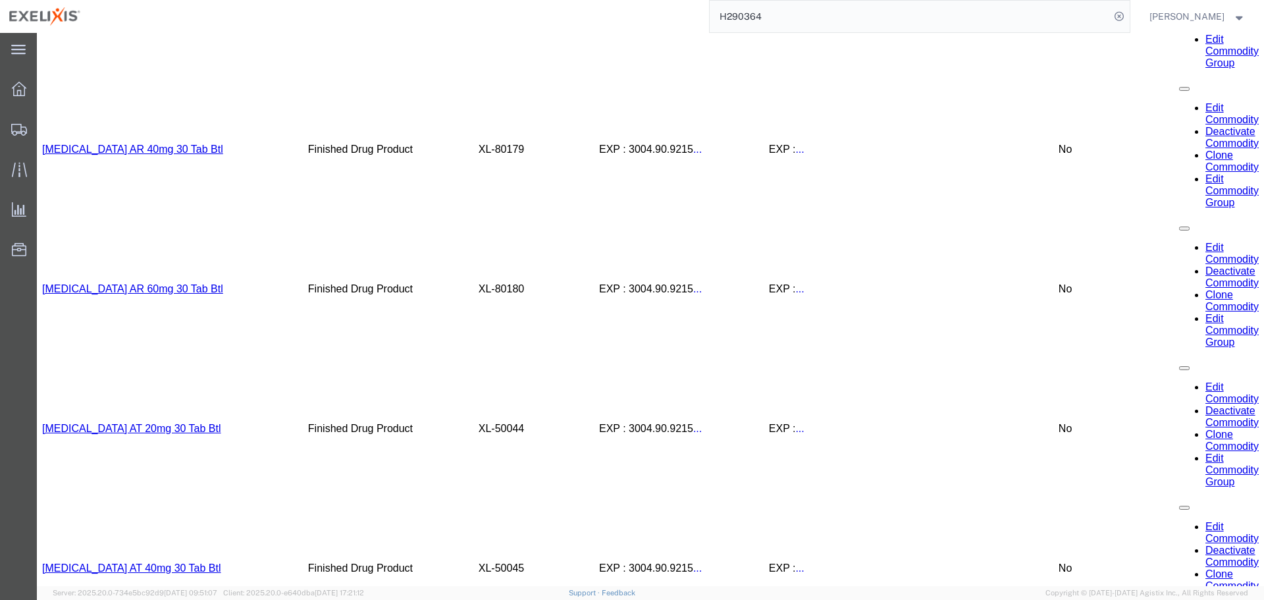
scroll to position [2306, 0]
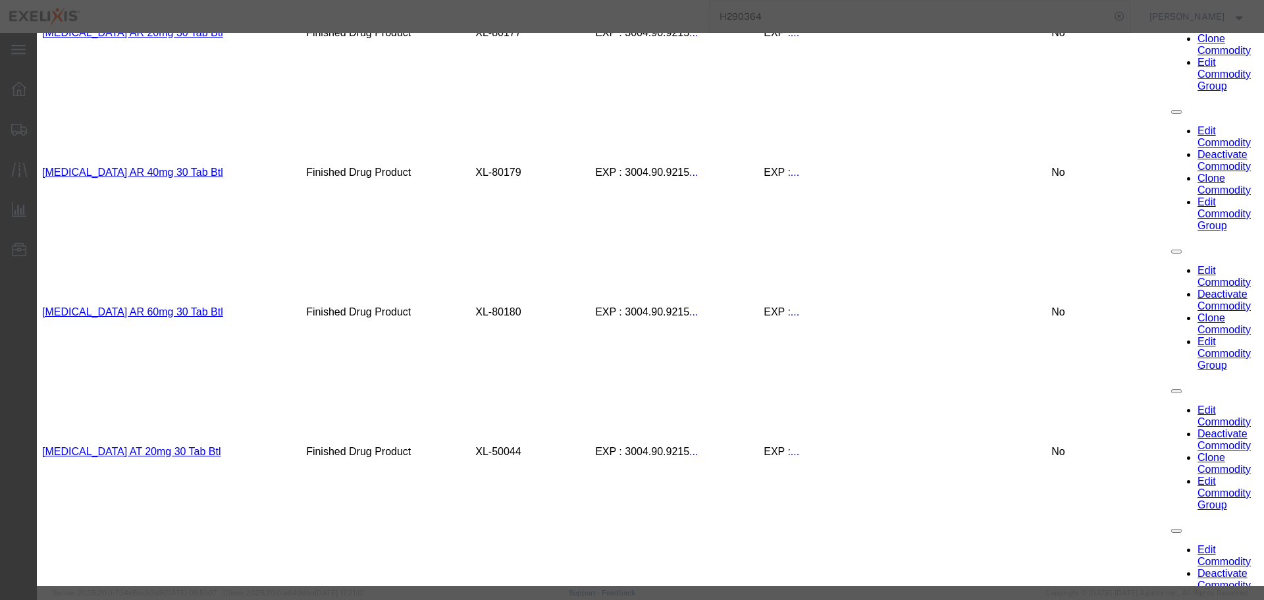
scroll to position [0, 0]
select select "PHARMA"
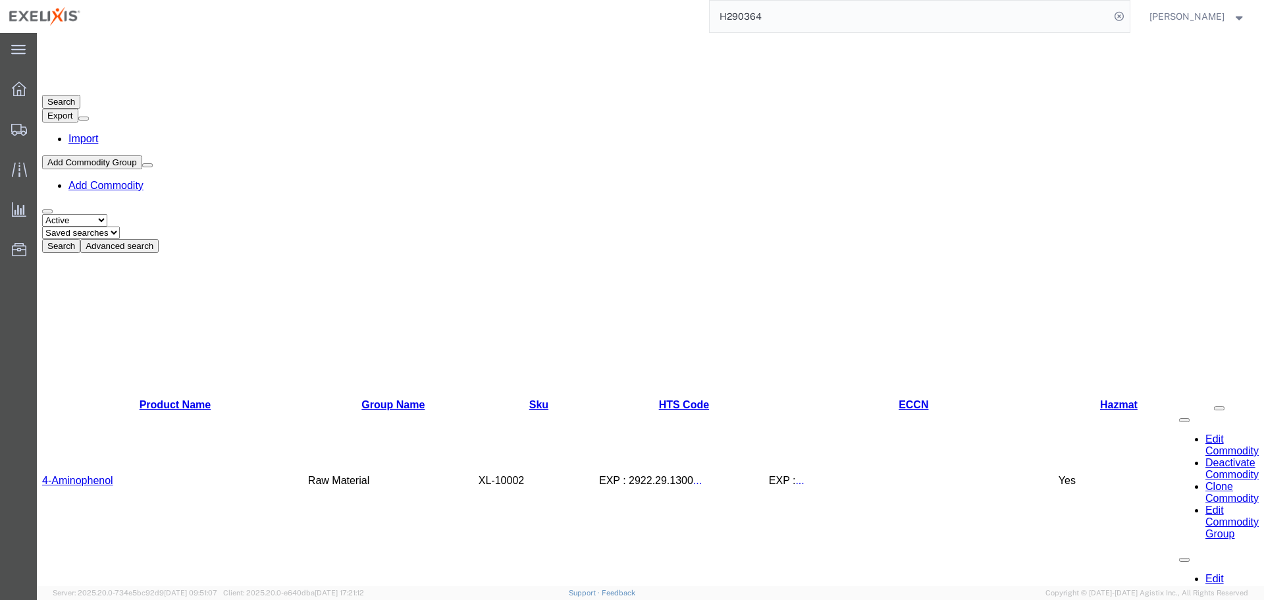
scroll to position [67, 0]
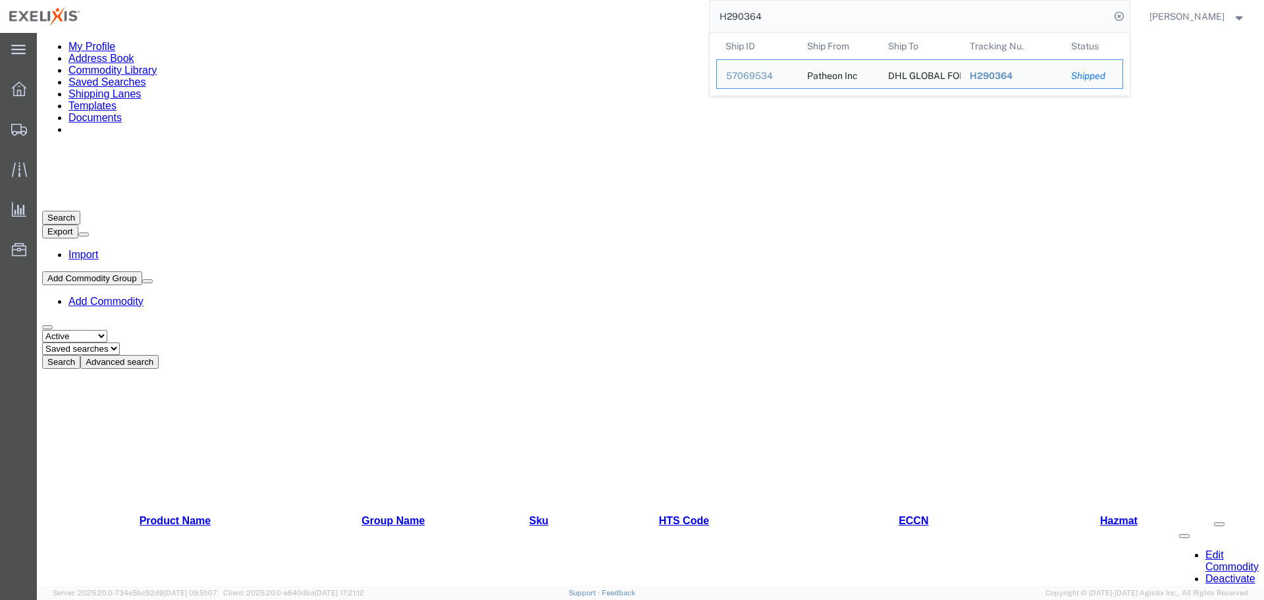
click at [956, 14] on input "H290364" at bounding box center [910, 17] width 400 height 32
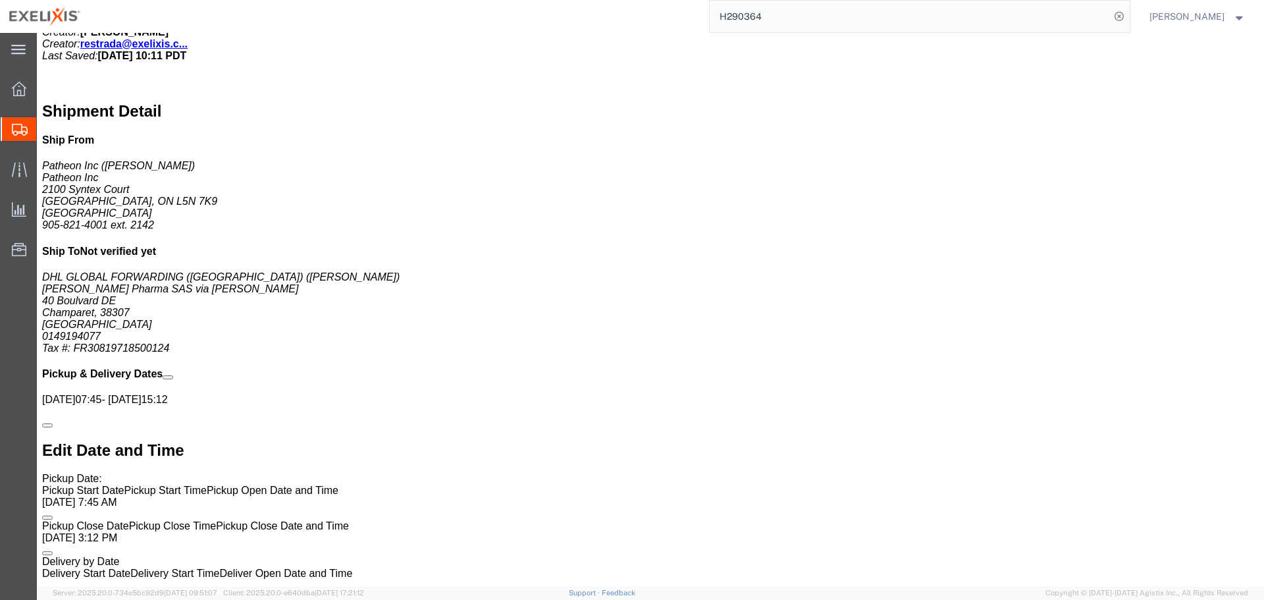
scroll to position [726, 0]
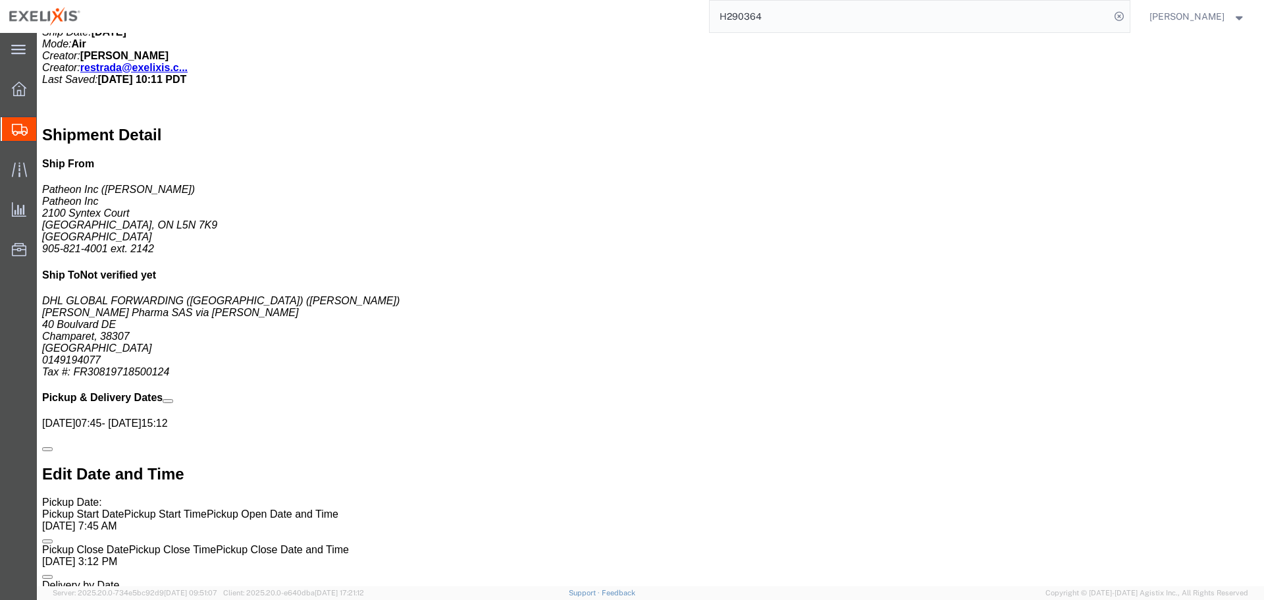
click span "button"
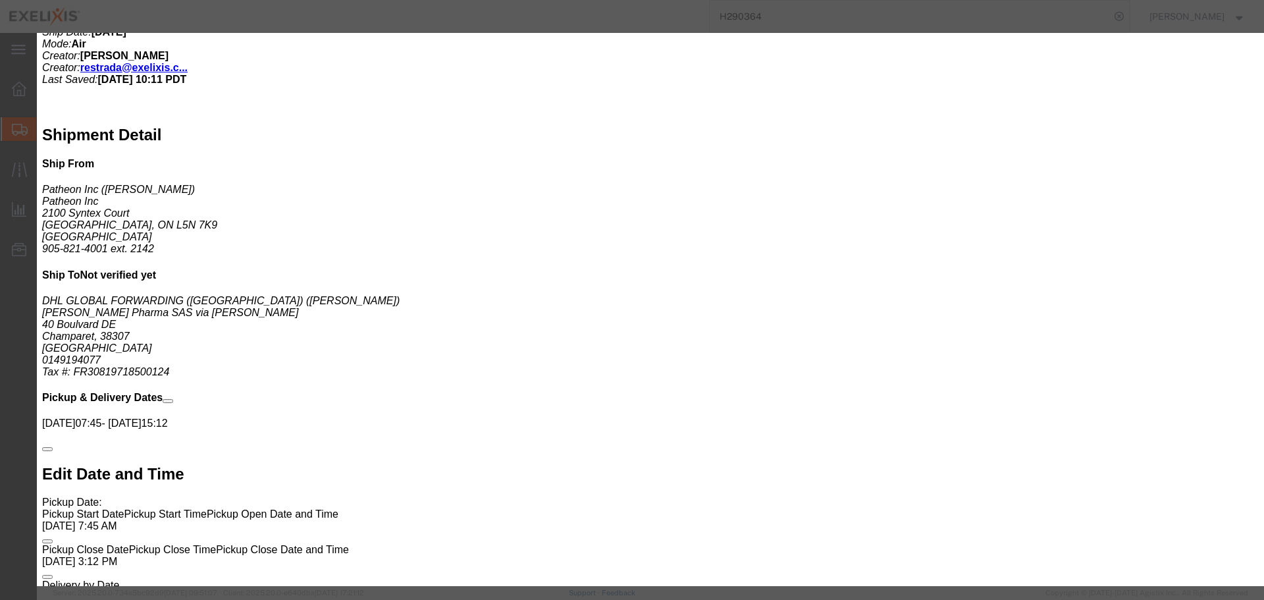
click select "Select Pharma Information"
select select "PHARMA"
click select "Select Pharma Information"
click button "Save & Close"
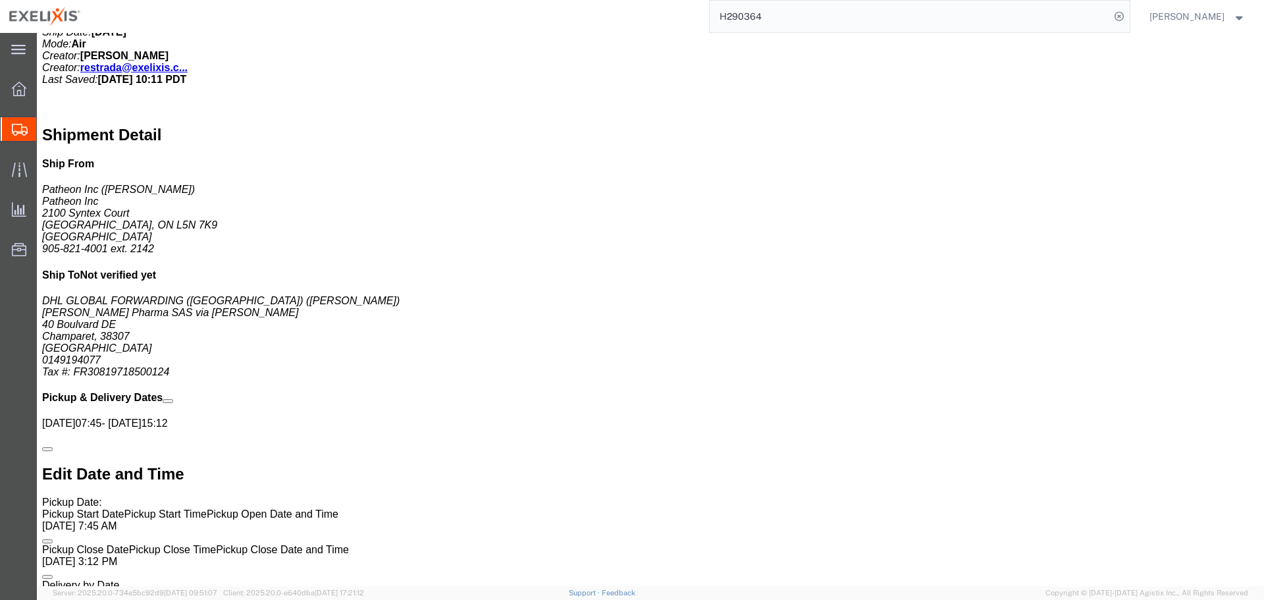
click span "button"
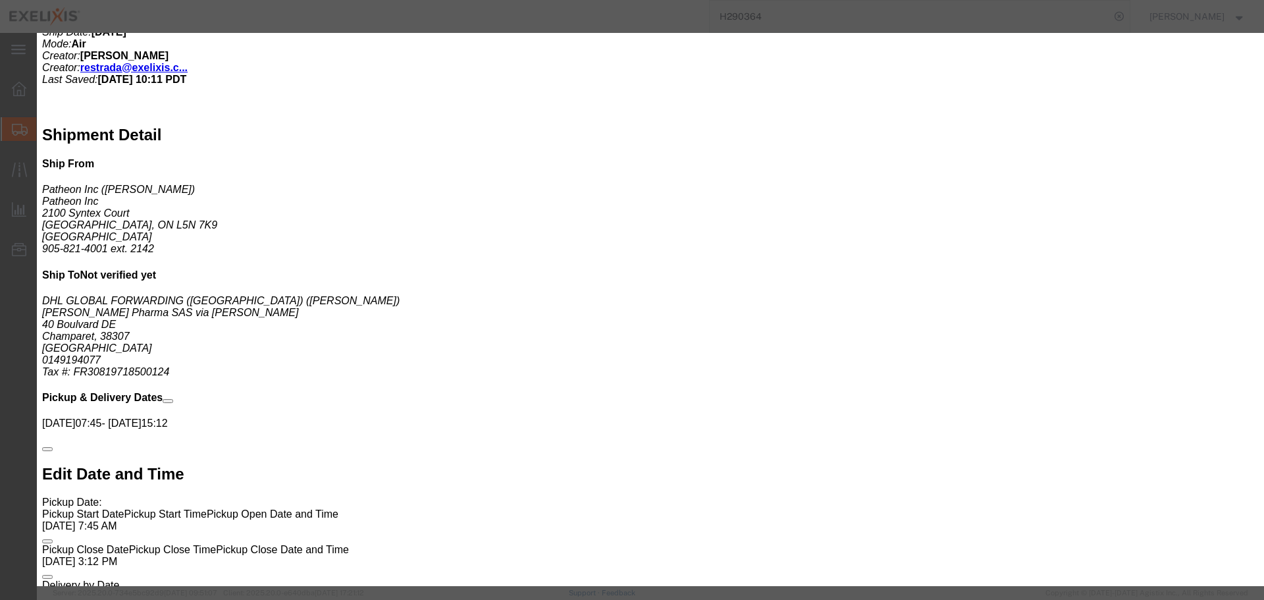
click div "Description Finished Goods Commodity Category Select Pharma Information Country…"
click select "Select Pharma Information"
select select "PHARMA"
click select "Select Pharma Information"
click button "Save & Close"
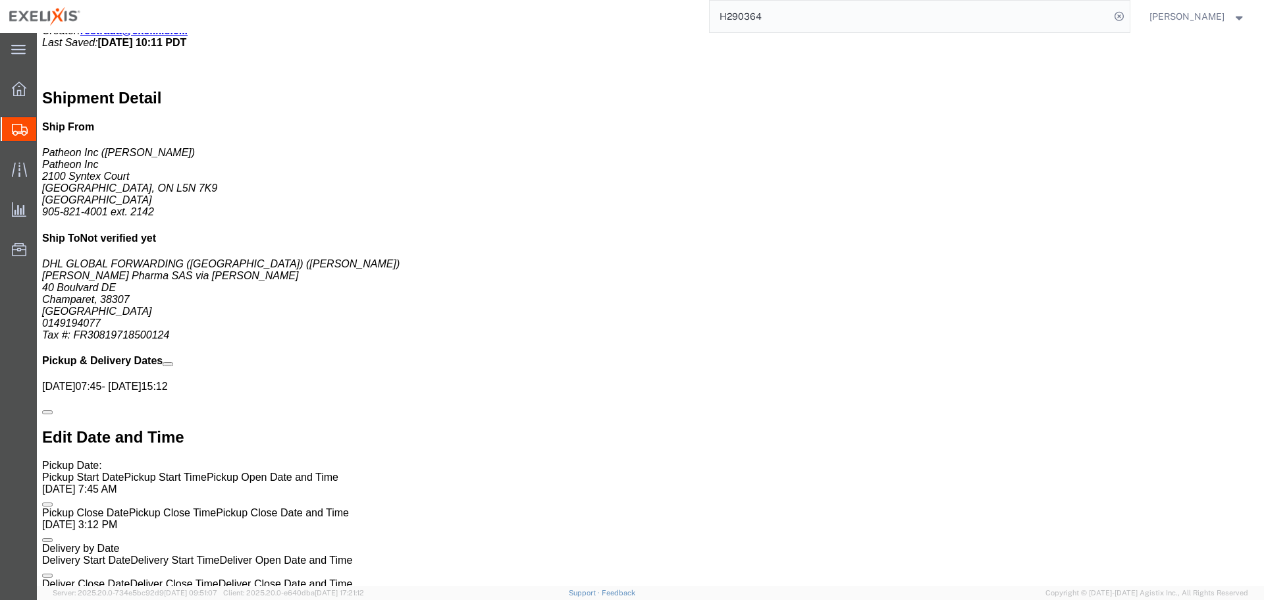
scroll to position [791, 0]
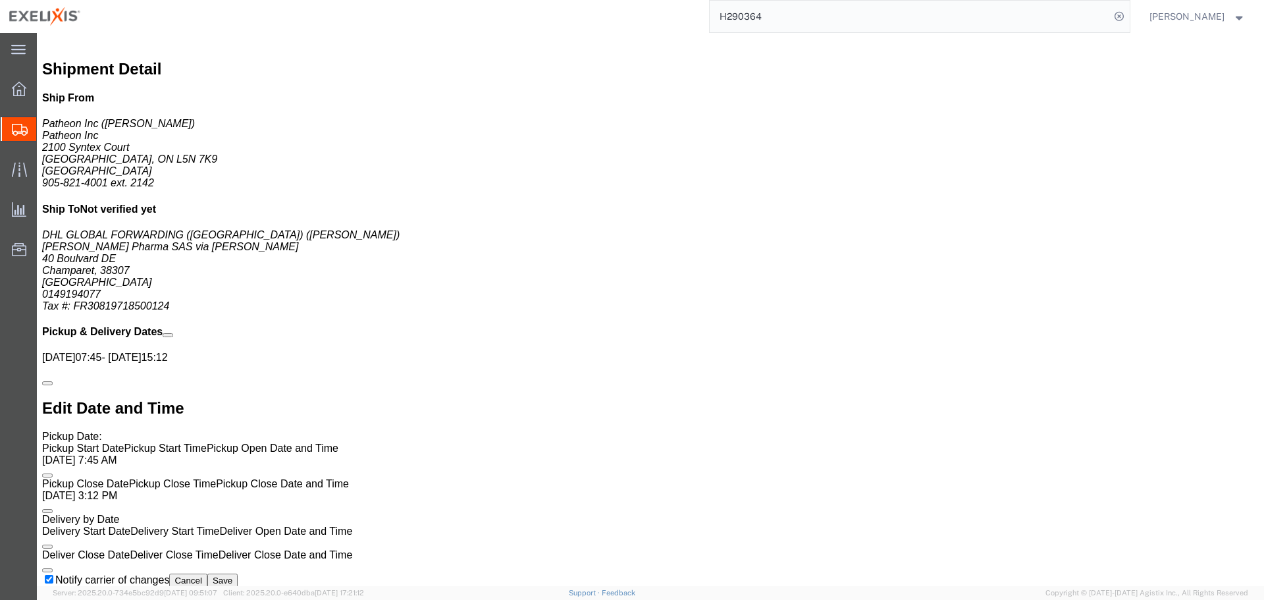
click span "button"
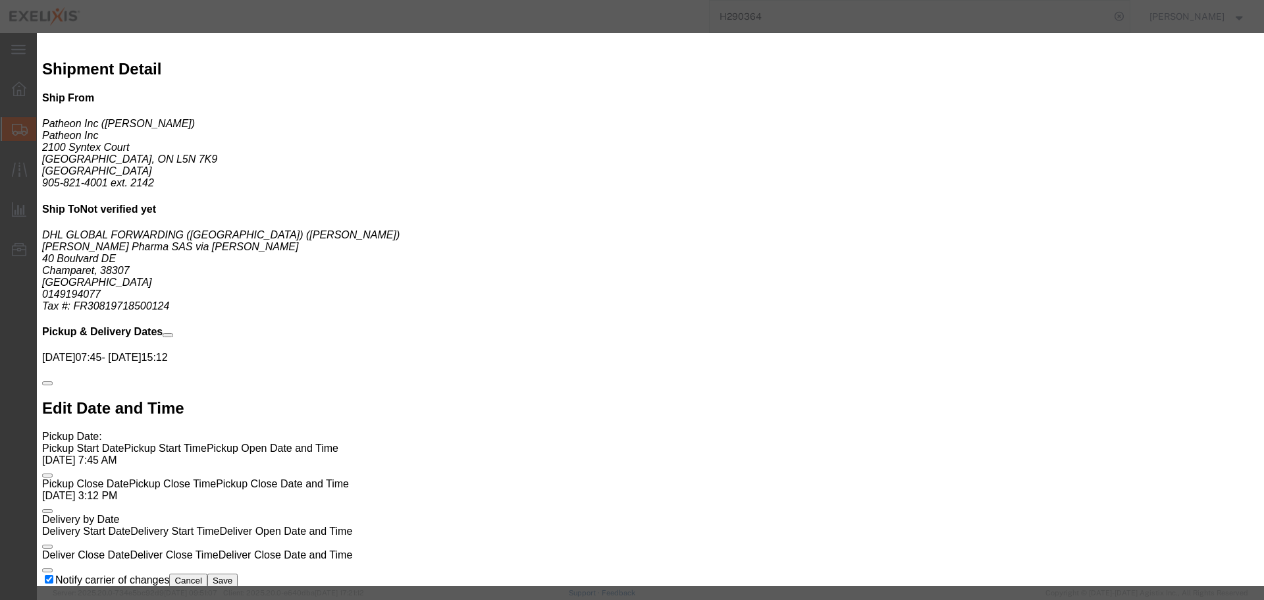
click select "Select Pharma Information"
select select "PHARMA"
click select "Select Pharma Information"
click button "Save & Close"
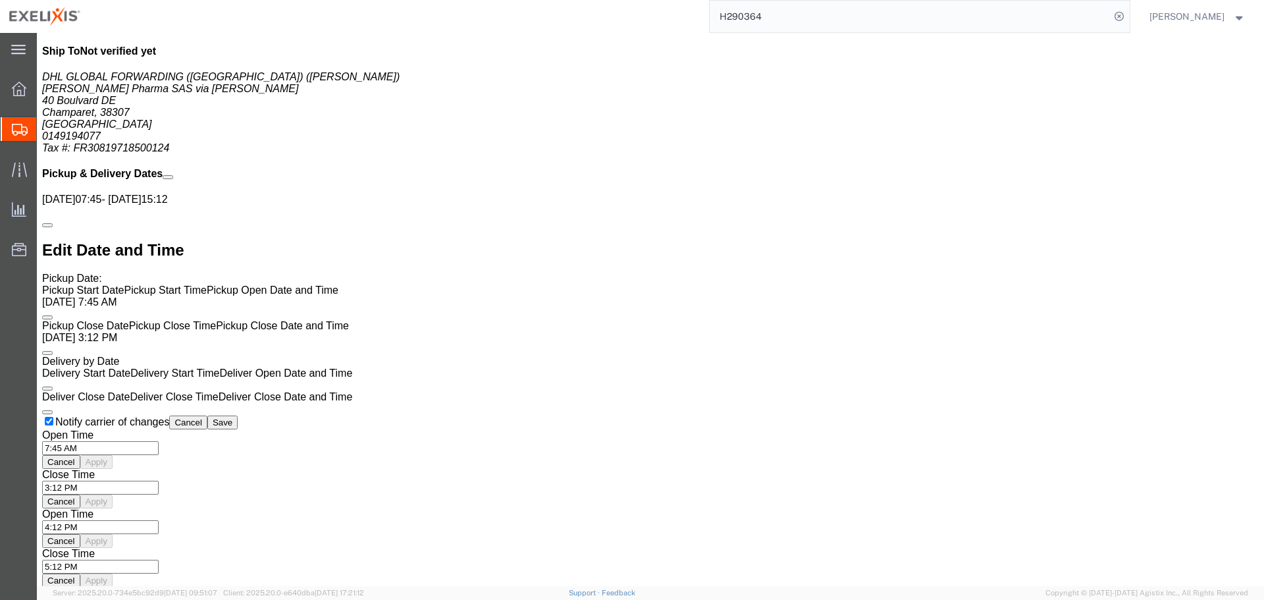
scroll to position [989, 0]
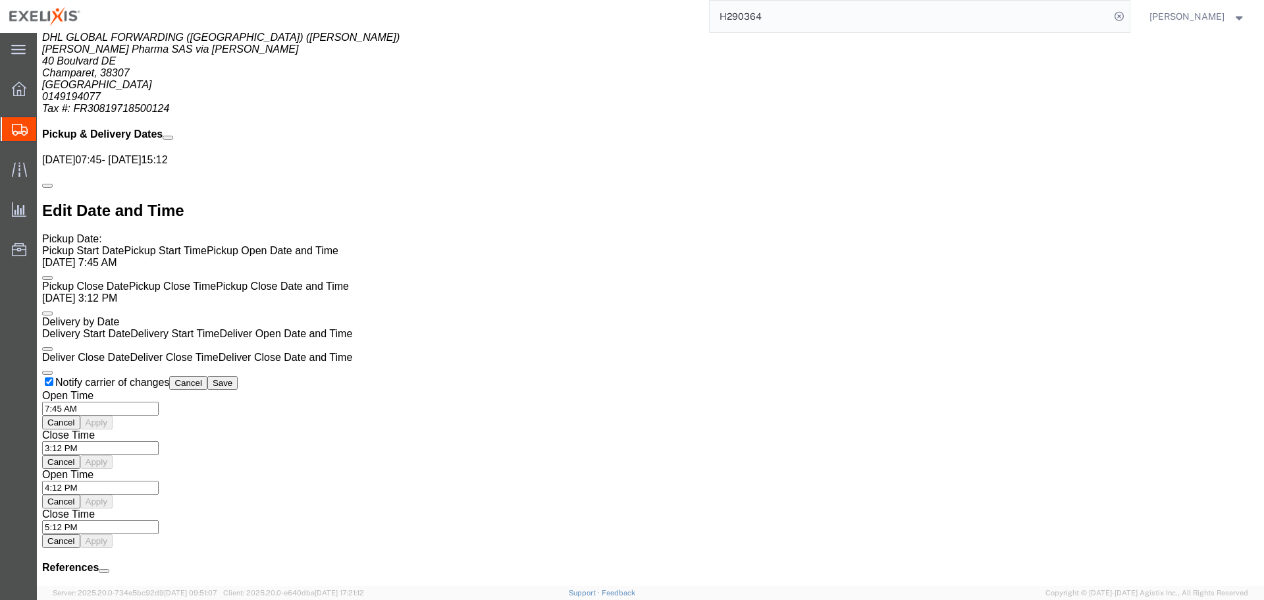
click span "button"
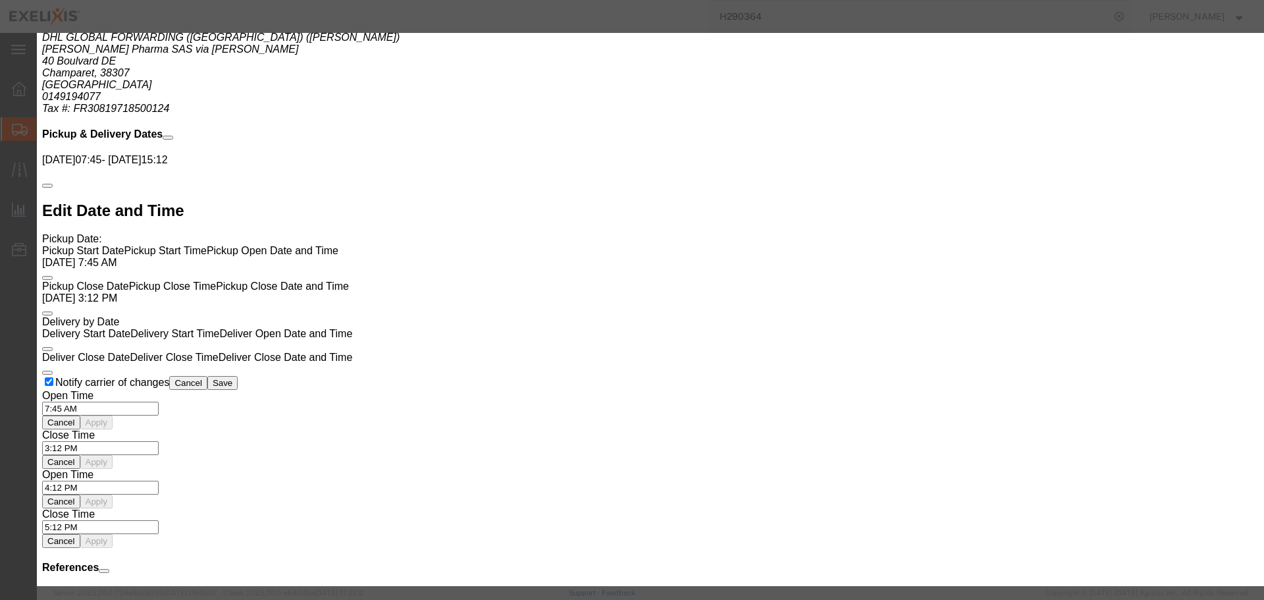
click select "Select Pharma Information"
select select "PHARMA"
click select "Select Pharma Information"
click button "Save & Close"
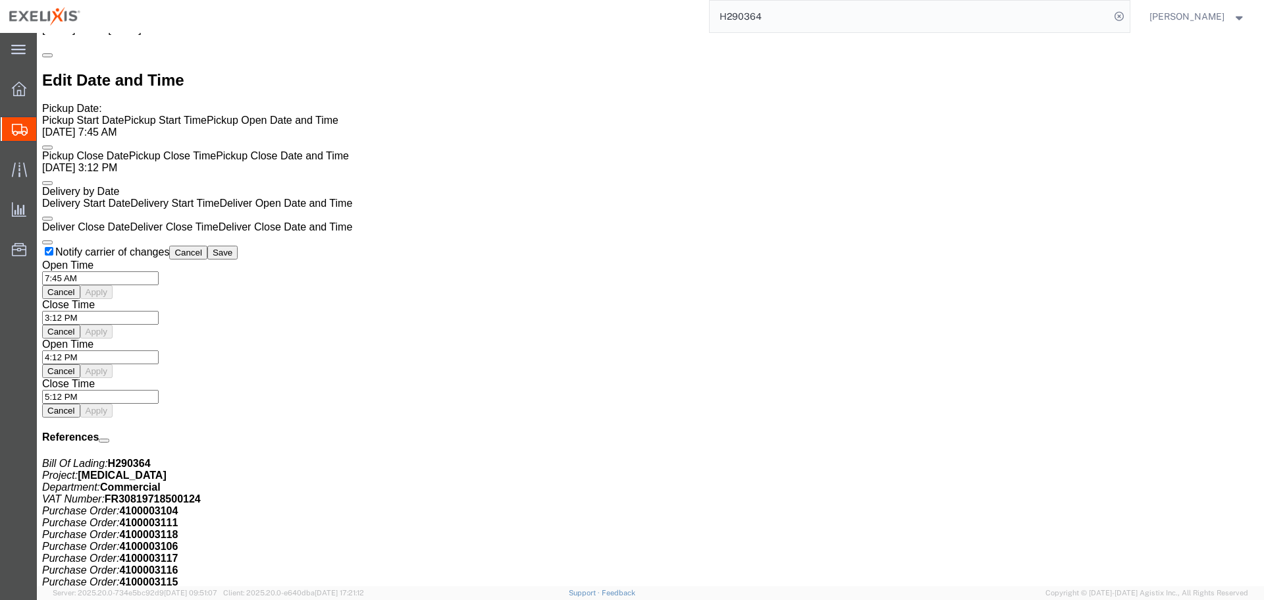
scroll to position [1121, 0]
click span "button"
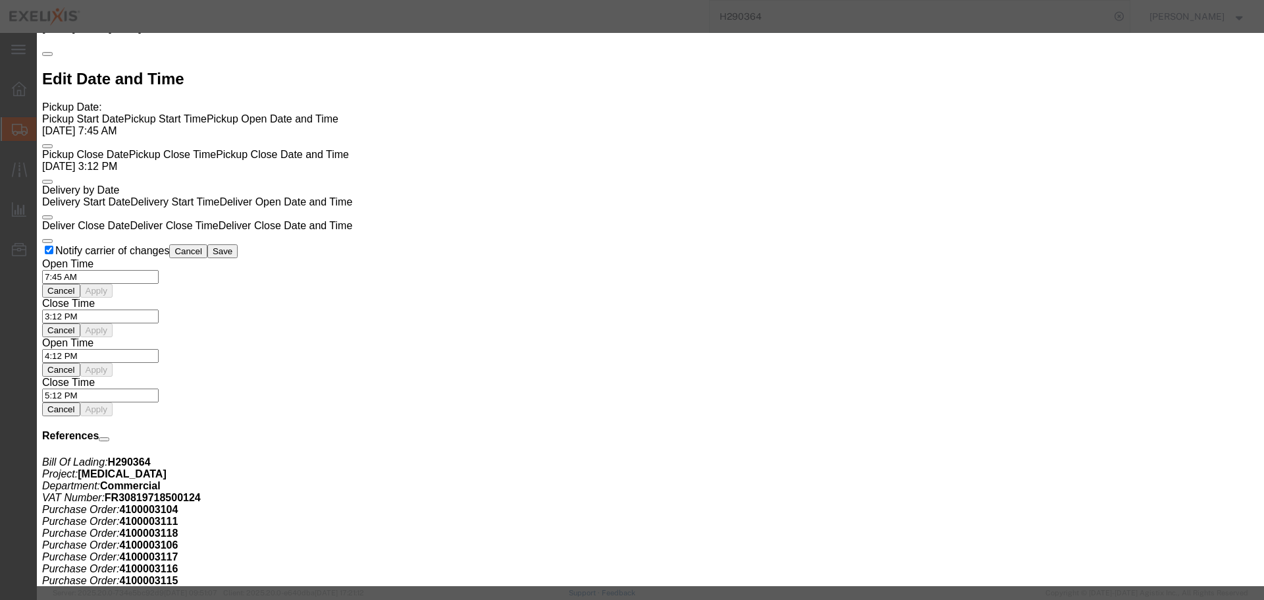
click select "Select Pharma Information"
select select "PHARMA"
click select "Select Pharma Information"
click button "Save & Close"
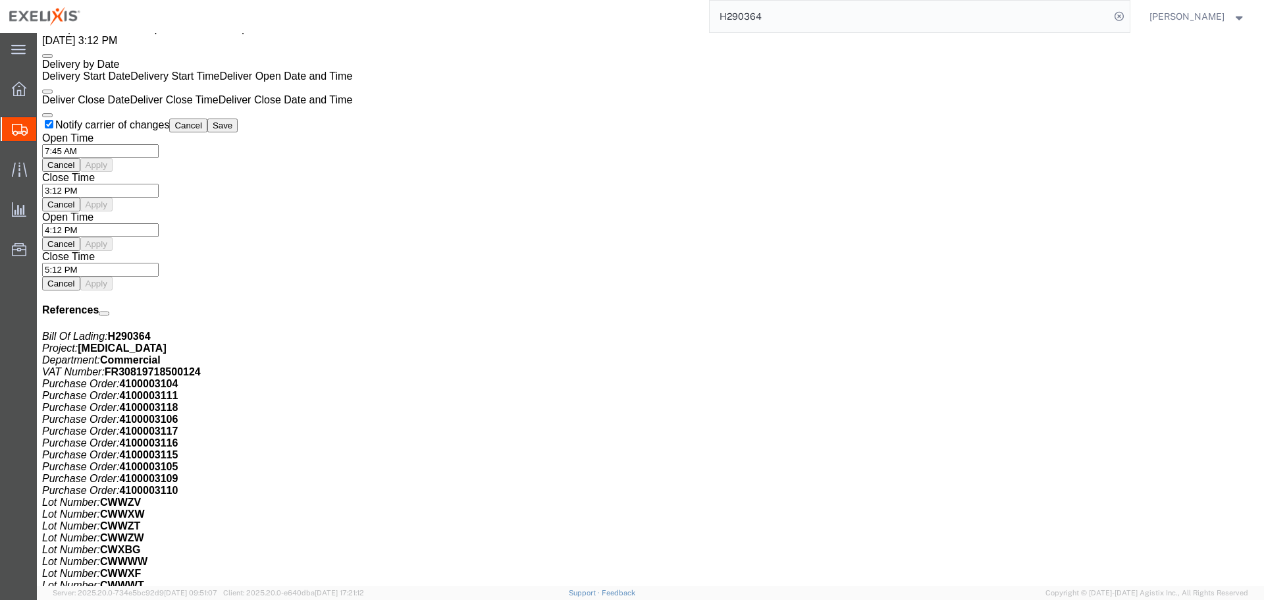
scroll to position [1252, 0]
click button "button"
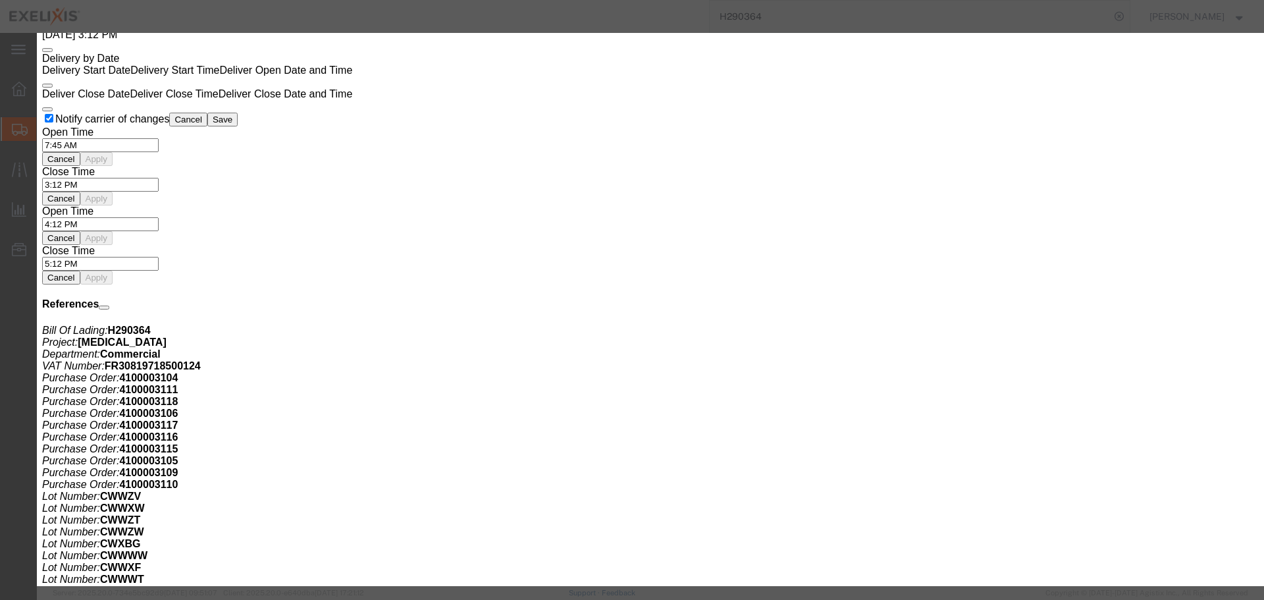
click select "Select Pharma Information"
select select "PHARMA"
click select "Select Pharma Information"
click button "Save & Close"
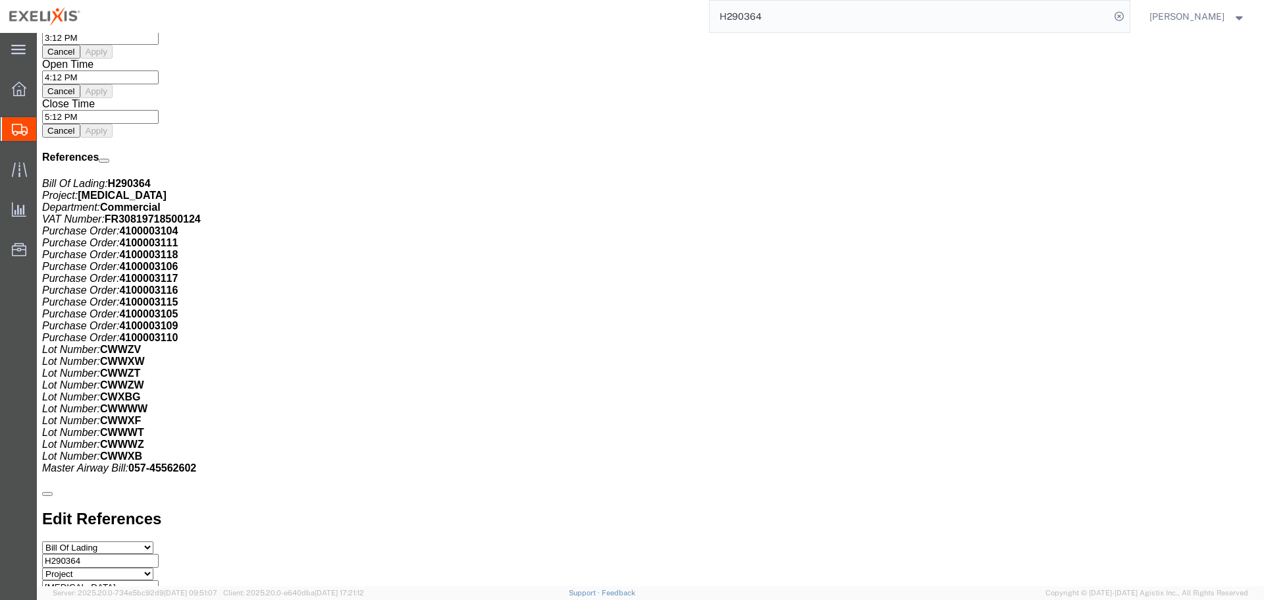
scroll to position [1384, 0]
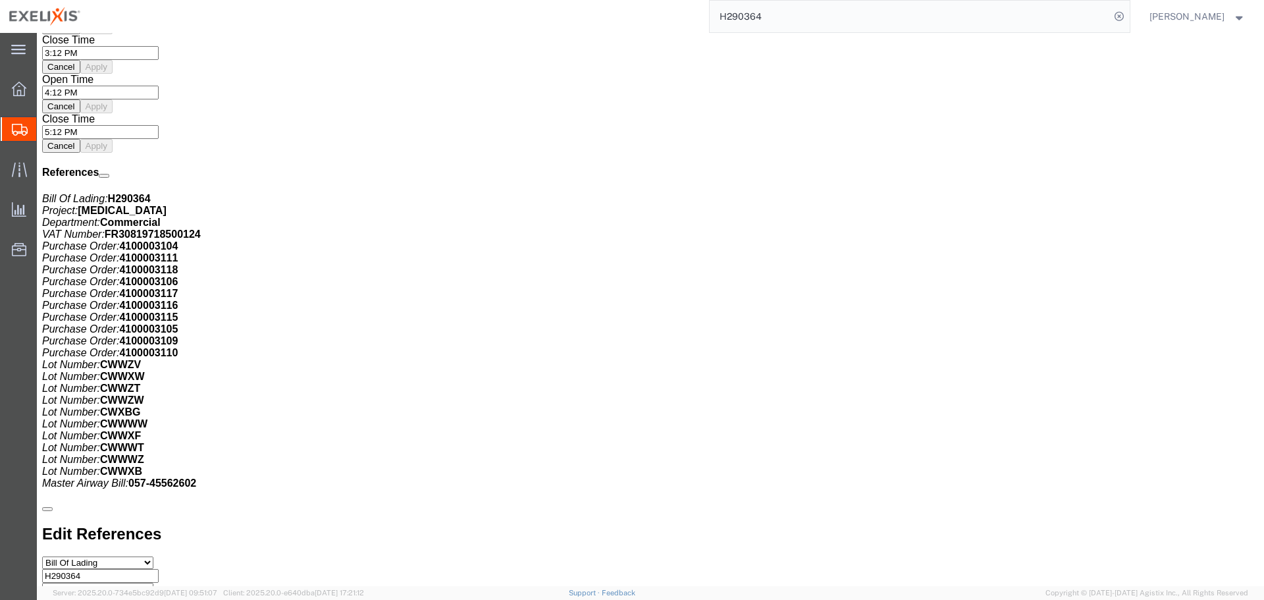
click span "button"
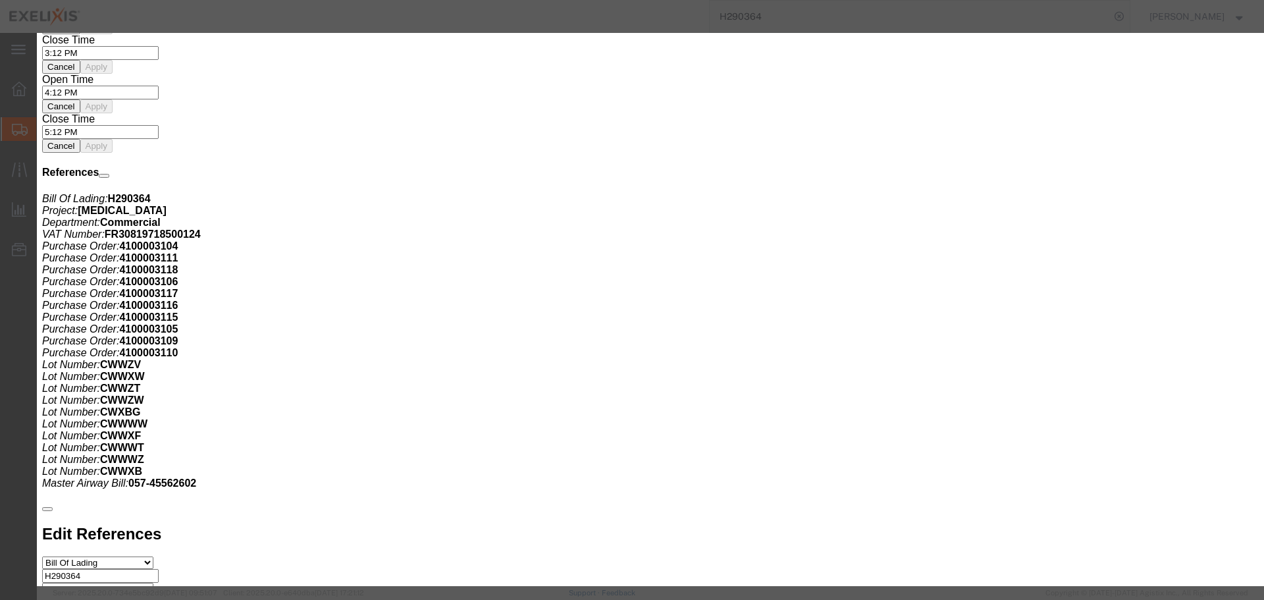
click select "Select Pharma Information"
select select "PHARMA"
click select "Select Pharma Information"
click button "Save & Close"
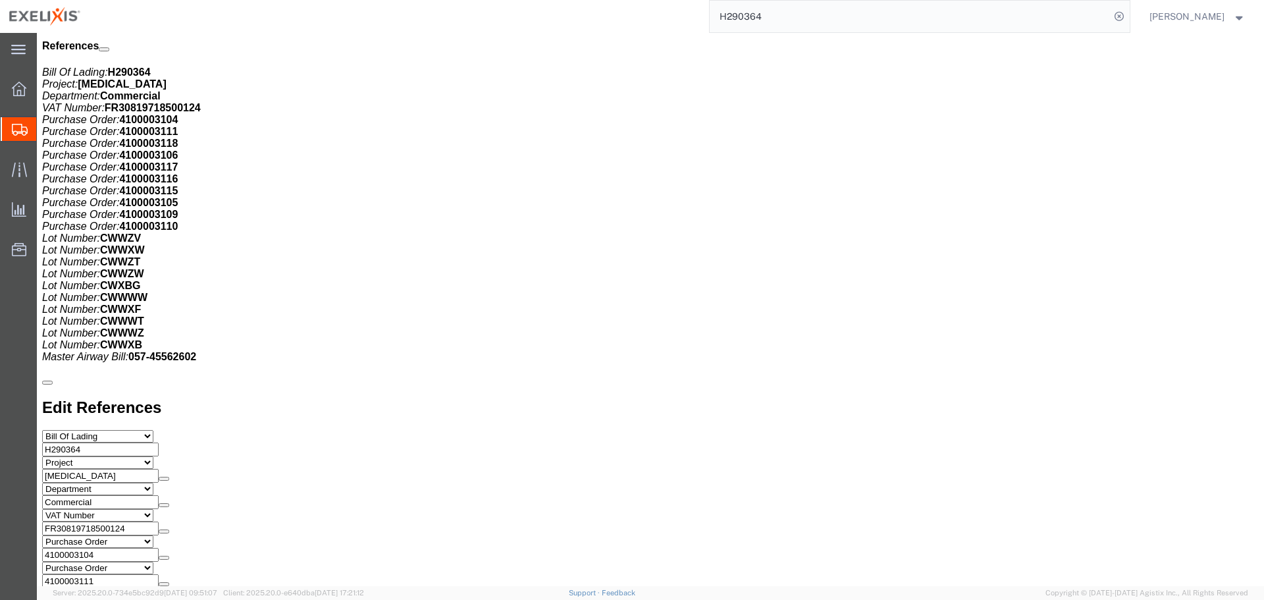
scroll to position [1516, 0]
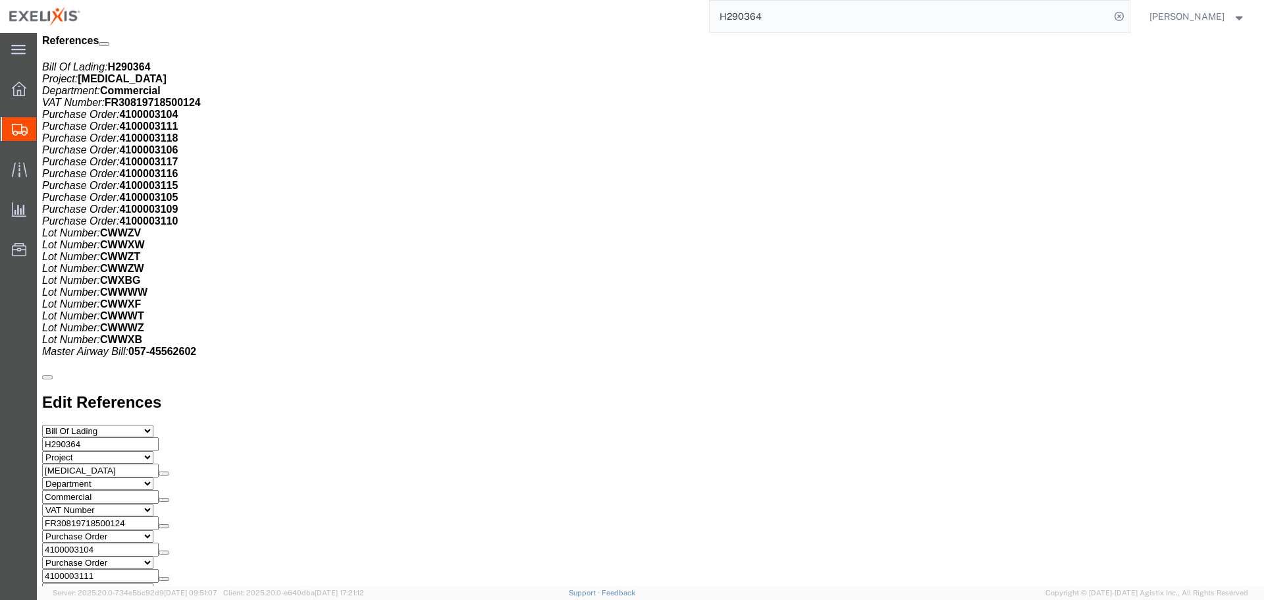
click span "button"
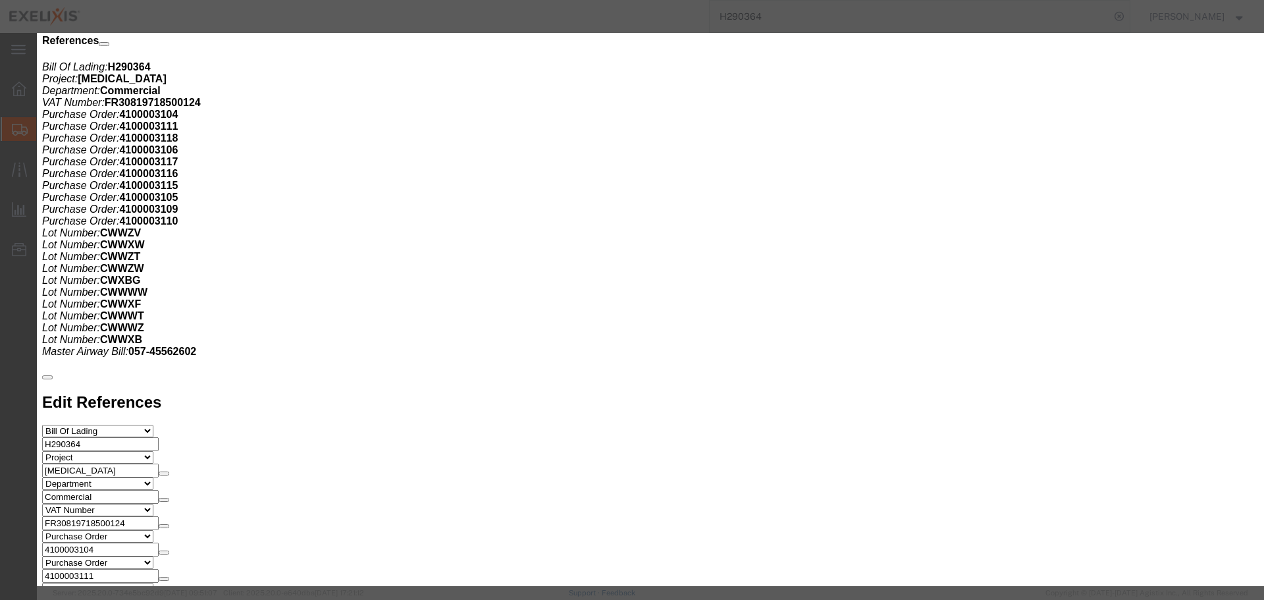
click select "Select Pharma Information"
select select "PHARMA"
click select "Select Pharma Information"
click button "Save & Close"
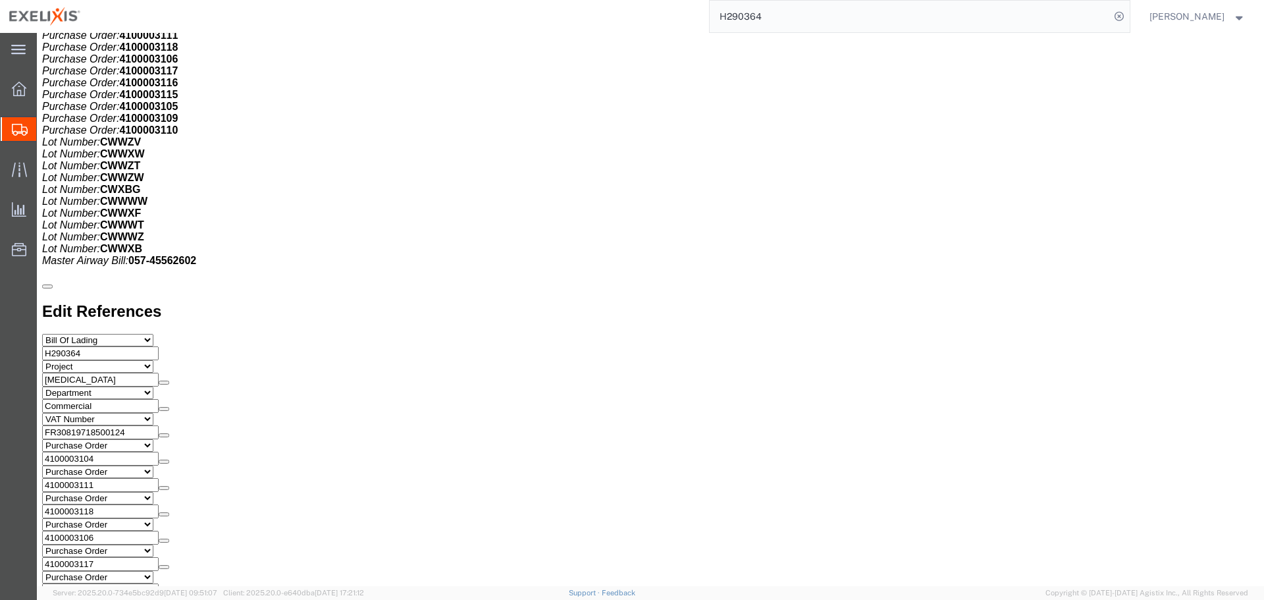
scroll to position [1647, 0]
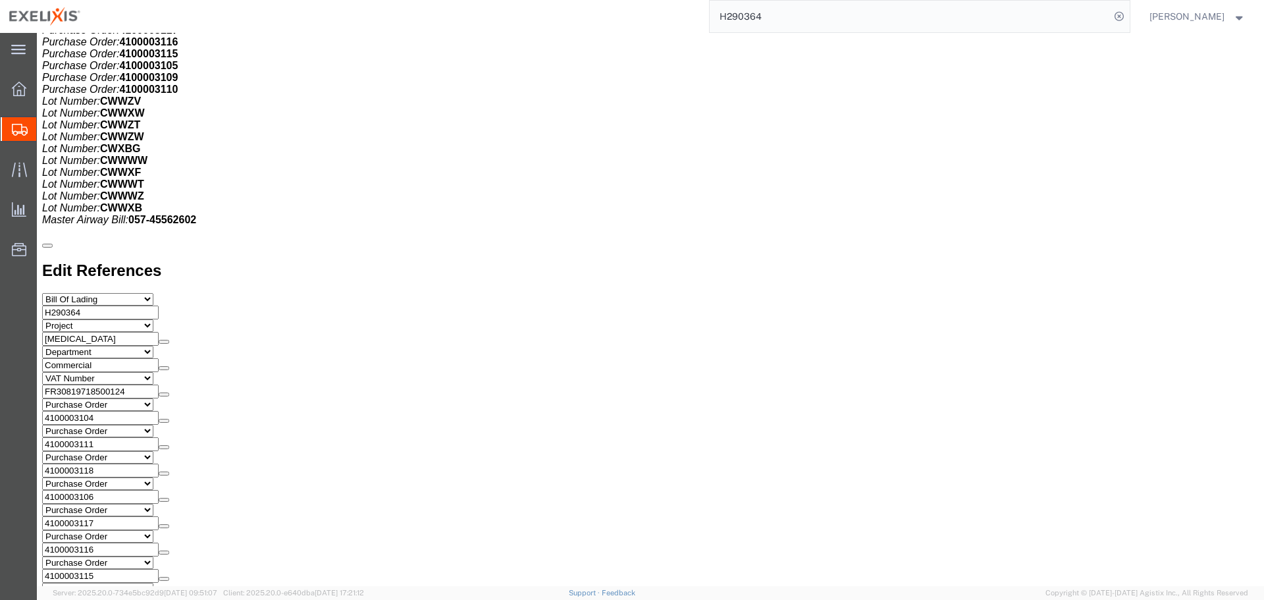
click button "button"
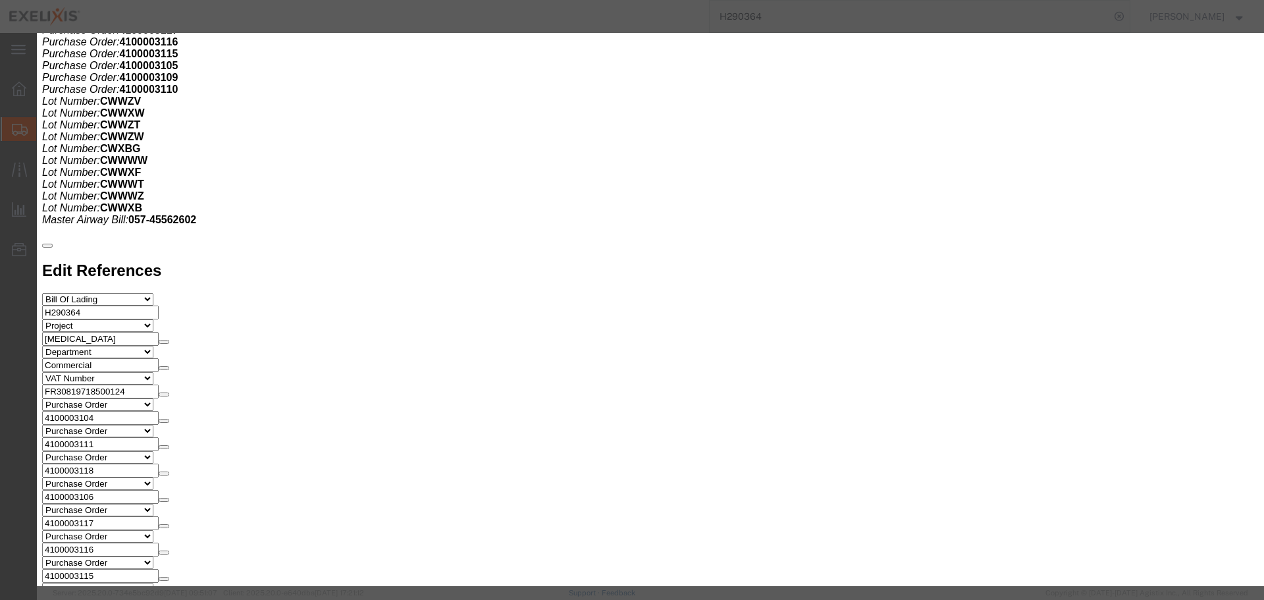
click select "Select Pharma Information"
select select "PHARMA"
click select "Select Pharma Information"
click button "Save & Close"
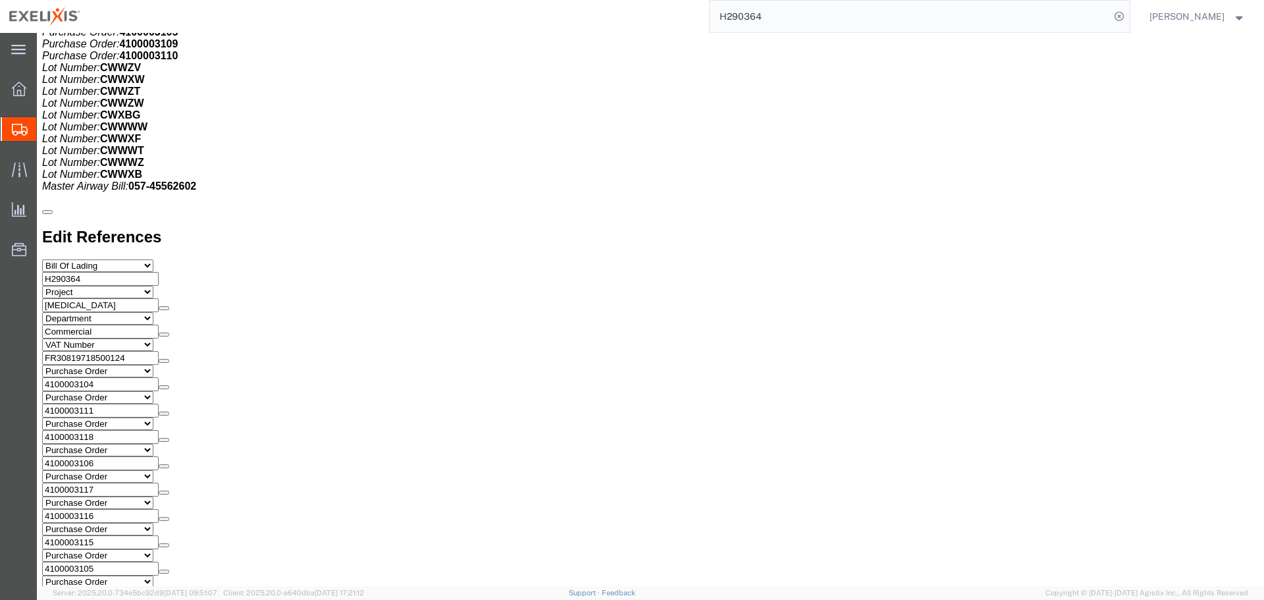
scroll to position [1779, 0]
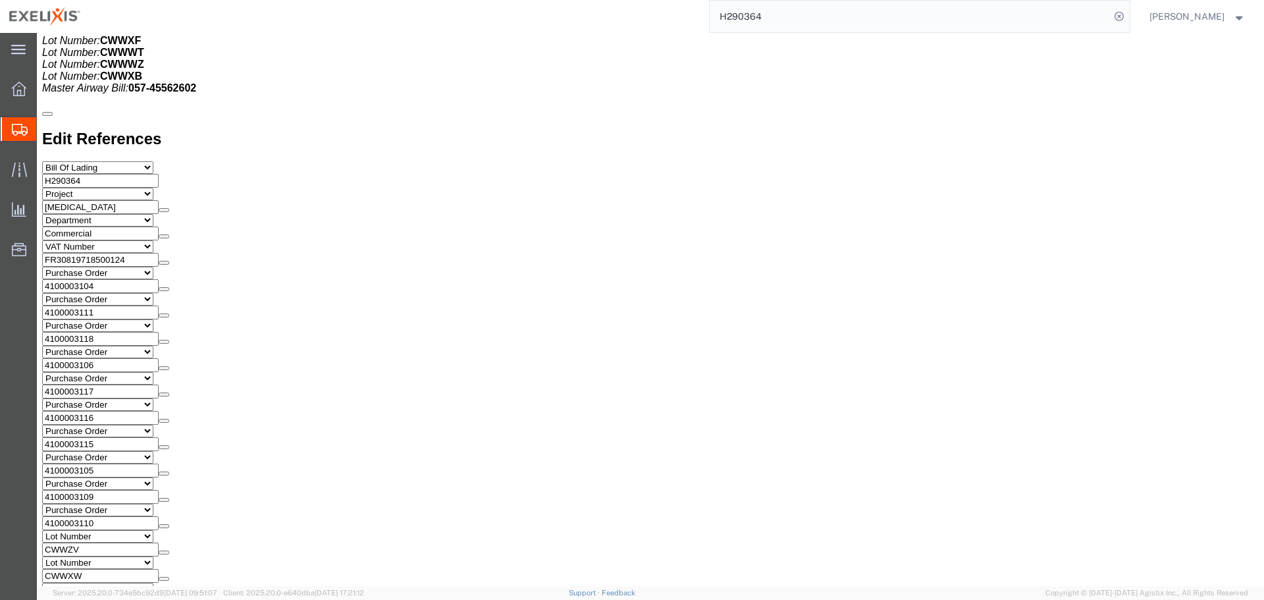
click span "button"
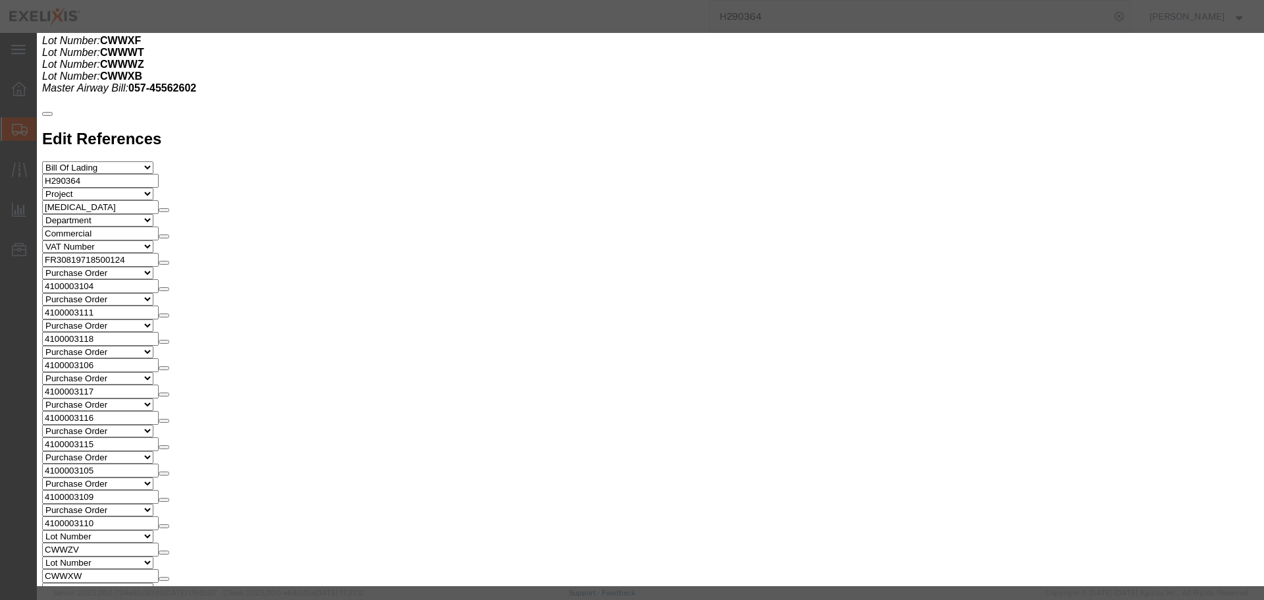
click select "Select Pharma Information"
select select "PHARMA"
click select "Select Pharma Information"
click button "Save & Close"
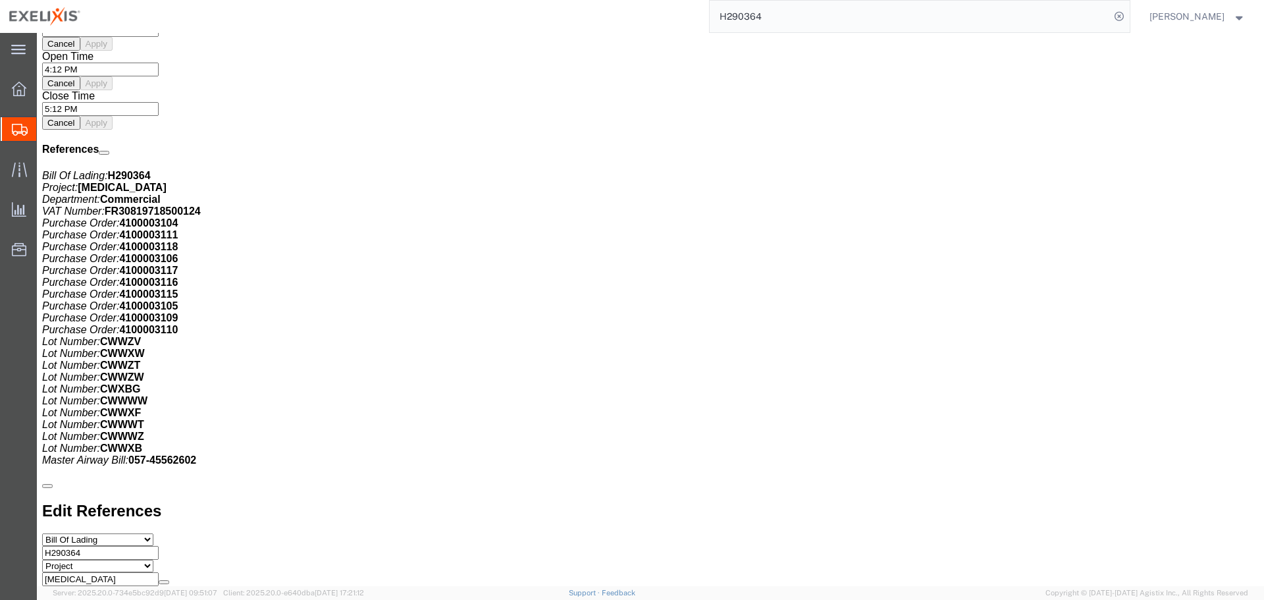
scroll to position [1384, 0]
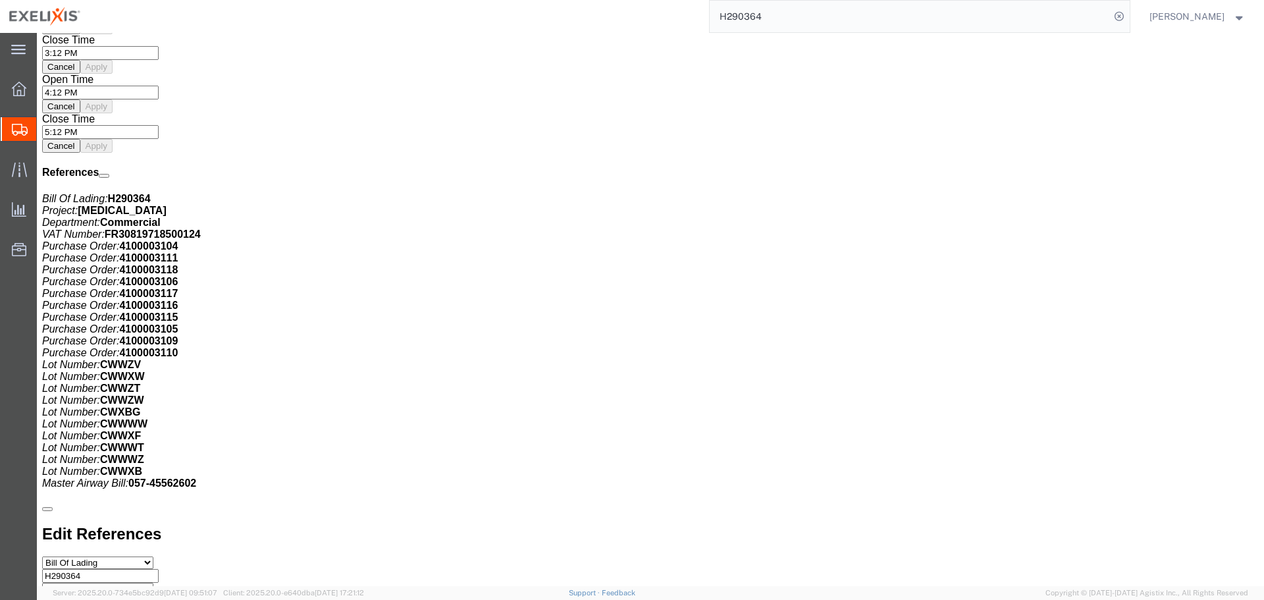
click link "Rates"
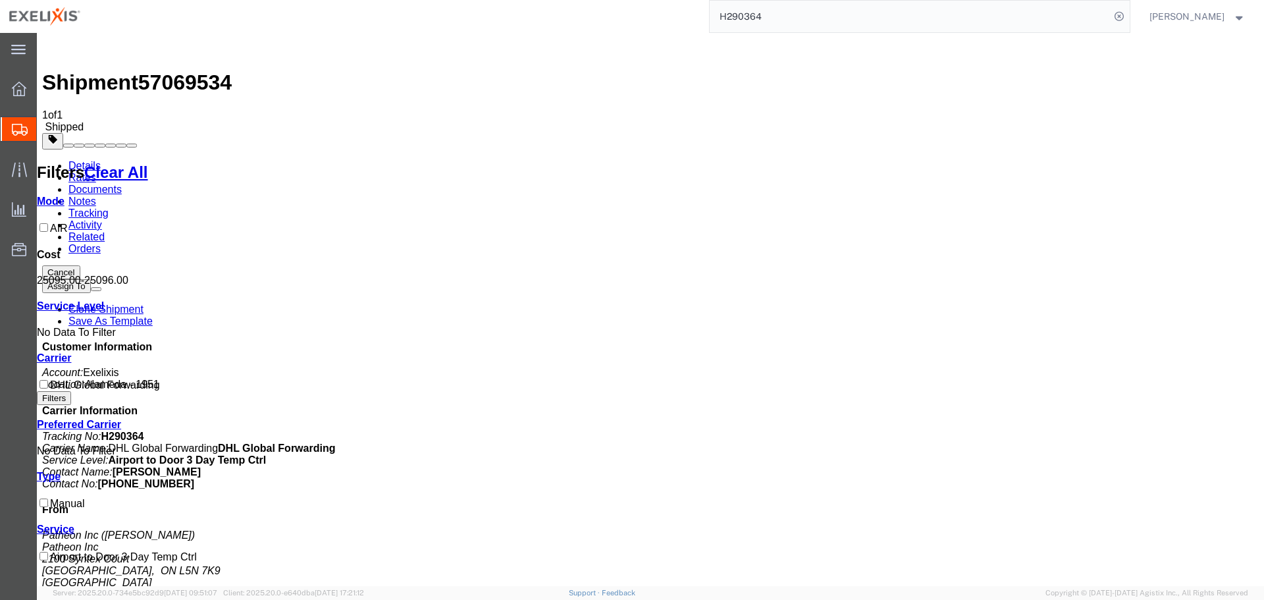
click at [122, 184] on link "Documents" at bounding box center [94, 189] width 53 height 11
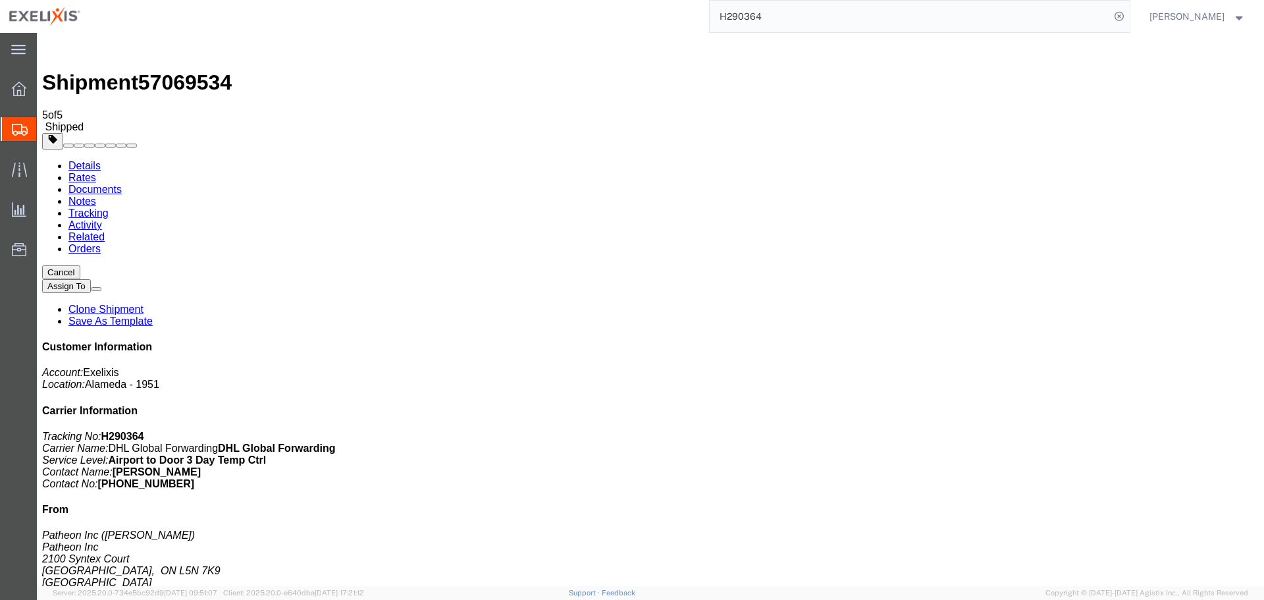
click at [20, 91] on icon at bounding box center [19, 89] width 14 height 14
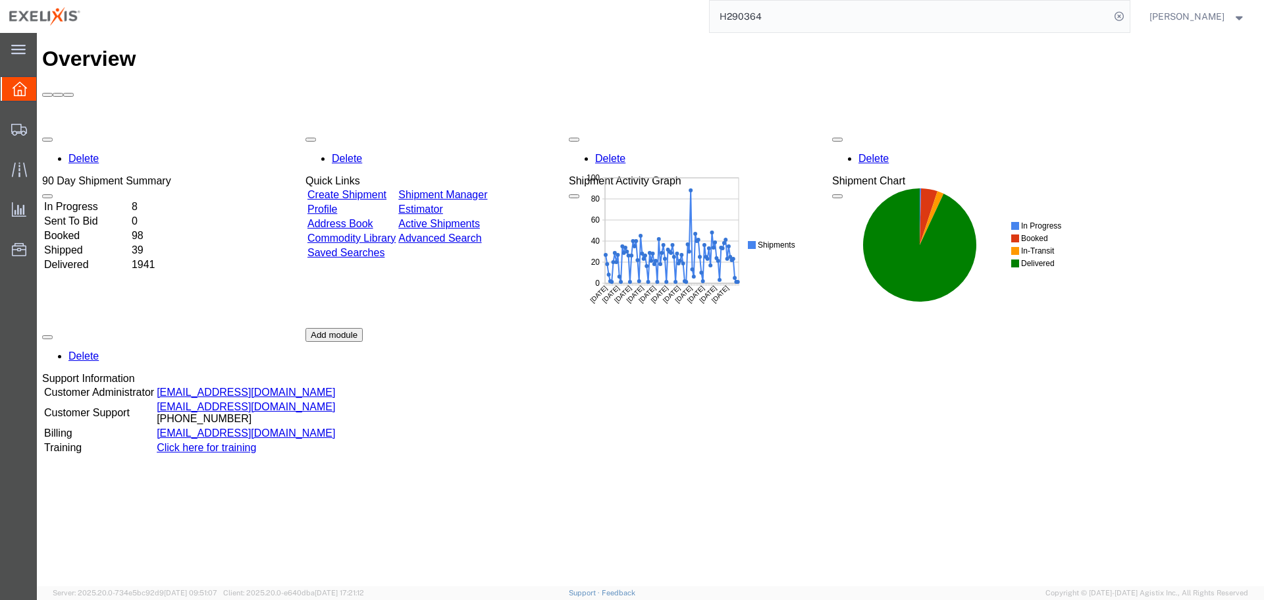
click at [487, 189] on link "Shipment Manager" at bounding box center [442, 194] width 89 height 11
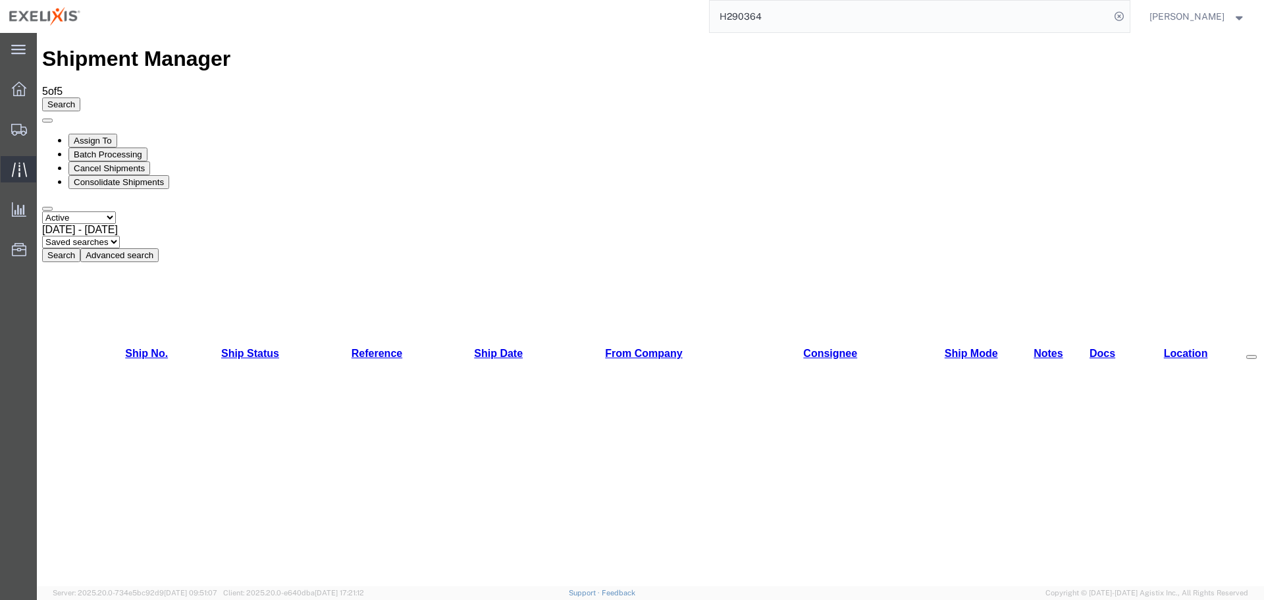
click at [45, 167] on span "Traffic" at bounding box center [40, 169] width 9 height 26
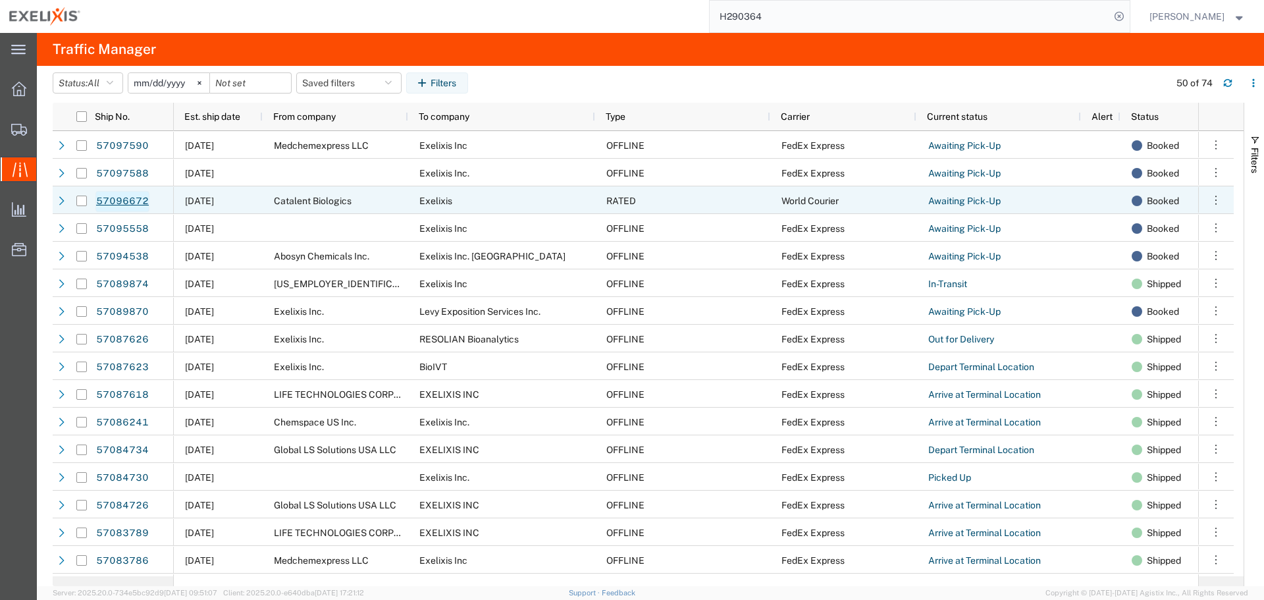
click at [121, 201] on link "57096672" at bounding box center [122, 201] width 54 height 21
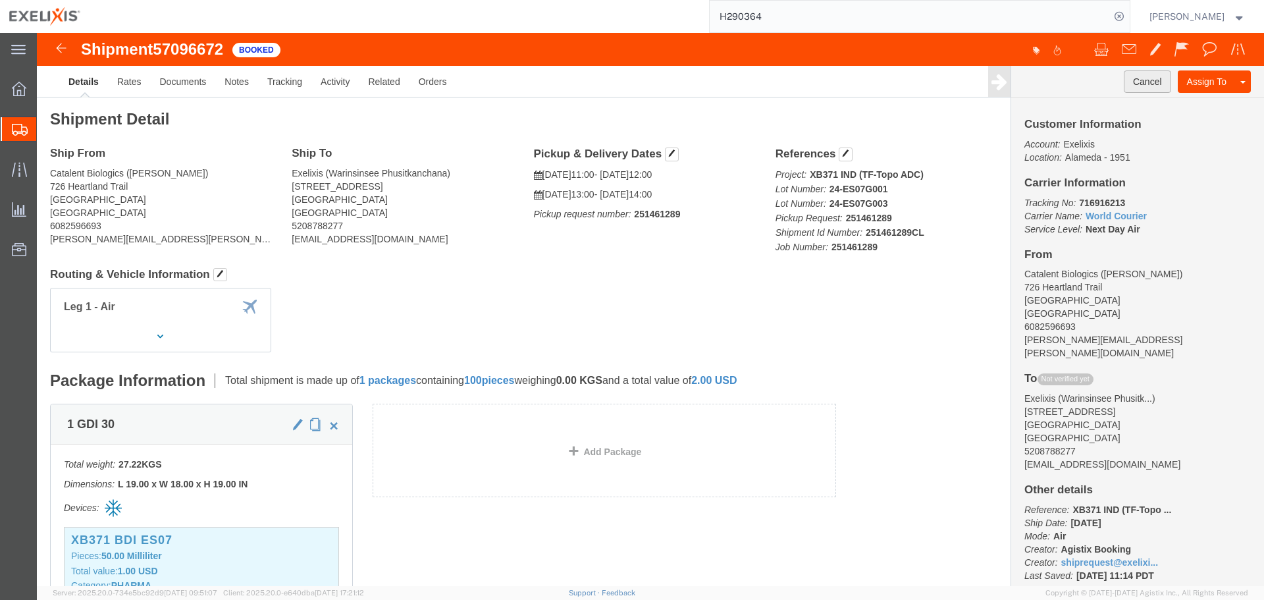
click button "Cancel"
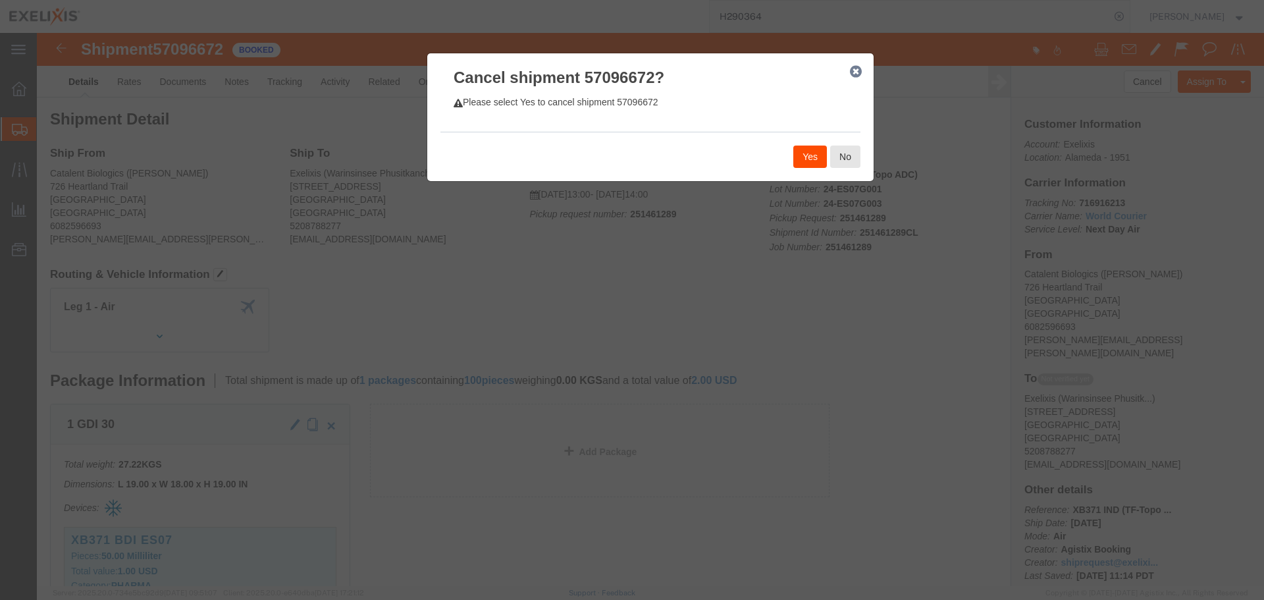
click button "Yes"
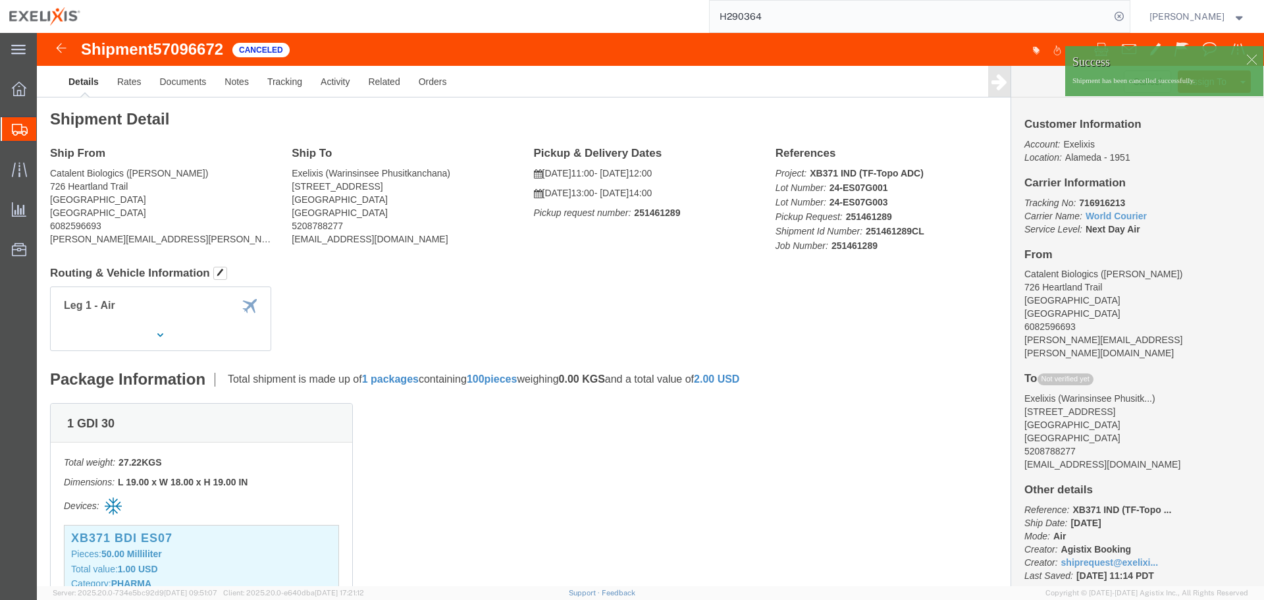
click b "251461289CL"
copy b "251461289CL"
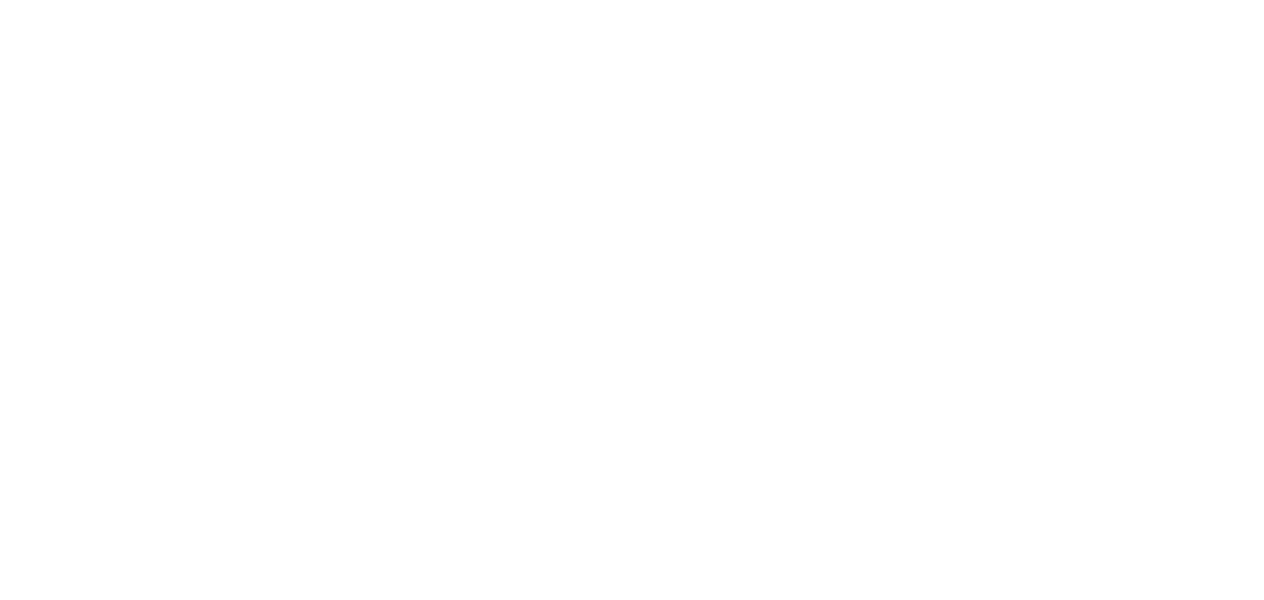
select select "US"
select select "EA"
select select "USD"
select select "US"
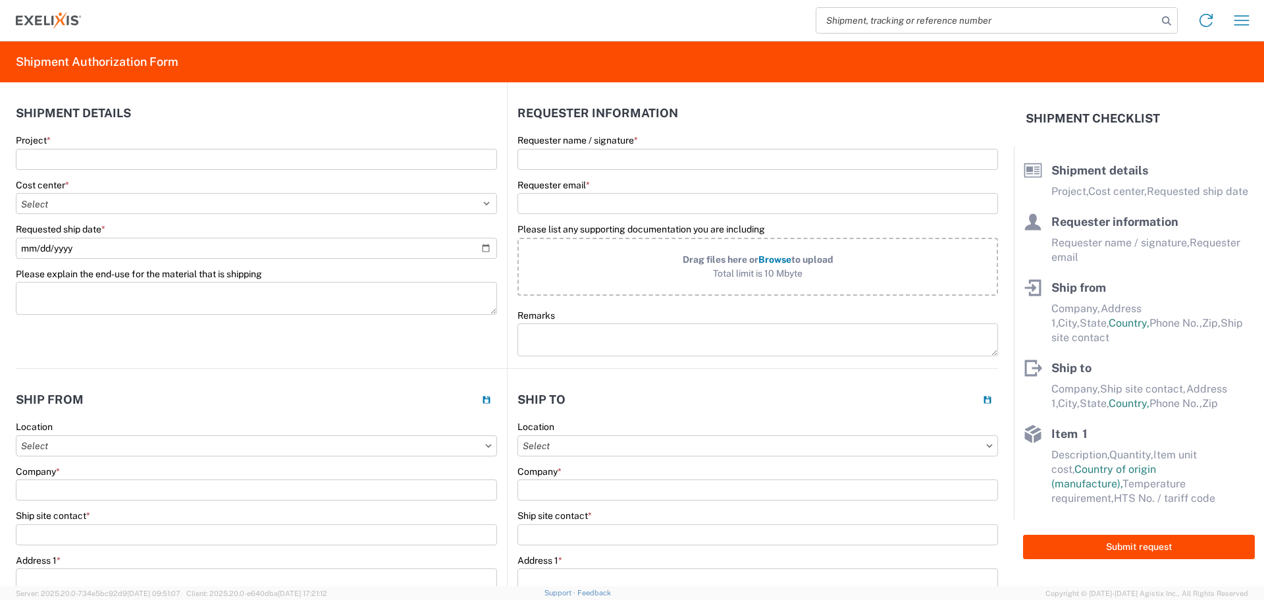
click at [464, 353] on agx-form-section "Shipment details Project * Cost center * Select Accounting 10021 All Bottle 109…" at bounding box center [261, 233] width 491 height 270
